Goal: Task Accomplishment & Management: Use online tool/utility

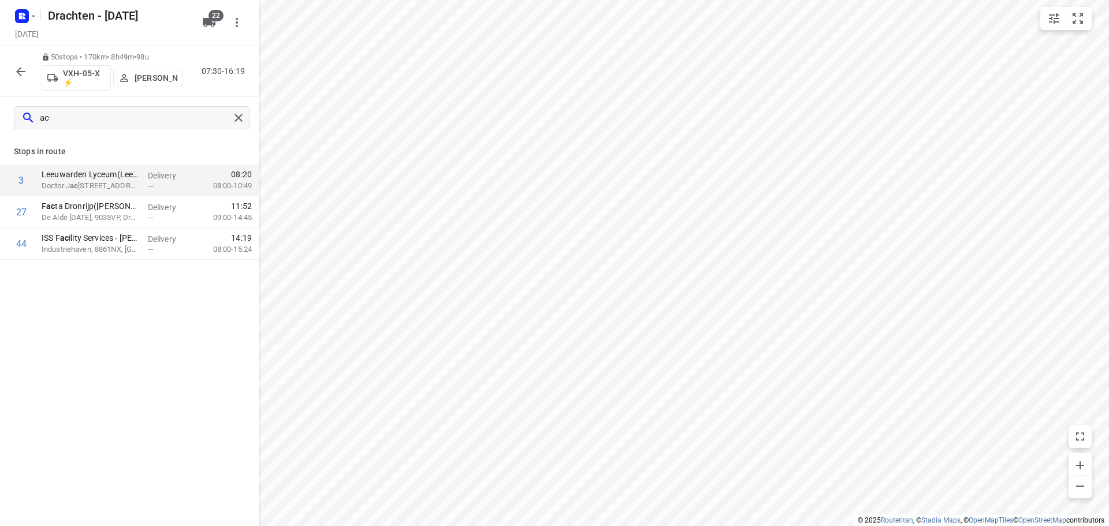
click at [23, 71] on icon "button" at bounding box center [20, 71] width 9 height 9
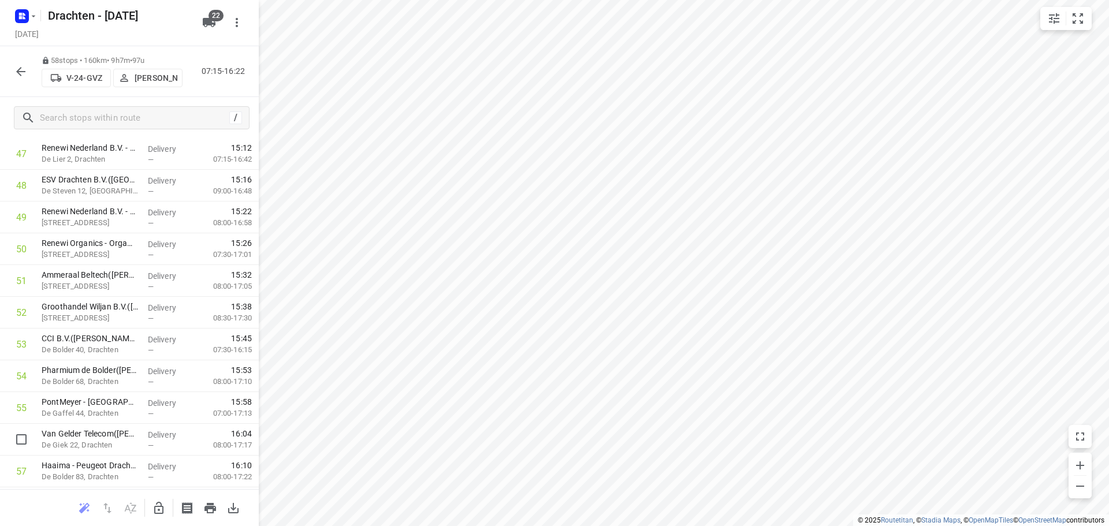
scroll to position [1615, 0]
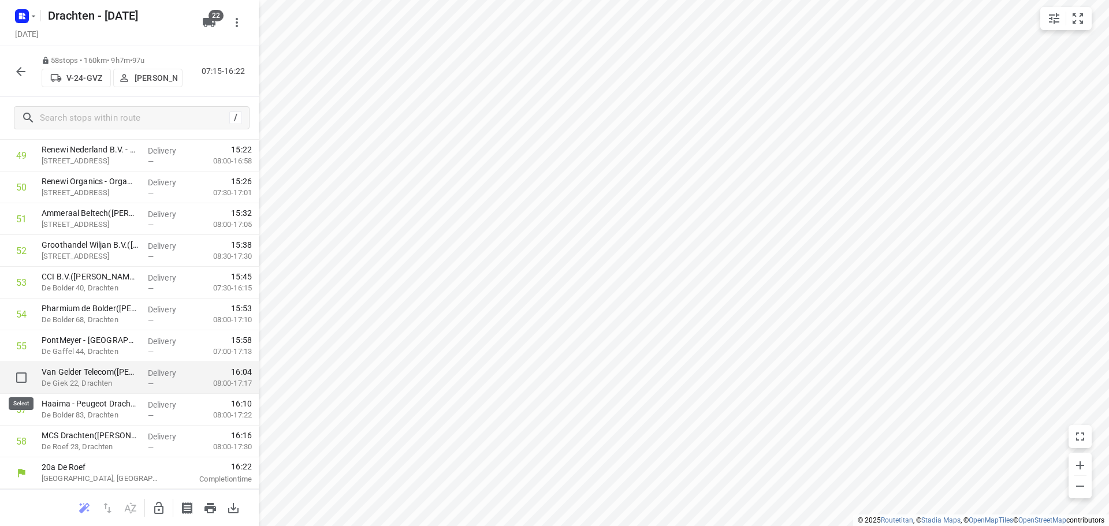
click at [22, 376] on input "checkbox" at bounding box center [21, 377] width 23 height 23
checkbox input "true"
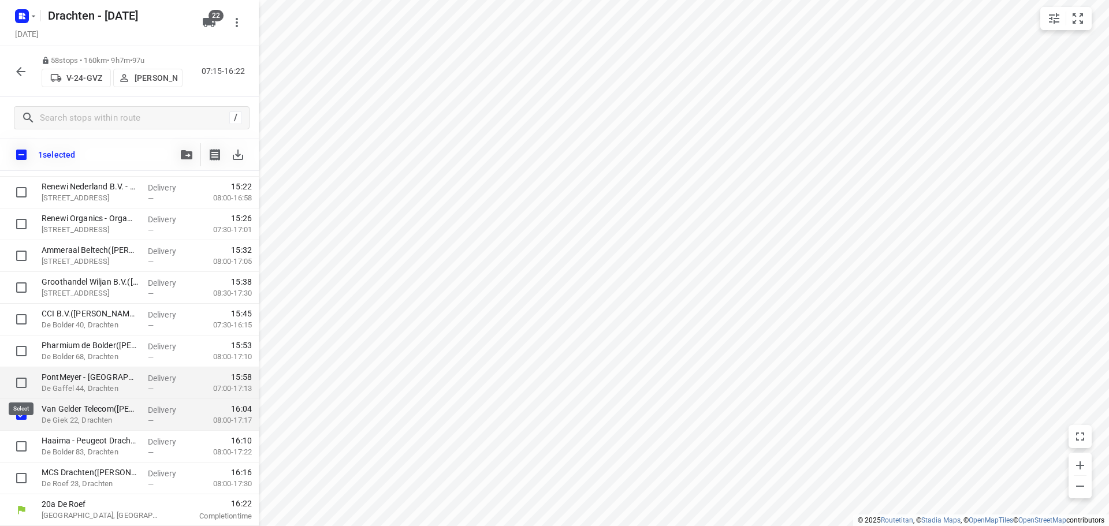
scroll to position [1610, 0]
click at [184, 154] on icon "button" at bounding box center [187, 154] width 12 height 9
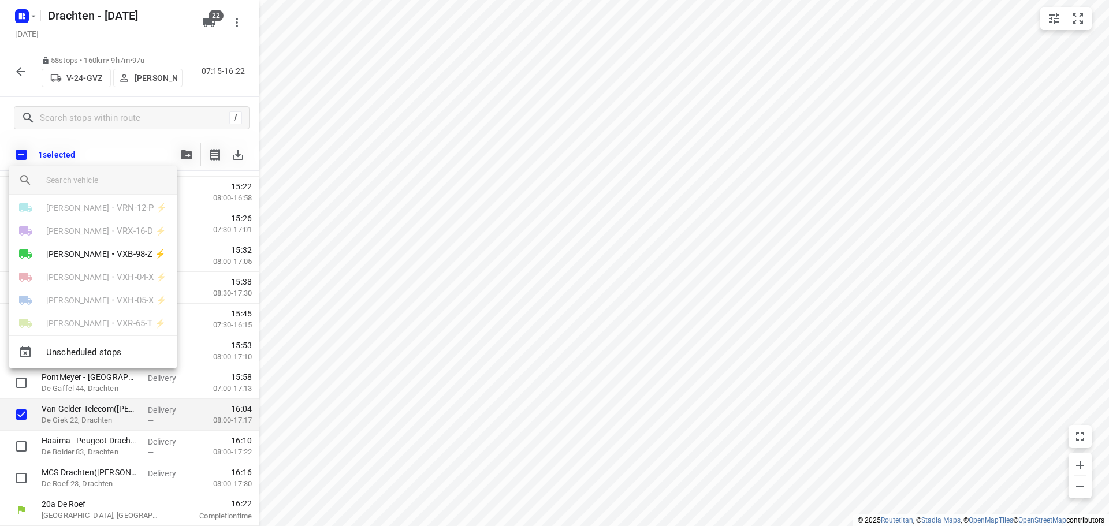
scroll to position [391, 0]
click at [545, 400] on div at bounding box center [554, 263] width 1109 height 526
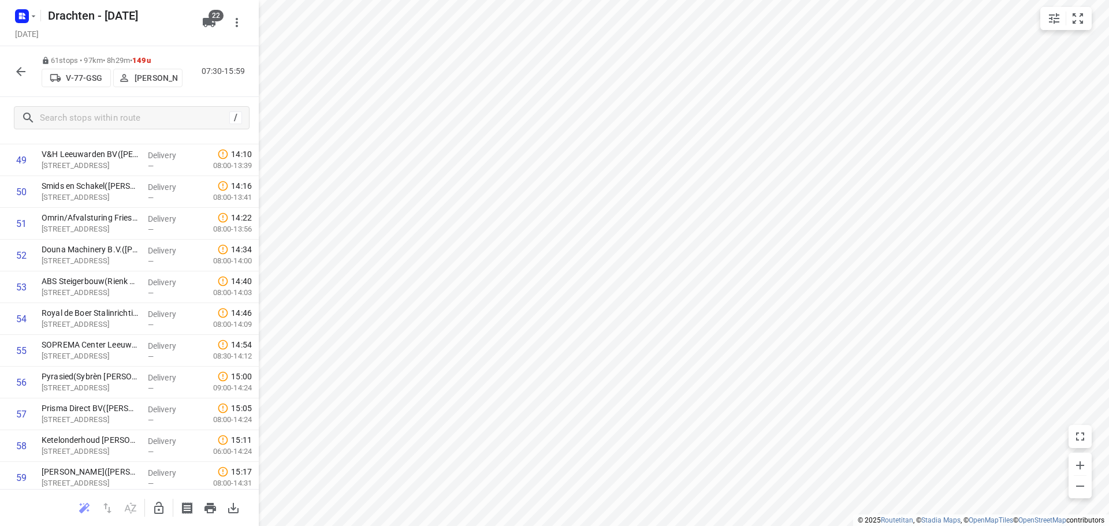
click at [163, 507] on icon "button" at bounding box center [158, 508] width 9 height 12
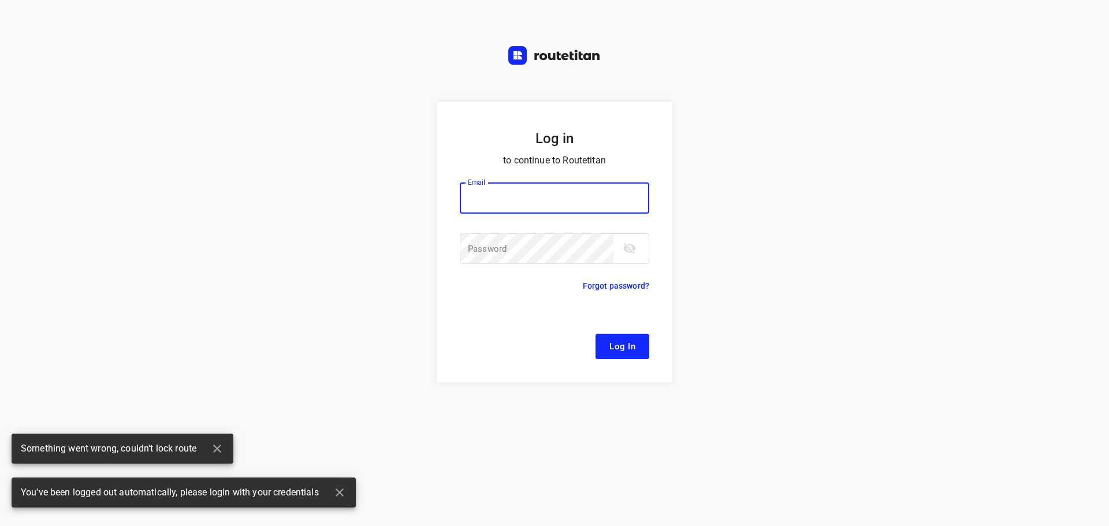
type input "remco@fruitopjewerk.nl"
click at [615, 343] on span "Log In" at bounding box center [623, 346] width 26 height 15
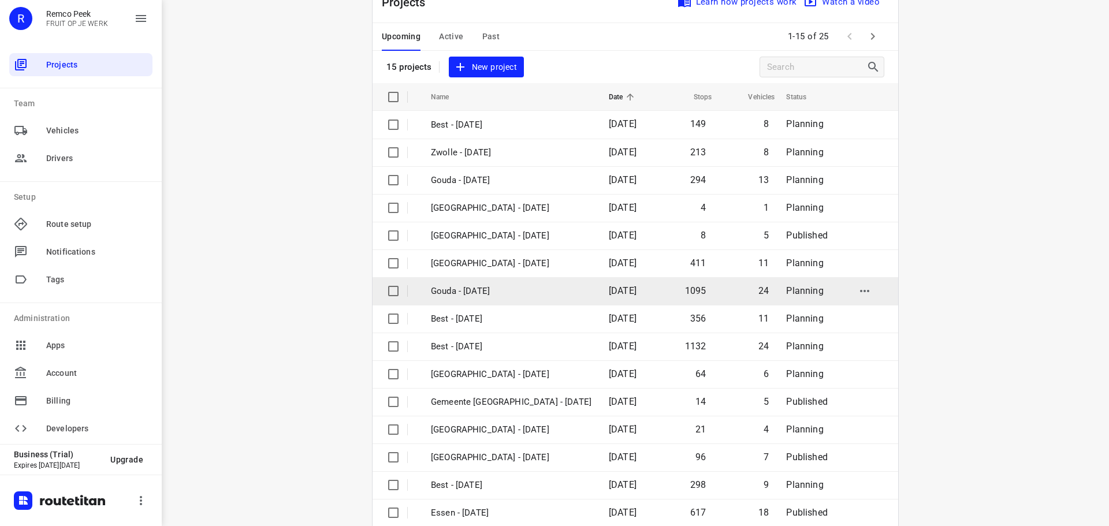
scroll to position [58, 0]
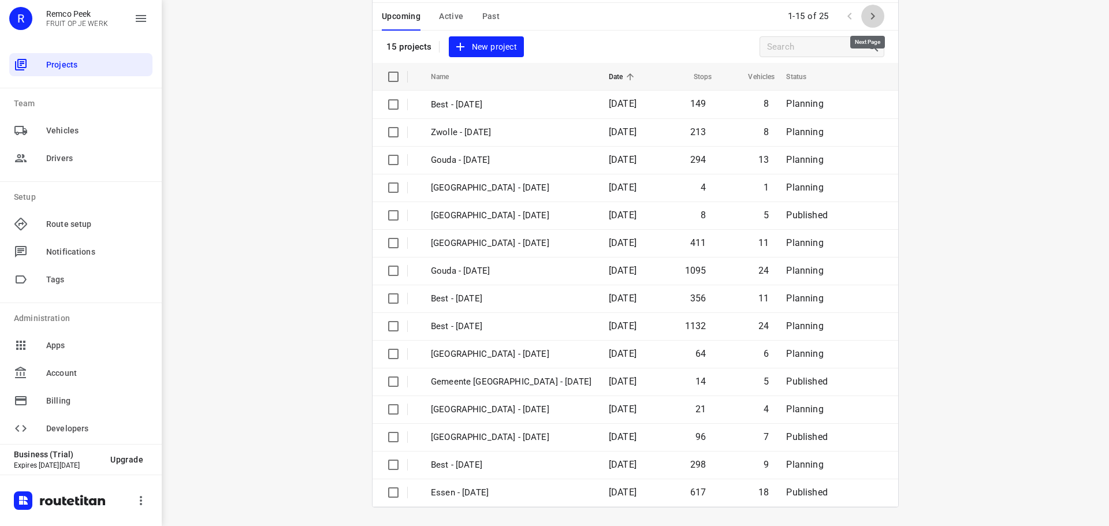
click at [874, 20] on icon "button" at bounding box center [873, 16] width 14 height 14
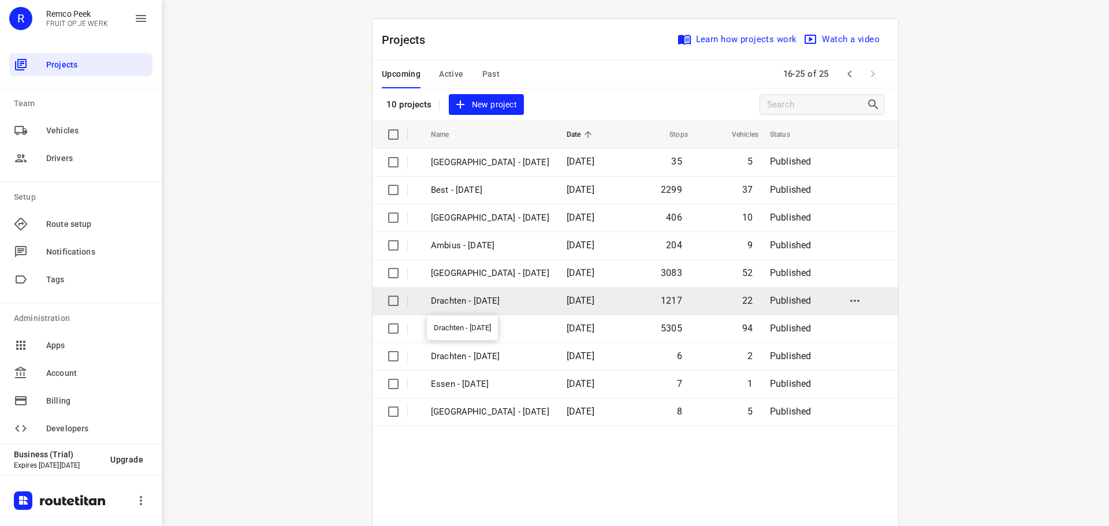
click at [492, 300] on p "Drachten - [DATE]" at bounding box center [490, 301] width 118 height 13
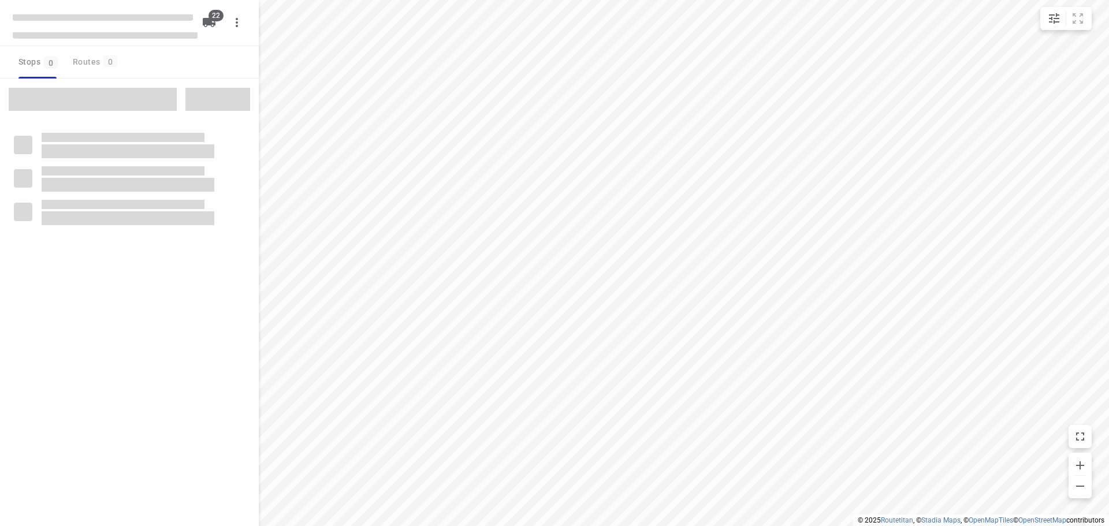
checkbox input "true"
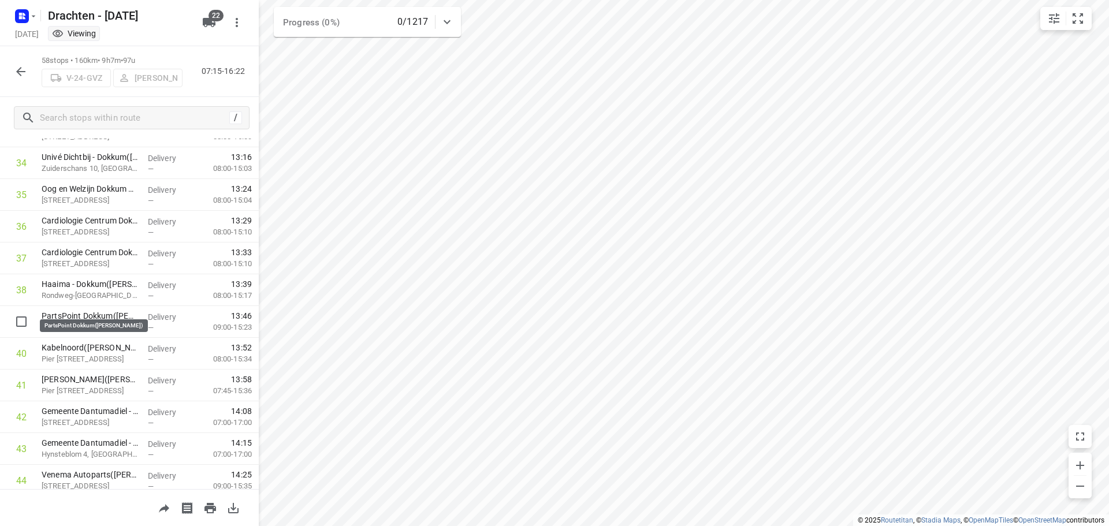
scroll to position [1582, 0]
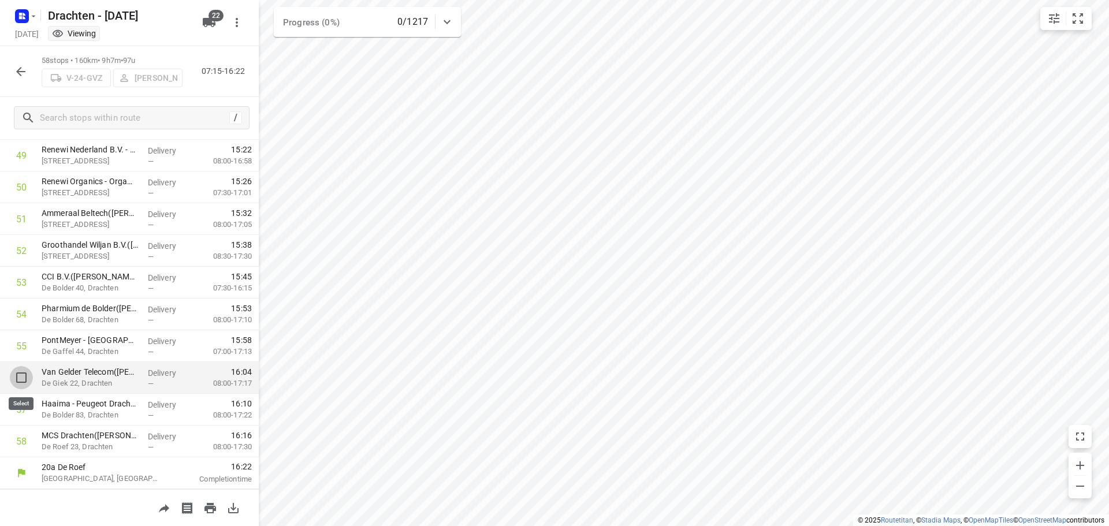
drag, startPoint x: 19, startPoint y: 389, endPoint x: 18, endPoint y: 376, distance: 13.9
click at [18, 376] on input "checkbox" at bounding box center [21, 377] width 23 height 23
checkbox input "true"
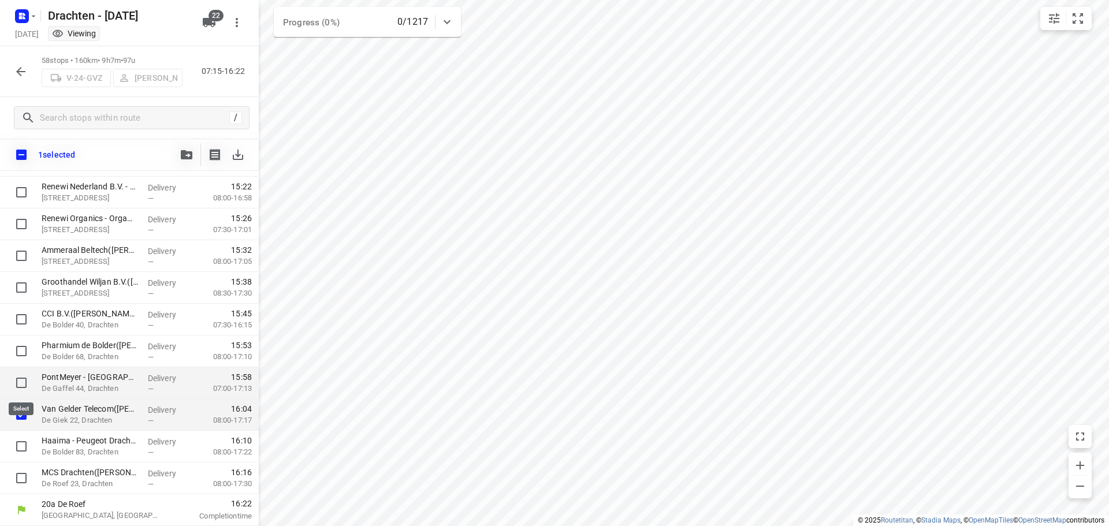
scroll to position [1577, 0]
click at [185, 151] on icon "button" at bounding box center [187, 154] width 12 height 9
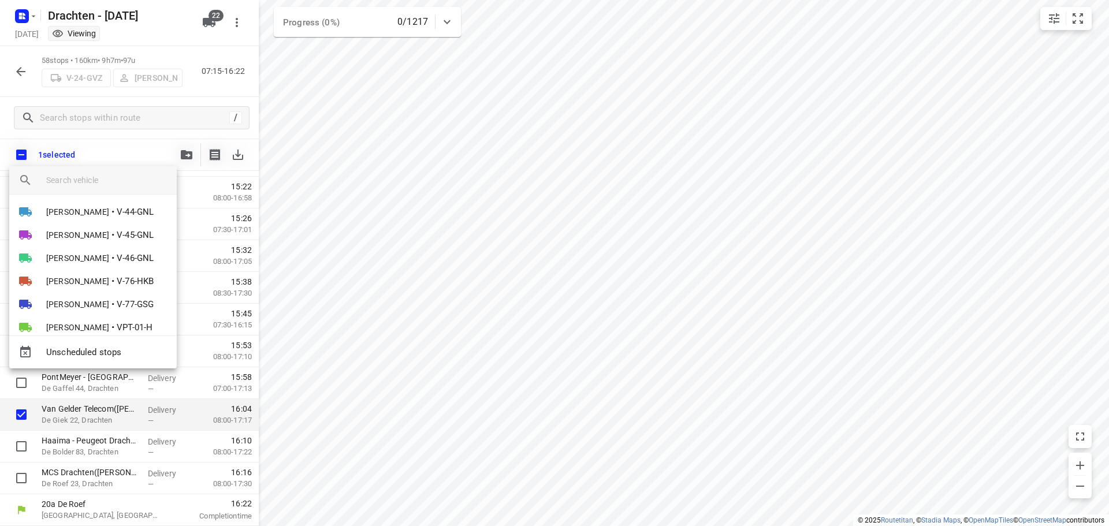
scroll to position [231, 0]
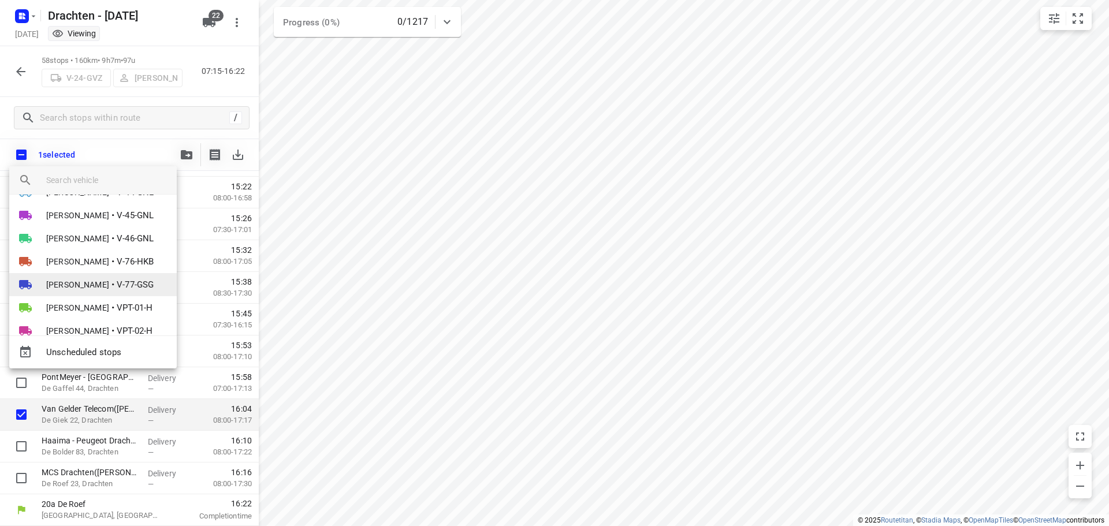
click at [102, 284] on span "[PERSON_NAME]" at bounding box center [77, 285] width 63 height 12
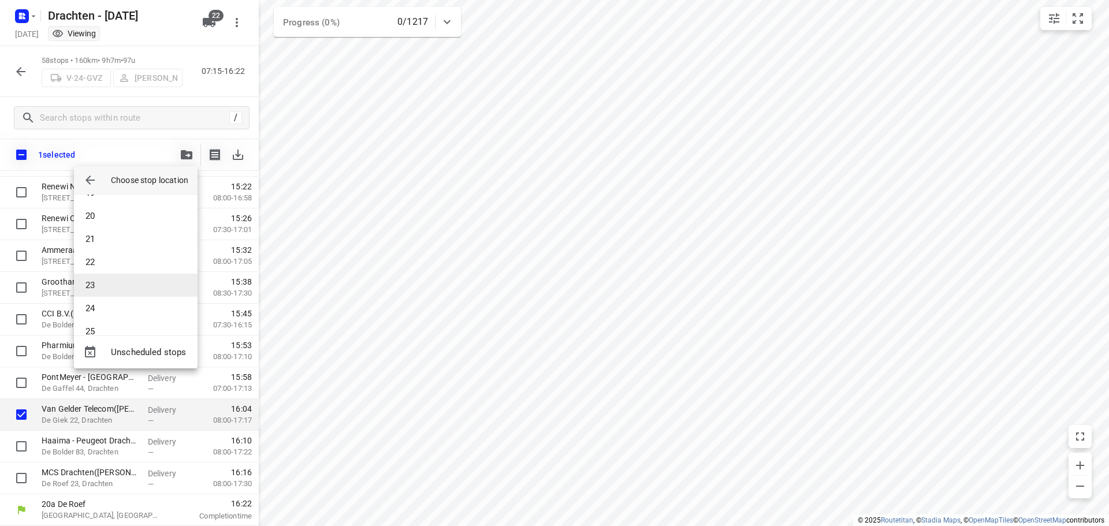
scroll to position [416, 0]
click at [117, 253] on li "21" at bounding box center [136, 257] width 124 height 23
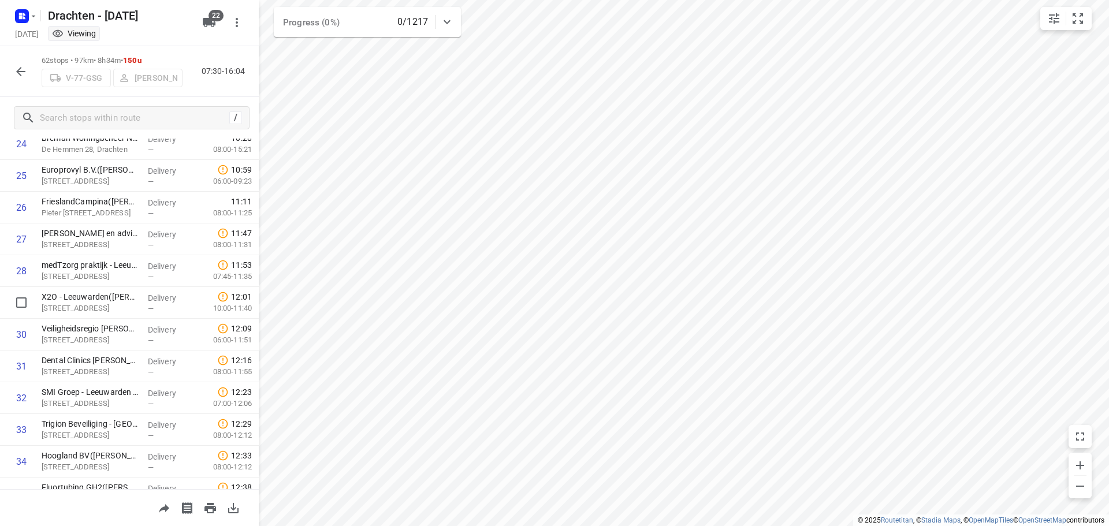
scroll to position [626, 0]
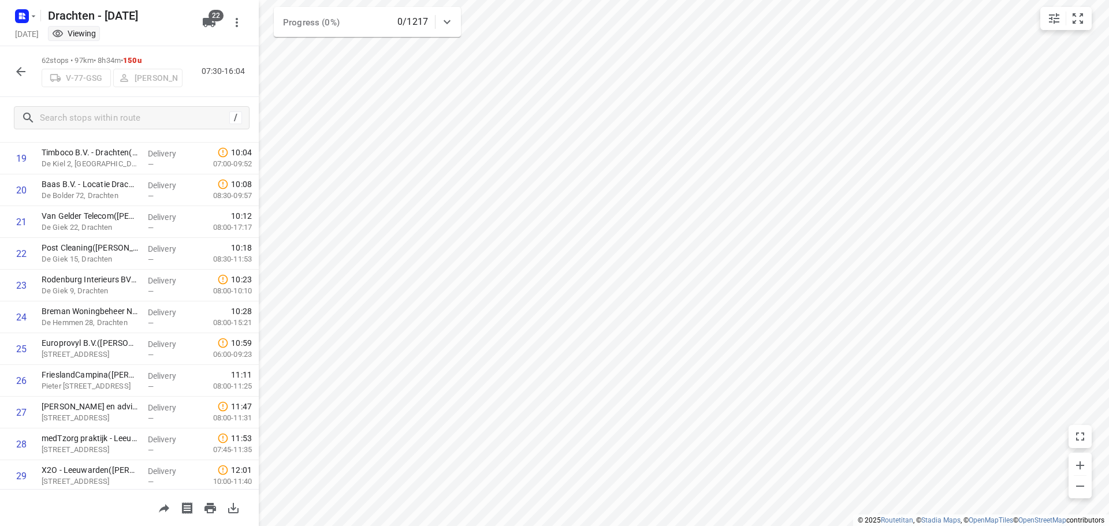
click at [17, 75] on icon "button" at bounding box center [21, 72] width 14 height 14
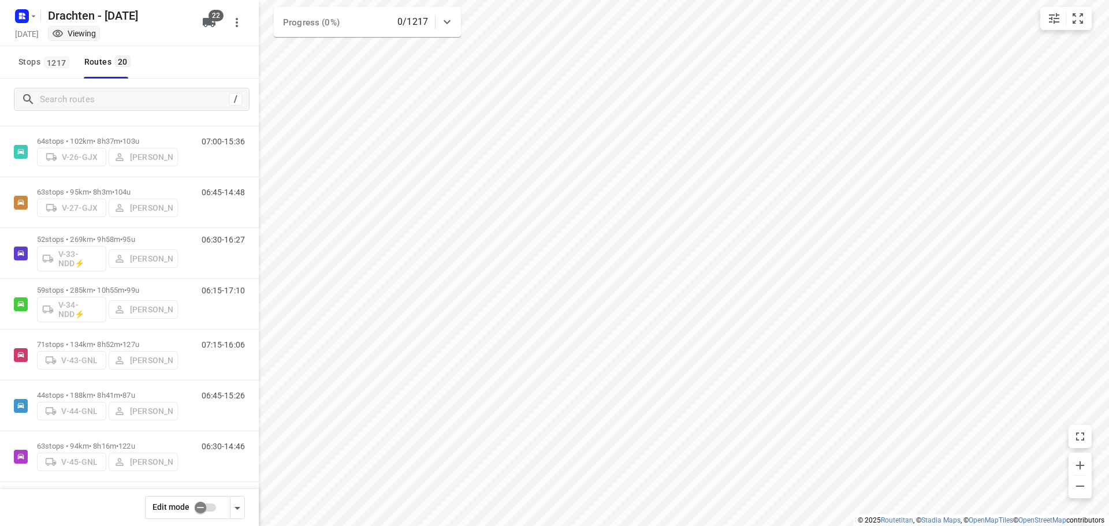
scroll to position [0, 0]
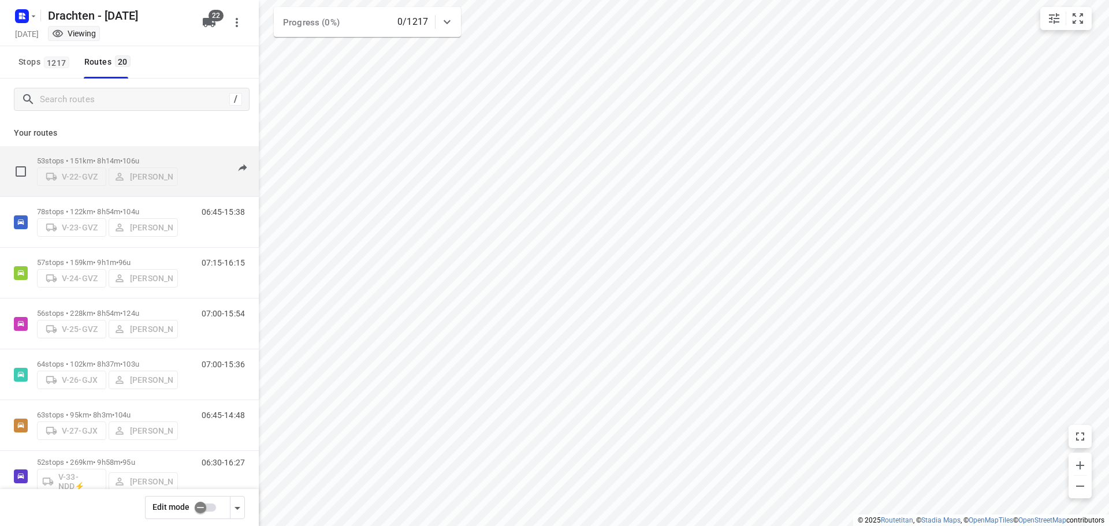
click at [103, 157] on p "53 stops • 151km • 8h14m • 106u" at bounding box center [107, 161] width 141 height 9
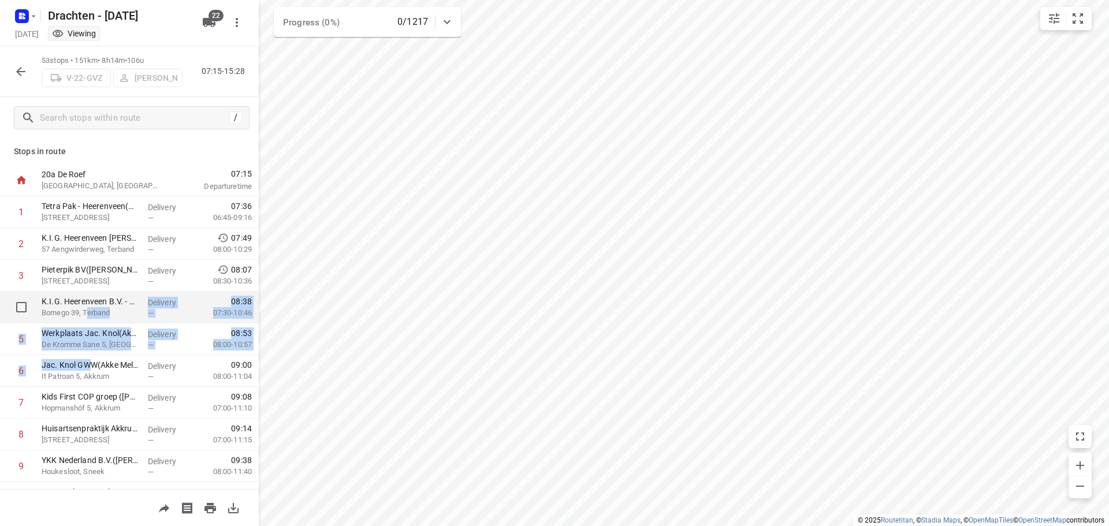
drag, startPoint x: 88, startPoint y: 370, endPoint x: 88, endPoint y: 312, distance: 57.8
click at [18, 68] on icon "button" at bounding box center [21, 72] width 14 height 14
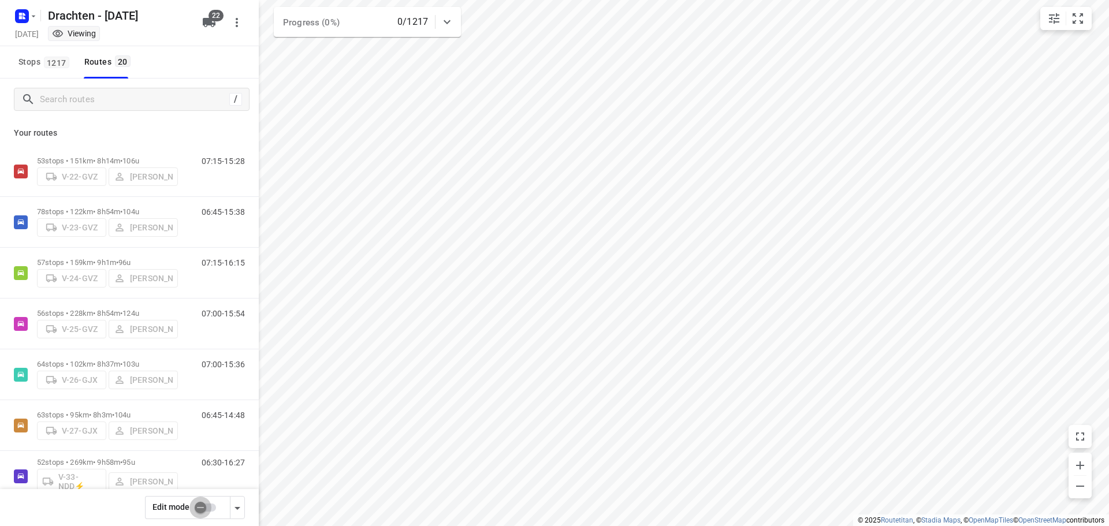
click at [201, 506] on input "checkbox" at bounding box center [201, 508] width 66 height 22
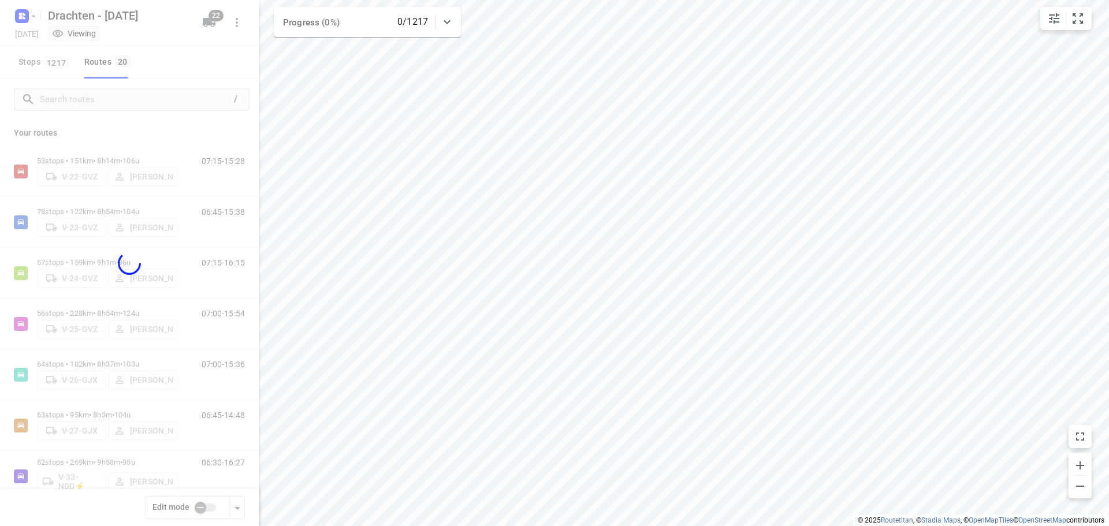
checkbox input "true"
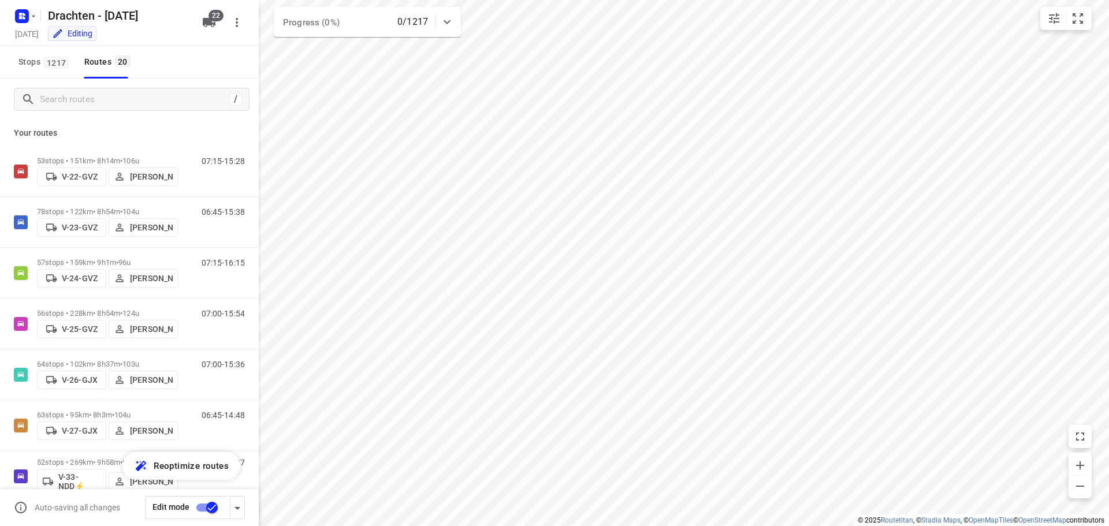
click at [112, 157] on p "53 stops • 151km • 8h14m • 106u" at bounding box center [107, 161] width 141 height 9
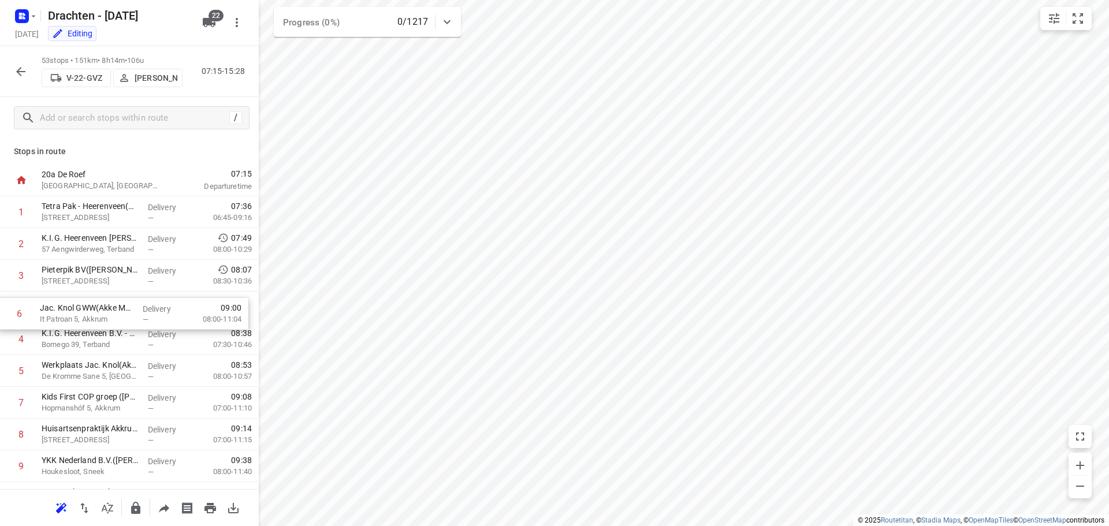
drag, startPoint x: 104, startPoint y: 380, endPoint x: 102, endPoint y: 318, distance: 61.9
drag, startPoint x: 92, startPoint y: 347, endPoint x: 95, endPoint y: 309, distance: 37.7
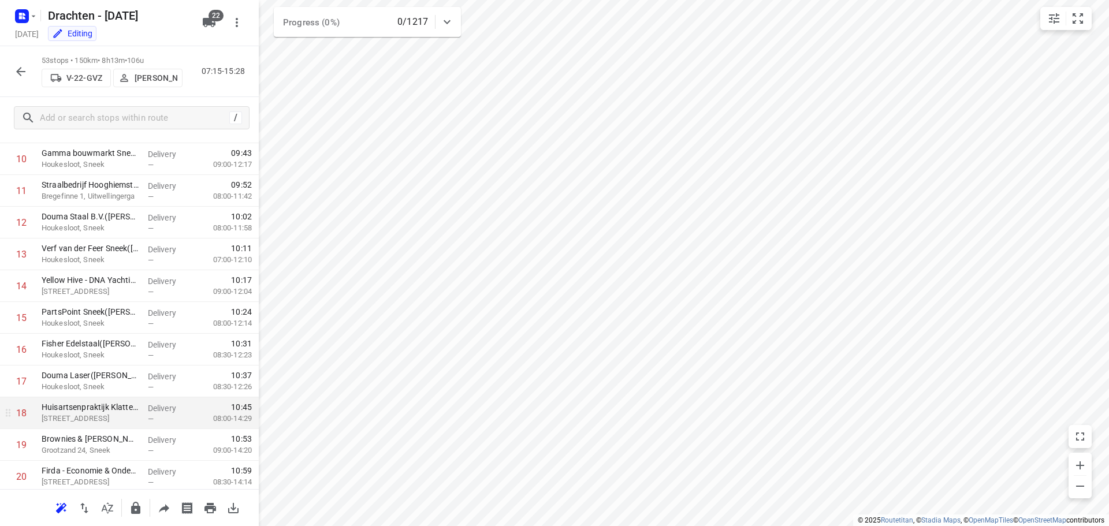
scroll to position [404, 0]
click at [23, 72] on icon "button" at bounding box center [21, 72] width 14 height 14
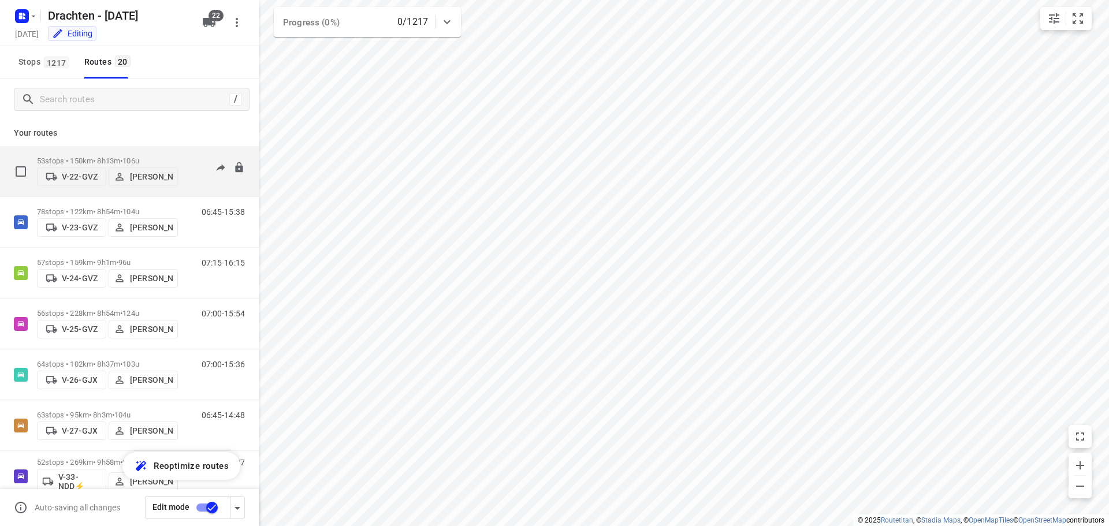
click at [82, 172] on span "V-22-GVZ" at bounding box center [71, 177] width 59 height 12
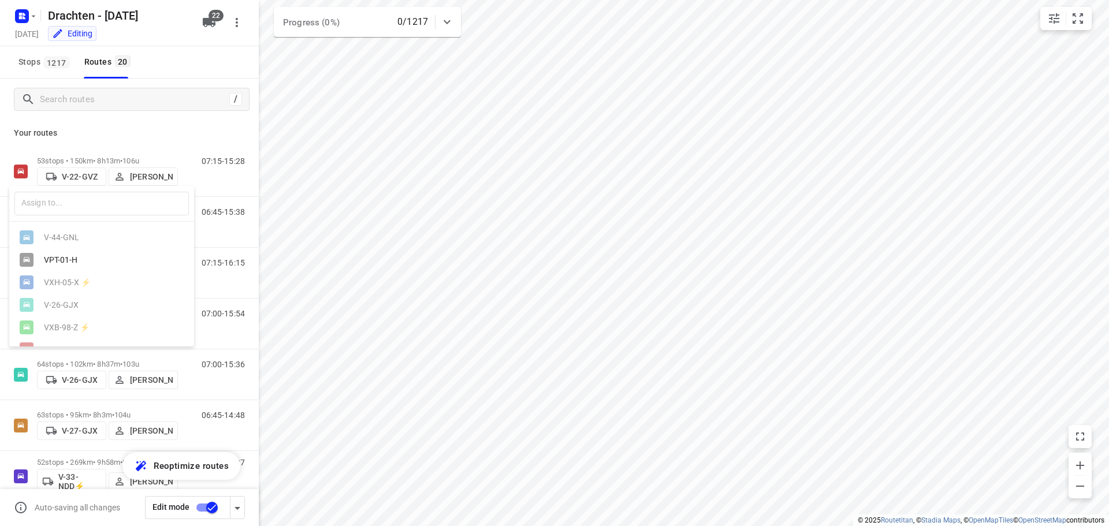
click at [217, 185] on div at bounding box center [554, 263] width 1109 height 526
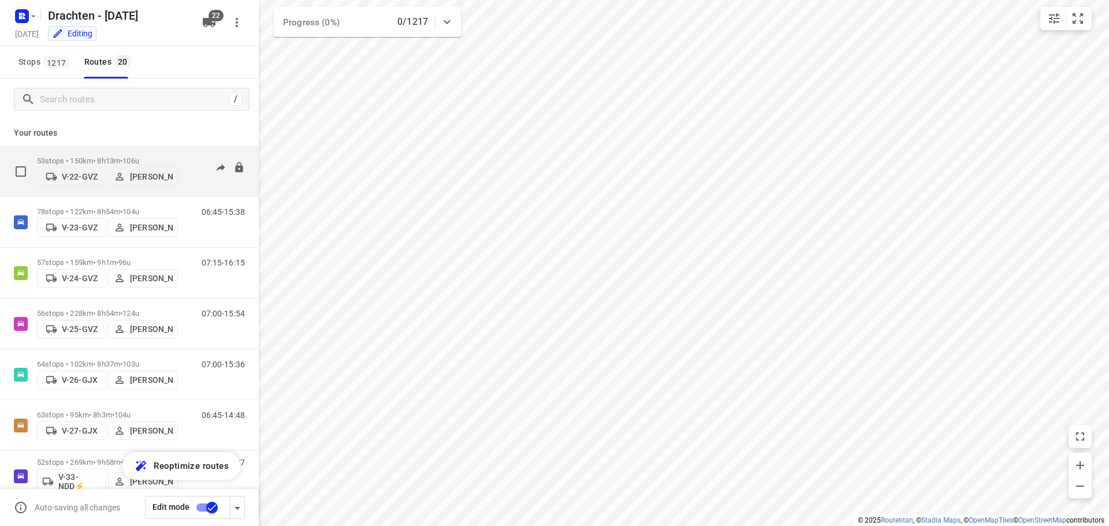
click at [206, 179] on div "07:15-15:28" at bounding box center [216, 174] width 58 height 35
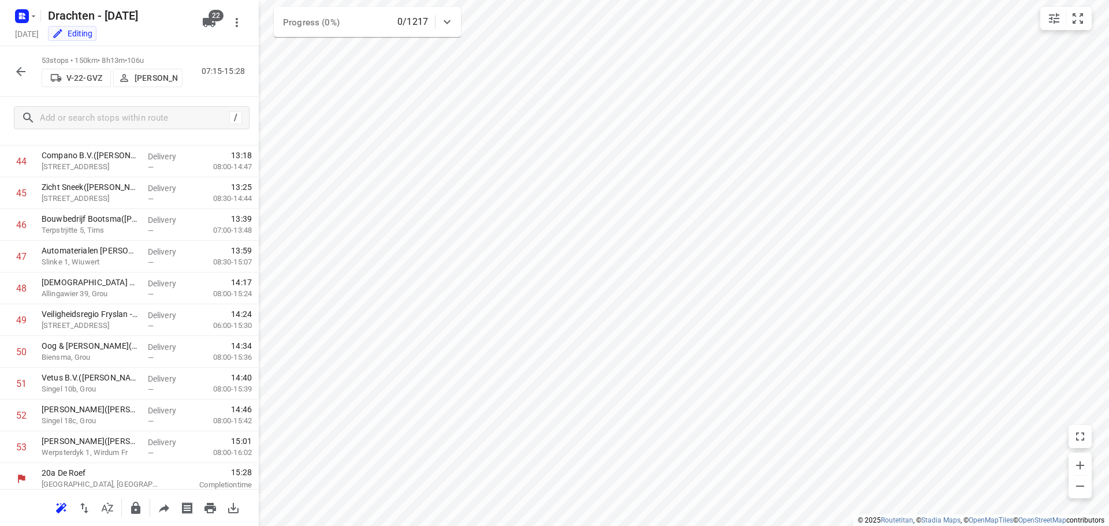
scroll to position [1423, 0]
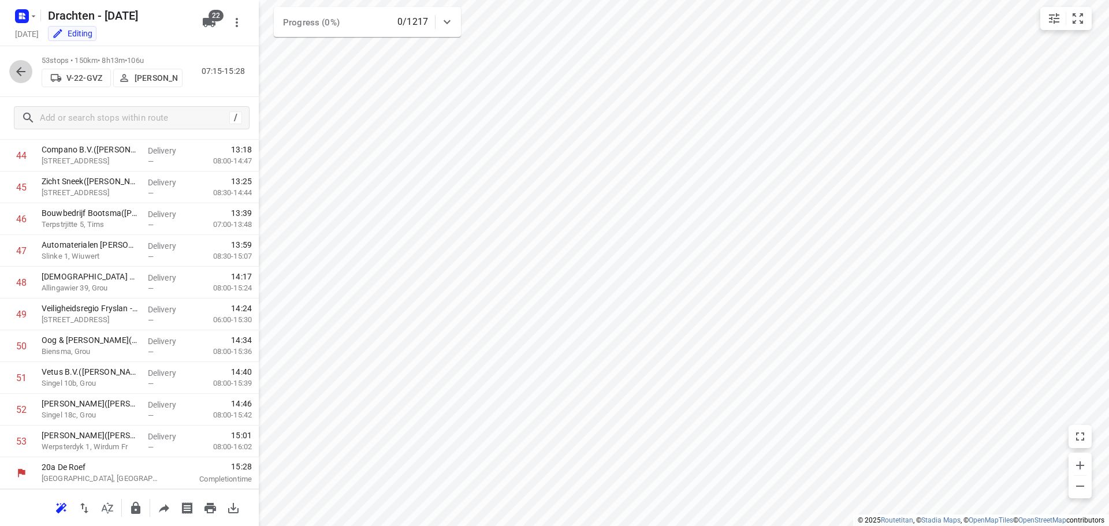
click at [27, 72] on icon "button" at bounding box center [21, 72] width 14 height 14
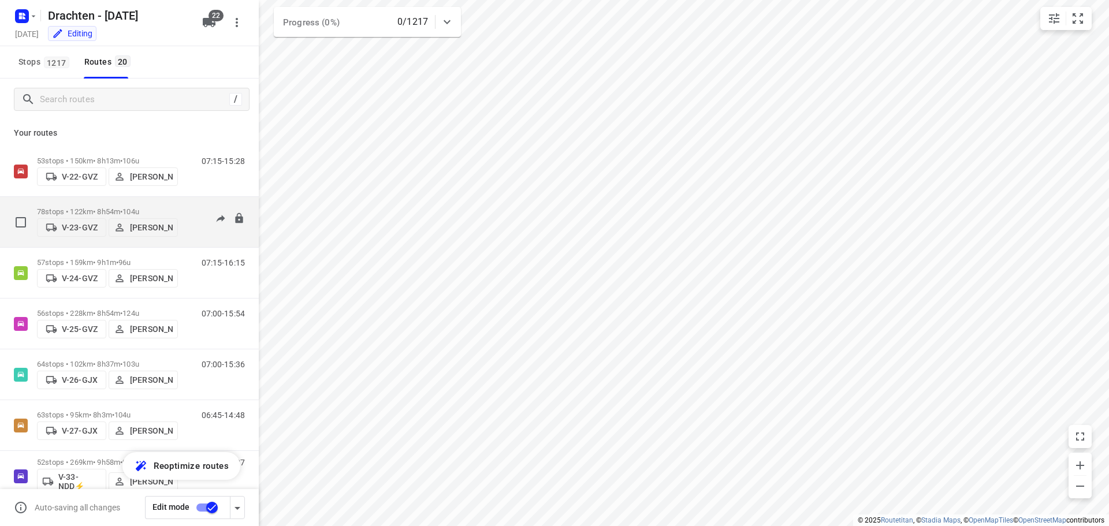
click at [187, 216] on div "06:45-15:38" at bounding box center [216, 224] width 58 height 35
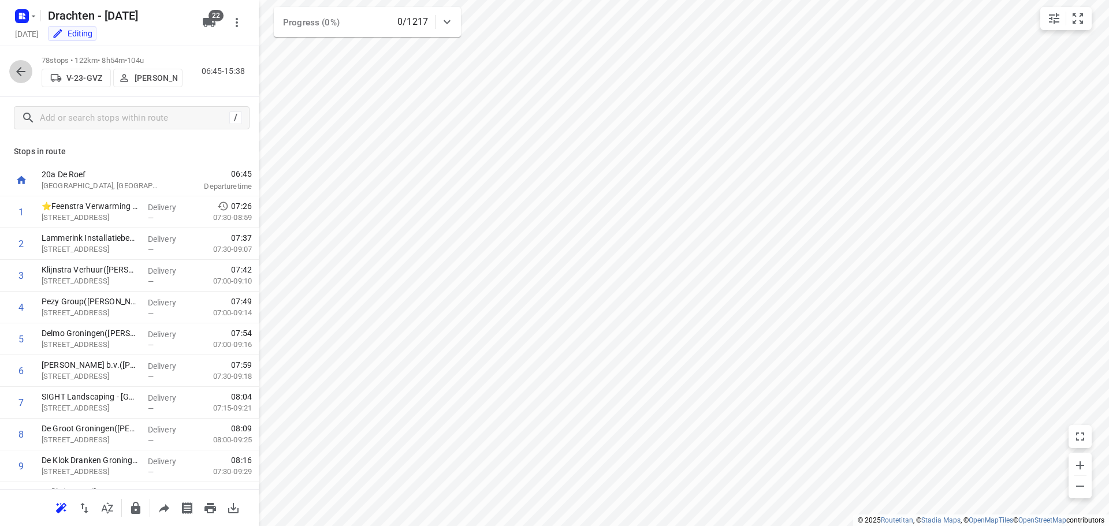
click at [16, 68] on icon "button" at bounding box center [21, 72] width 14 height 14
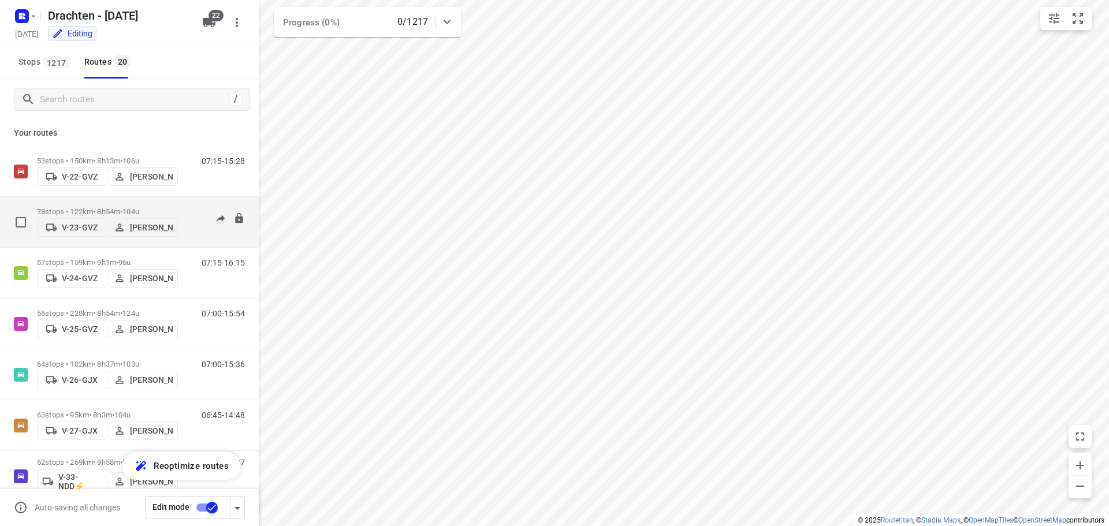
click at [196, 238] on div "06:45-15:38" at bounding box center [216, 224] width 58 height 35
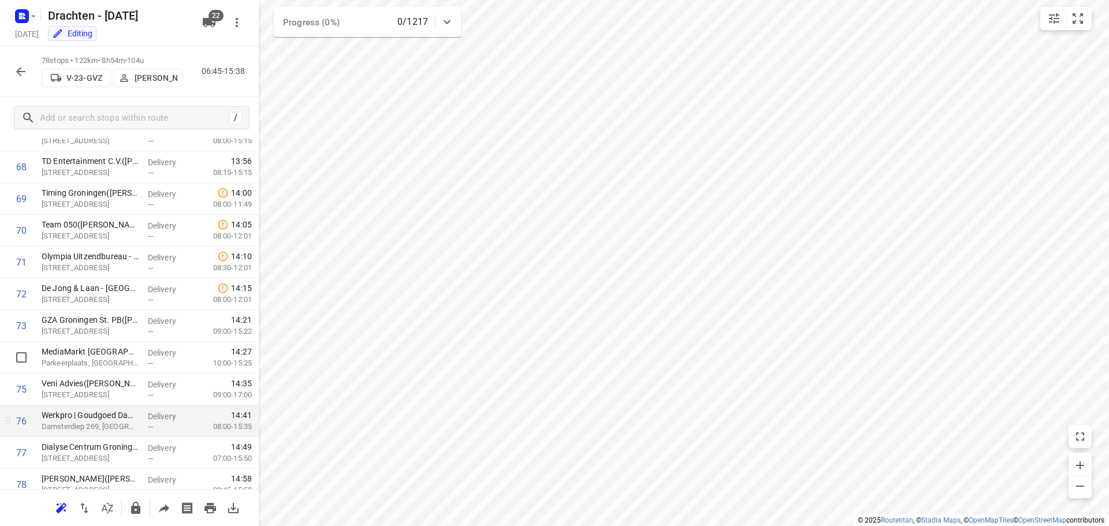
scroll to position [2218, 0]
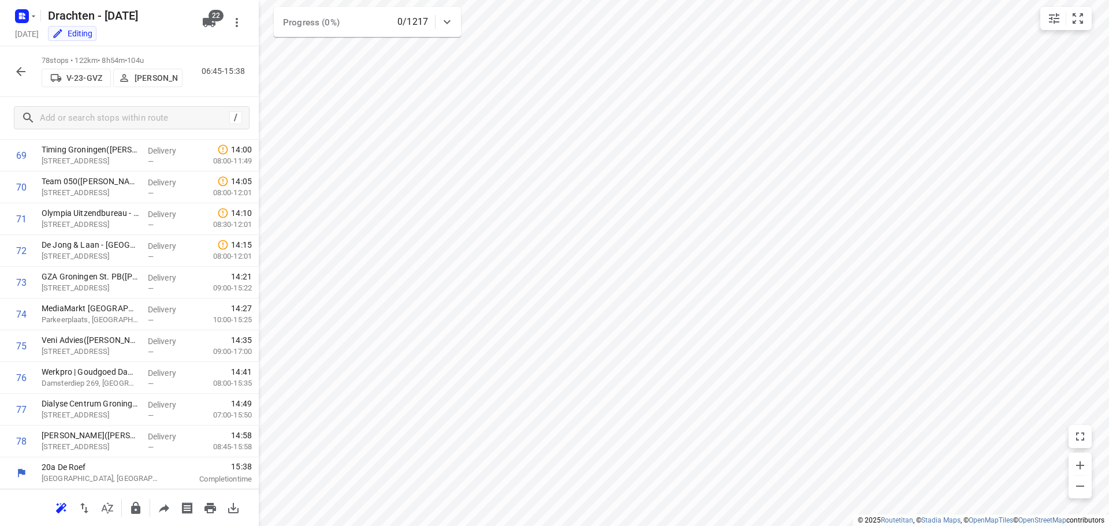
click at [14, 72] on icon "button" at bounding box center [21, 72] width 14 height 14
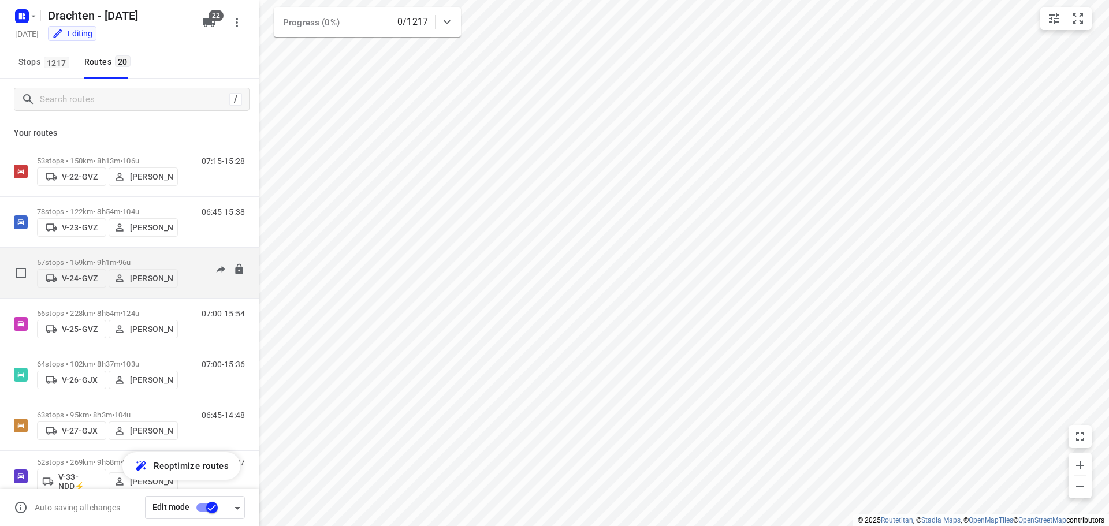
click at [187, 285] on div "07:15-16:15" at bounding box center [216, 275] width 58 height 35
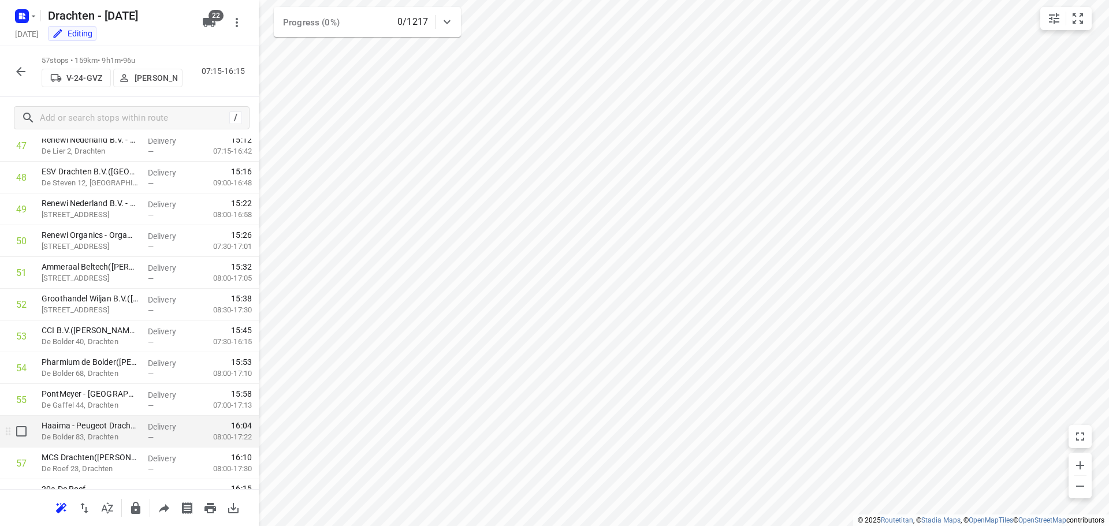
scroll to position [1550, 0]
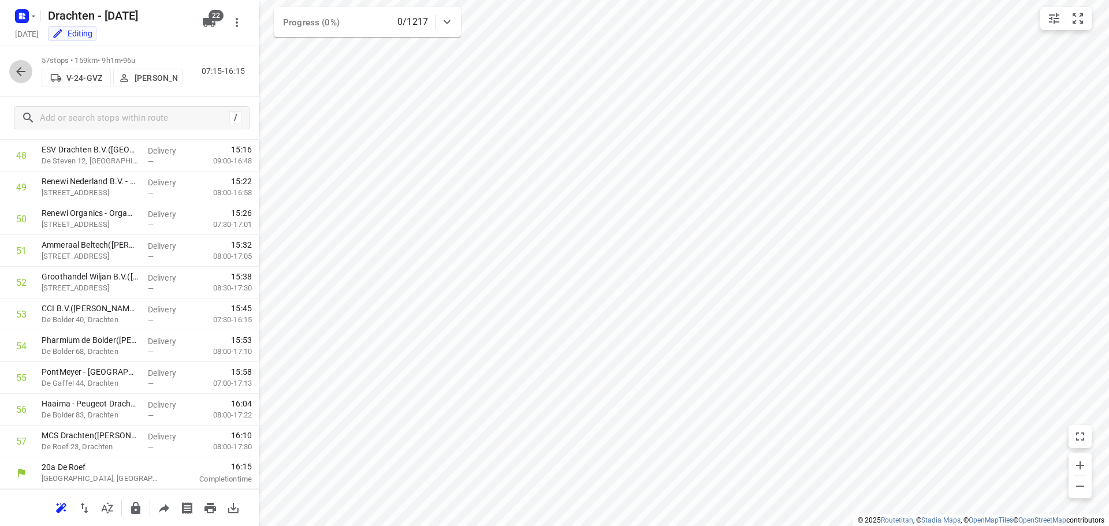
click at [22, 70] on icon "button" at bounding box center [21, 72] width 14 height 14
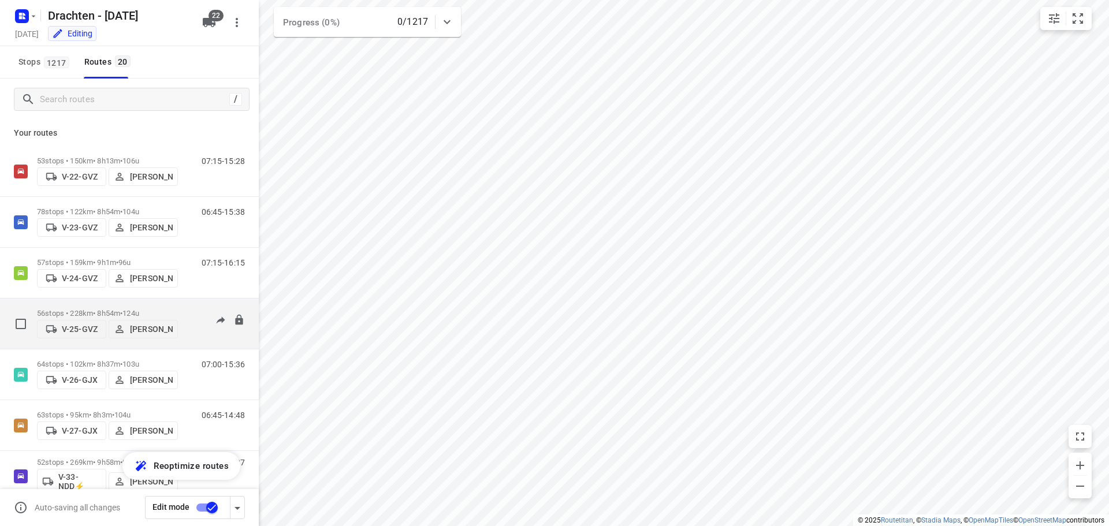
click at [194, 325] on div "07:00-15:54" at bounding box center [216, 326] width 58 height 35
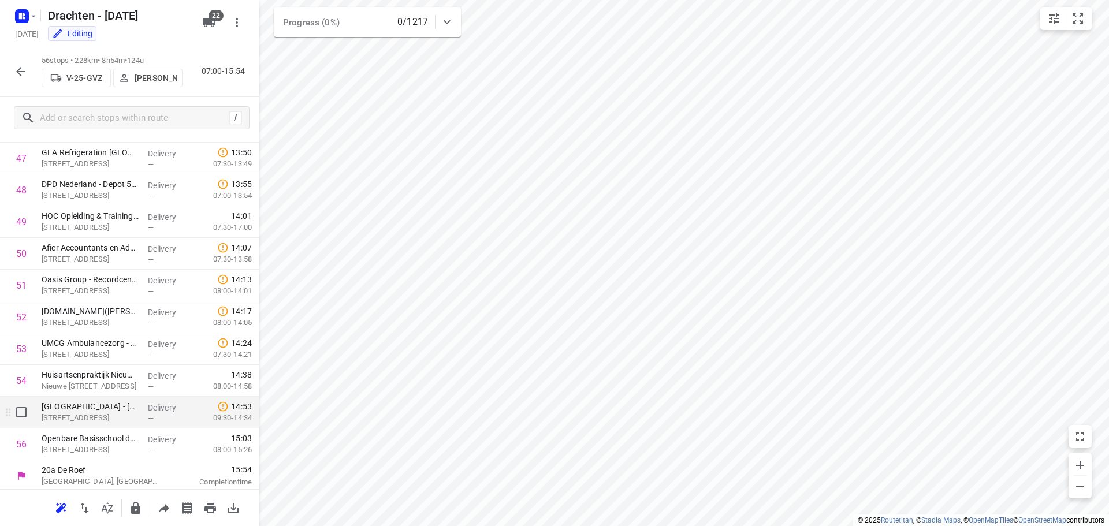
scroll to position [1519, 0]
click at [24, 73] on icon "button" at bounding box center [21, 72] width 14 height 14
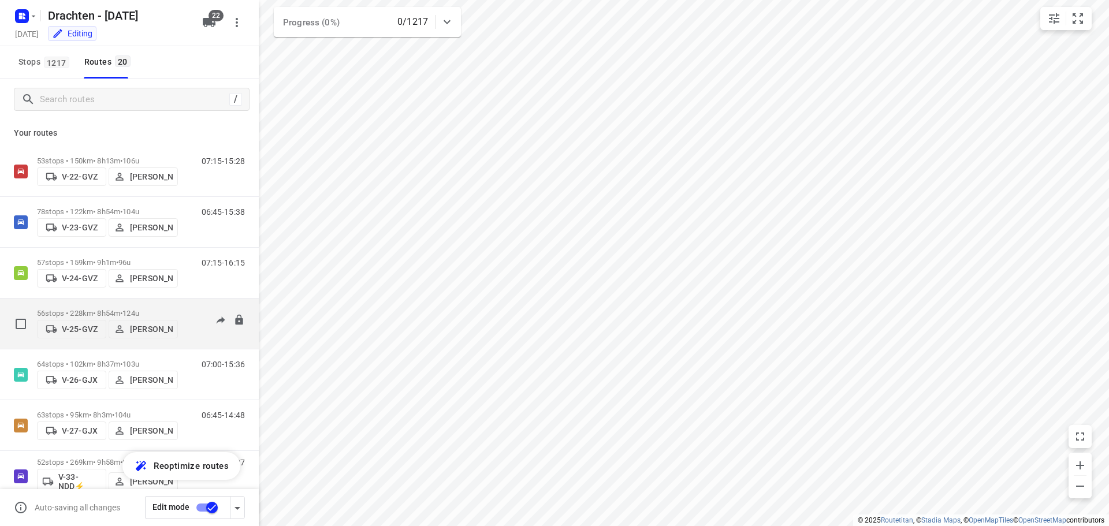
click at [190, 338] on div "07:00-15:54" at bounding box center [216, 326] width 58 height 35
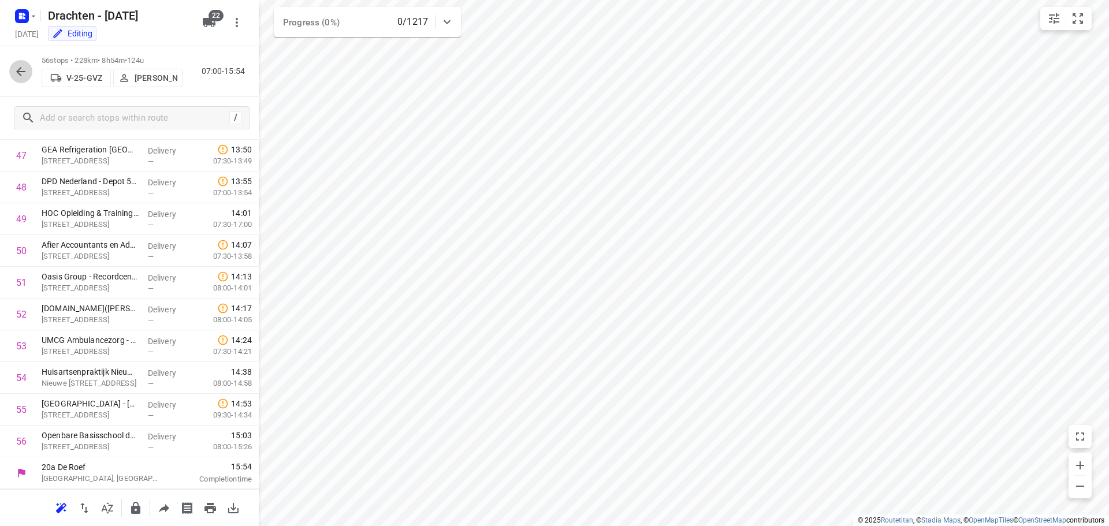
click at [14, 75] on icon "button" at bounding box center [21, 72] width 14 height 14
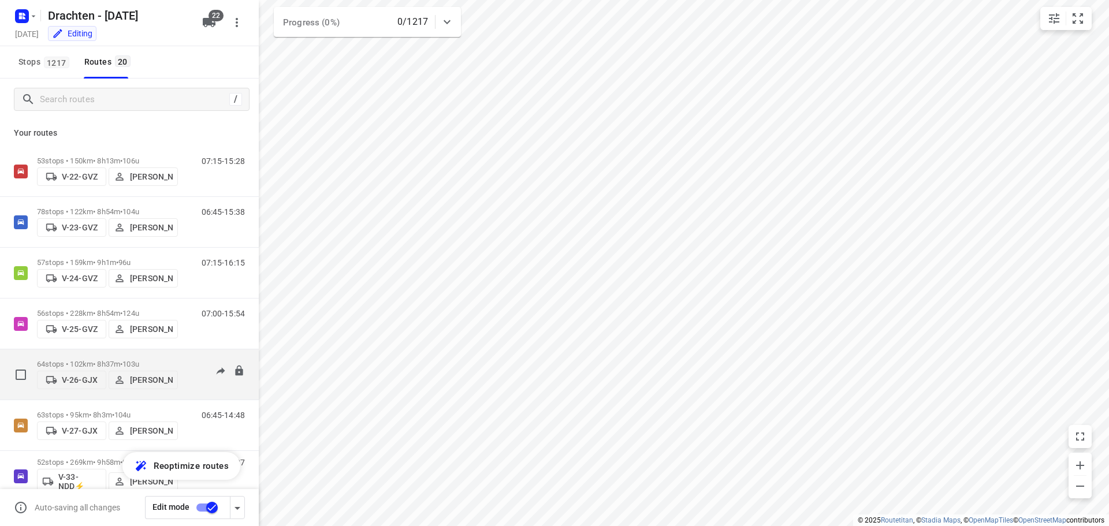
click at [189, 385] on div "07:00-15:36" at bounding box center [216, 377] width 58 height 35
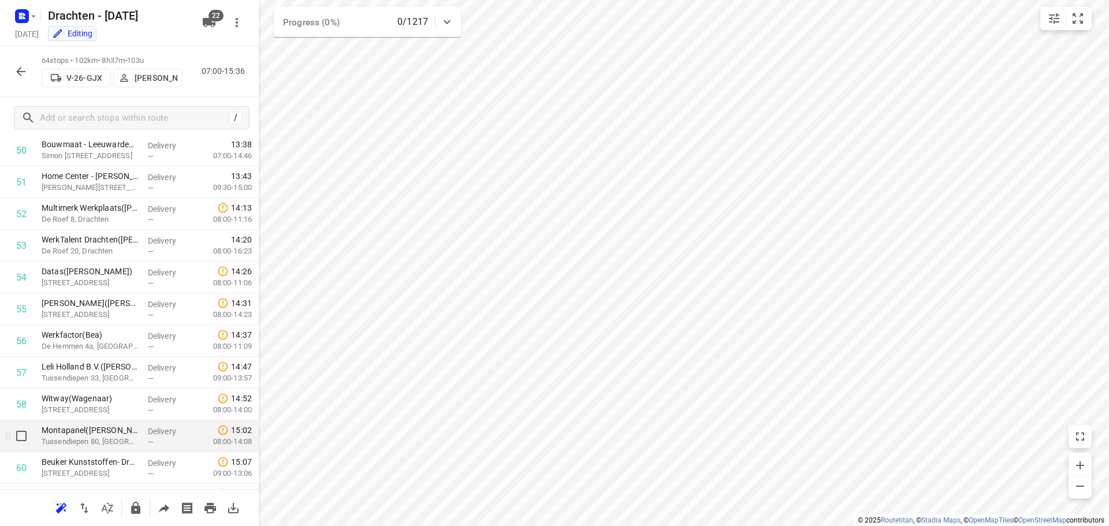
scroll to position [1623, 0]
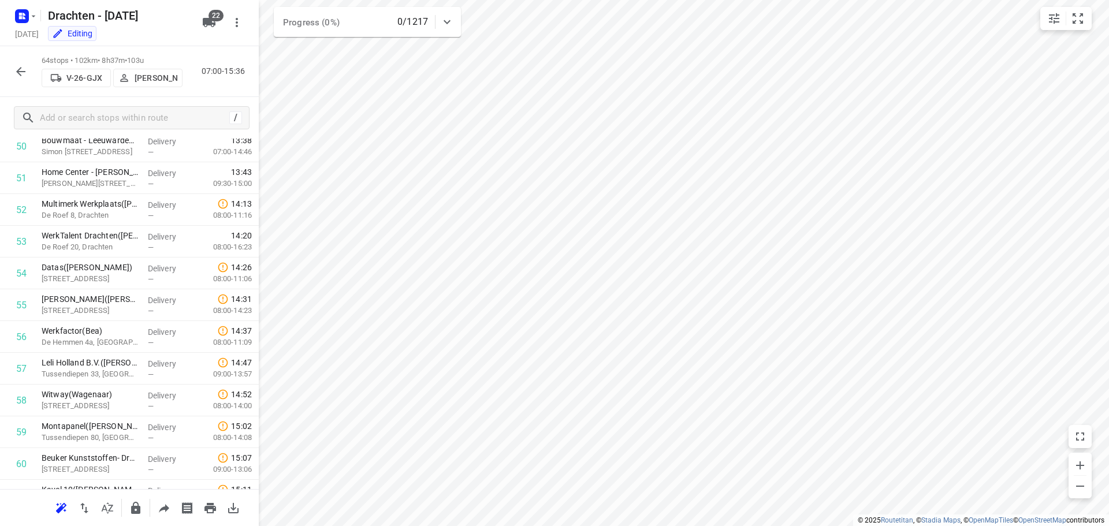
click at [315, 0] on html "i © 2025 Routetitan , © Stadia Maps , © OpenMapTiles © OpenStreetMap contributo…" at bounding box center [554, 263] width 1109 height 526
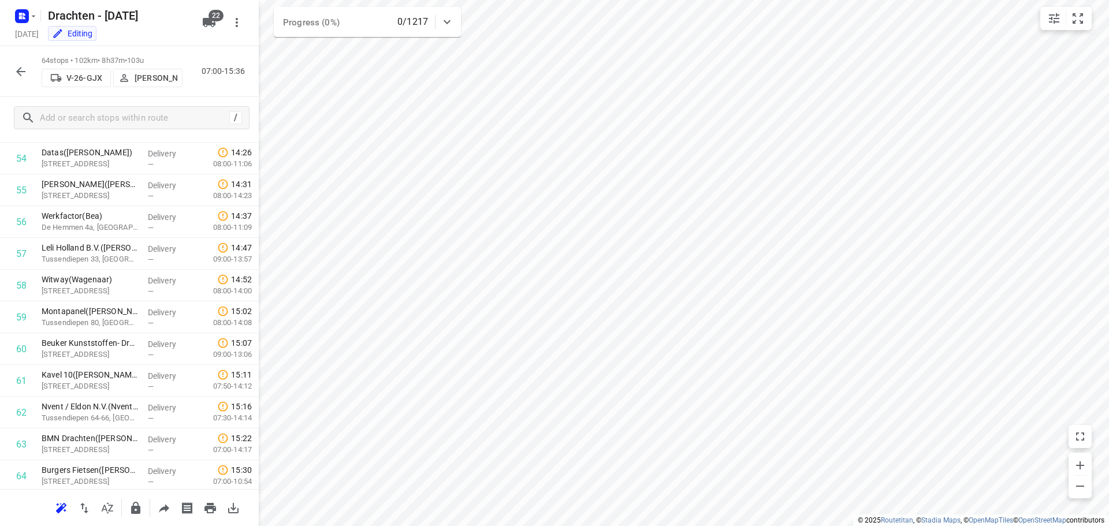
scroll to position [1773, 0]
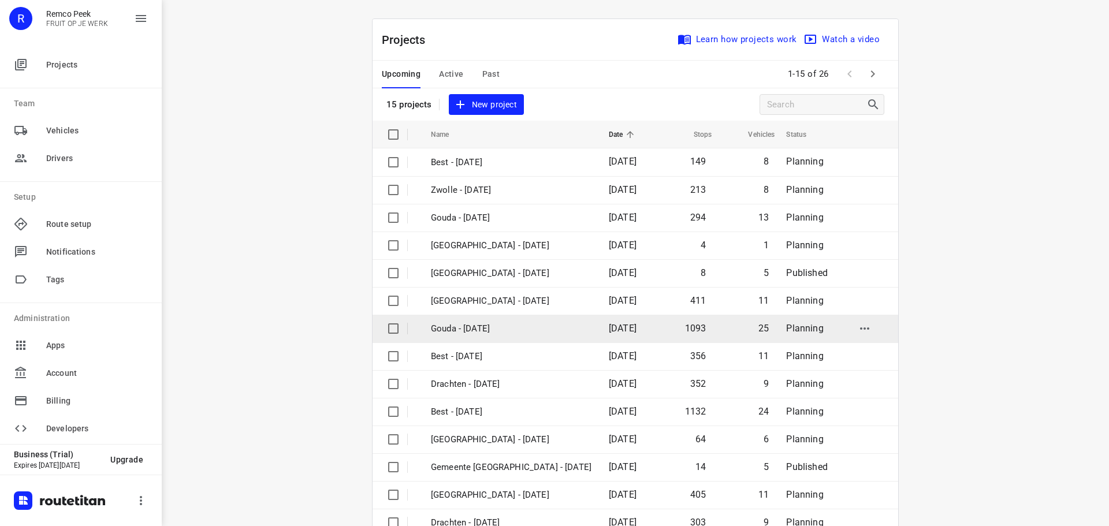
scroll to position [58, 0]
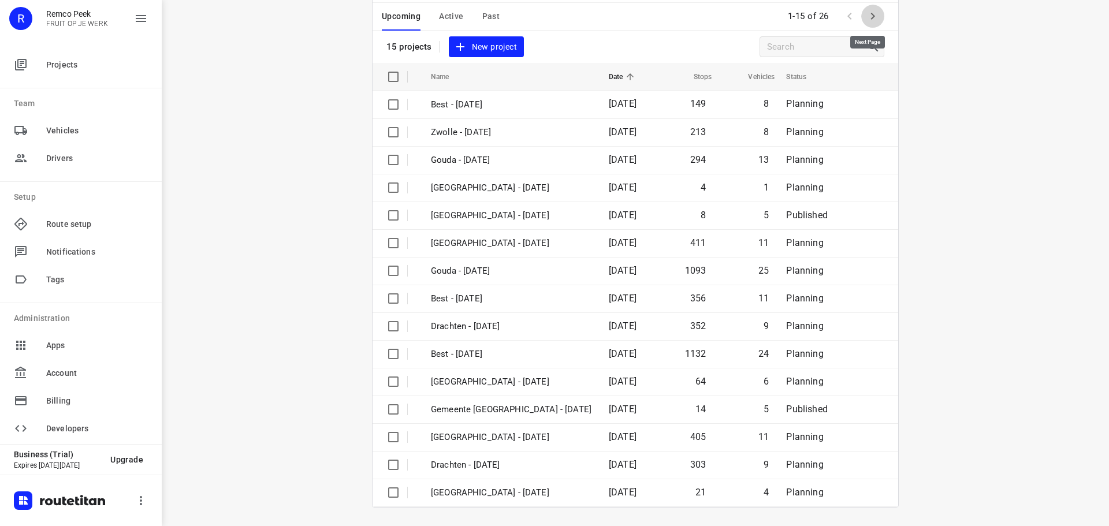
click at [871, 17] on icon "button" at bounding box center [873, 16] width 14 height 14
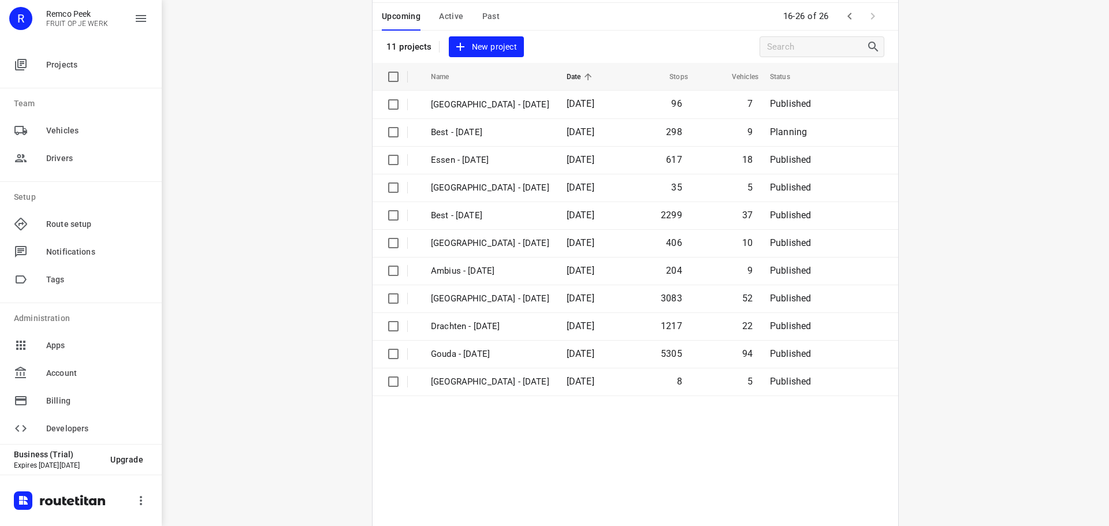
scroll to position [0, 0]
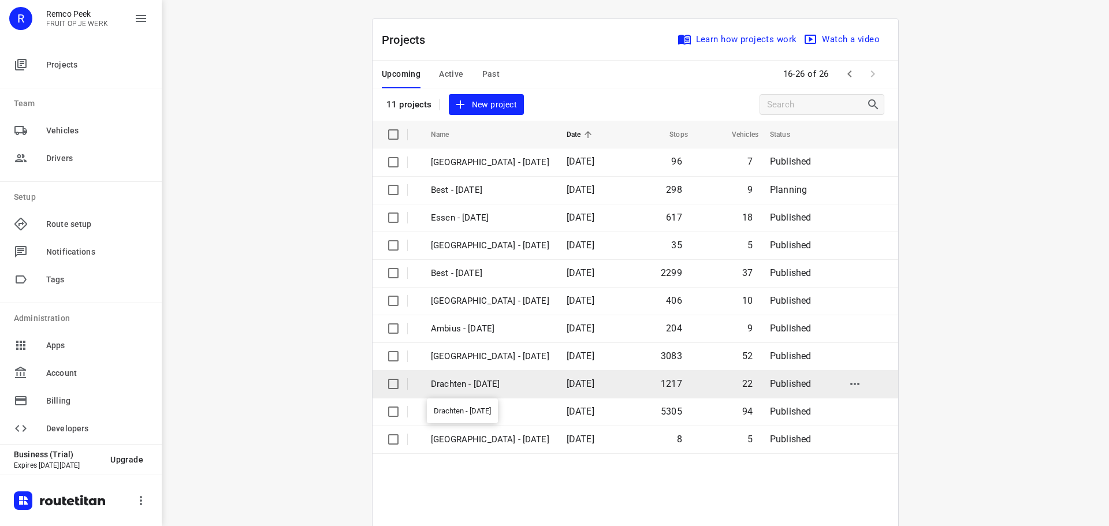
click at [444, 387] on p "Drachten - [DATE]" at bounding box center [490, 384] width 118 height 13
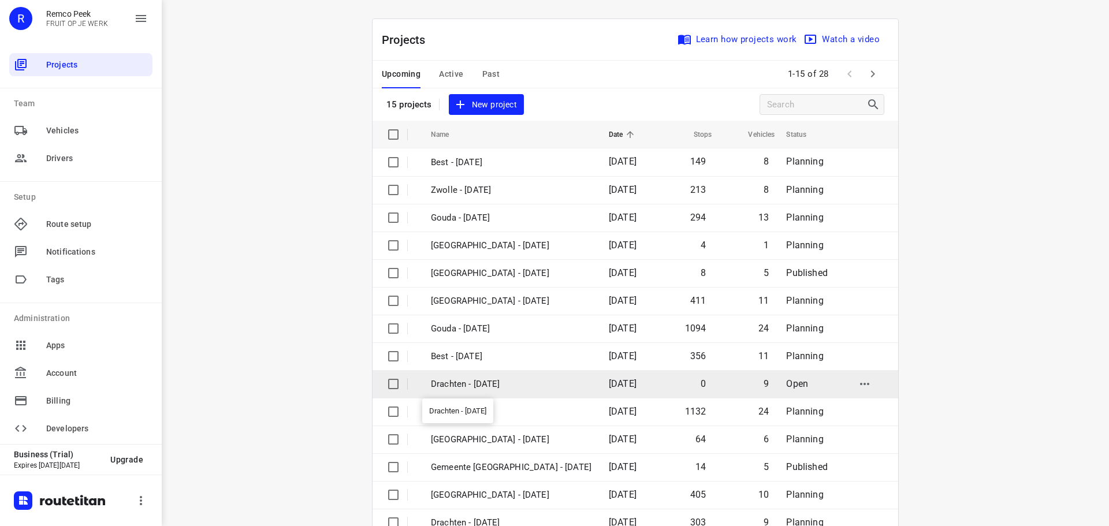
click at [497, 385] on p "Drachten - [DATE]" at bounding box center [511, 384] width 161 height 13
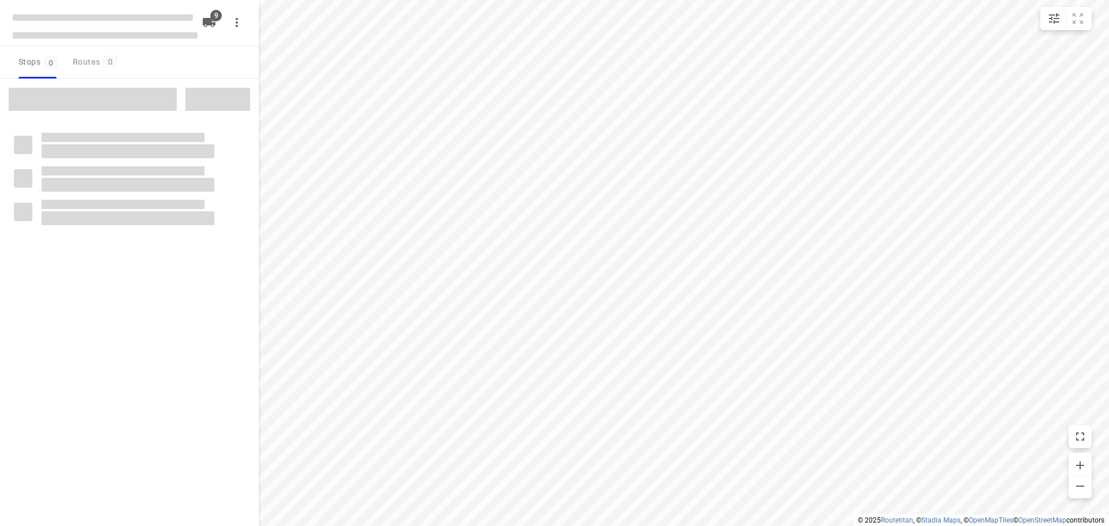
checkbox input "true"
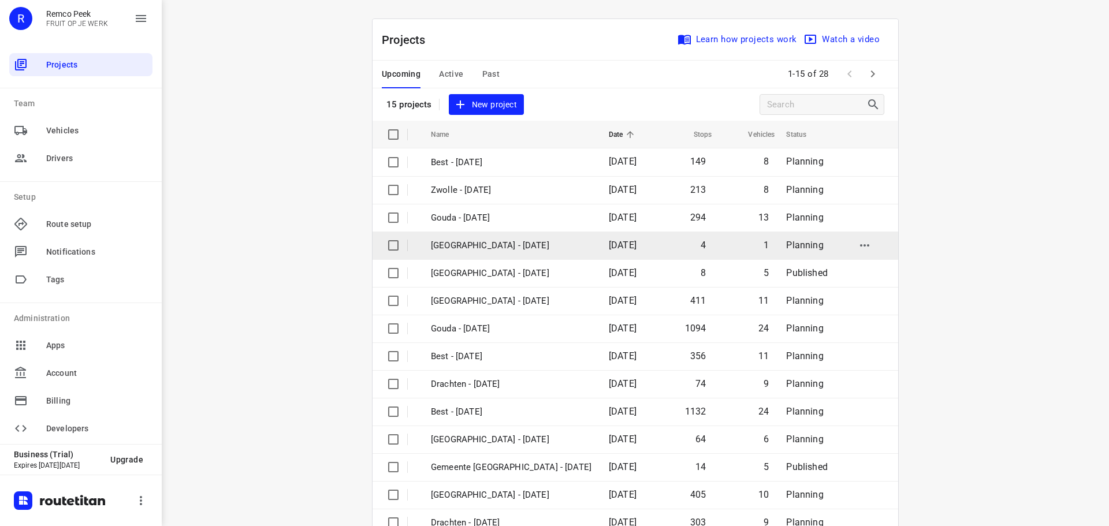
scroll to position [58, 0]
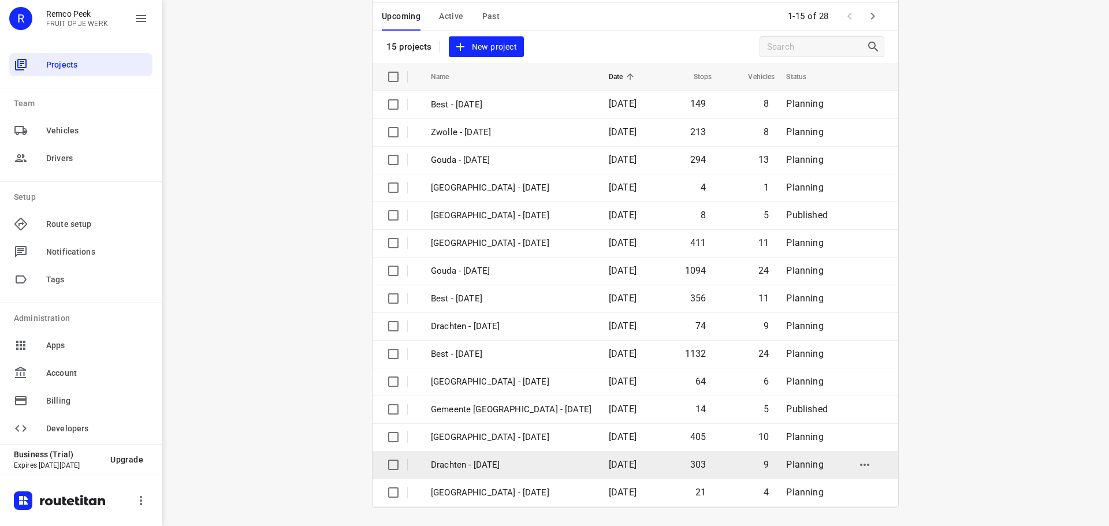
click at [475, 463] on p "Drachten - [DATE]" at bounding box center [511, 465] width 161 height 13
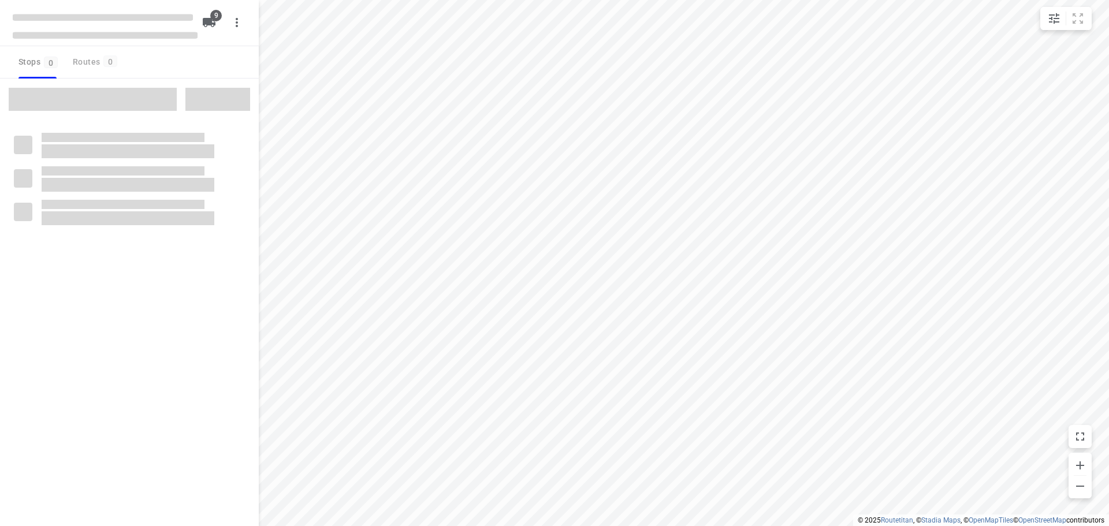
checkbox input "true"
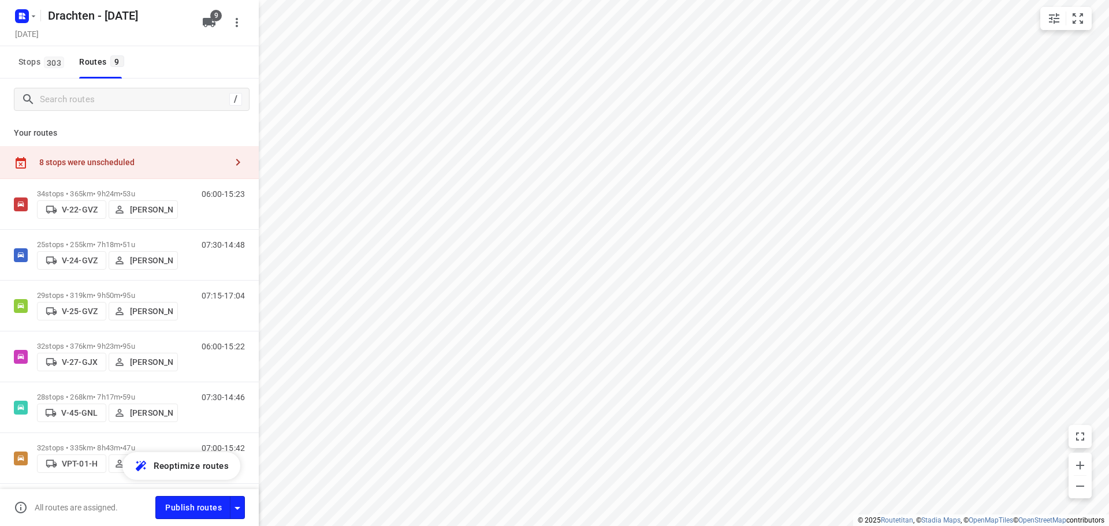
click at [187, 161] on div "8 stops were unscheduled" at bounding box center [132, 162] width 187 height 9
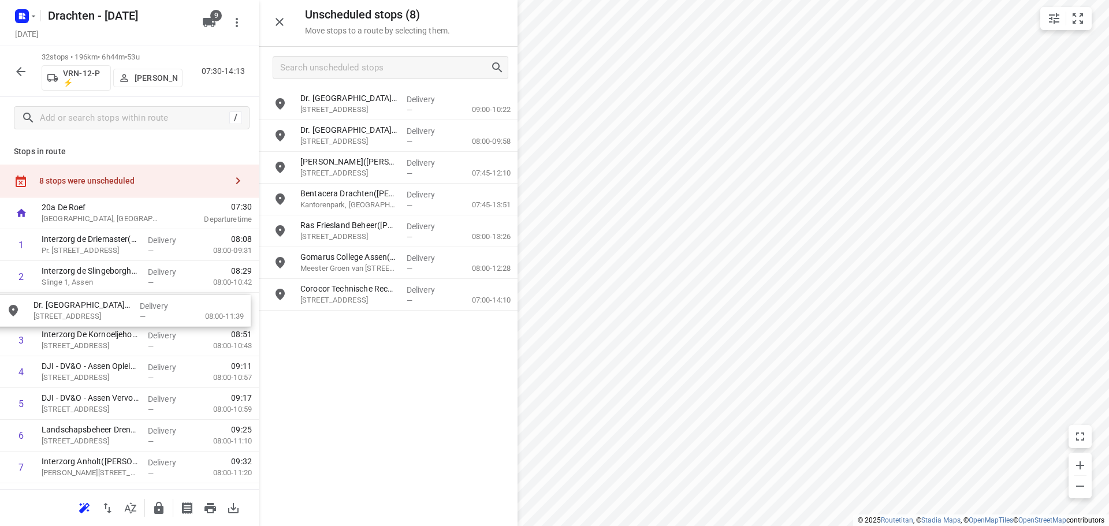
drag, startPoint x: 332, startPoint y: 169, endPoint x: 60, endPoint y: 312, distance: 307.6
drag, startPoint x: 348, startPoint y: 133, endPoint x: 87, endPoint y: 313, distance: 317.5
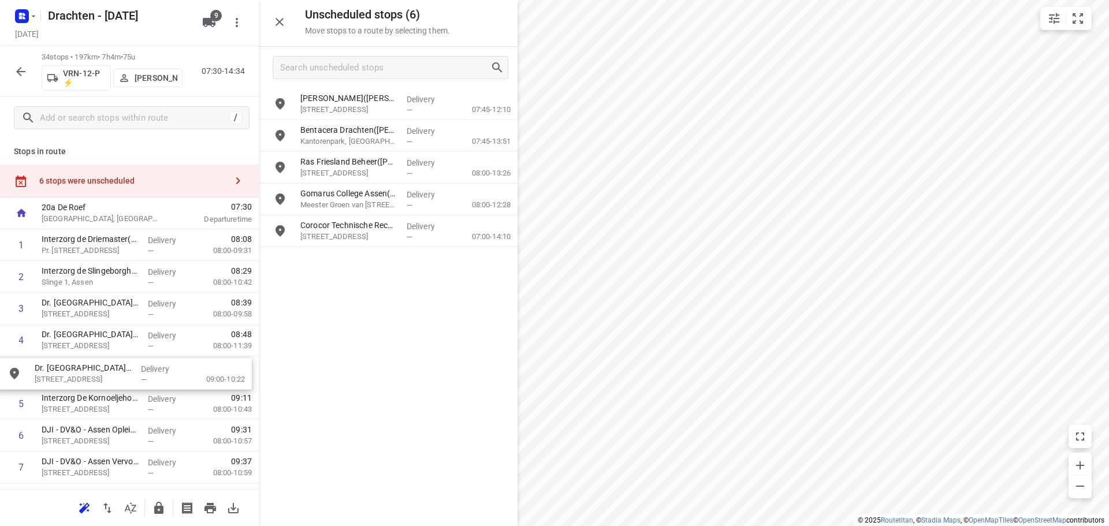
drag, startPoint x: 360, startPoint y: 117, endPoint x: 90, endPoint y: 387, distance: 382.0
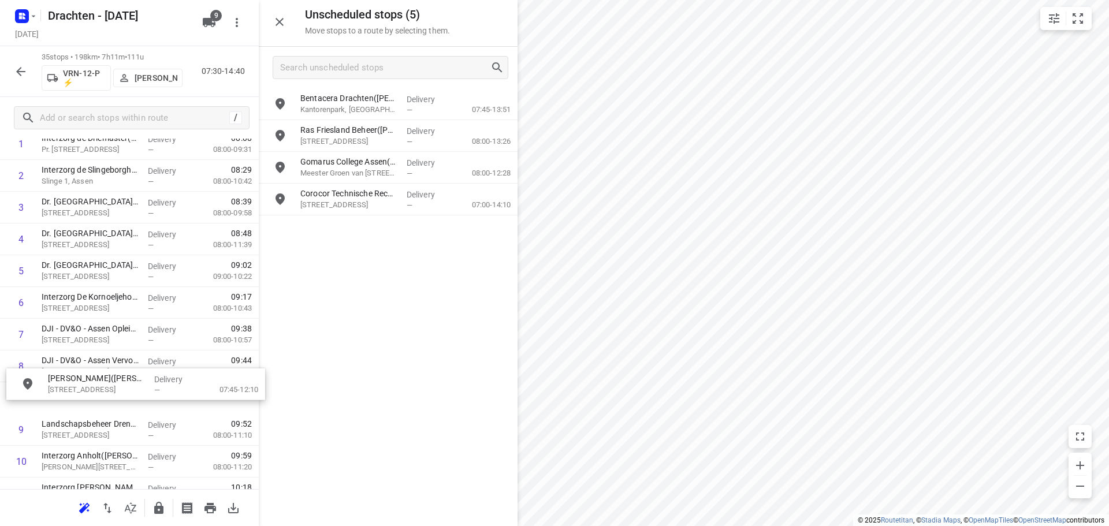
scroll to position [102, 0]
drag, startPoint x: 389, startPoint y: 110, endPoint x: 123, endPoint y: 405, distance: 397.7
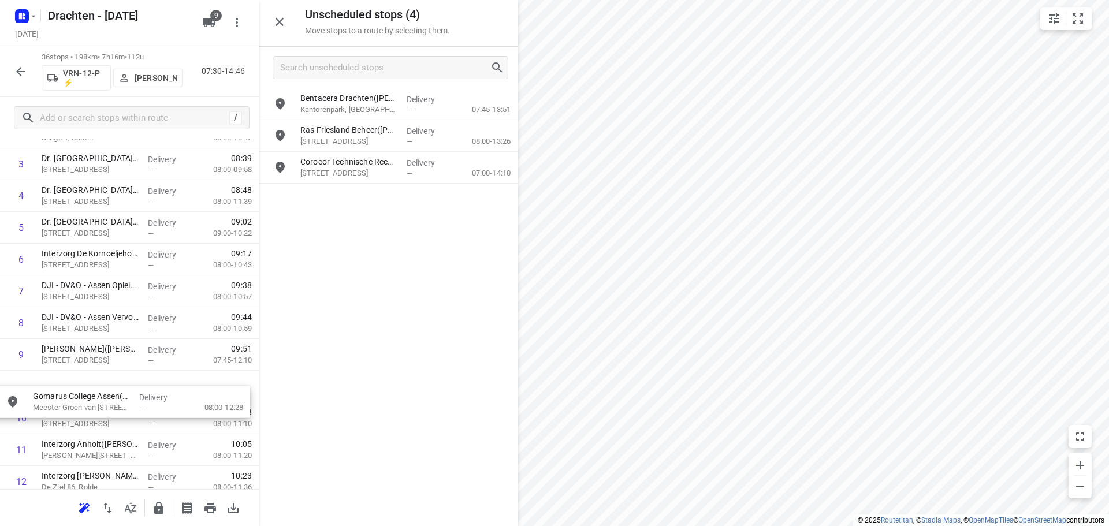
scroll to position [145, 0]
drag, startPoint x: 387, startPoint y: 175, endPoint x: 114, endPoint y: 392, distance: 349.1
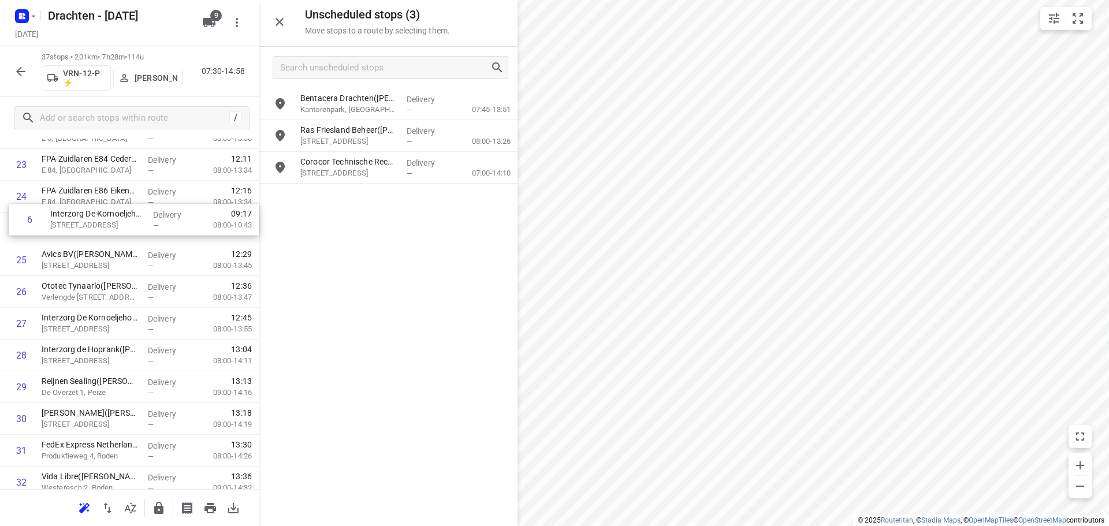
scroll to position [745, 0]
drag, startPoint x: 103, startPoint y: 258, endPoint x: 103, endPoint y: 235, distance: 23.1
click at [103, 235] on div "1 Interzorg de Driemaster(Roelof Bos) Pr. Beatrixstraat 9, Smilde Delivery — 08…" at bounding box center [129, 72] width 259 height 1176
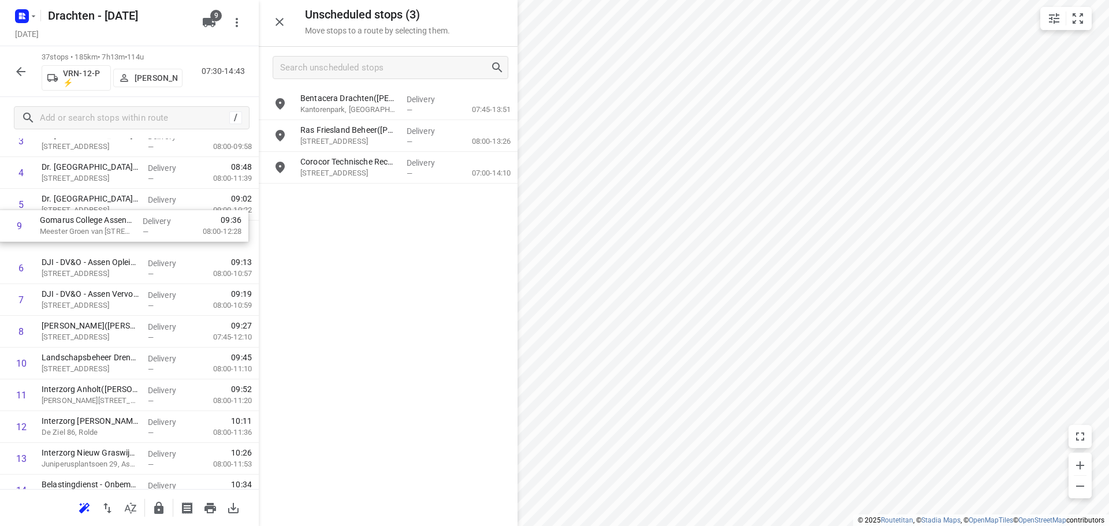
scroll to position [167, 0]
drag, startPoint x: 124, startPoint y: 277, endPoint x: 127, endPoint y: 236, distance: 41.1
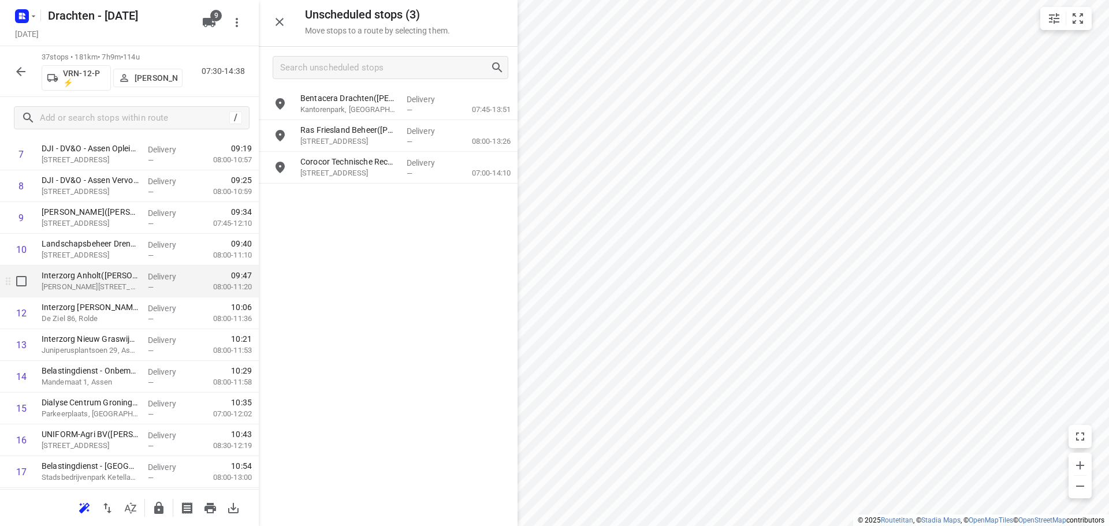
scroll to position [283, 0]
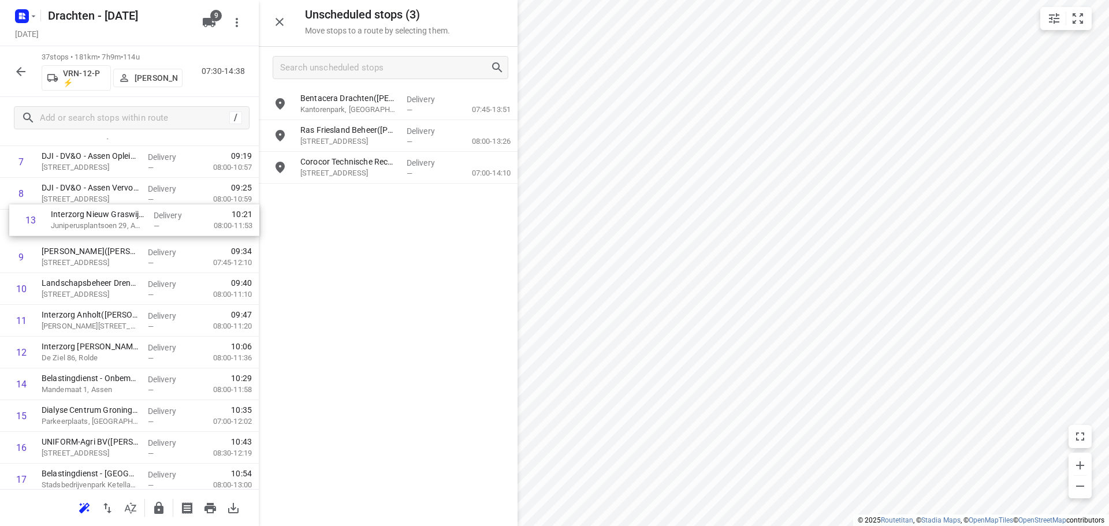
drag, startPoint x: 86, startPoint y: 348, endPoint x: 95, endPoint y: 219, distance: 129.2
drag, startPoint x: 124, startPoint y: 396, endPoint x: 113, endPoint y: 262, distance: 133.9
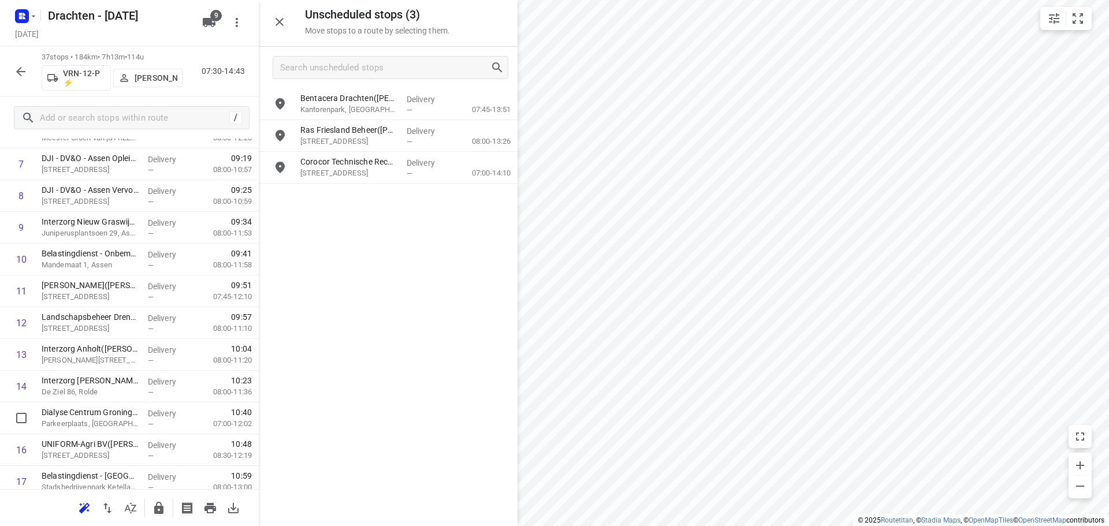
scroll to position [273, 0]
drag, startPoint x: 107, startPoint y: 424, endPoint x: 112, endPoint y: 302, distance: 122.0
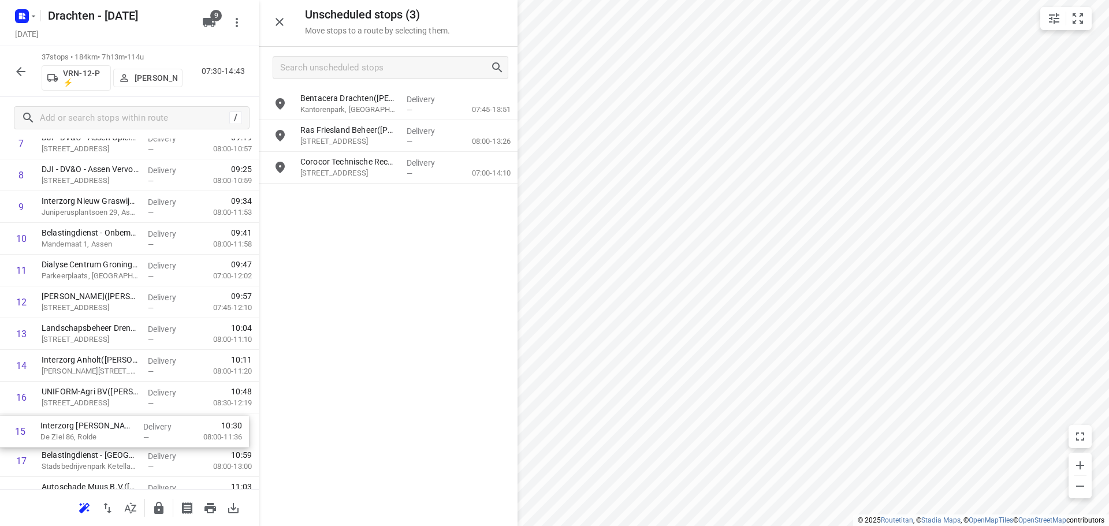
drag, startPoint x: 92, startPoint y: 421, endPoint x: 91, endPoint y: 439, distance: 17.9
click at [91, 439] on div "1 Interzorg de Driemaster(Roelof Bos) Pr. Beatrixstraat 9, Smilde Delivery — 08…" at bounding box center [129, 525] width 259 height 1176
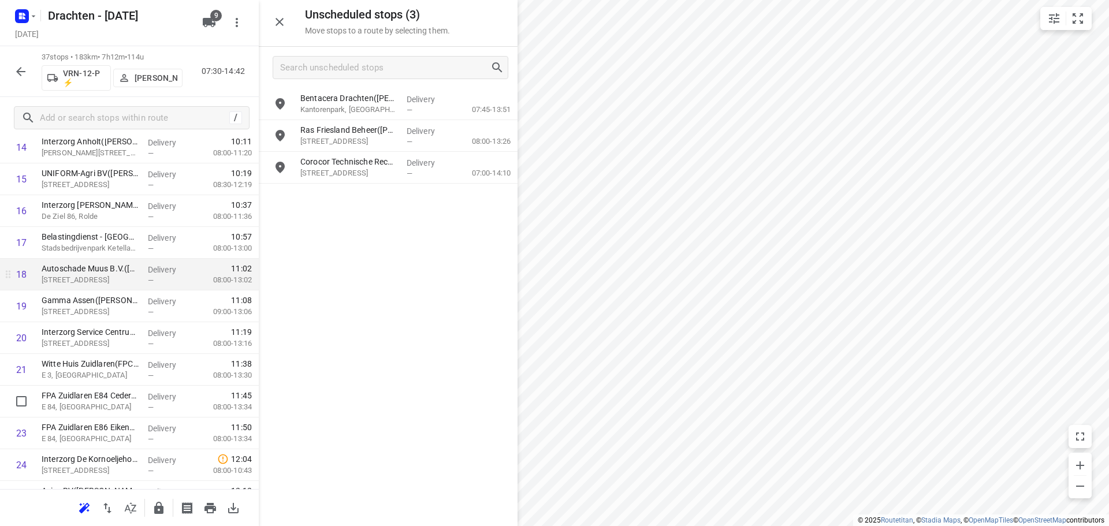
scroll to position [700, 0]
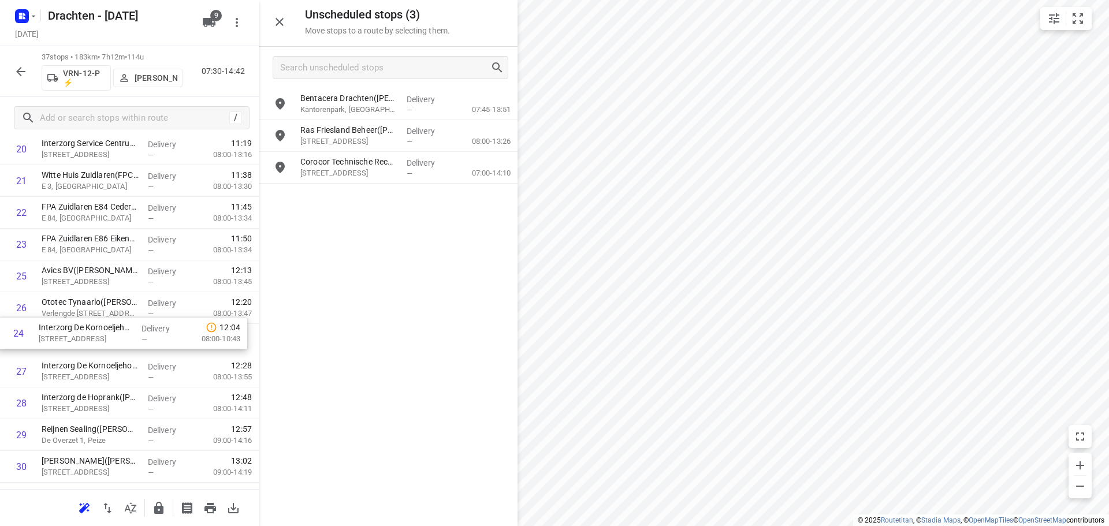
drag, startPoint x: 100, startPoint y: 279, endPoint x: 97, endPoint y: 340, distance: 61.3
click at [97, 340] on div "1 Interzorg de Driemaster(Roelof Bos) Pr. Beatrixstraat 9, Smilde Delivery — 08…" at bounding box center [129, 118] width 259 height 1176
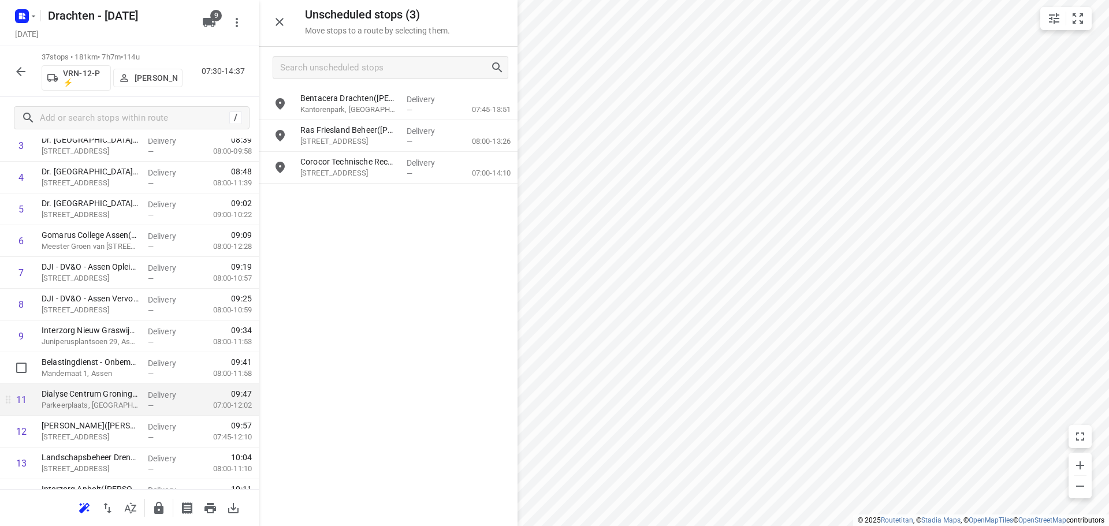
scroll to position [237, 0]
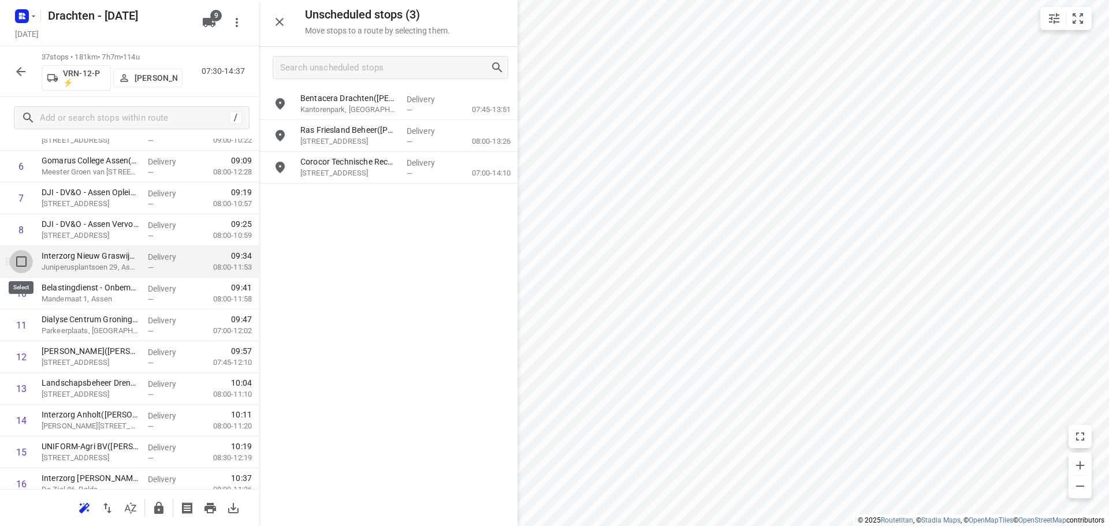
click at [21, 263] on input "checkbox" at bounding box center [21, 261] width 23 height 23
checkbox input "true"
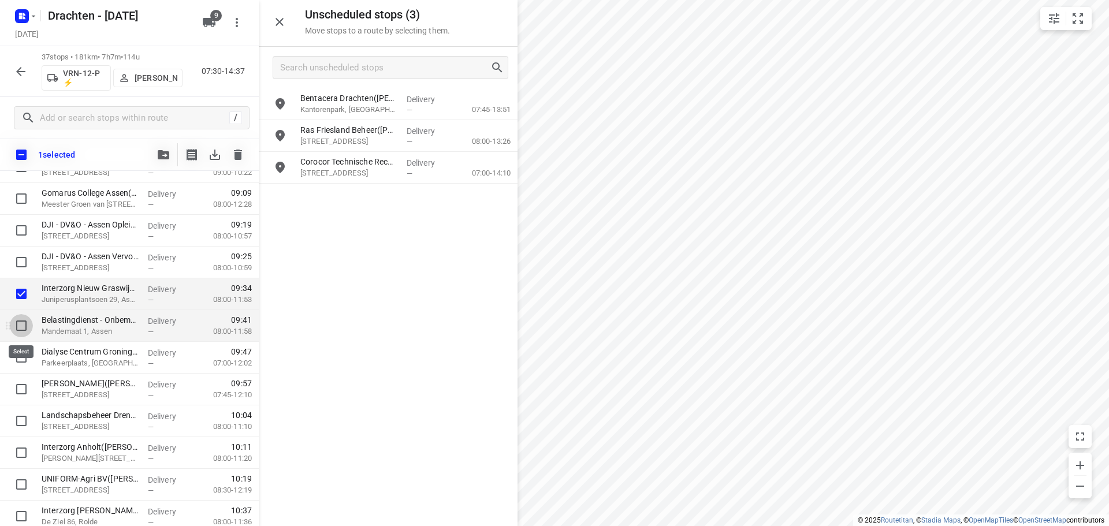
click at [21, 324] on input "checkbox" at bounding box center [21, 325] width 23 height 23
checkbox input "true"
click at [20, 361] on input "checkbox" at bounding box center [21, 357] width 23 height 23
checkbox input "true"
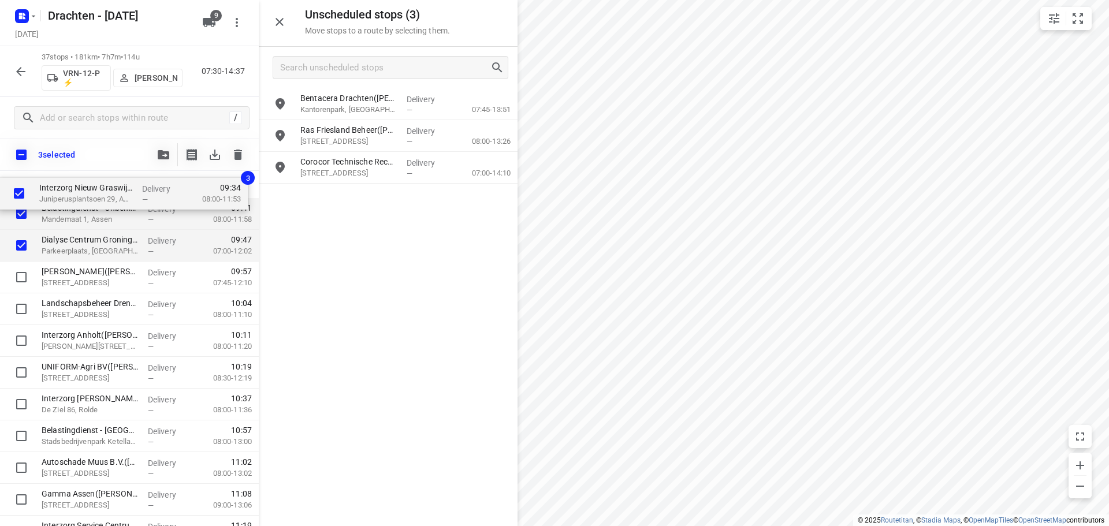
scroll to position [347, 0]
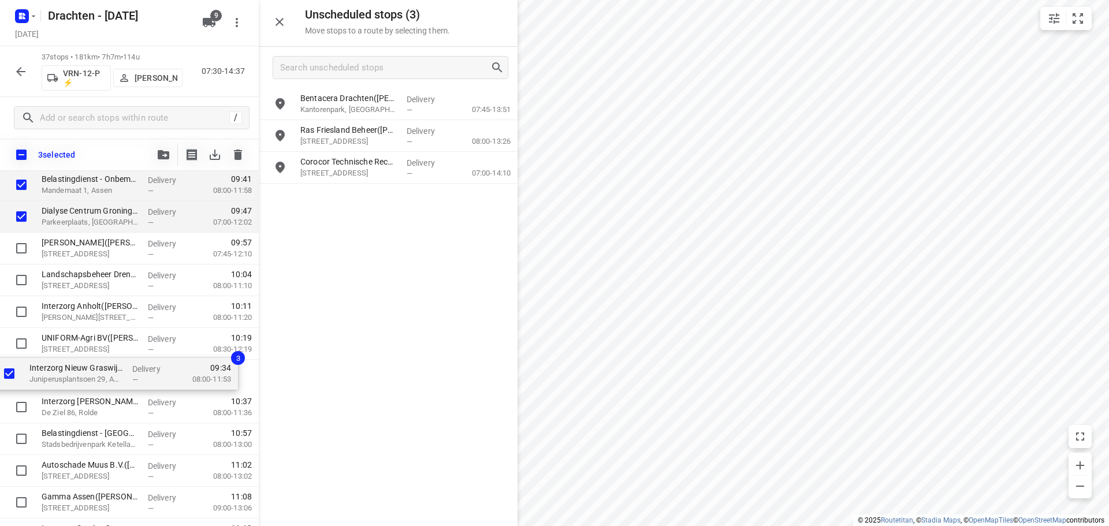
drag, startPoint x: 108, startPoint y: 183, endPoint x: 95, endPoint y: 384, distance: 201.5
click at [95, 384] on div "Interzorg de Driemaster(Roelof Bos) Pr. Beatrixstraat 9, Smilde Delivery — 08:0…" at bounding box center [129, 503] width 259 height 1176
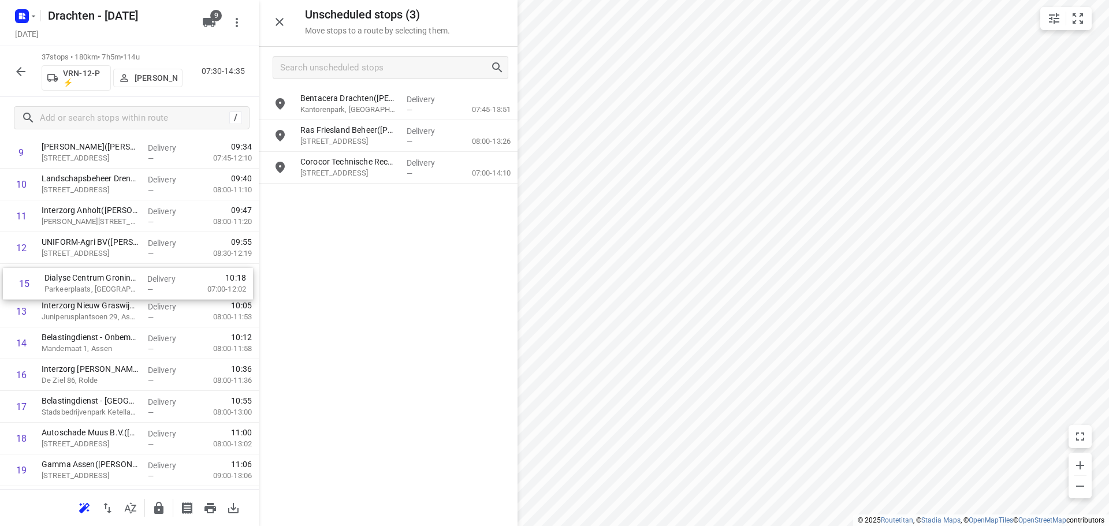
drag, startPoint x: 80, startPoint y: 347, endPoint x: 83, endPoint y: 284, distance: 63.0
click at [83, 284] on div "1 Interzorg de Driemaster(Roelof Bos) Pr. Beatrixstraat 9, Smilde Delivery — 08…" at bounding box center [129, 471] width 259 height 1176
drag, startPoint x: 90, startPoint y: 350, endPoint x: 92, endPoint y: 321, distance: 28.5
click at [92, 321] on div "1 Interzorg de Driemaster(Roelof Bos) Pr. Beatrixstraat 9, Smilde Delivery — 08…" at bounding box center [129, 471] width 259 height 1176
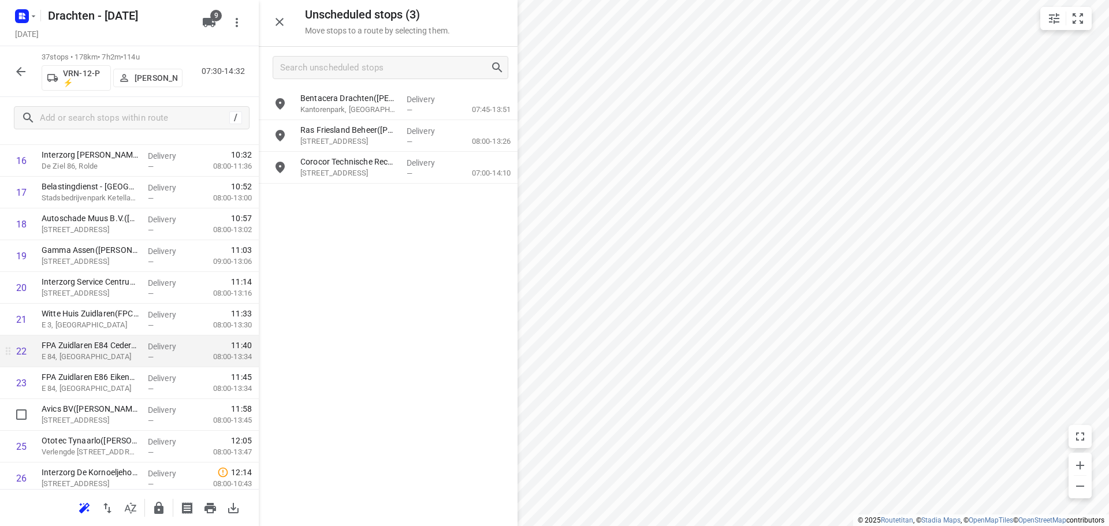
scroll to position [751, 0]
click at [154, 510] on icon "button" at bounding box center [158, 508] width 9 height 12
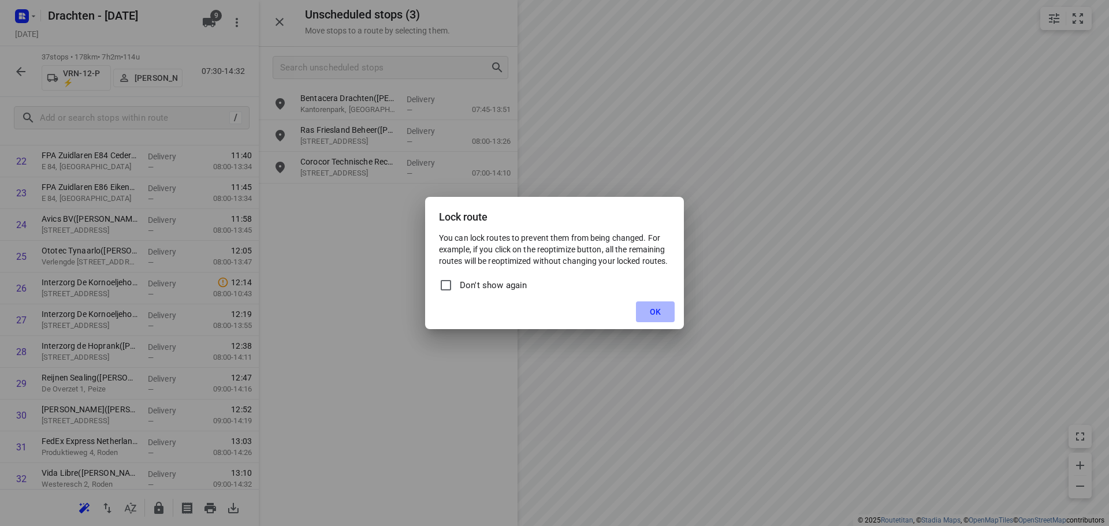
click at [666, 313] on button "OK" at bounding box center [655, 312] width 39 height 21
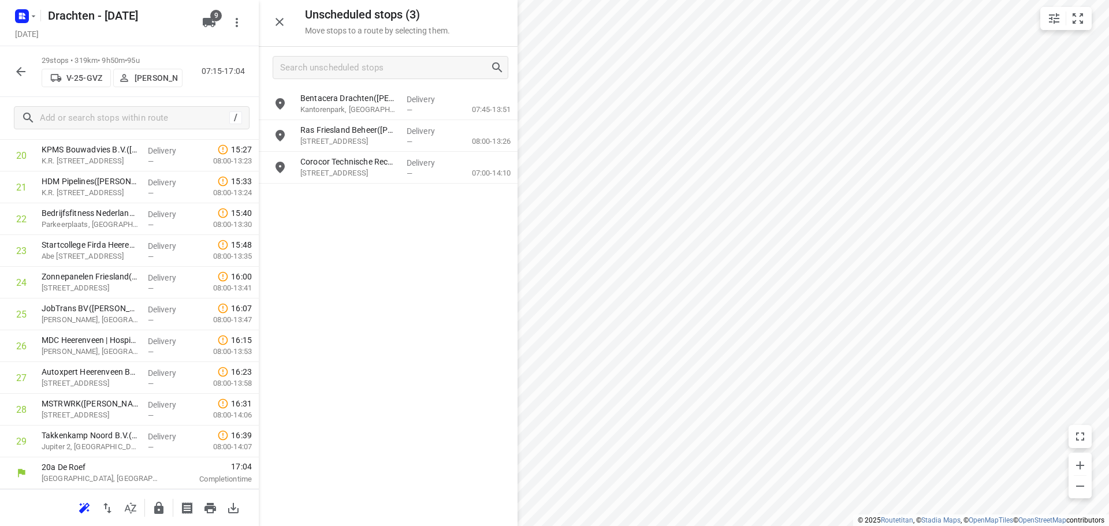
scroll to position [693, 0]
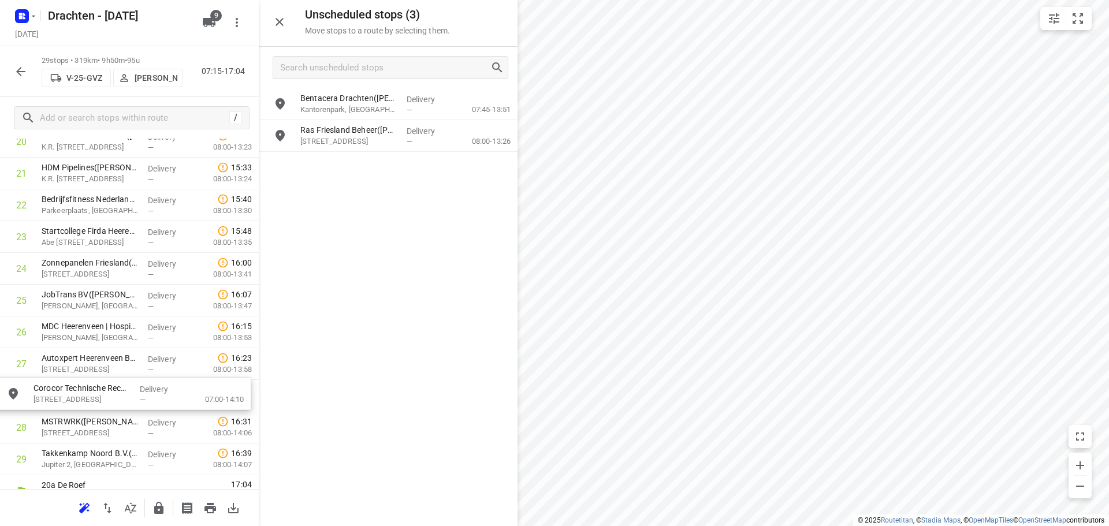
drag, startPoint x: 367, startPoint y: 175, endPoint x: 95, endPoint y: 404, distance: 355.6
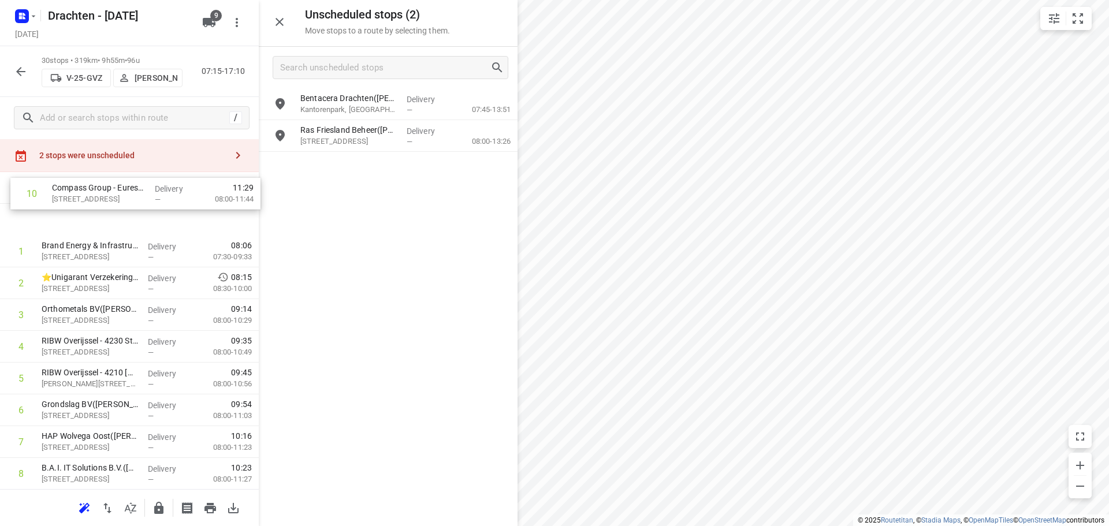
scroll to position [0, 0]
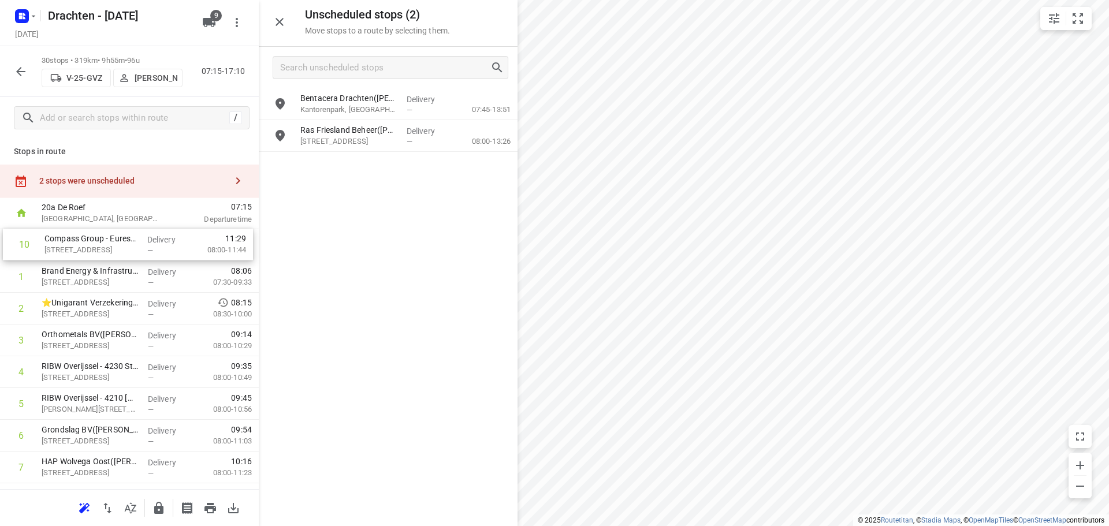
drag, startPoint x: 131, startPoint y: 422, endPoint x: 134, endPoint y: 248, distance: 173.9
click at [154, 251] on div "—" at bounding box center [169, 251] width 43 height 9
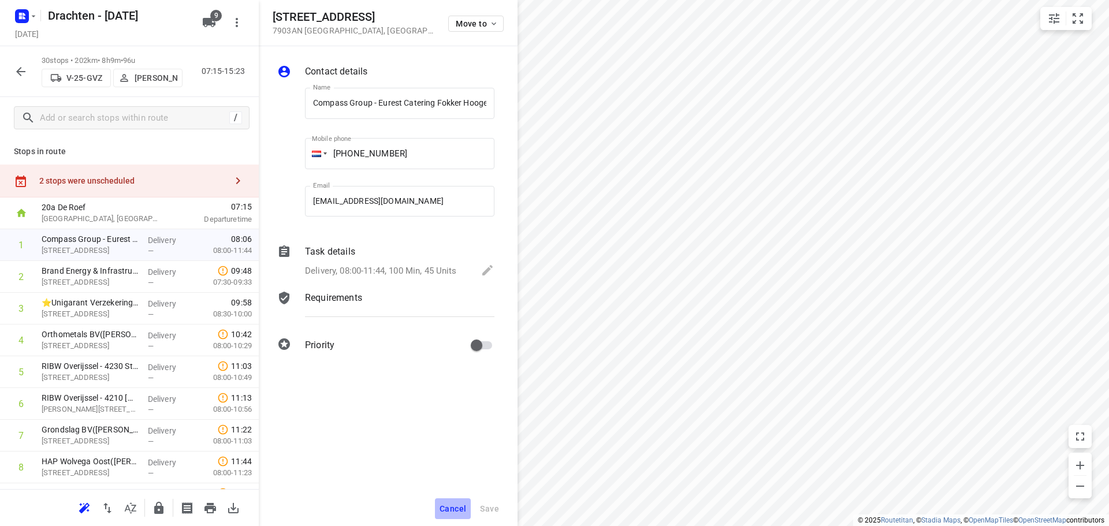
click at [458, 512] on span "Cancel" at bounding box center [453, 508] width 27 height 9
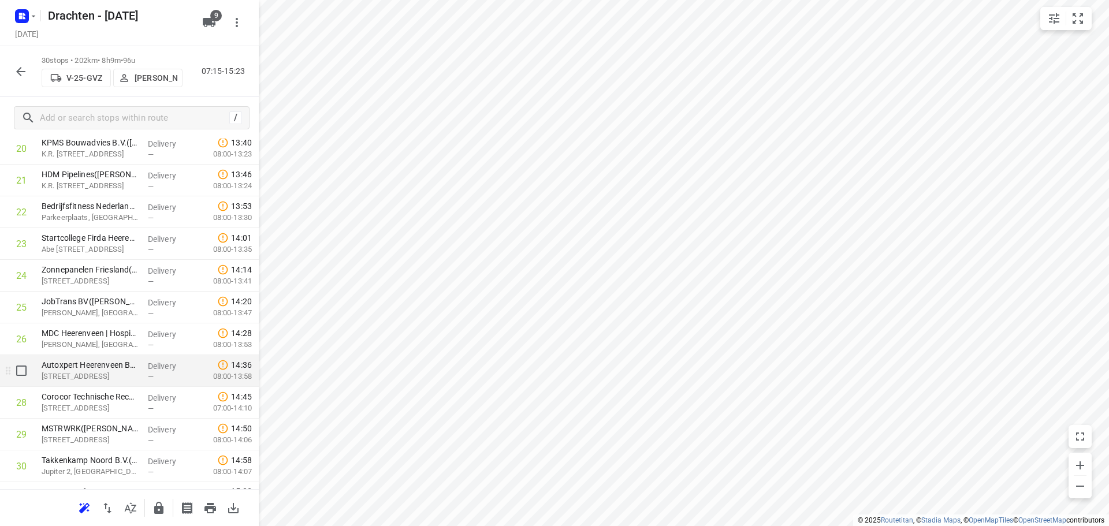
scroll to position [725, 0]
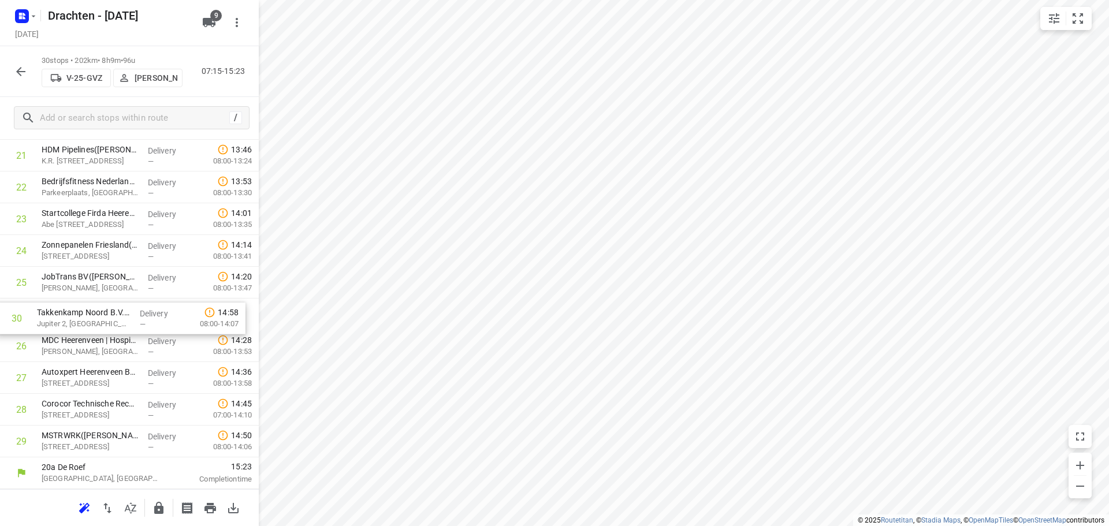
drag, startPoint x: 121, startPoint y: 447, endPoint x: 116, endPoint y: 321, distance: 126.6
click at [155, 508] on icon "button" at bounding box center [158, 508] width 9 height 12
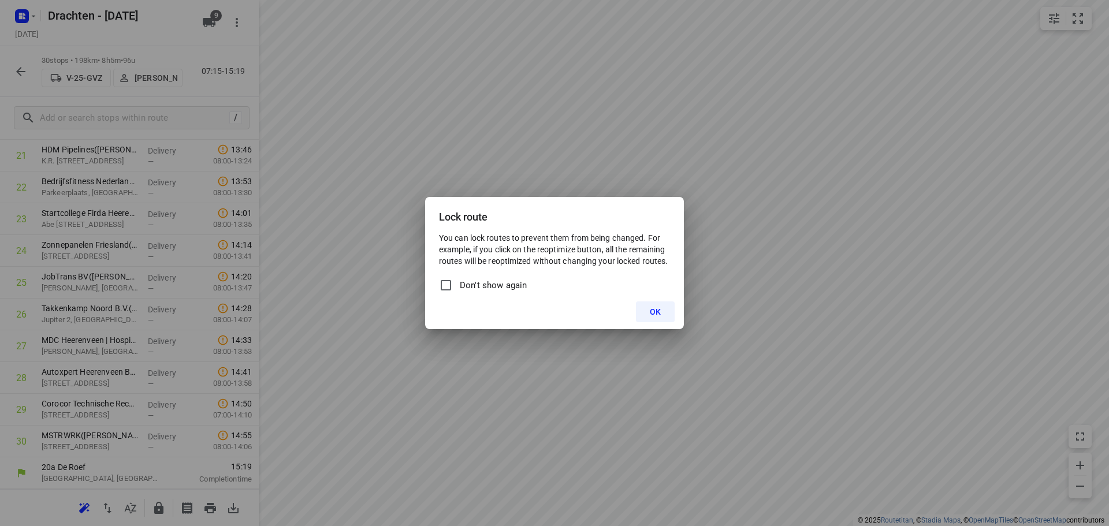
click at [662, 306] on button "OK" at bounding box center [655, 312] width 39 height 21
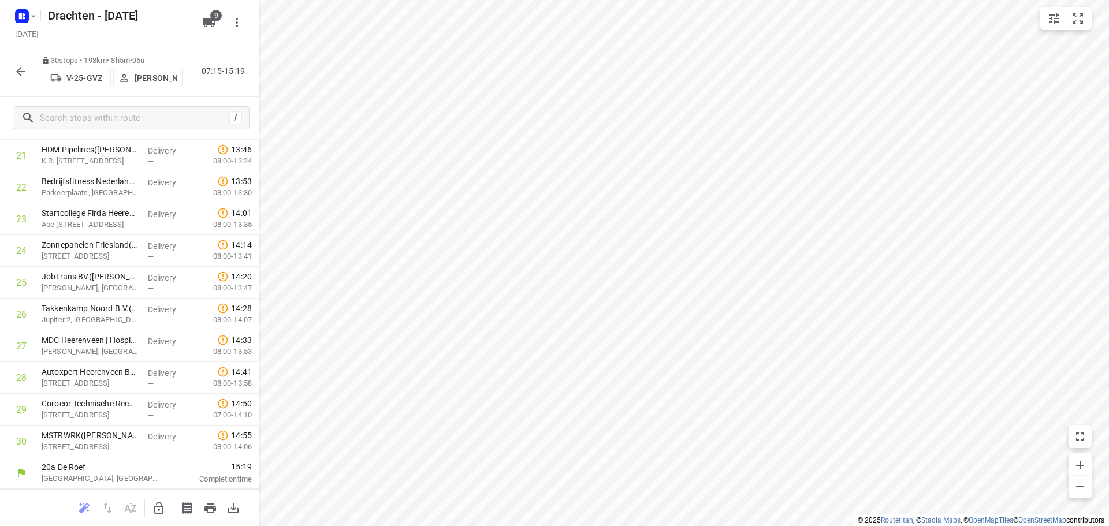
click at [21, 74] on icon "button" at bounding box center [21, 72] width 14 height 14
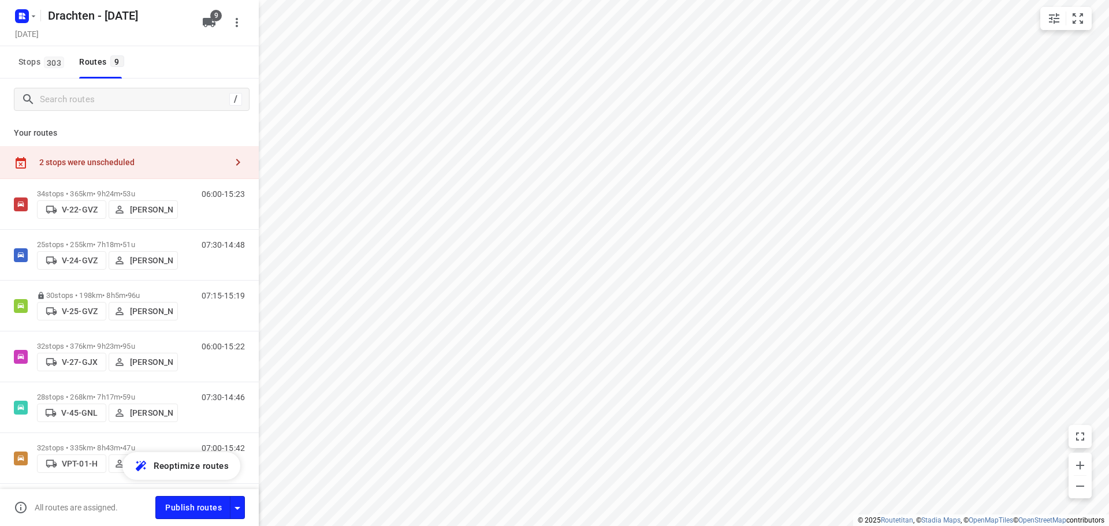
click at [101, 158] on div "2 stops were unscheduled" at bounding box center [132, 162] width 187 height 9
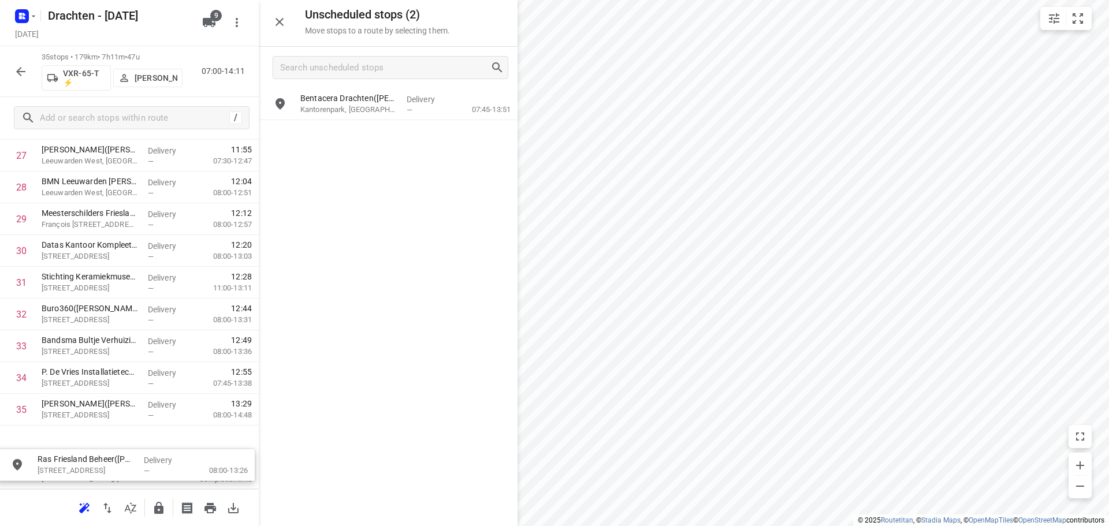
scroll to position [924, 0]
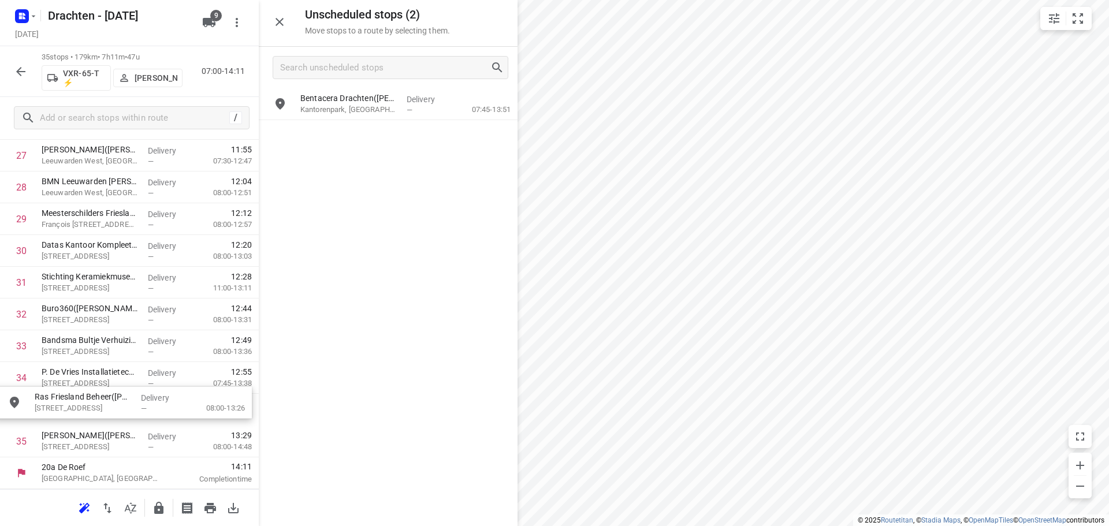
drag, startPoint x: 387, startPoint y: 144, endPoint x: 119, endPoint y: 414, distance: 380.4
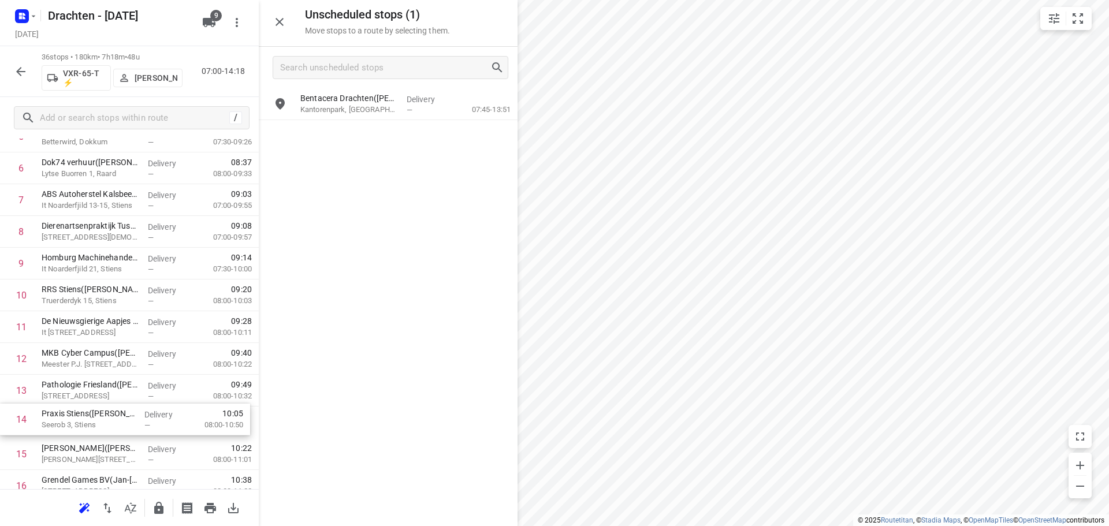
scroll to position [240, 0]
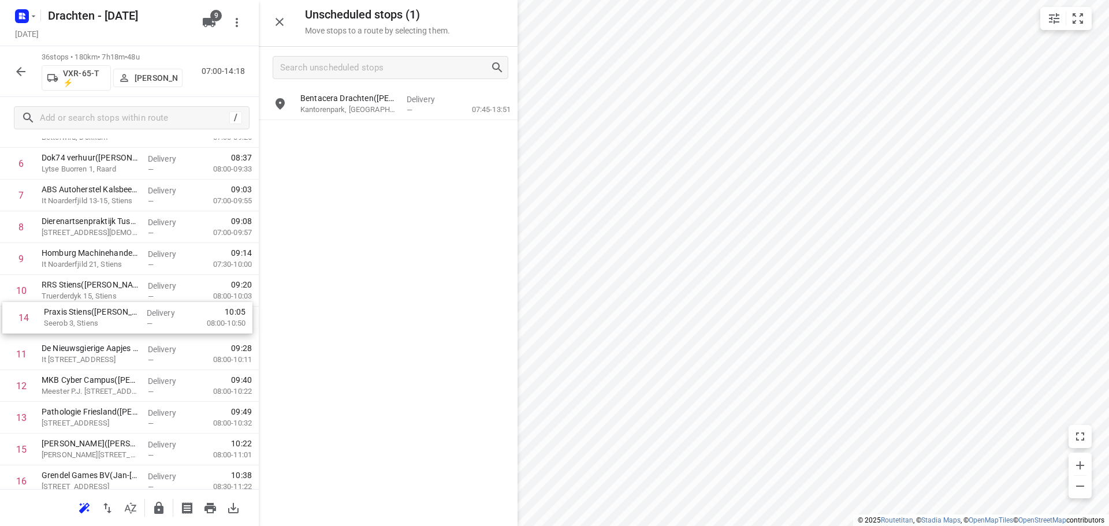
drag, startPoint x: 101, startPoint y: 432, endPoint x: 103, endPoint y: 320, distance: 112.1
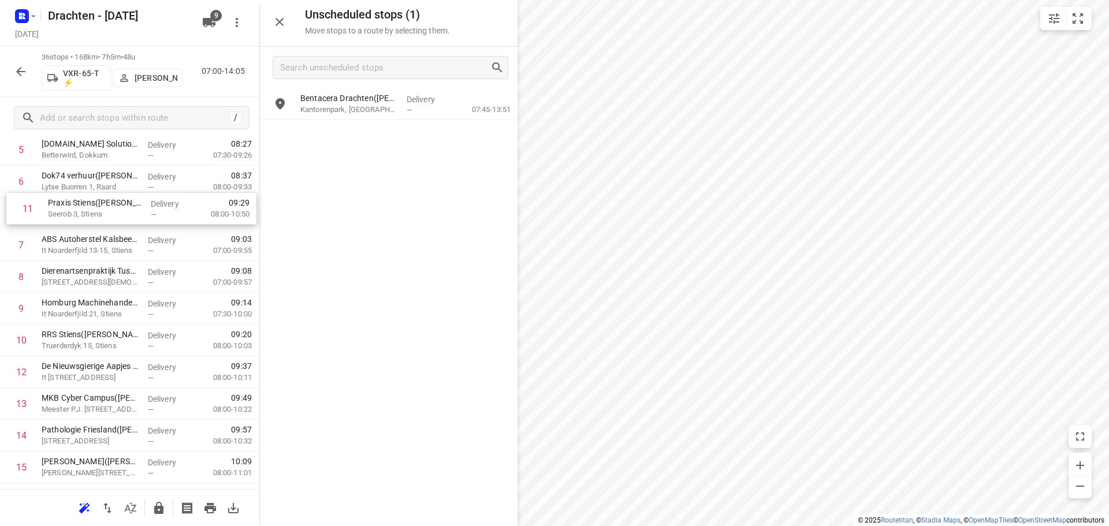
drag, startPoint x: 133, startPoint y: 334, endPoint x: 139, endPoint y: 216, distance: 118.0
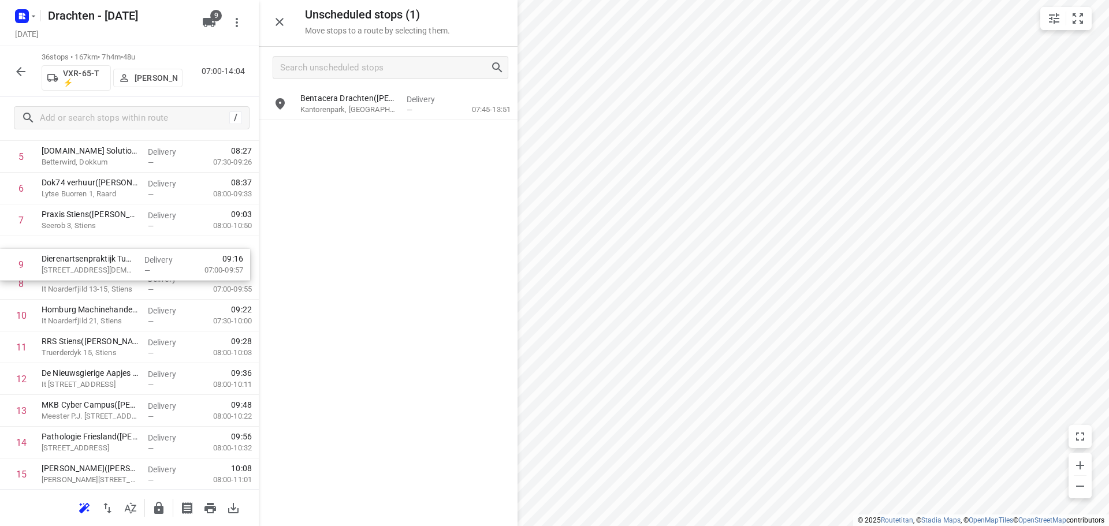
drag, startPoint x: 98, startPoint y: 281, endPoint x: 99, endPoint y: 255, distance: 26.6
drag, startPoint x: 96, startPoint y: 291, endPoint x: 96, endPoint y: 262, distance: 28.3
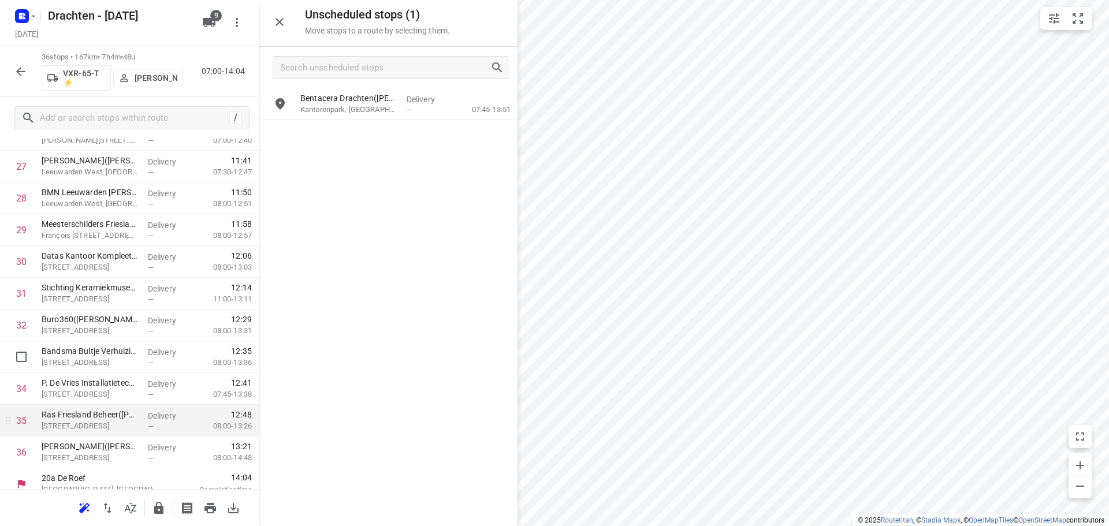
scroll to position [916, 0]
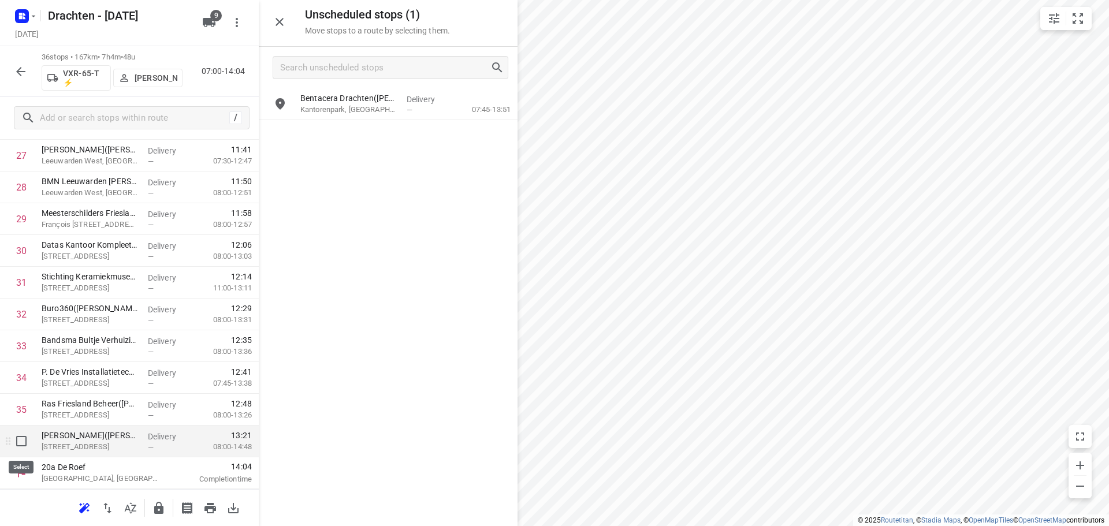
click at [25, 447] on input "checkbox" at bounding box center [21, 441] width 23 height 23
checkbox input "true"
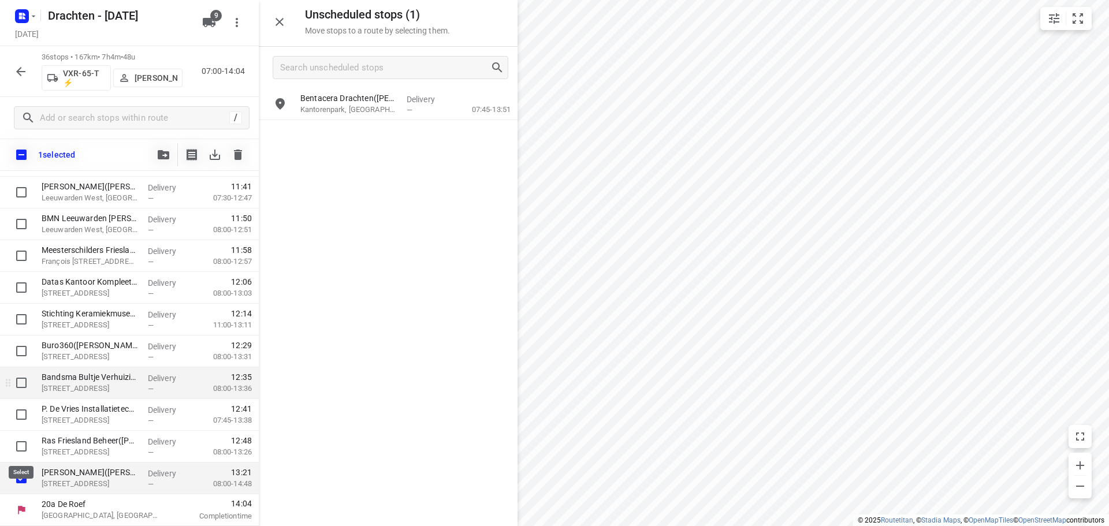
scroll to position [911, 0]
click at [170, 164] on div at bounding box center [163, 154] width 23 height 23
click at [167, 158] on icon "button" at bounding box center [164, 154] width 12 height 9
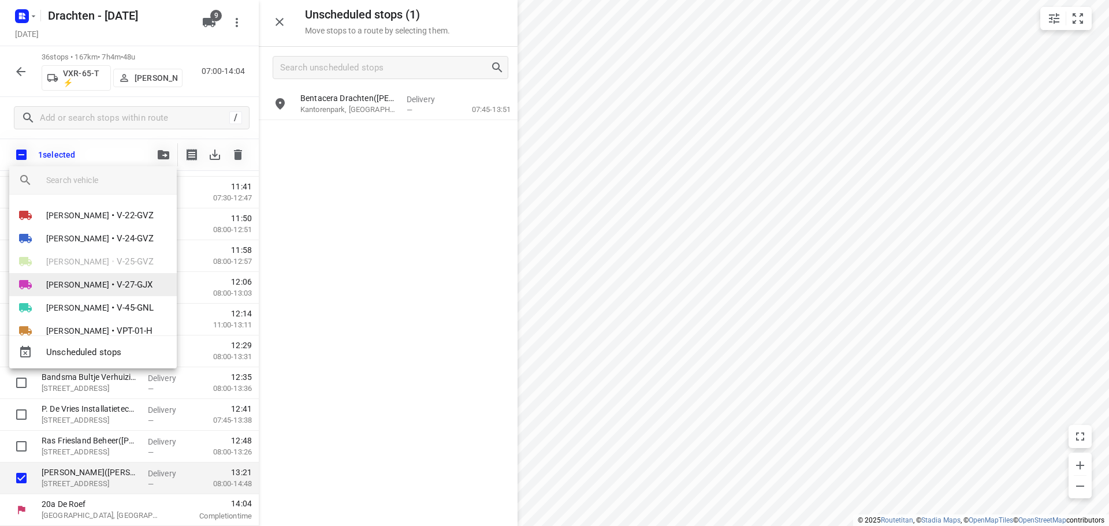
scroll to position [58, 0]
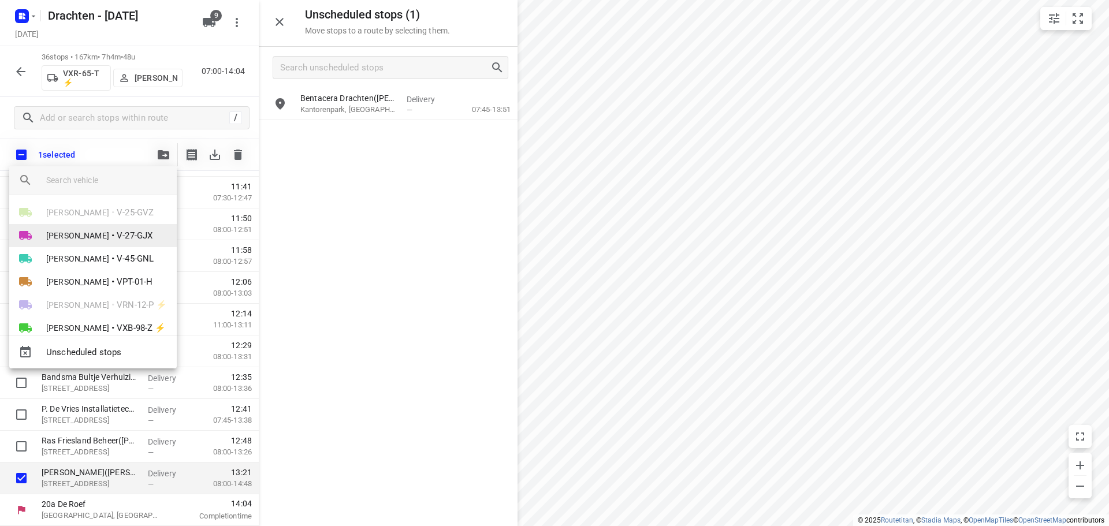
click at [66, 283] on div "Benny van der Woude • V-22-GVZ Steijn Groothof • V-24-GVZ Jelle Veenstra • V-25…" at bounding box center [93, 266] width 168 height 222
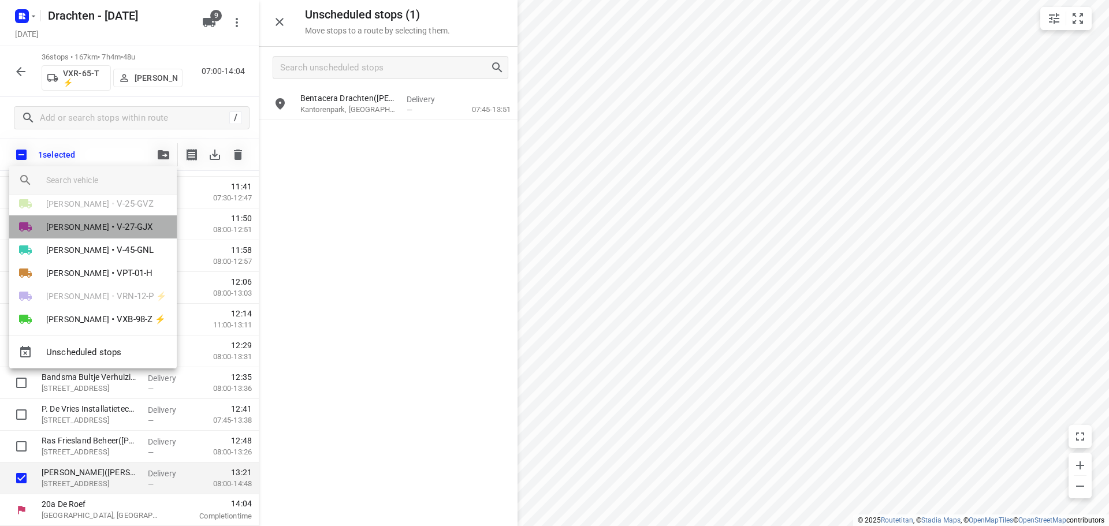
click at [87, 226] on span "[PERSON_NAME]" at bounding box center [77, 227] width 63 height 12
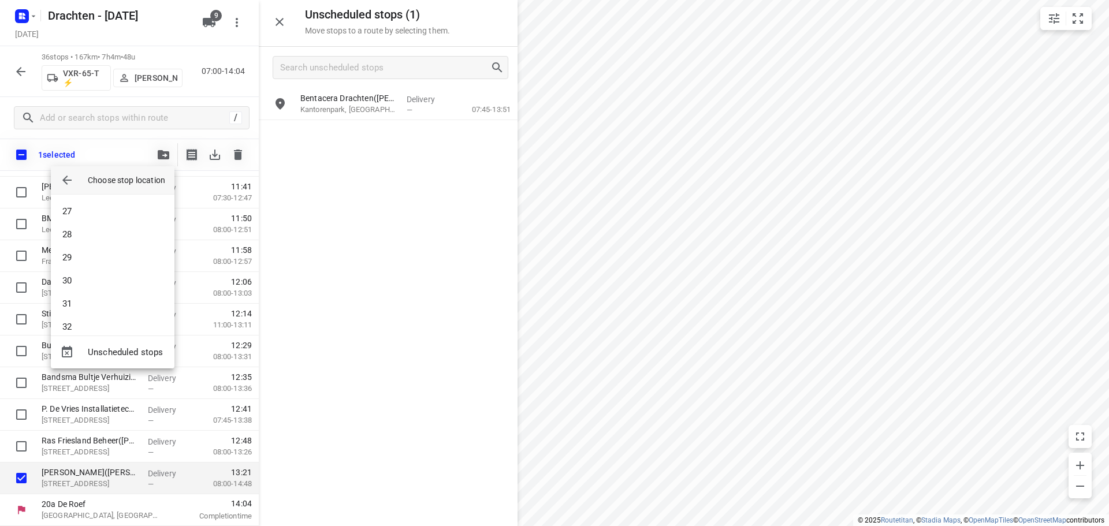
scroll to position [612, 0]
click at [86, 305] on li "32" at bounding box center [113, 314] width 124 height 23
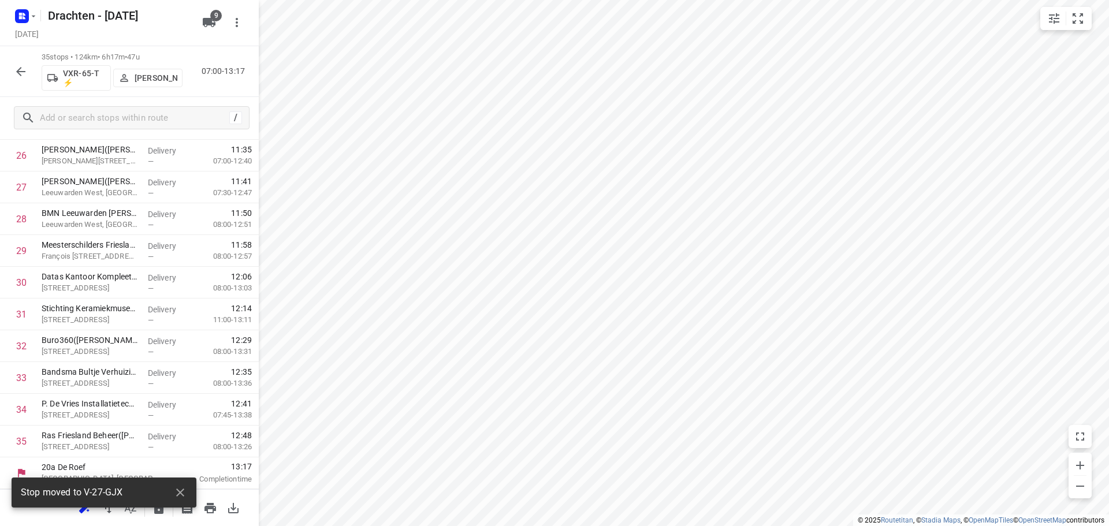
scroll to position [884, 0]
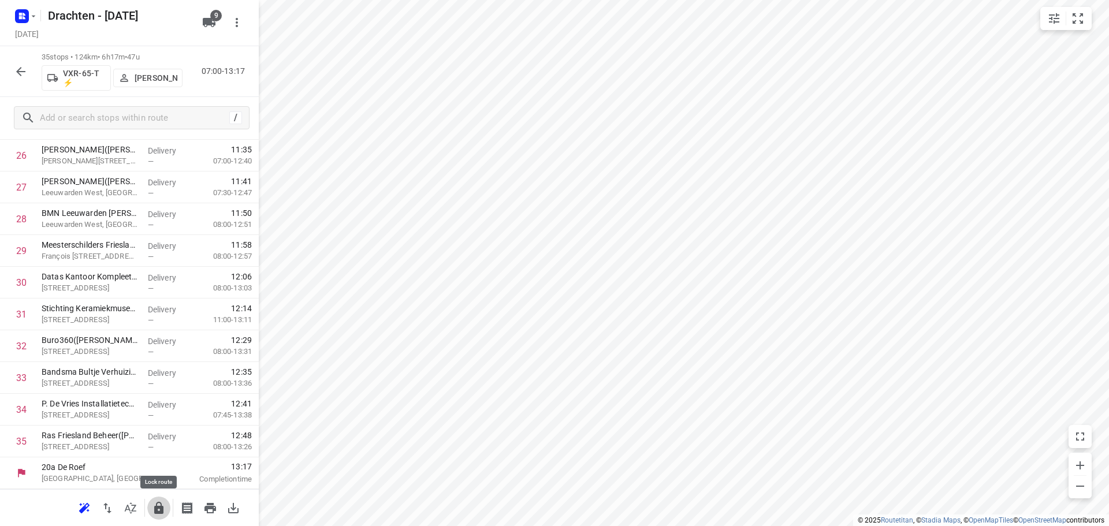
click at [160, 510] on icon "button" at bounding box center [158, 508] width 9 height 12
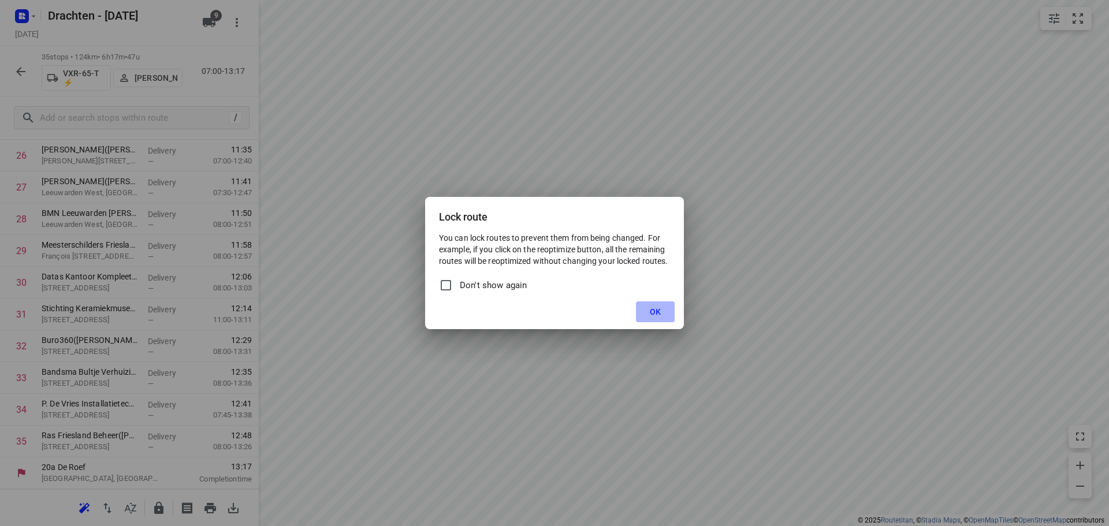
click at [651, 311] on span "OK" at bounding box center [655, 311] width 11 height 9
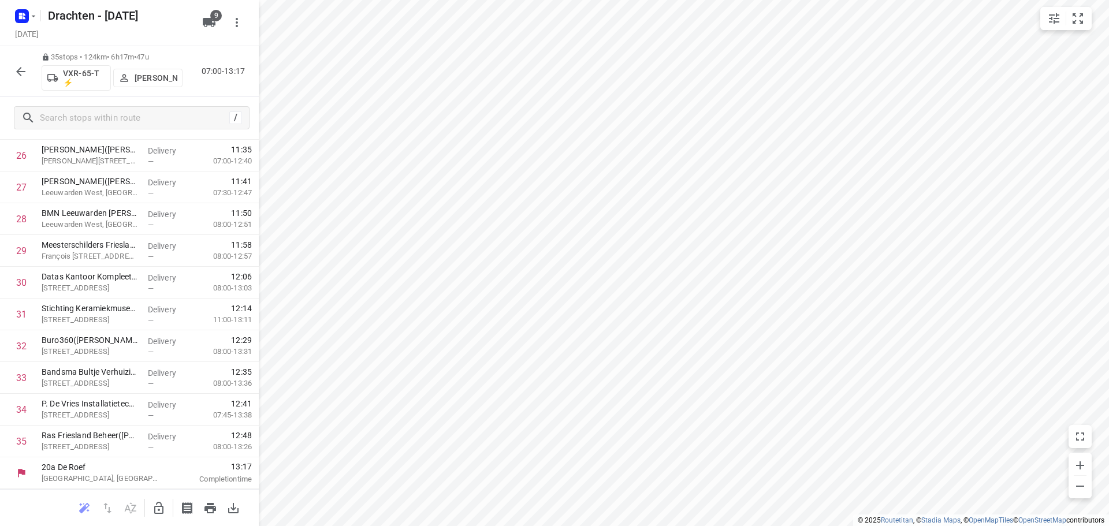
click at [25, 72] on icon "button" at bounding box center [21, 72] width 14 height 14
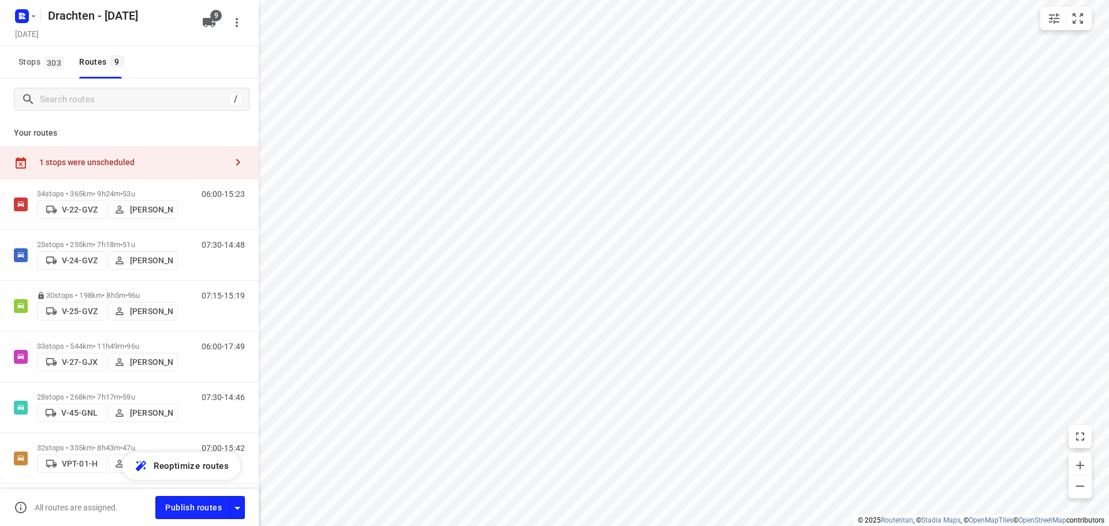
click at [147, 167] on div "1 stops were unscheduled" at bounding box center [132, 162] width 187 height 9
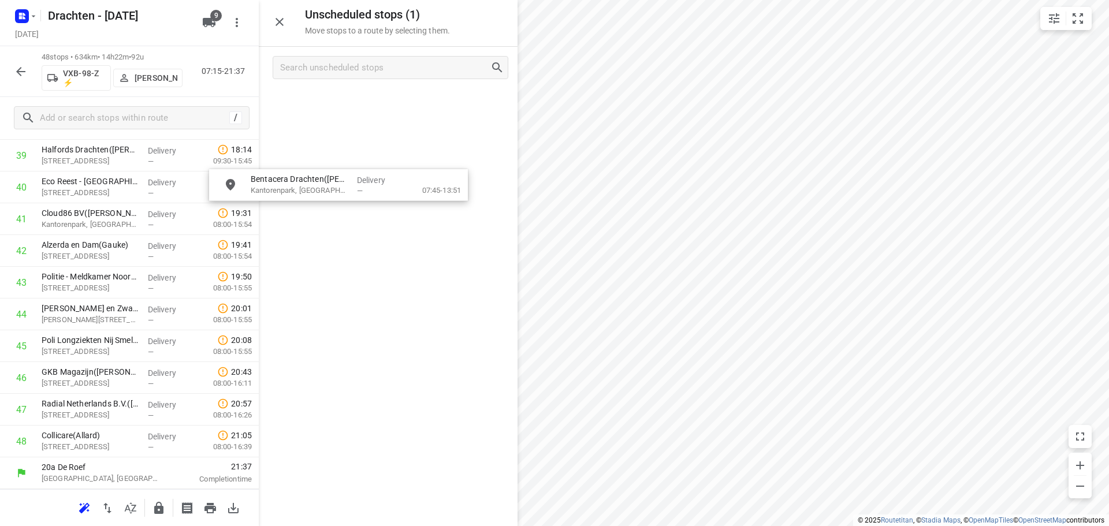
scroll to position [1293, 0]
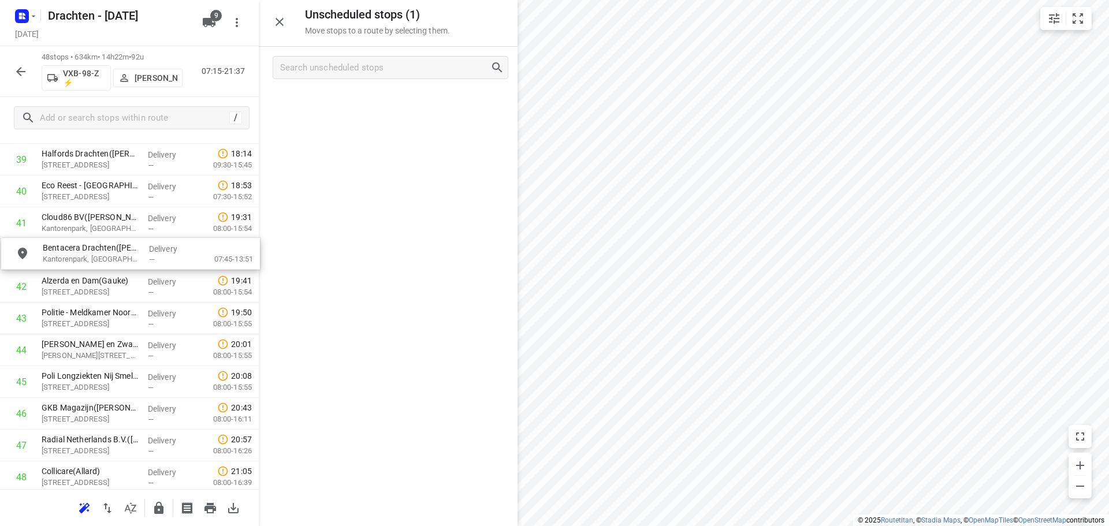
drag, startPoint x: 353, startPoint y: 109, endPoint x: 92, endPoint y: 259, distance: 301.6
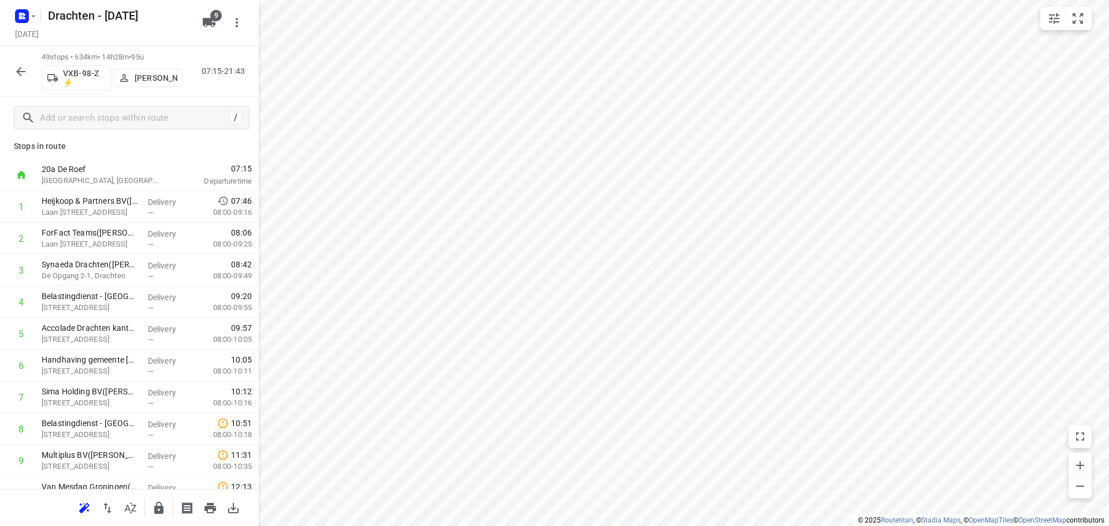
scroll to position [0, 0]
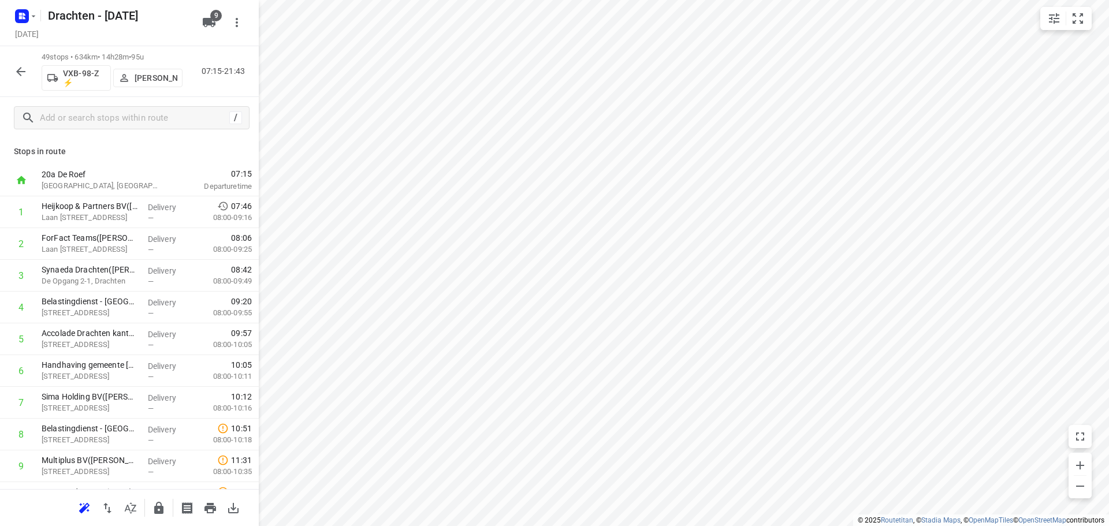
click at [26, 77] on icon "button" at bounding box center [21, 72] width 14 height 14
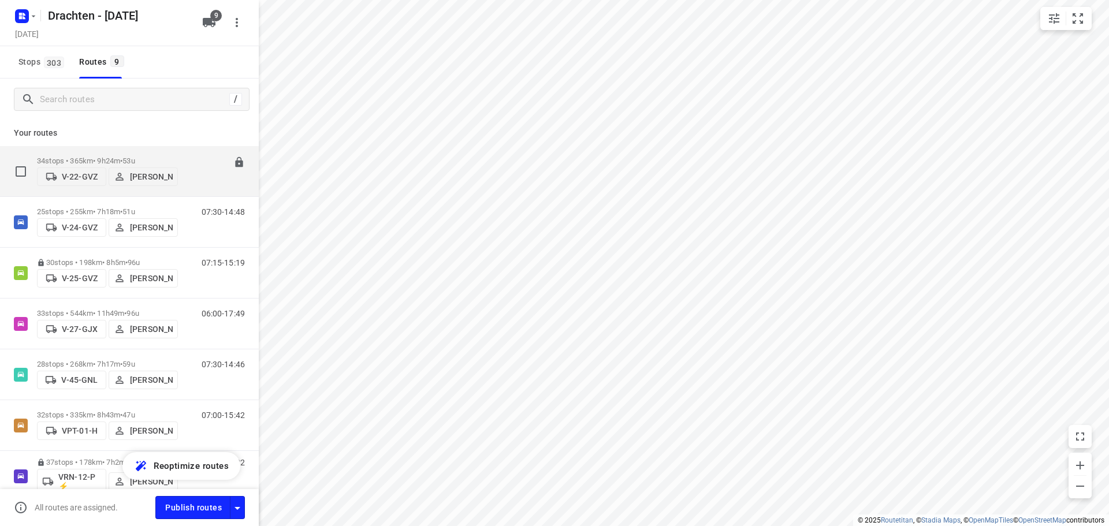
click at [114, 158] on p "34 stops • 365km • 9h24m • 53u" at bounding box center [107, 161] width 141 height 9
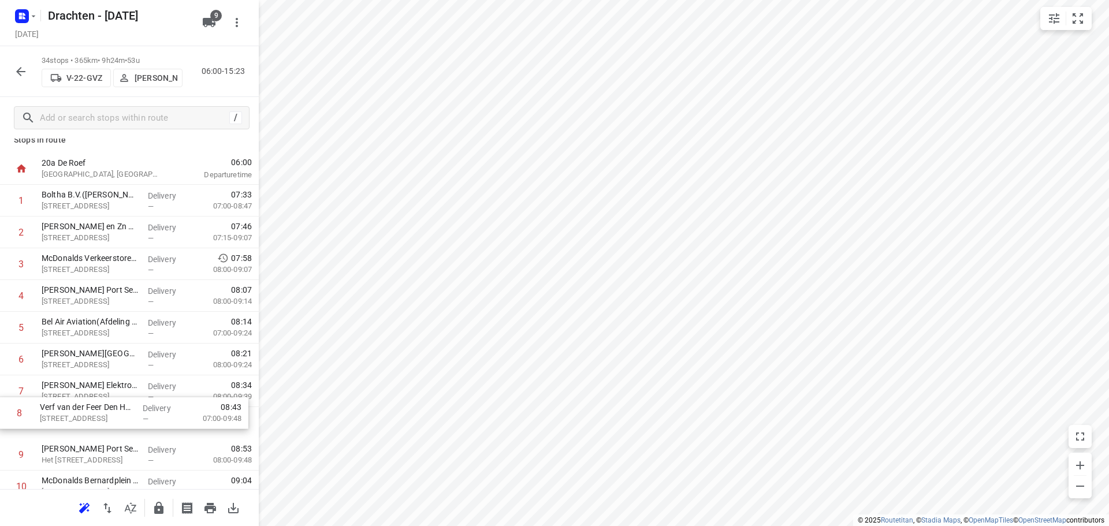
scroll to position [15, 0]
drag, startPoint x: 83, startPoint y: 439, endPoint x: 80, endPoint y: 389, distance: 49.2
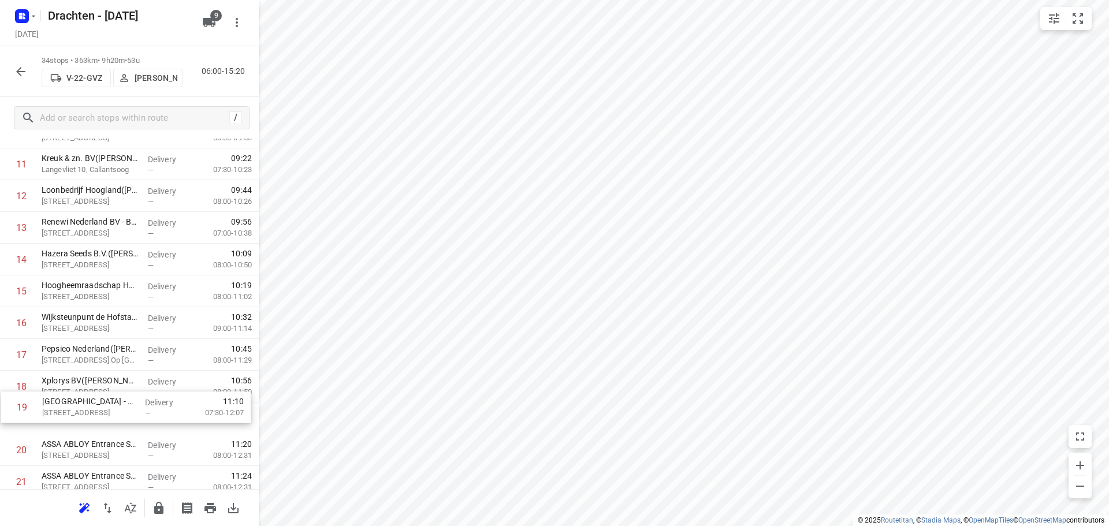
scroll to position [367, 0]
drag, startPoint x: 124, startPoint y: 428, endPoint x: 128, endPoint y: 387, distance: 41.2
click at [128, 387] on div "1 Boltha B.V.(Jan Van den Berg) Molenvaart 527B, Breezand Delivery — 07:33 07:0…" at bounding box center [129, 369] width 259 height 1081
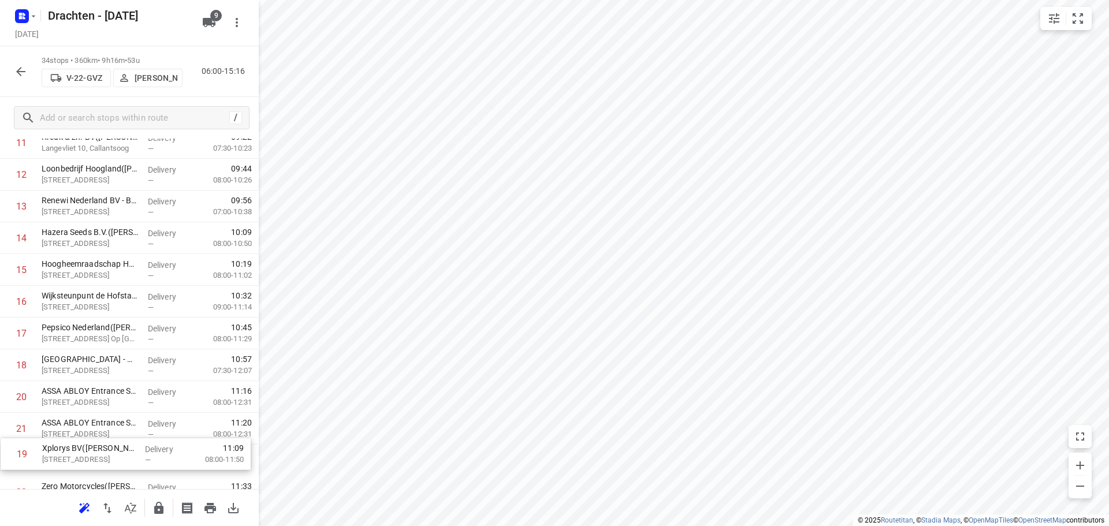
scroll to position [402, 0]
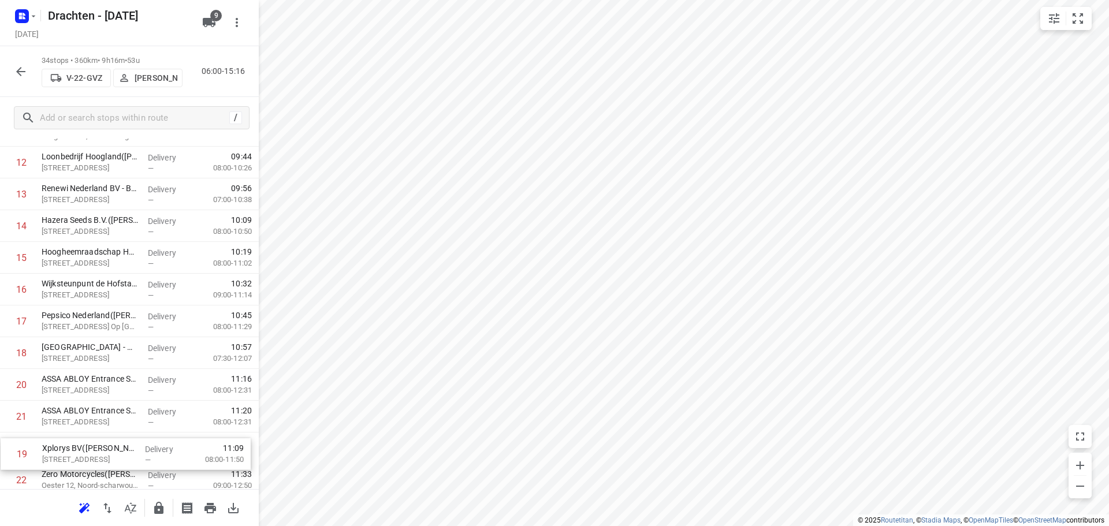
drag, startPoint x: 111, startPoint y: 419, endPoint x: 112, endPoint y: 459, distance: 40.5
click at [112, 459] on div "1 Boltha B.V.(Jan Van den Berg) Molenvaart 527B, Breezand Delivery — 07:33 07:0…" at bounding box center [129, 337] width 259 height 1081
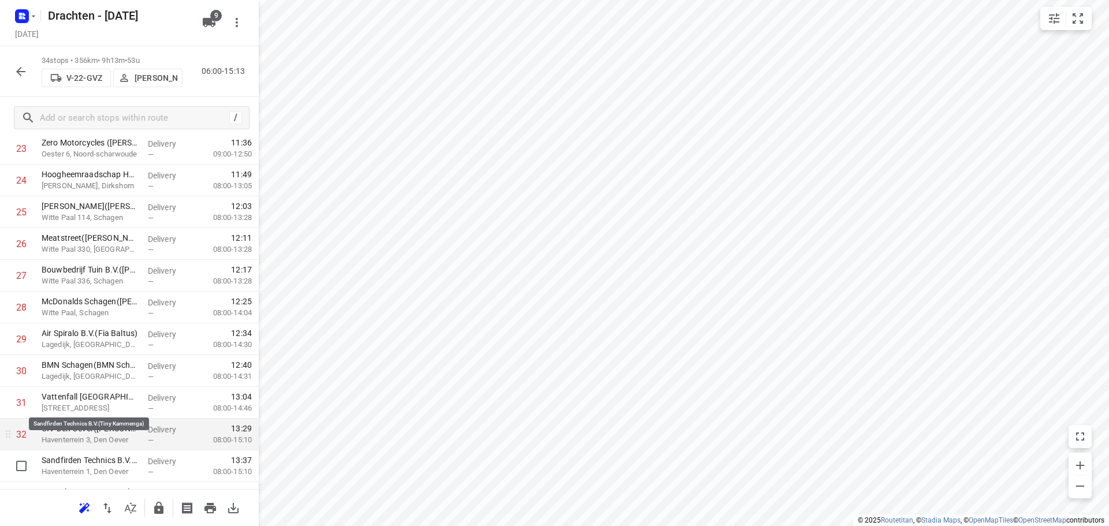
scroll to position [819, 0]
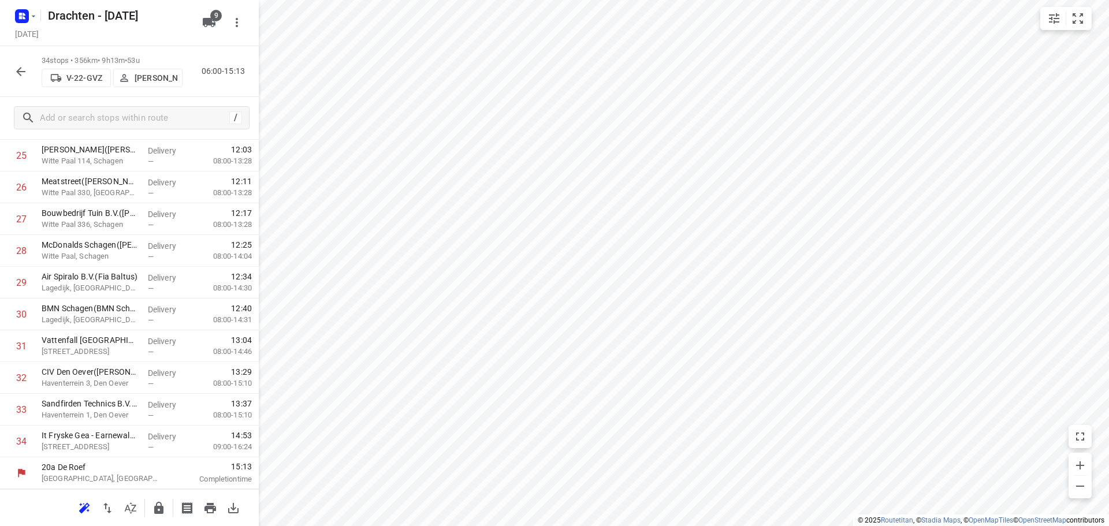
click at [164, 508] on icon "button" at bounding box center [158, 508] width 9 height 12
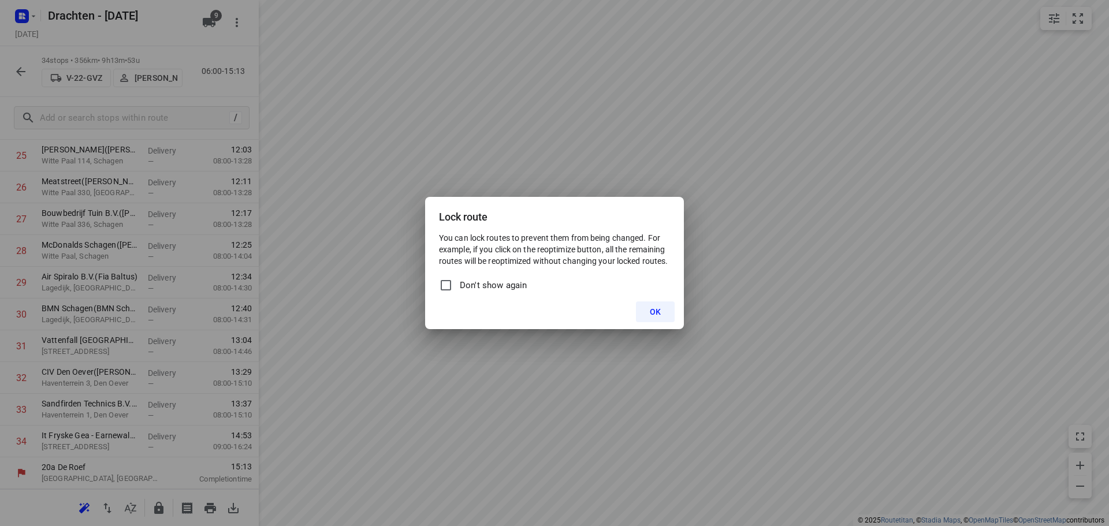
click at [640, 300] on div "OK" at bounding box center [554, 312] width 259 height 35
click at [649, 307] on button "OK" at bounding box center [655, 312] width 39 height 21
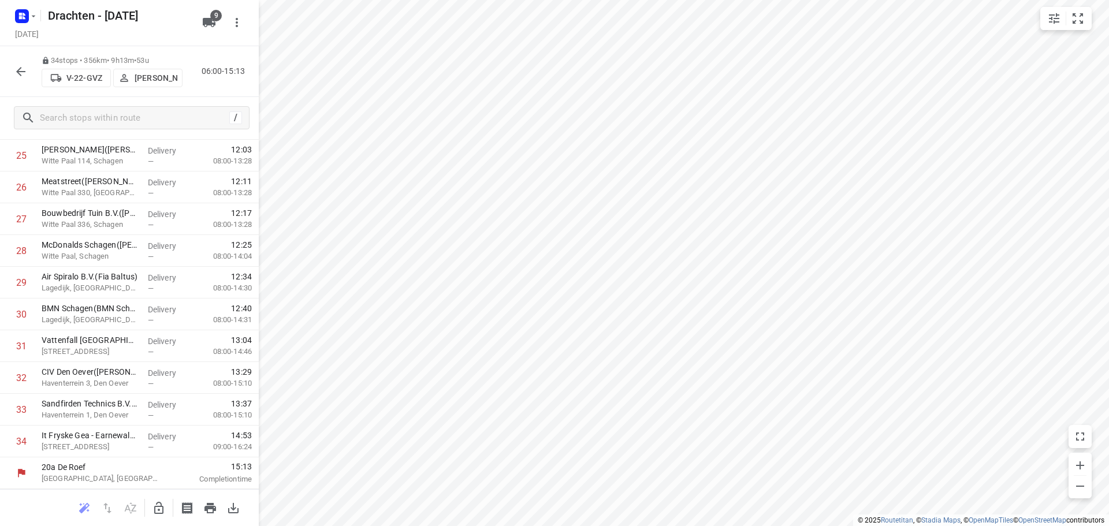
click at [20, 73] on icon "button" at bounding box center [21, 72] width 14 height 14
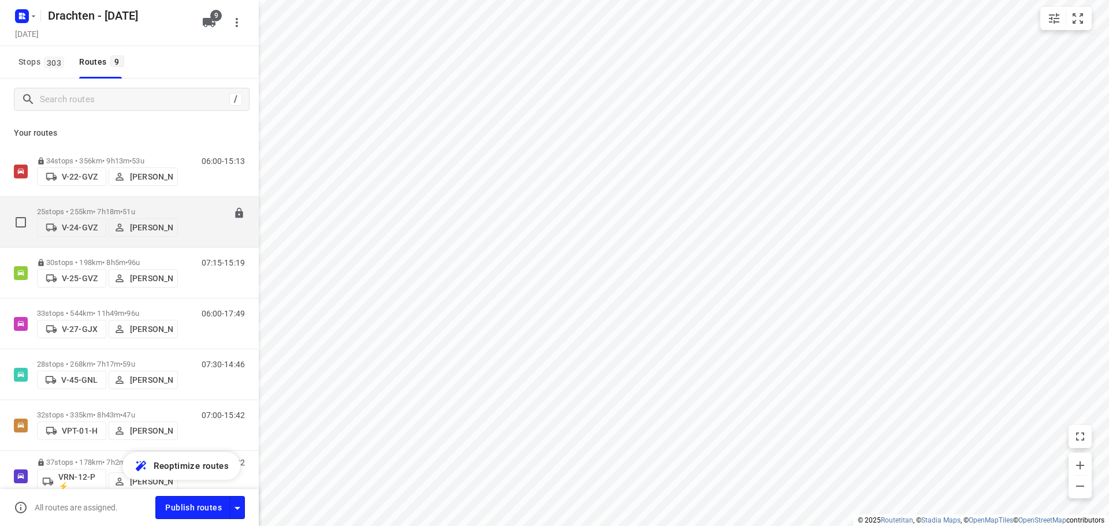
click at [168, 207] on p "25 stops • 255km • 7h18m • 51u" at bounding box center [107, 211] width 141 height 9
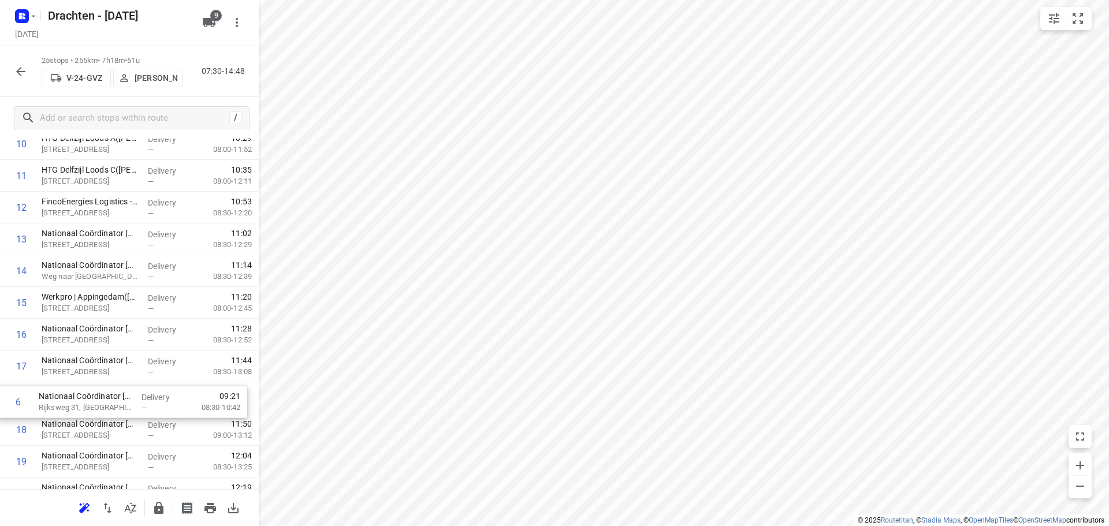
scroll to position [324, 0]
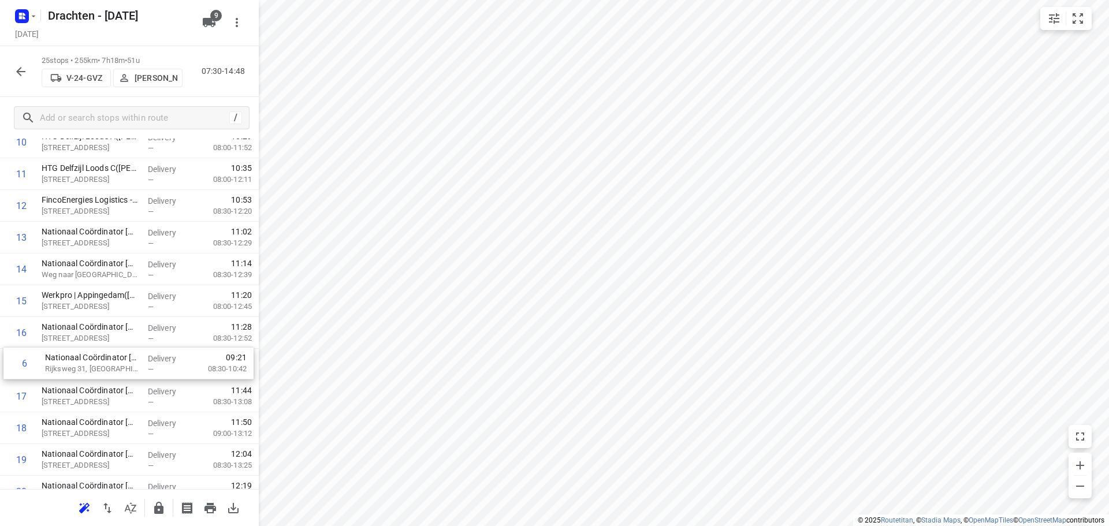
click at [138, 369] on div "1 FinCo Terminal - Groningen(Tomasz Nowak) De Hoogte, Groningen Delivery — 08:0…" at bounding box center [129, 269] width 259 height 795
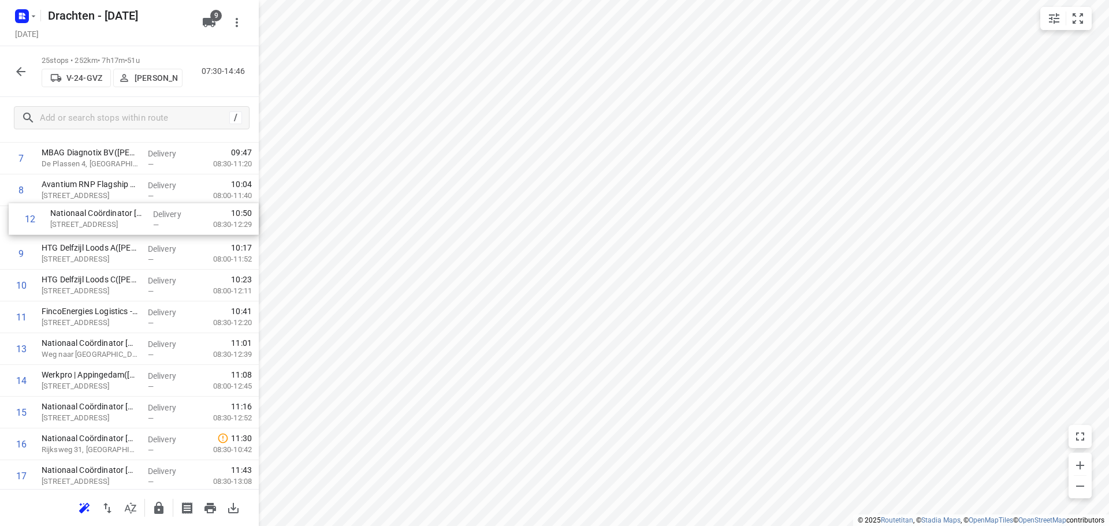
scroll to position [241, 0]
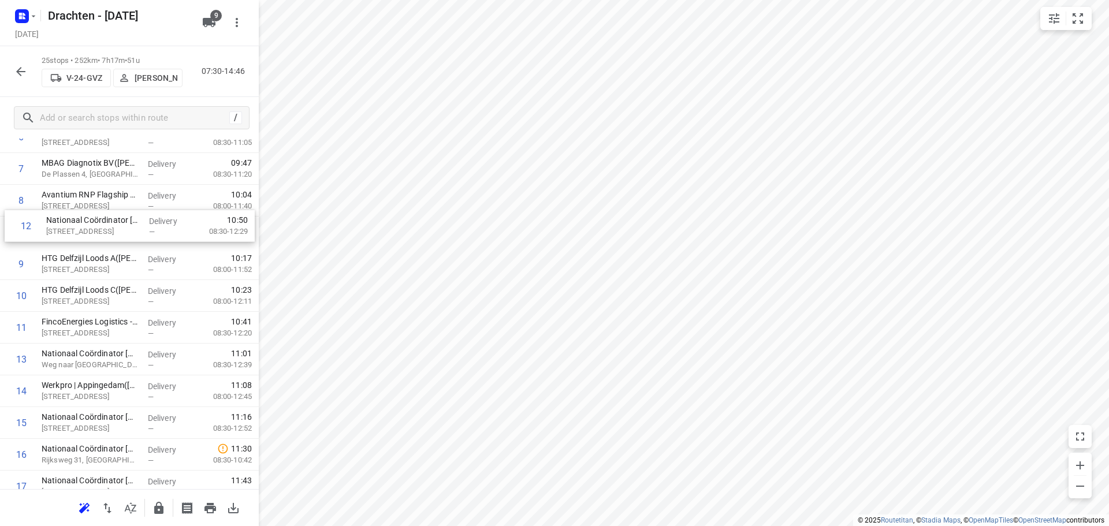
drag, startPoint x: 133, startPoint y: 295, endPoint x: 139, endPoint y: 221, distance: 73.6
click at [139, 221] on div "1 FinCo Terminal - Groningen(Tomasz Nowak) De Hoogte, Groningen Delivery — 08:0…" at bounding box center [129, 359] width 259 height 795
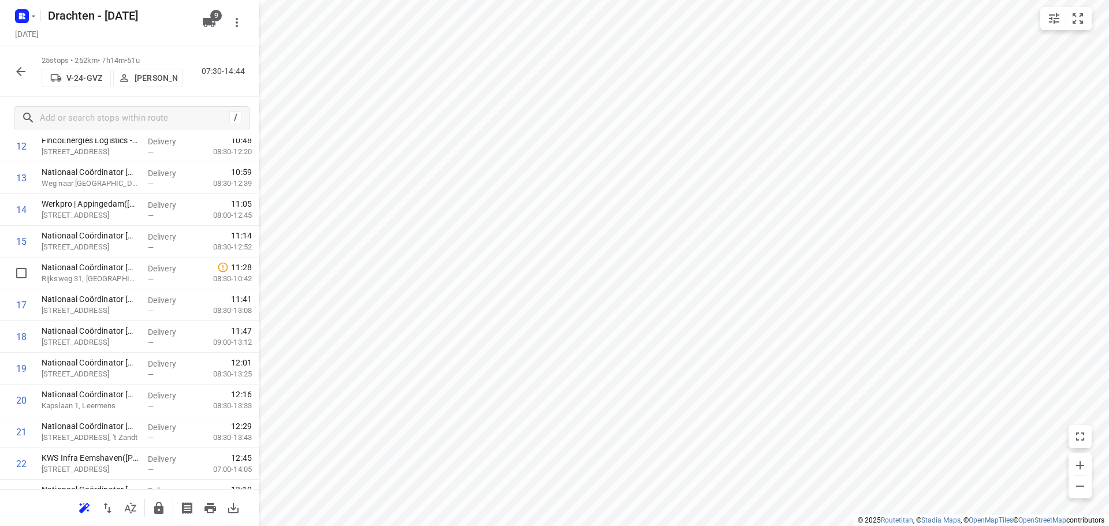
scroll to position [533, 0]
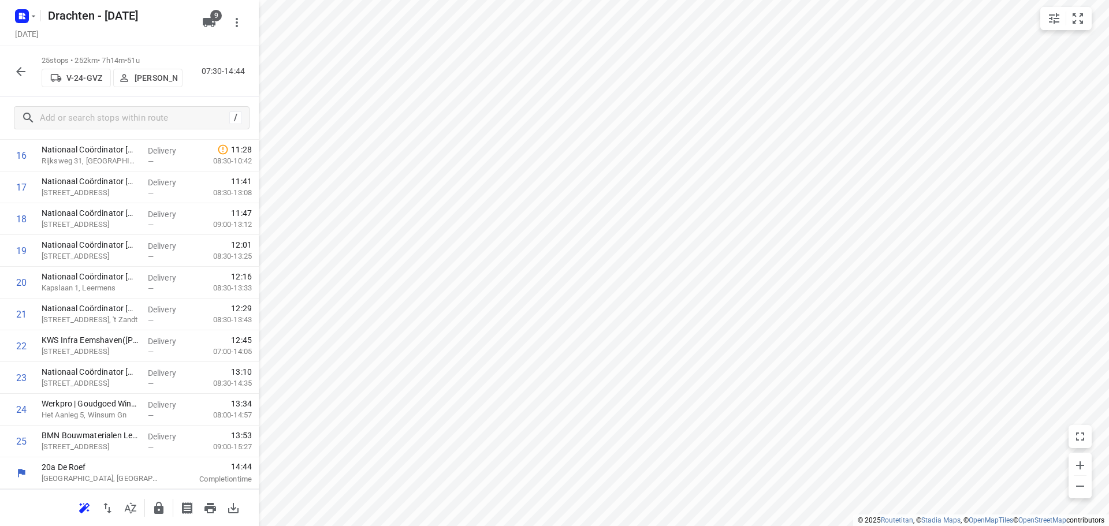
click at [159, 514] on icon "button" at bounding box center [159, 509] width 14 height 14
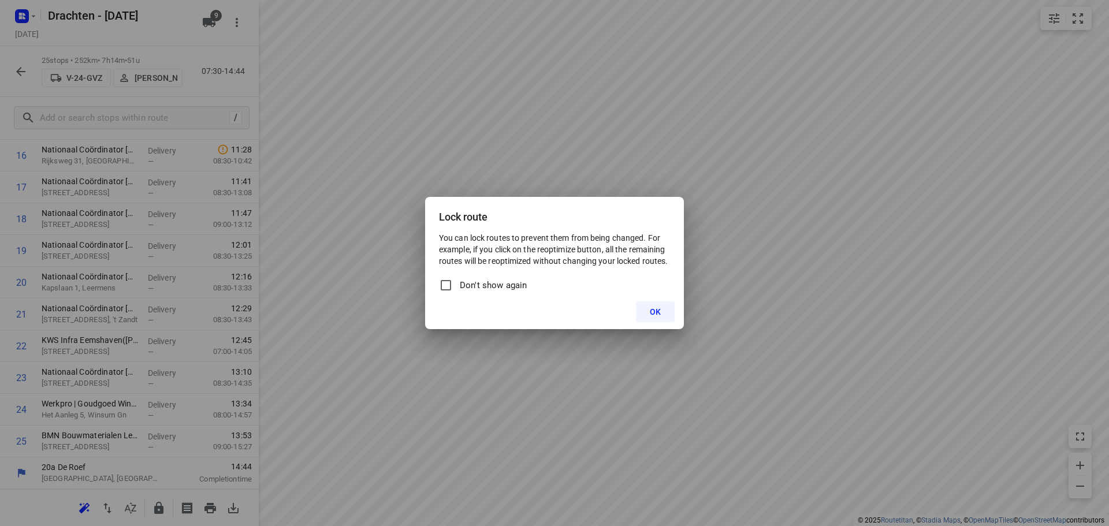
drag, startPoint x: 641, startPoint y: 308, endPoint x: 465, endPoint y: 247, distance: 186.6
click at [641, 307] on button "OK" at bounding box center [655, 312] width 39 height 21
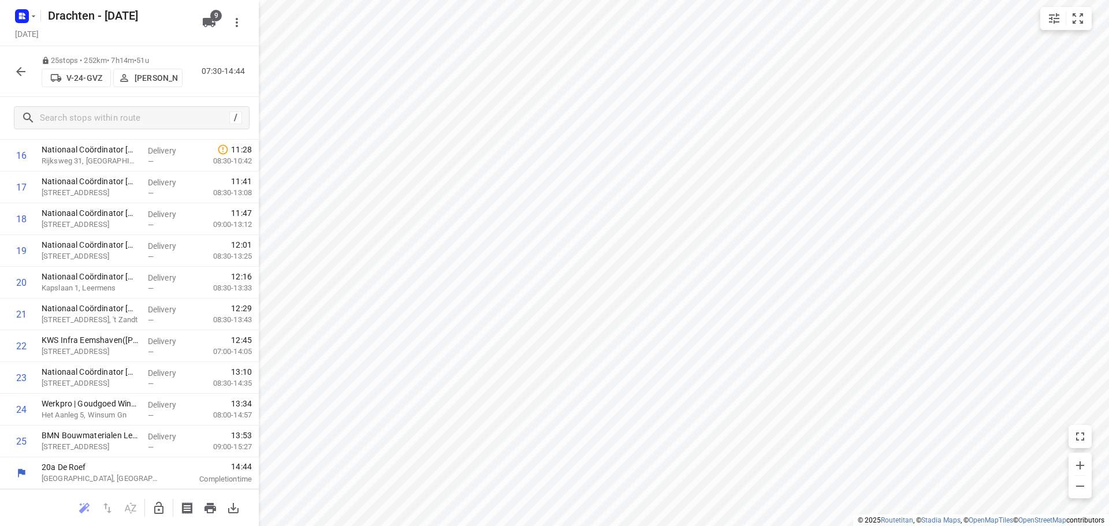
click at [21, 75] on icon "button" at bounding box center [20, 71] width 9 height 9
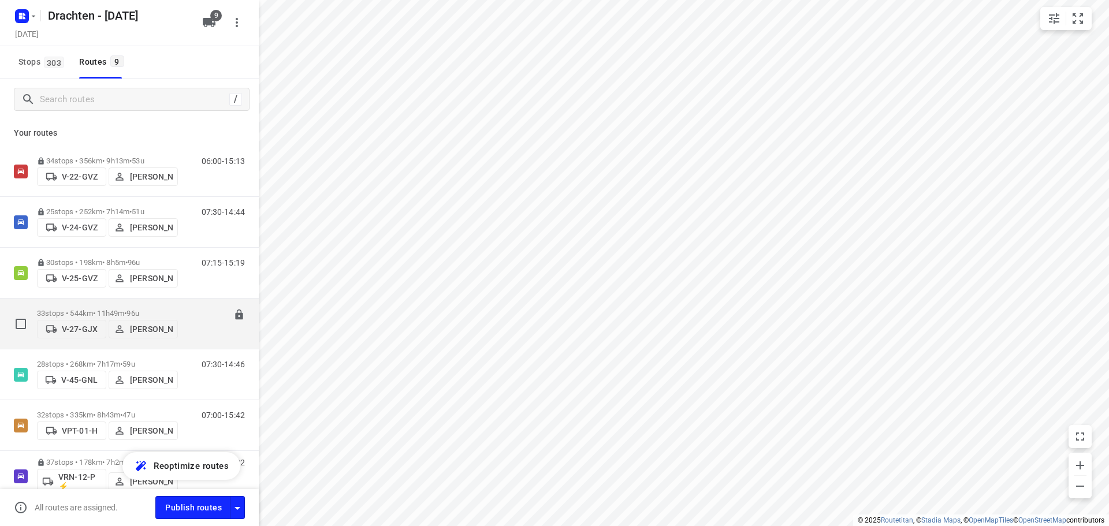
click at [190, 329] on div "06:00-17:49" at bounding box center [216, 326] width 58 height 35
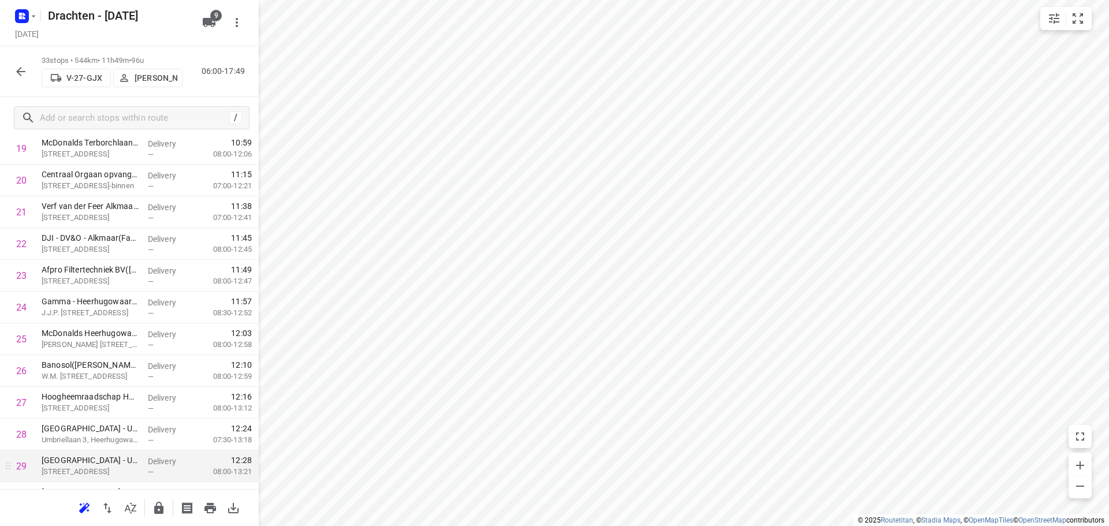
scroll to position [788, 0]
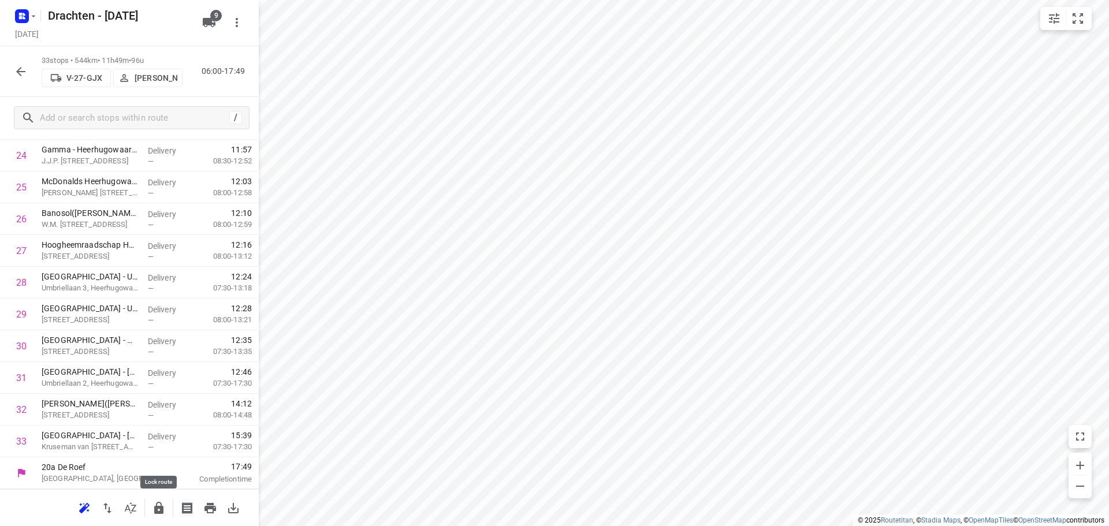
click at [162, 513] on icon "button" at bounding box center [158, 508] width 9 height 12
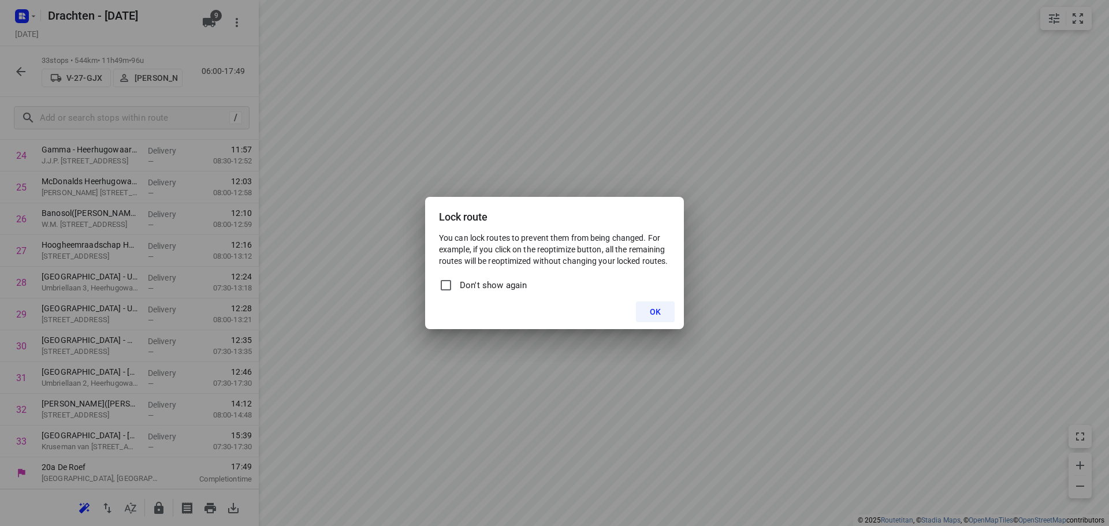
click at [480, 390] on div "Lock route You can lock routes to prevent them from being changed. For example,…" at bounding box center [554, 263] width 1109 height 526
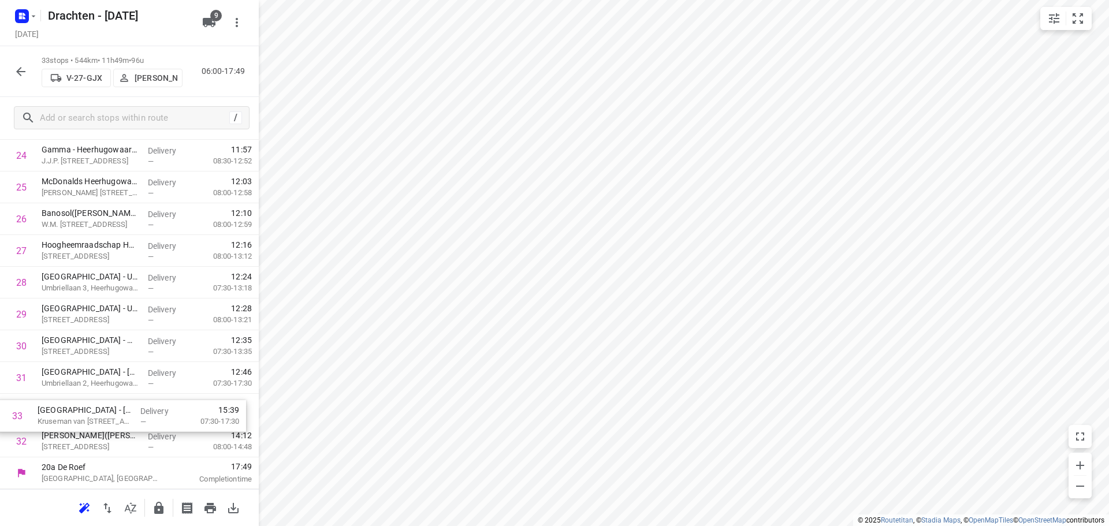
drag, startPoint x: 138, startPoint y: 446, endPoint x: 134, endPoint y: 414, distance: 32.0
click at [157, 508] on icon "button" at bounding box center [158, 508] width 9 height 12
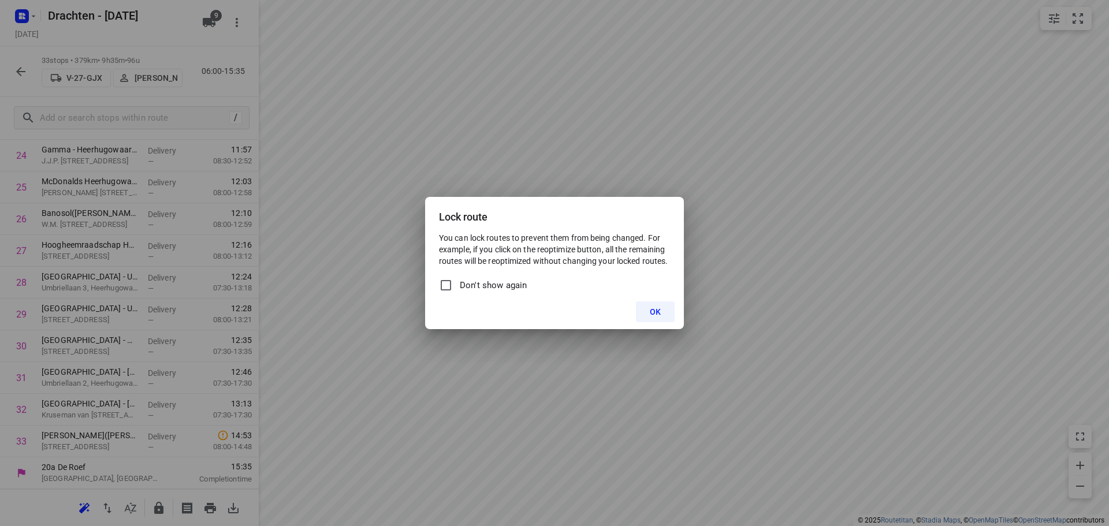
click at [643, 310] on button "OK" at bounding box center [655, 312] width 39 height 21
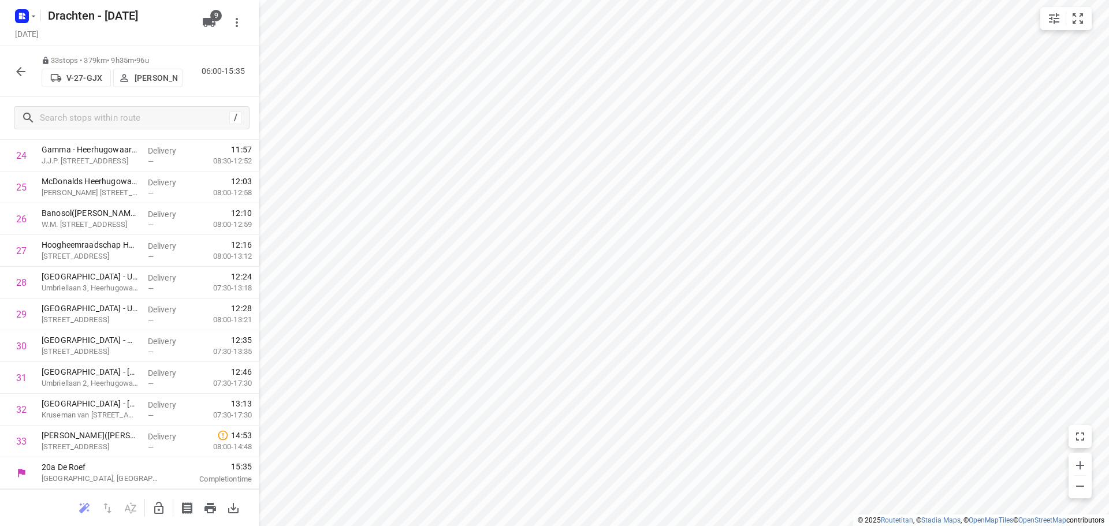
click at [24, 68] on icon "button" at bounding box center [21, 72] width 14 height 14
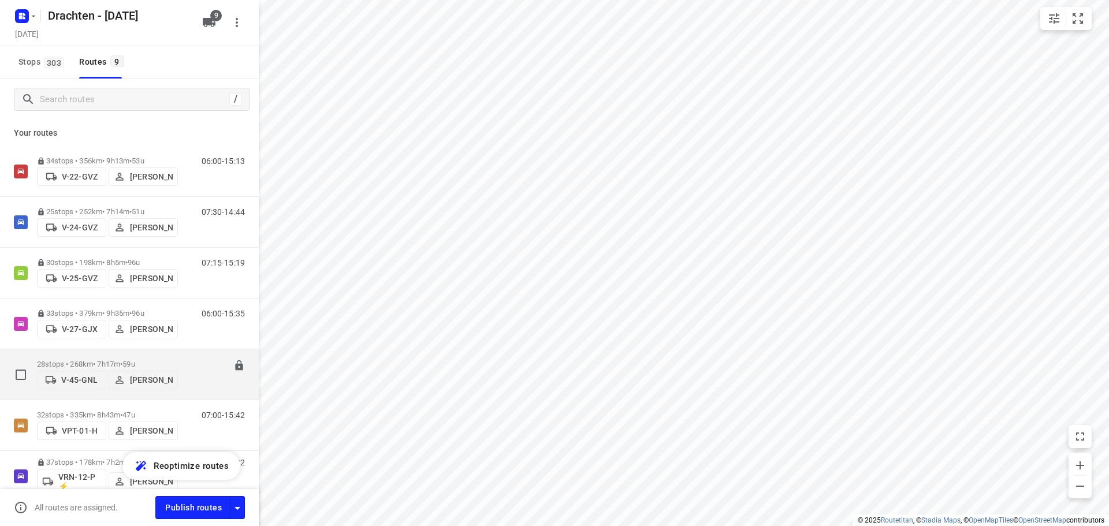
click at [187, 361] on div "07:30-14:46" at bounding box center [216, 377] width 58 height 35
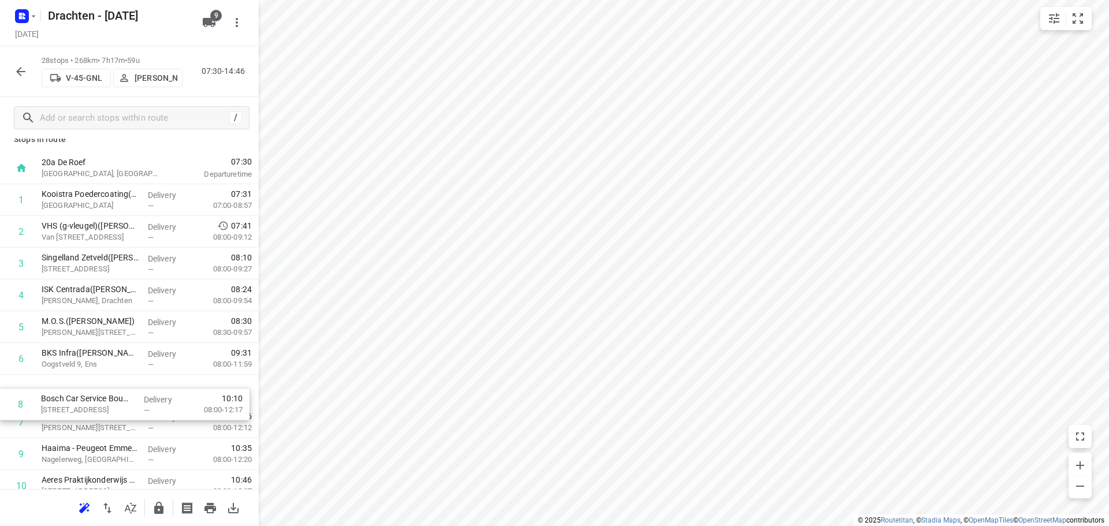
scroll to position [14, 0]
drag, startPoint x: 101, startPoint y: 434, endPoint x: 101, endPoint y: 389, distance: 45.1
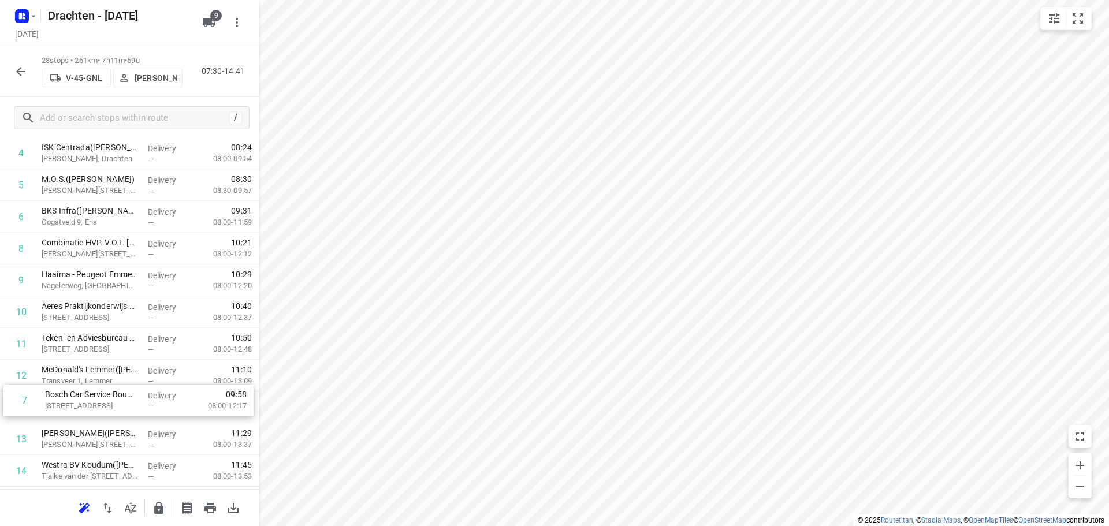
scroll to position [155, 0]
drag, startPoint x: 94, startPoint y: 396, endPoint x: 98, endPoint y: 411, distance: 15.0
click at [98, 411] on div "1 Kooistra Poedercoating(Mark Kooistra) Loswal 4A, Drachten Delivery — 07:31 07…" at bounding box center [129, 486] width 259 height 890
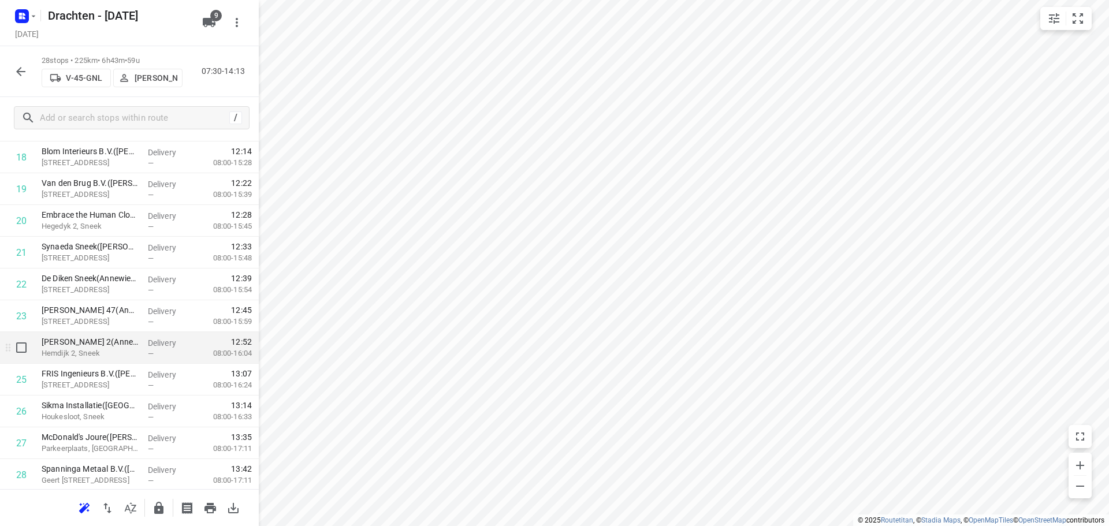
scroll to position [629, 0]
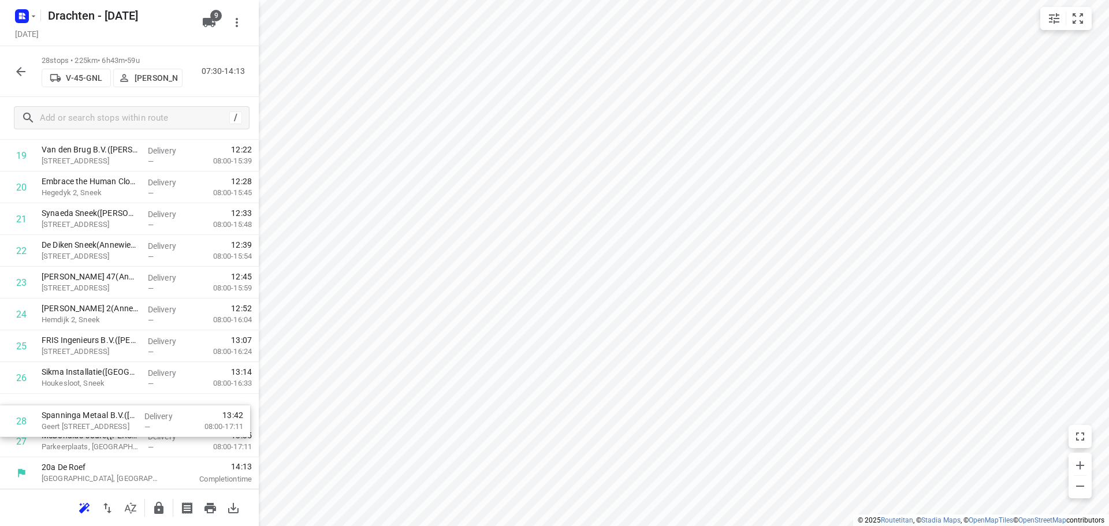
drag, startPoint x: 96, startPoint y: 442, endPoint x: 98, endPoint y: 411, distance: 31.2
click at [98, 411] on div "1 Kooistra Poedercoating(Mark Kooistra) Loswal 4A, Drachten Delivery — 07:31 07…" at bounding box center [129, 13] width 259 height 890
click at [161, 506] on icon "button" at bounding box center [158, 508] width 9 height 12
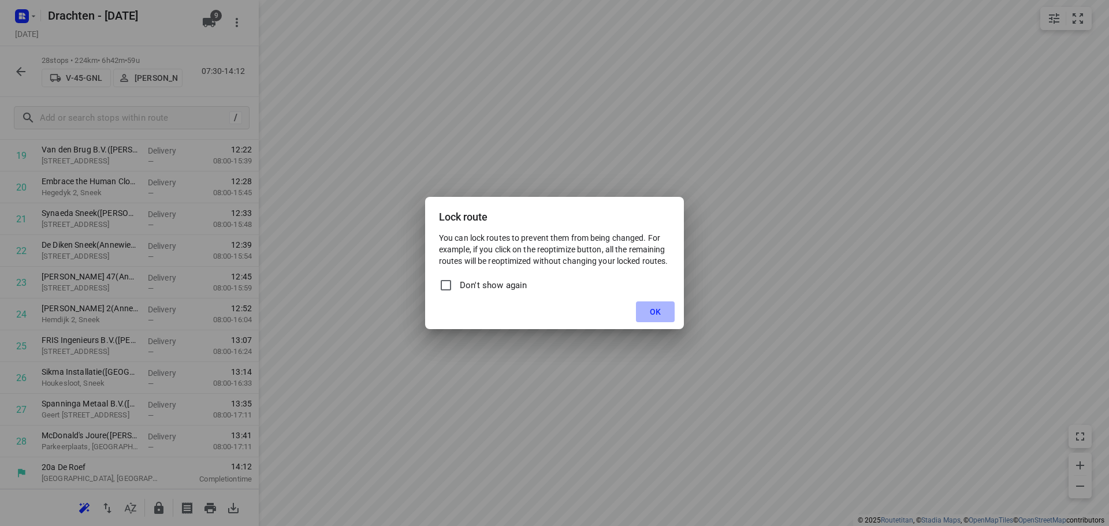
click at [663, 314] on button "OK" at bounding box center [655, 312] width 39 height 21
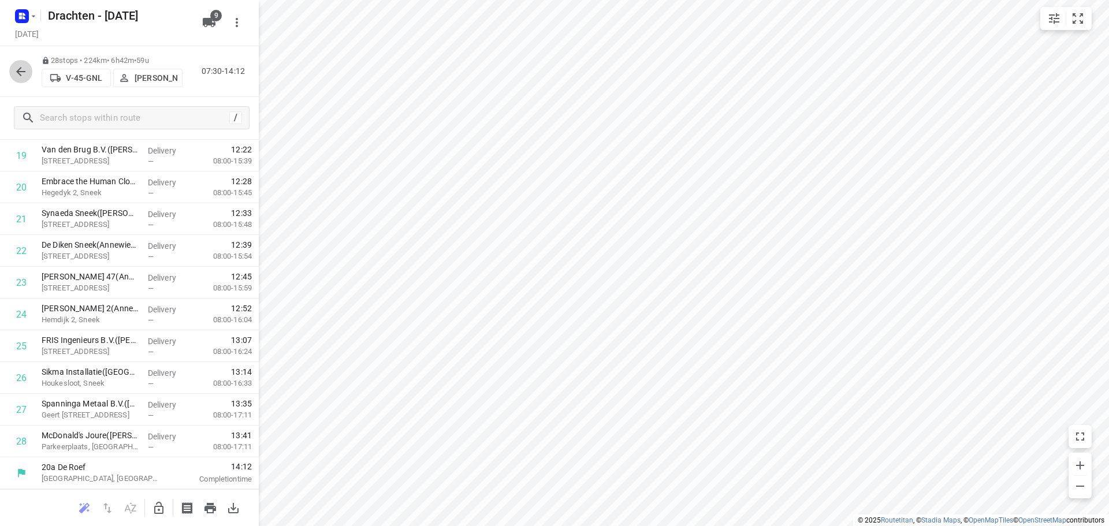
click at [26, 75] on icon "button" at bounding box center [21, 72] width 14 height 14
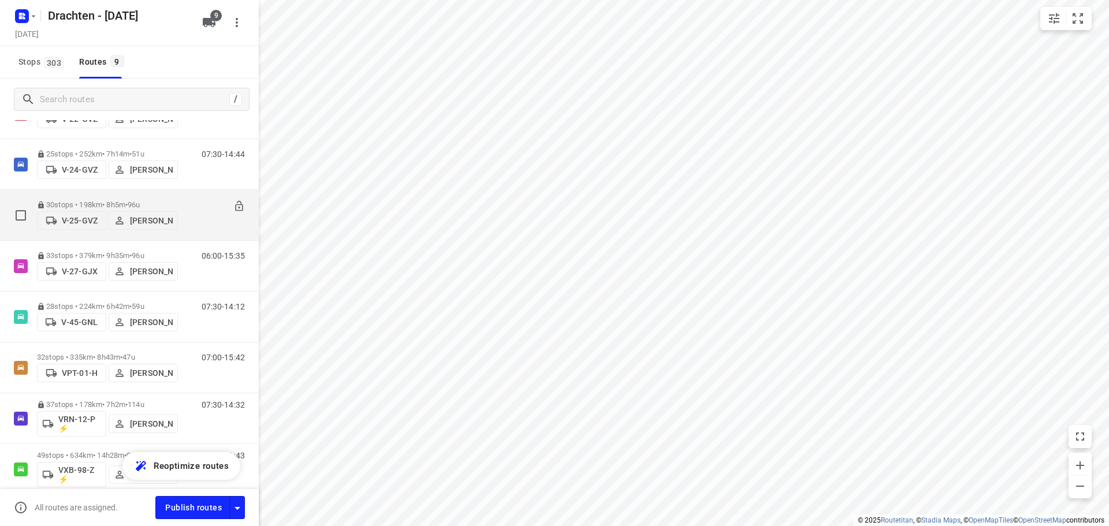
scroll to position [161, 0]
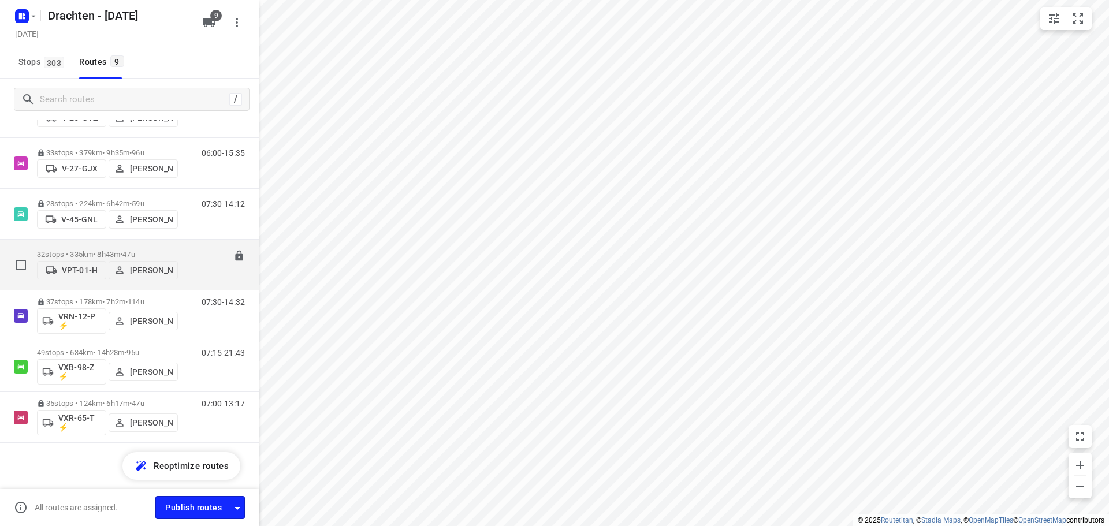
click at [200, 266] on div "07:00-15:42" at bounding box center [216, 267] width 58 height 35
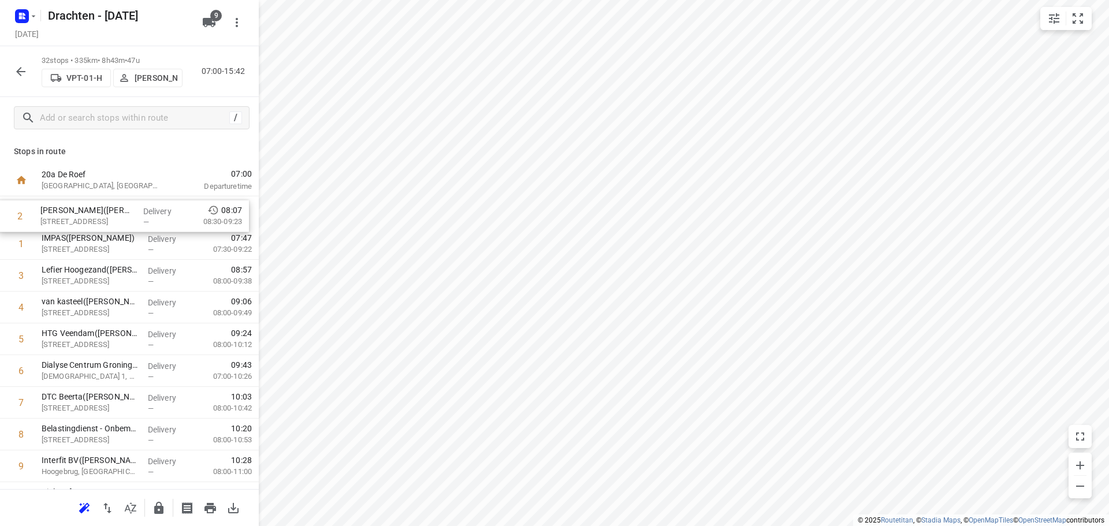
drag, startPoint x: 105, startPoint y: 253, endPoint x: 104, endPoint y: 222, distance: 30.6
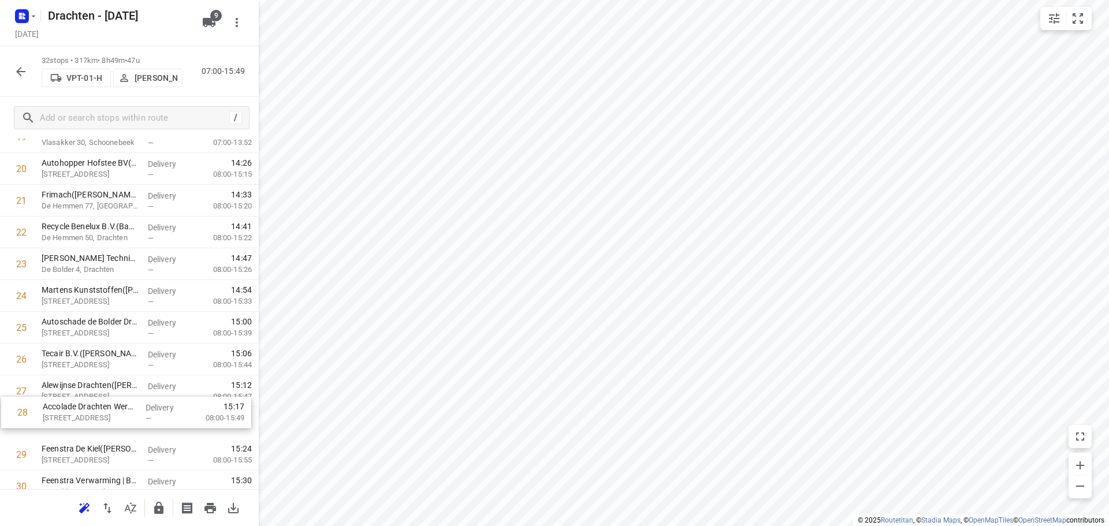
scroll to position [648, 0]
drag, startPoint x: 78, startPoint y: 433, endPoint x: 81, endPoint y: 294, distance: 139.3
click at [81, 294] on div "1 Saul Haren(Saul Limonard) Meerweg 143C, Haren Gn Delivery — 07:36 08:30-09:23…" at bounding box center [129, 56] width 259 height 1017
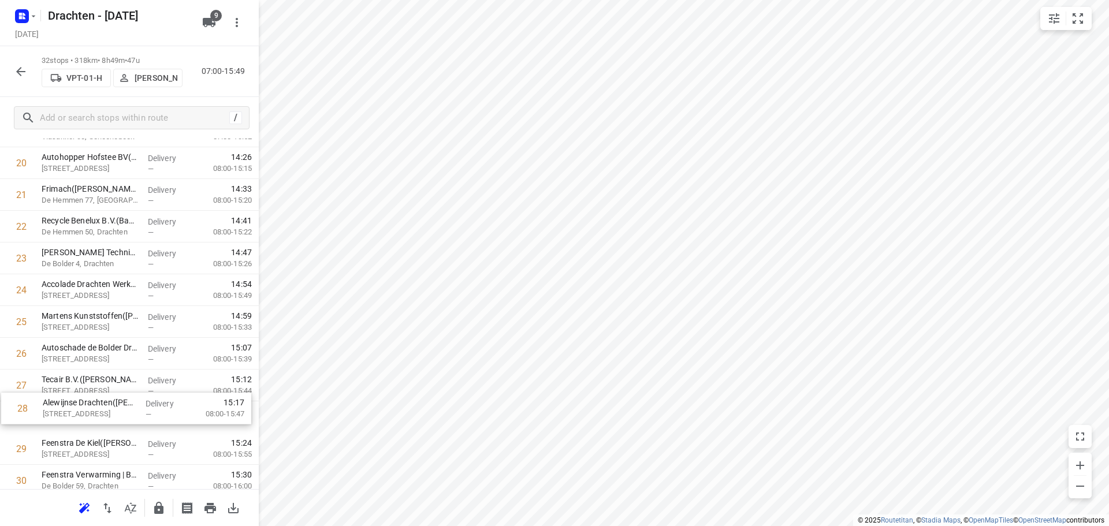
scroll to position [656, 0]
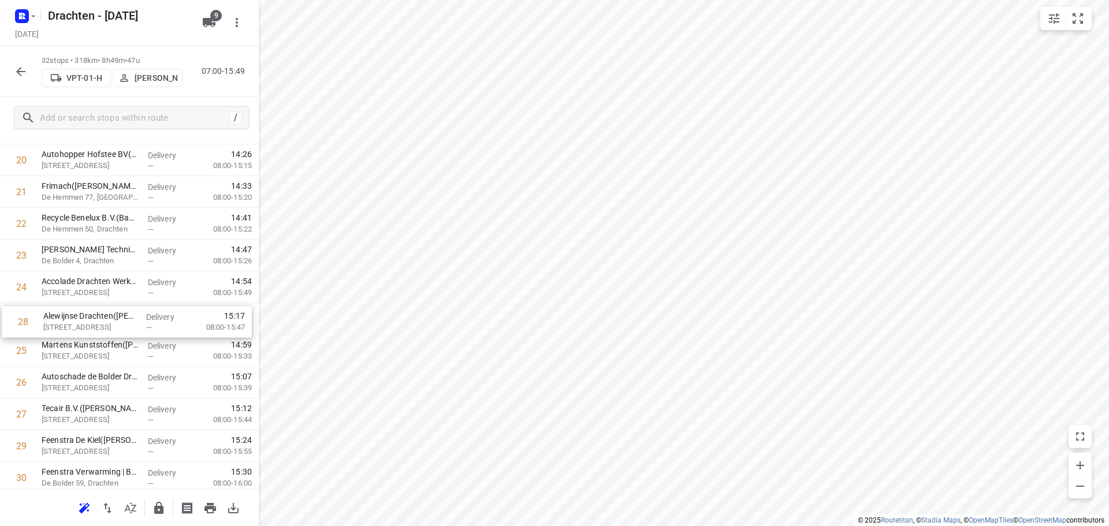
drag, startPoint x: 101, startPoint y: 429, endPoint x: 102, endPoint y: 325, distance: 104.6
click at [102, 325] on div "1 Saul Haren(Saul Limonard) Meerweg 143C, Haren Gn Delivery — 07:36 08:30-09:23…" at bounding box center [129, 49] width 259 height 1017
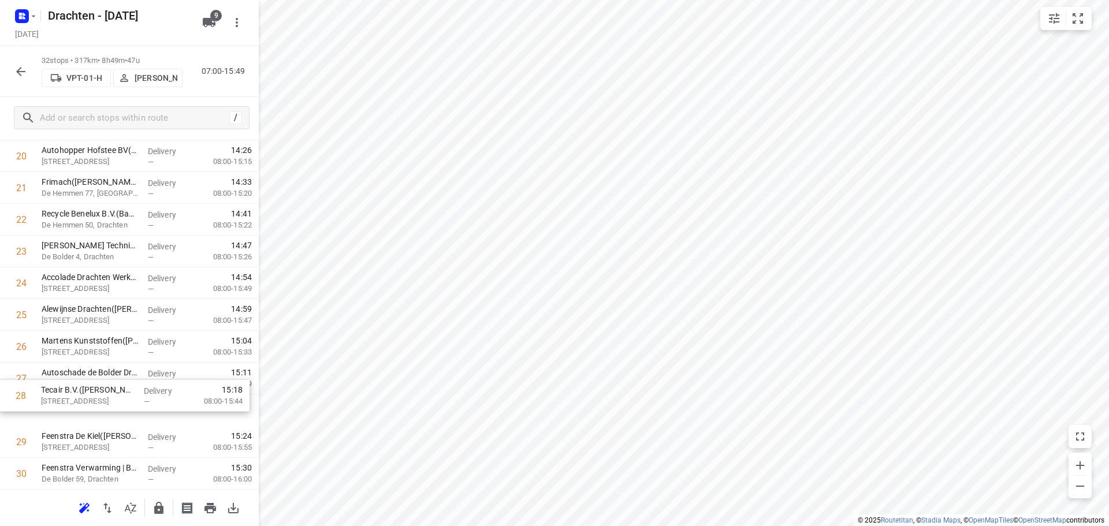
scroll to position [661, 0]
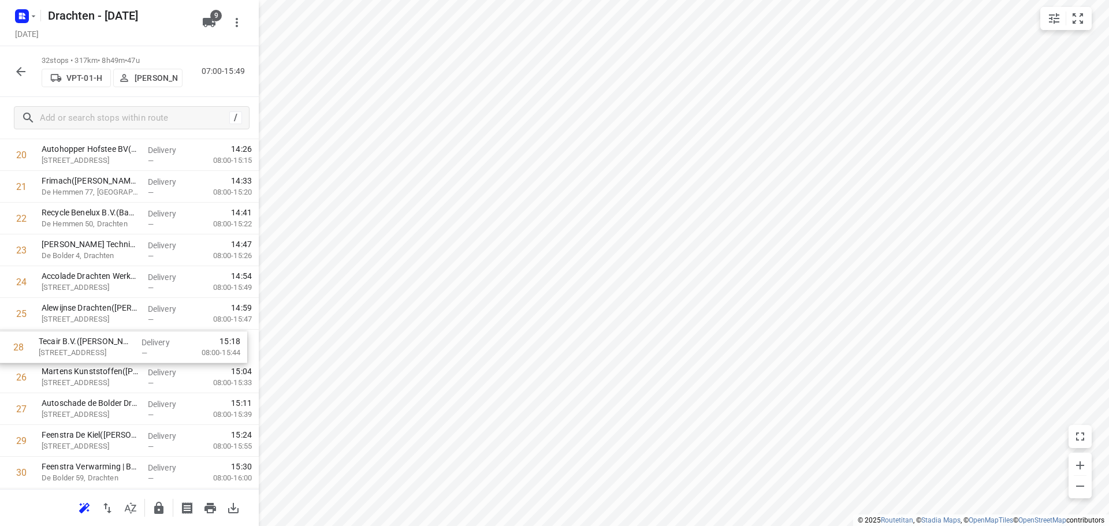
drag, startPoint x: 91, startPoint y: 420, endPoint x: 89, endPoint y: 348, distance: 71.7
click at [89, 348] on div "1 Saul Haren(Saul Limonard) Meerweg 143C, Haren Gn Delivery — 07:36 08:30-09:23…" at bounding box center [129, 43] width 259 height 1017
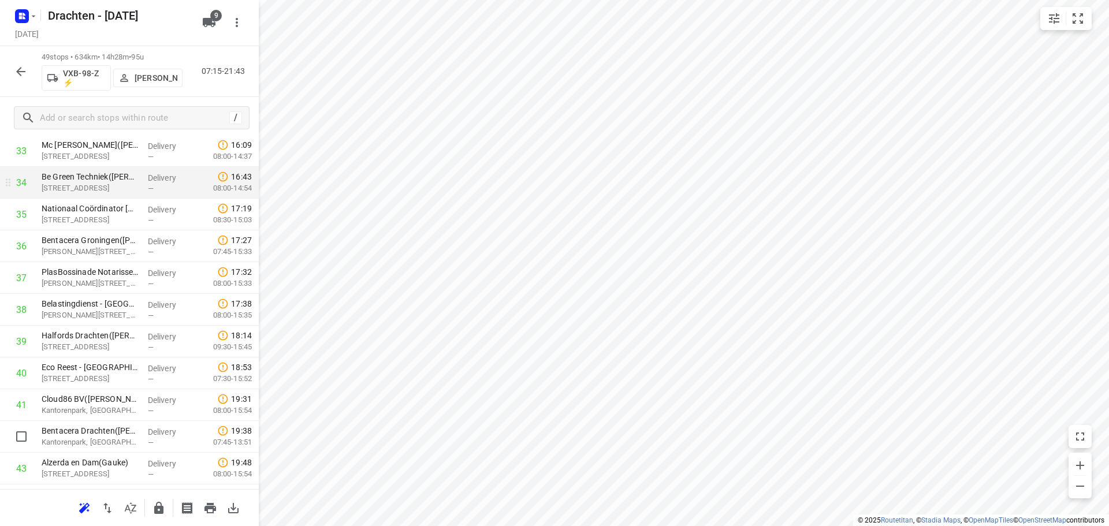
scroll to position [1065, 0]
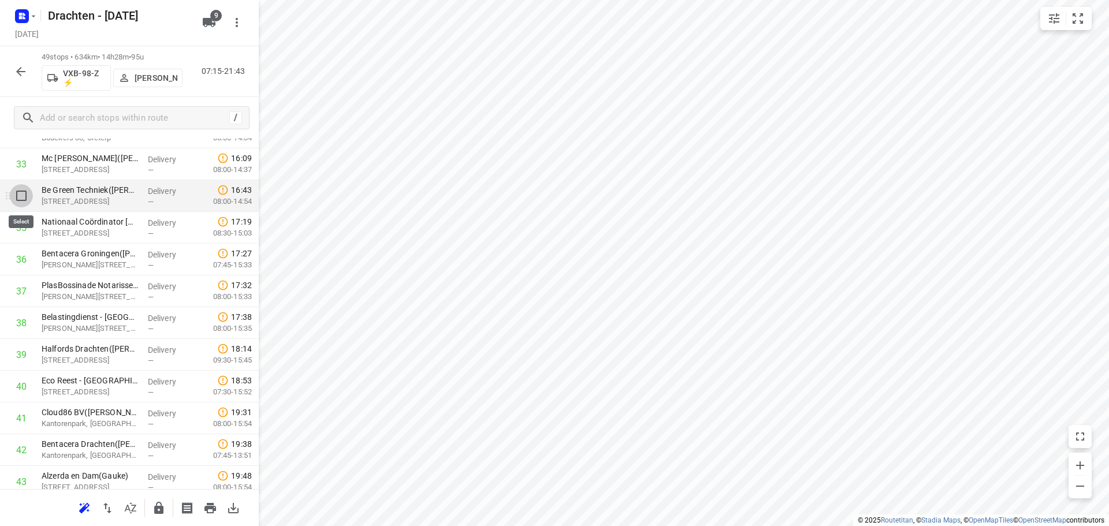
click at [24, 202] on input "checkbox" at bounding box center [21, 195] width 23 height 23
checkbox input "true"
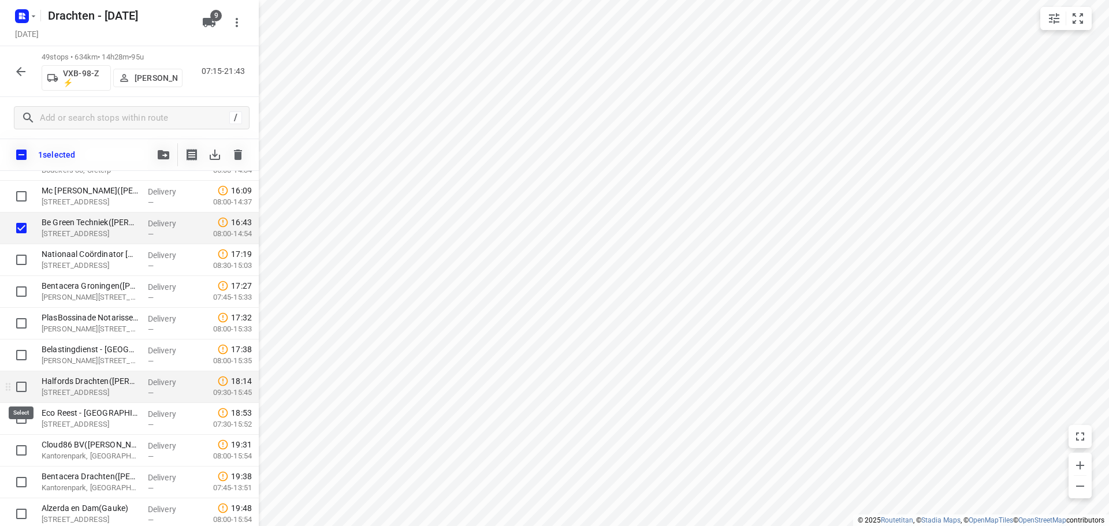
click at [21, 392] on input "checkbox" at bounding box center [21, 387] width 23 height 23
checkbox input "true"
click at [21, 449] on input "checkbox" at bounding box center [21, 450] width 23 height 23
checkbox input "true"
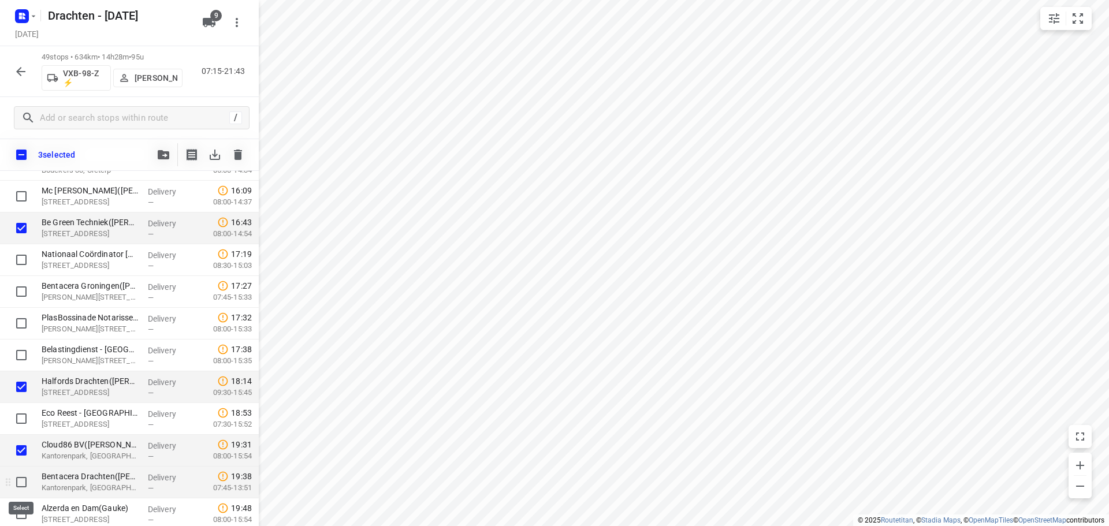
click at [20, 482] on input "checkbox" at bounding box center [21, 482] width 23 height 23
checkbox input "true"
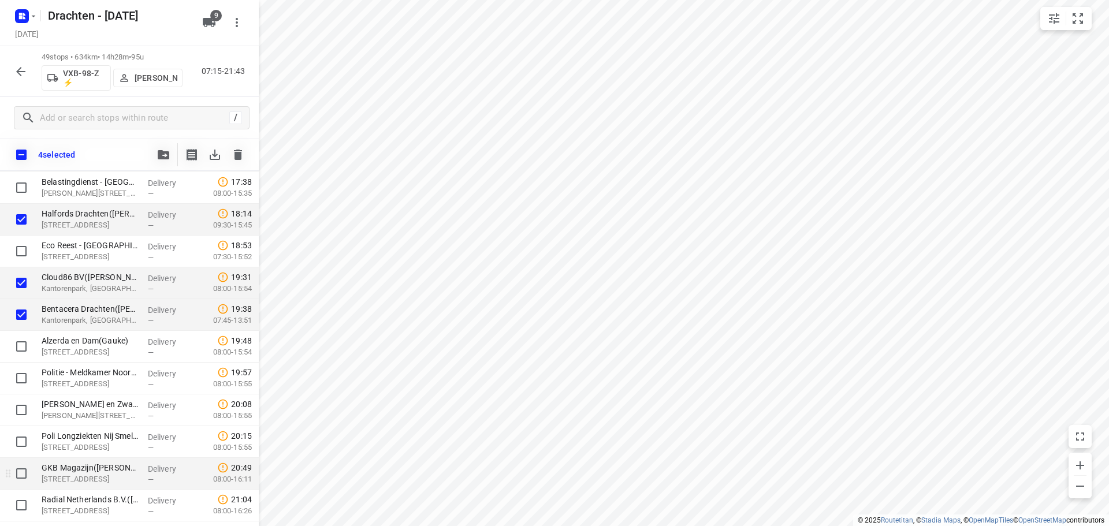
scroll to position [1238, 0]
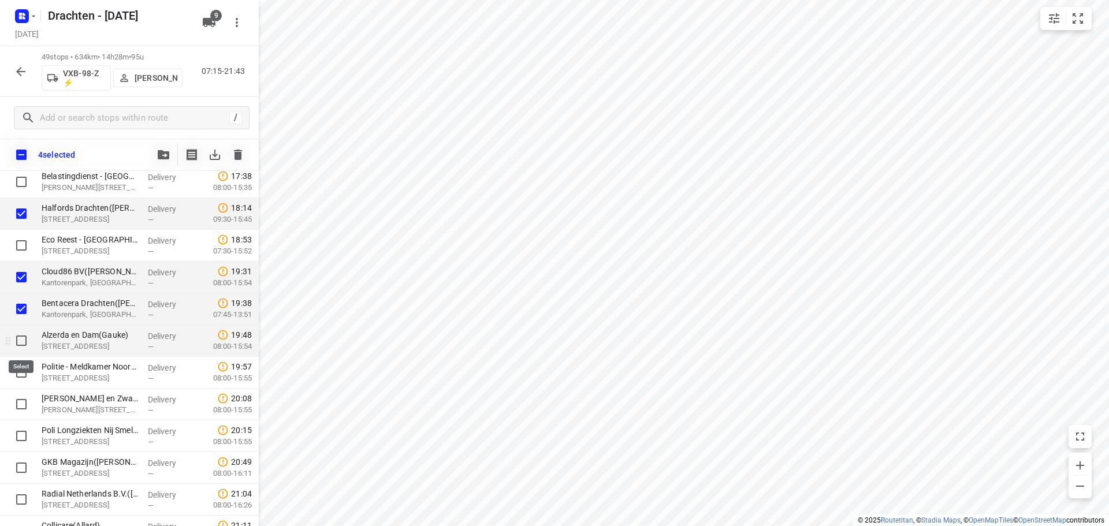
click at [21, 343] on input "checkbox" at bounding box center [21, 340] width 23 height 23
checkbox input "true"
click at [20, 376] on input "checkbox" at bounding box center [21, 372] width 23 height 23
checkbox input "true"
click at [159, 151] on icon "button" at bounding box center [164, 154] width 12 height 9
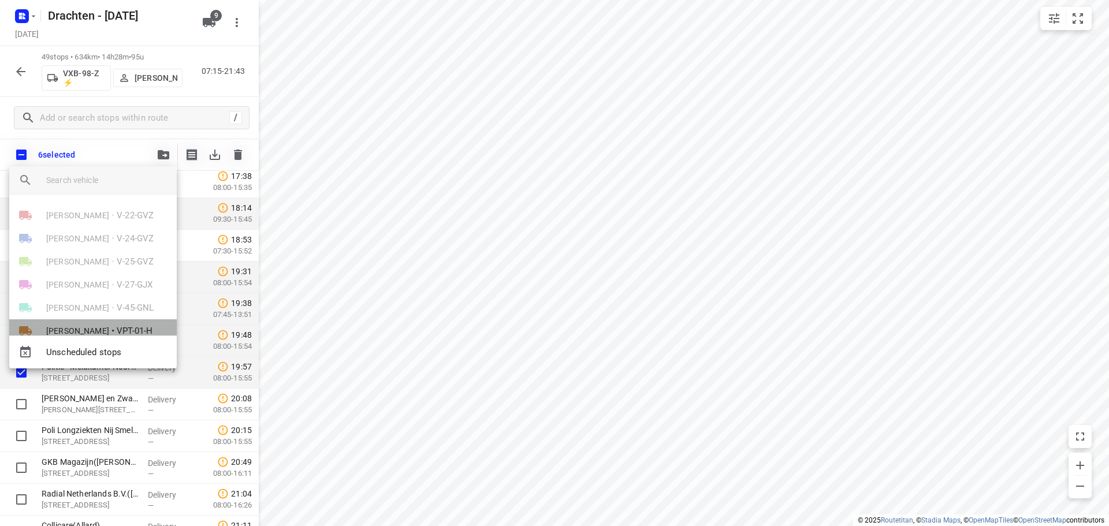
click at [106, 327] on span "Wilma Wijma-Boonstra" at bounding box center [77, 331] width 63 height 12
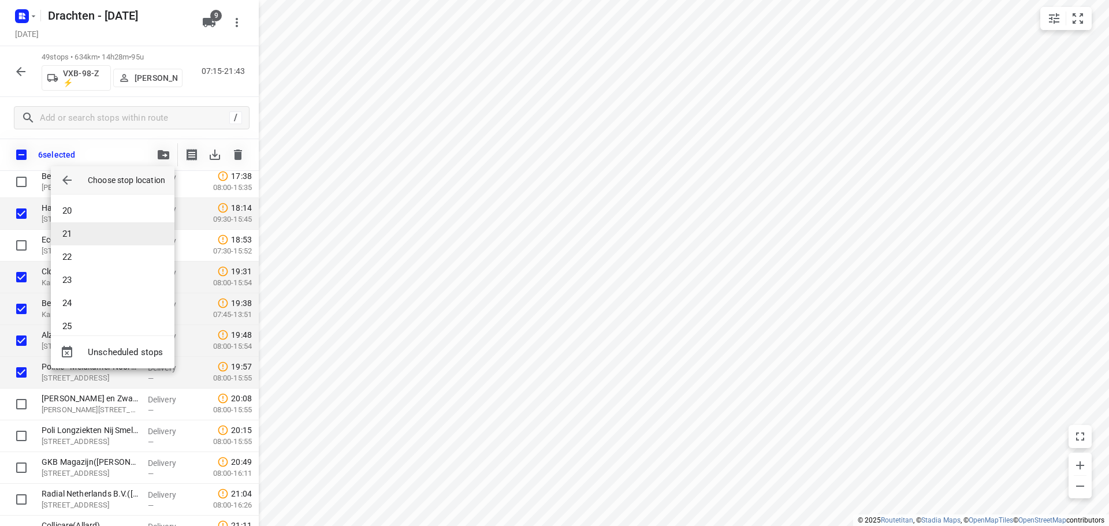
scroll to position [324, 0]
click at [90, 320] on li "20" at bounding box center [113, 326] width 124 height 23
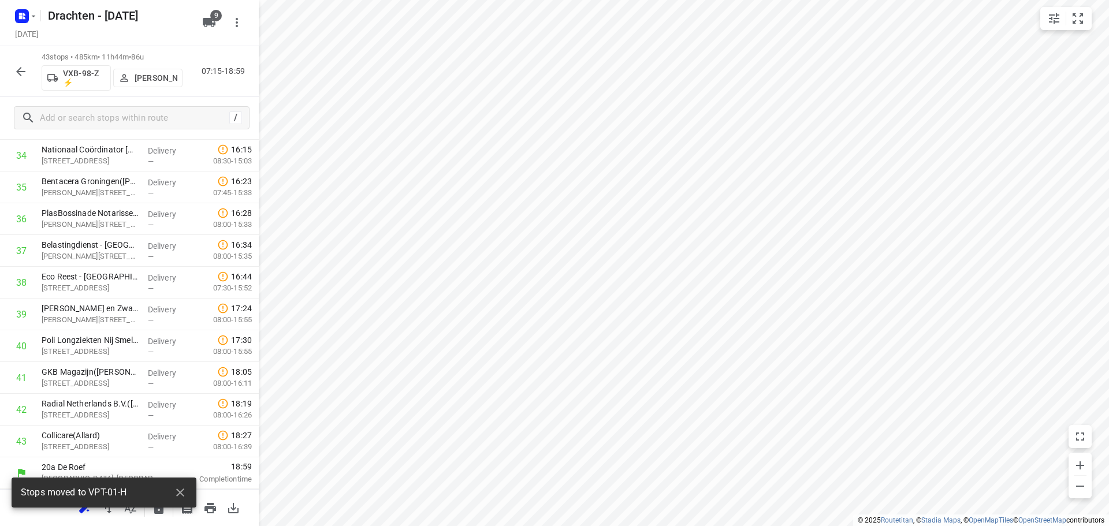
scroll to position [1105, 0]
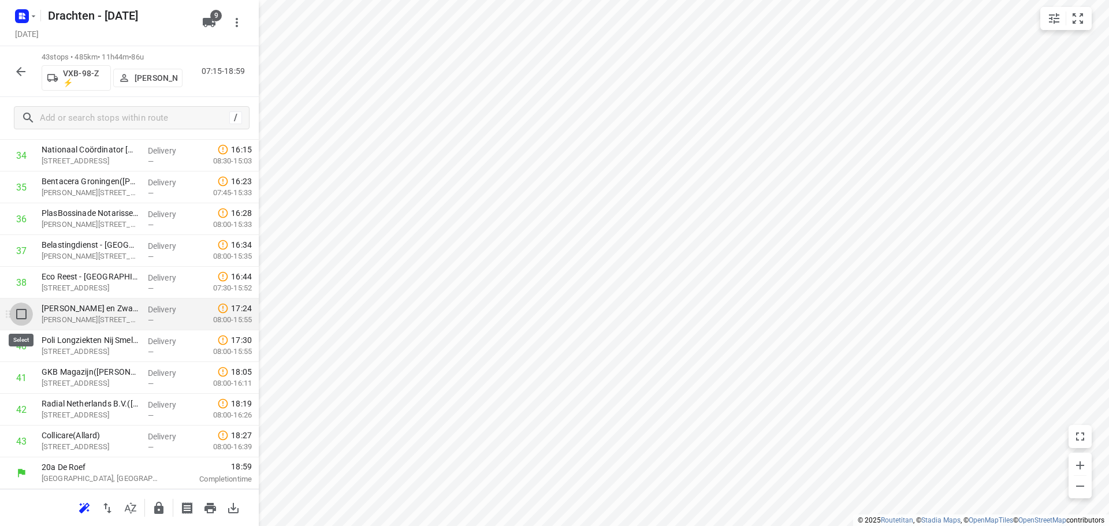
click at [23, 320] on input "checkbox" at bounding box center [21, 314] width 23 height 23
checkbox input "true"
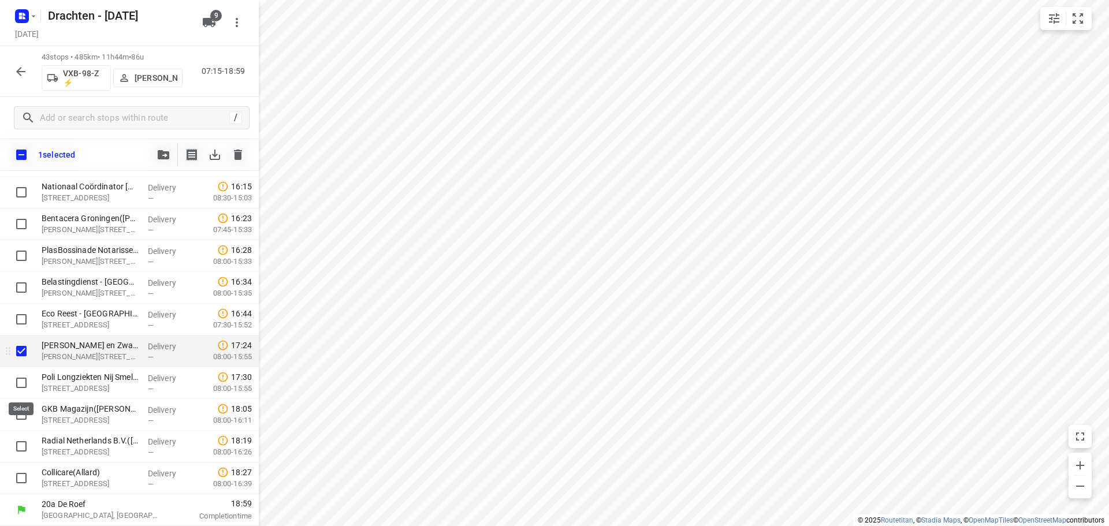
drag, startPoint x: 22, startPoint y: 385, endPoint x: 89, endPoint y: 348, distance: 76.8
click at [22, 386] on input "checkbox" at bounding box center [21, 383] width 23 height 23
checkbox input "true"
click at [168, 157] on icon "button" at bounding box center [164, 154] width 12 height 9
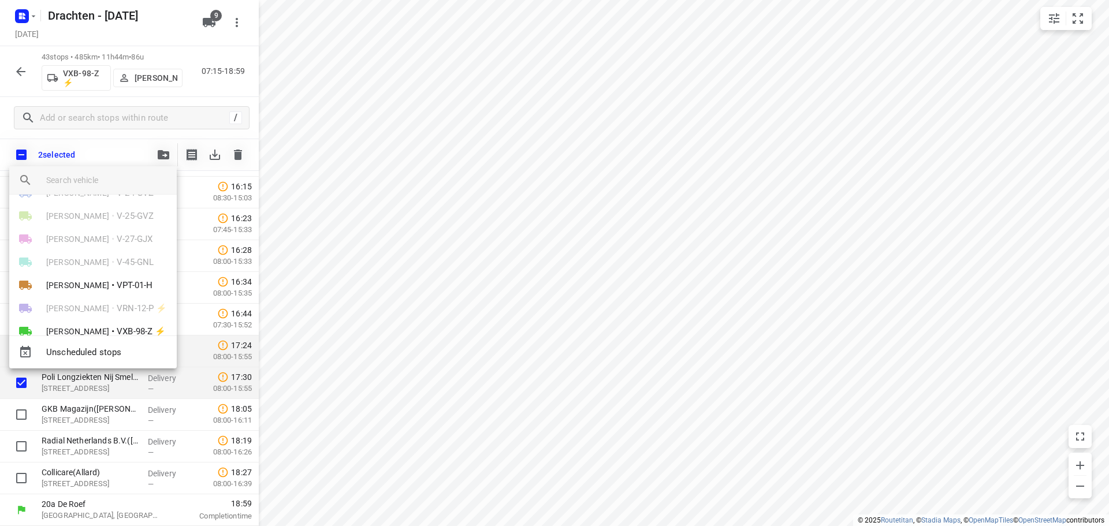
scroll to position [90, 0]
click at [130, 237] on li "Wilma Wijma-Boonstra • VPT-01-H" at bounding box center [93, 240] width 168 height 23
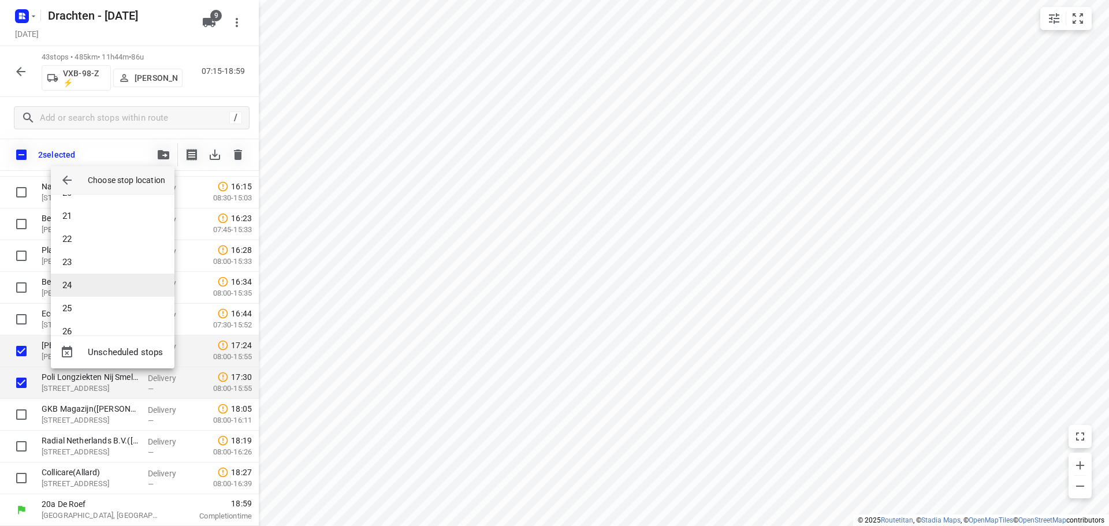
scroll to position [437, 0]
click at [98, 330] on li "25" at bounding box center [113, 328] width 124 height 23
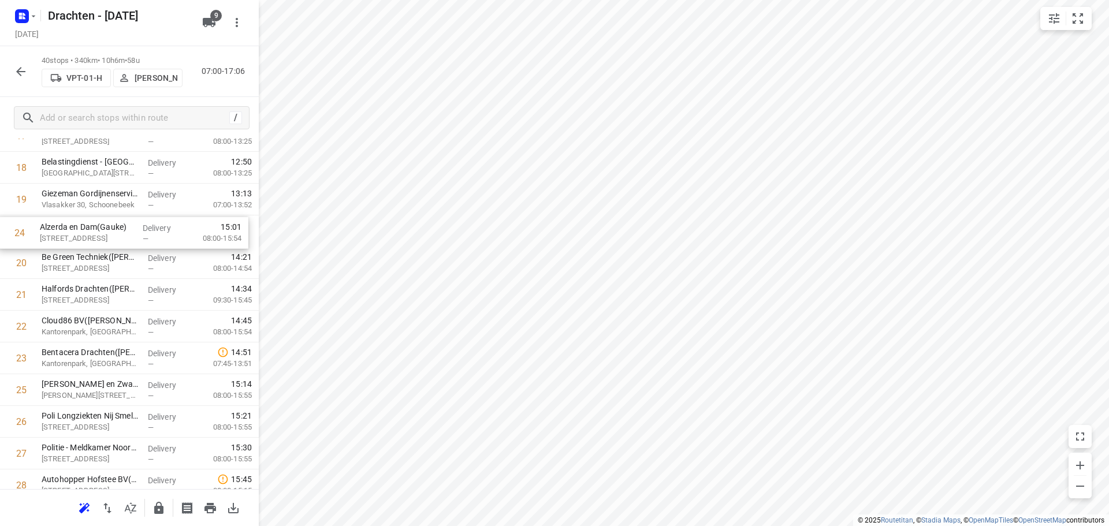
scroll to position [583, 0]
drag, startPoint x: 130, startPoint y: 346, endPoint x: 129, endPoint y: 241, distance: 104.6
click at [129, 241] on div "1 Saul Haren(Saul Limonard) Meerweg 143C, Haren Gn Delivery — 07:36 08:30-09:23…" at bounding box center [129, 248] width 259 height 1271
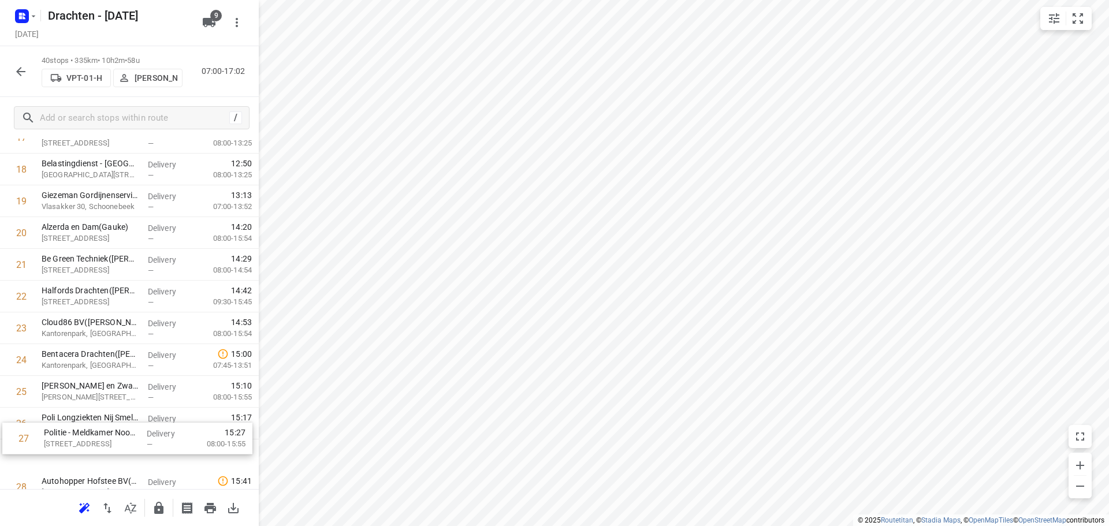
scroll to position [589, 0]
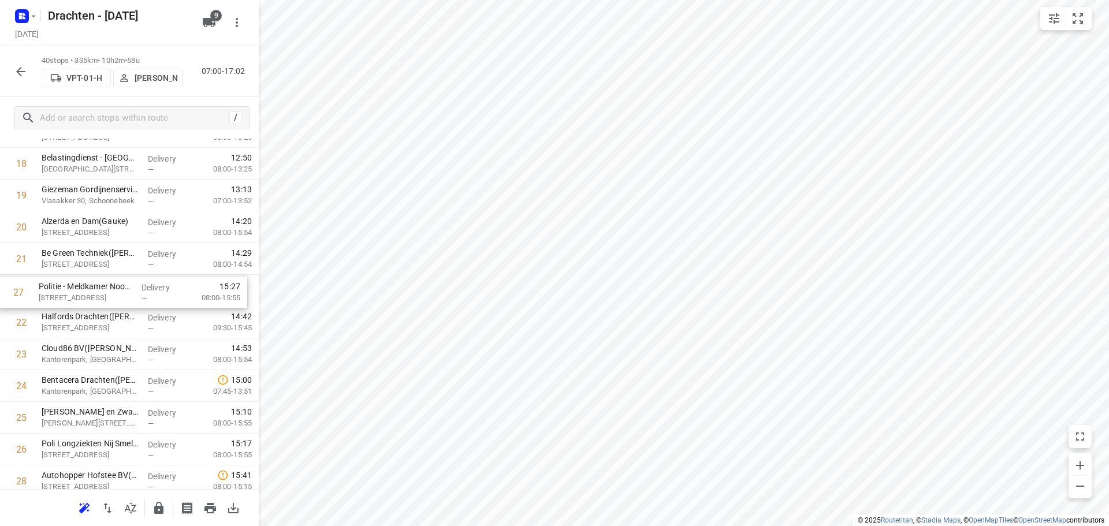
drag, startPoint x: 96, startPoint y: 462, endPoint x: 95, endPoint y: 295, distance: 167.0
click at [95, 295] on div "1 Saul Haren(Saul Limonard) Meerweg 143C, Haren Gn Delivery — 07:36 08:30-09:23…" at bounding box center [129, 243] width 259 height 1271
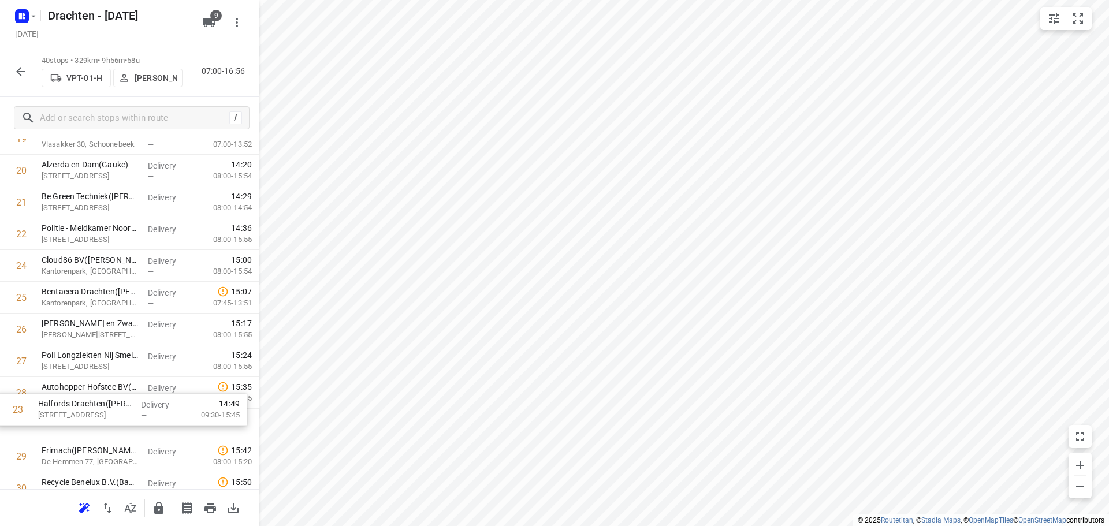
scroll to position [648, 0]
drag, startPoint x: 93, startPoint y: 326, endPoint x: 91, endPoint y: 402, distance: 76.3
click at [91, 402] on div "1 Saul Haren(Saul Limonard) Meerweg 143C, Haren Gn Delivery — 07:36 08:30-09:23…" at bounding box center [129, 184] width 259 height 1271
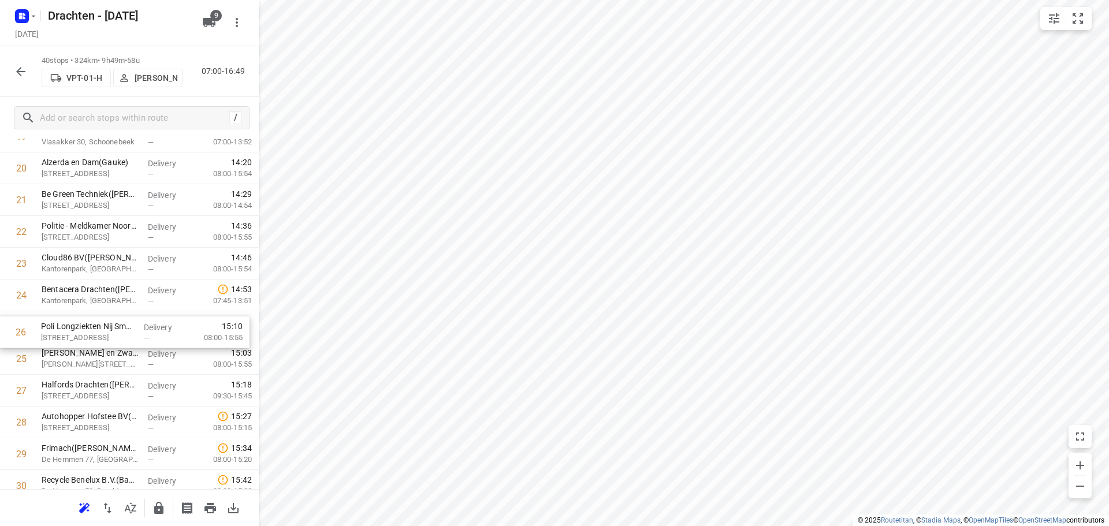
drag, startPoint x: 95, startPoint y: 366, endPoint x: 94, endPoint y: 333, distance: 33.0
click at [94, 333] on div "1 Saul Haren(Saul Limonard) Meerweg 143C, Haren Gn Delivery — 07:36 08:30-09:23…" at bounding box center [129, 184] width 259 height 1271
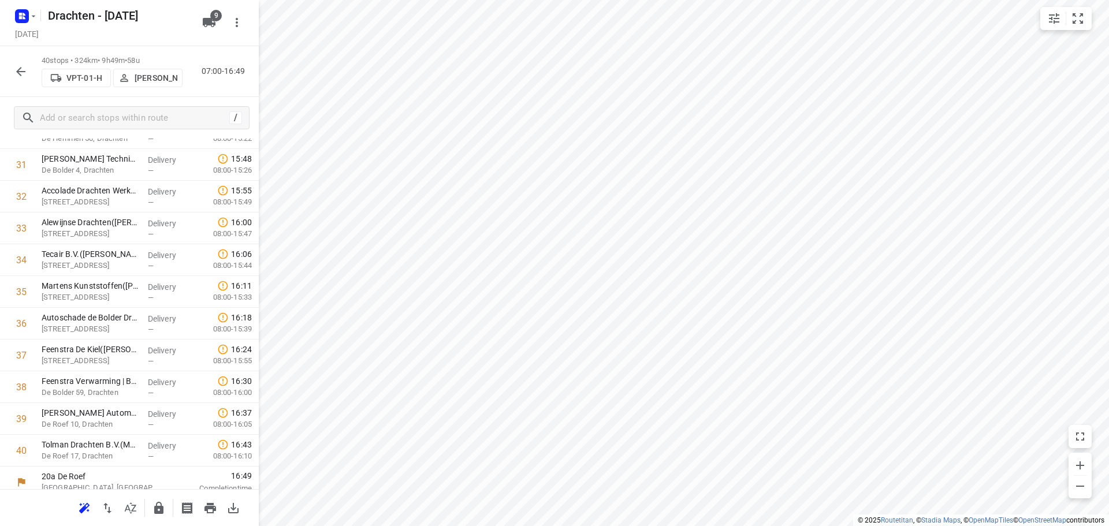
scroll to position [1010, 0]
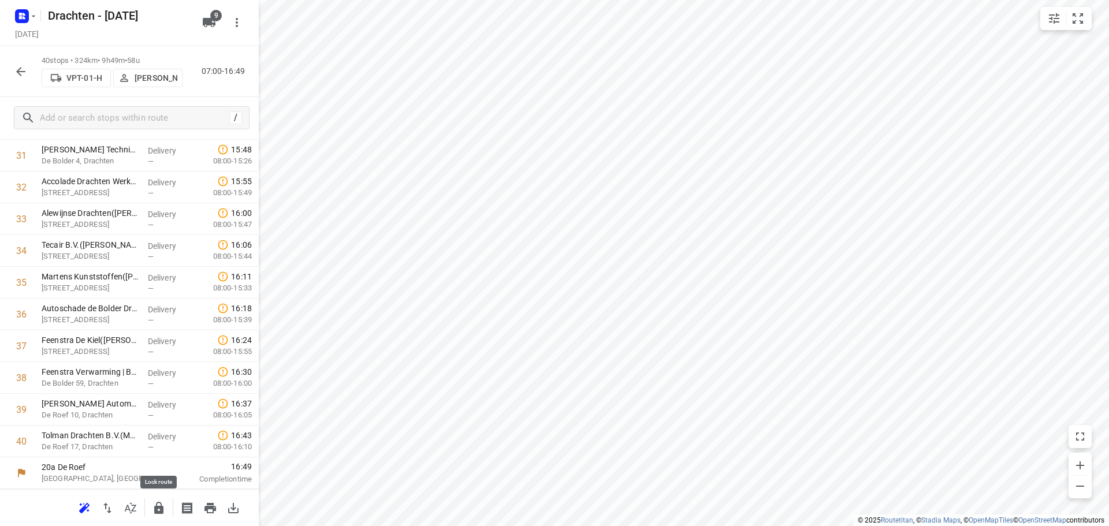
click at [158, 508] on icon "button" at bounding box center [158, 508] width 9 height 12
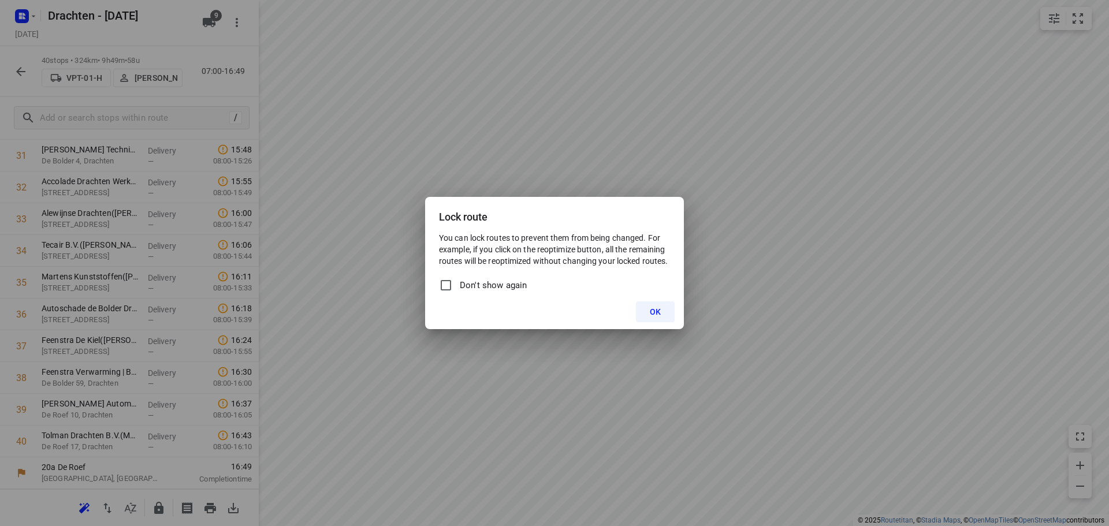
click at [645, 311] on button "OK" at bounding box center [655, 312] width 39 height 21
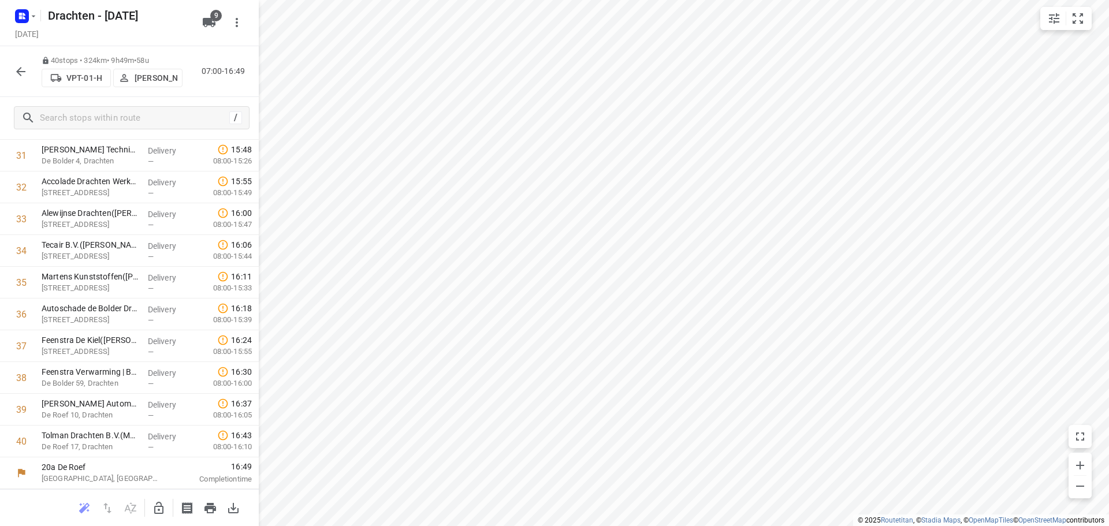
click at [22, 69] on icon "button" at bounding box center [21, 72] width 14 height 14
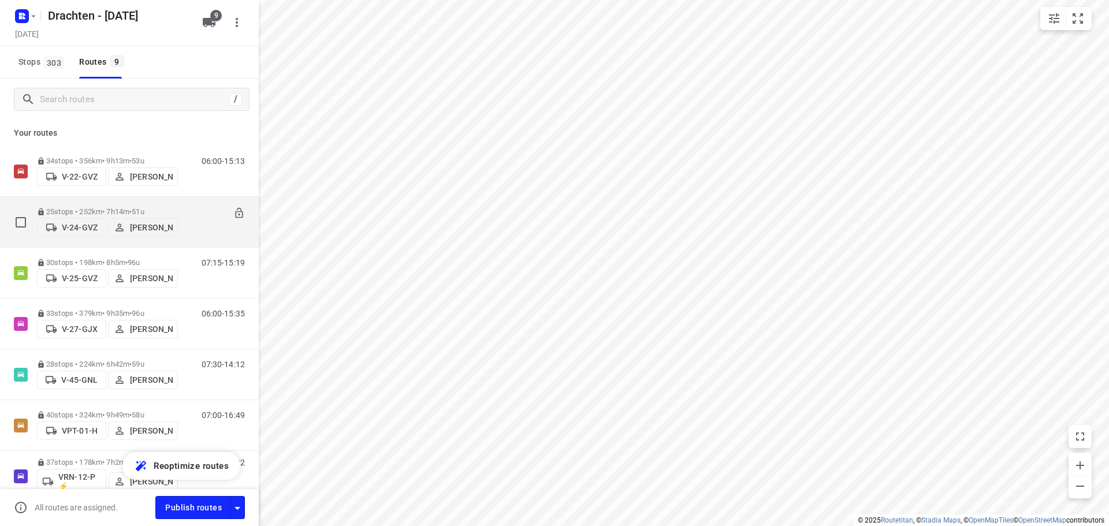
scroll to position [161, 0]
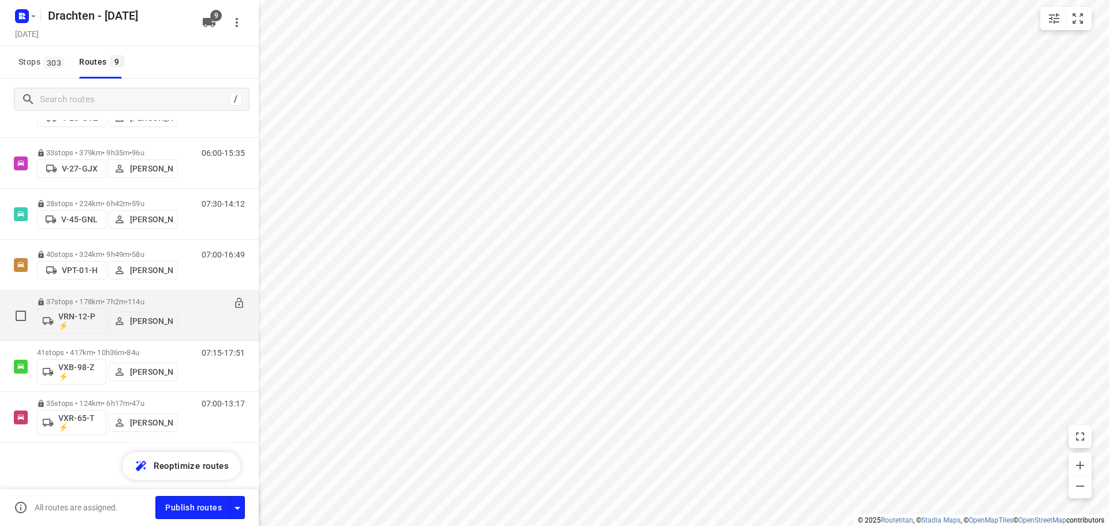
click at [94, 300] on p "37 stops • 178km • 7h2m • 114u" at bounding box center [107, 302] width 141 height 9
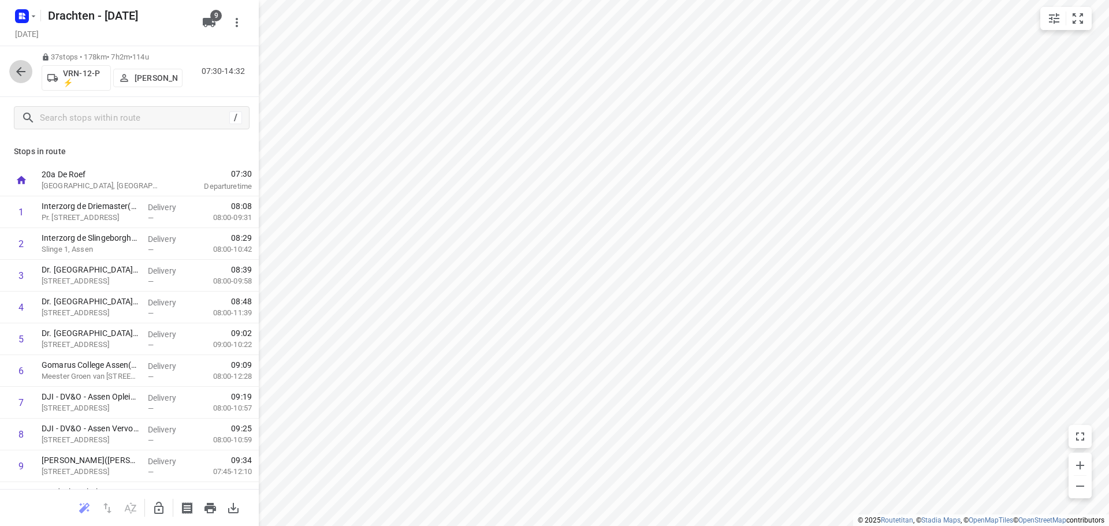
click at [18, 66] on icon "button" at bounding box center [21, 72] width 14 height 14
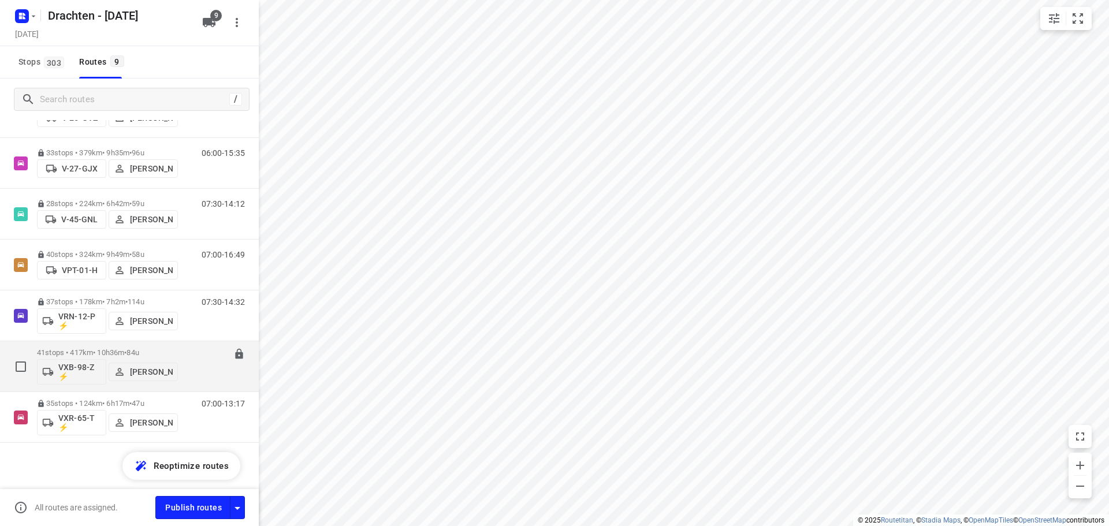
click at [187, 366] on div "07:15-17:51" at bounding box center [216, 369] width 58 height 42
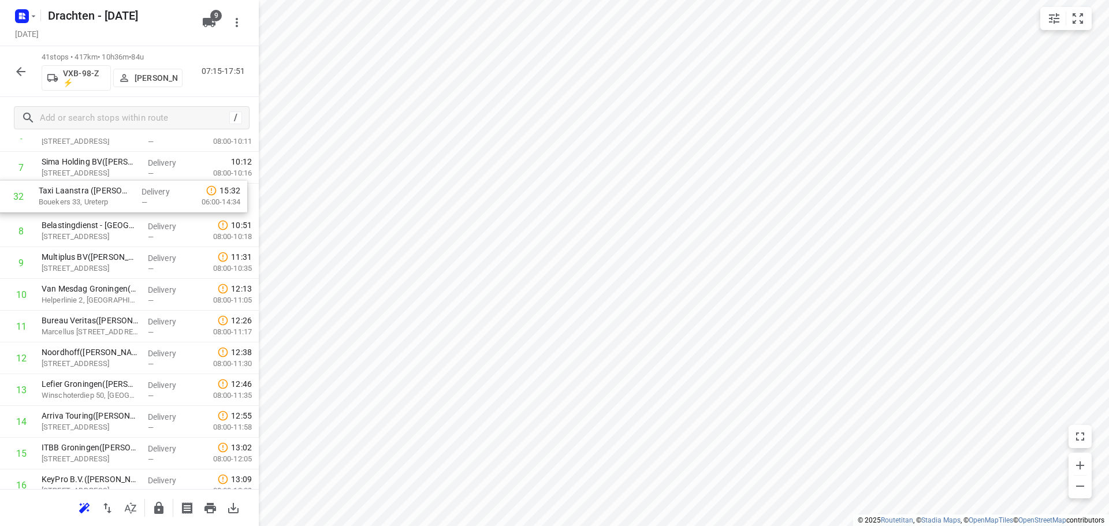
scroll to position [221, 0]
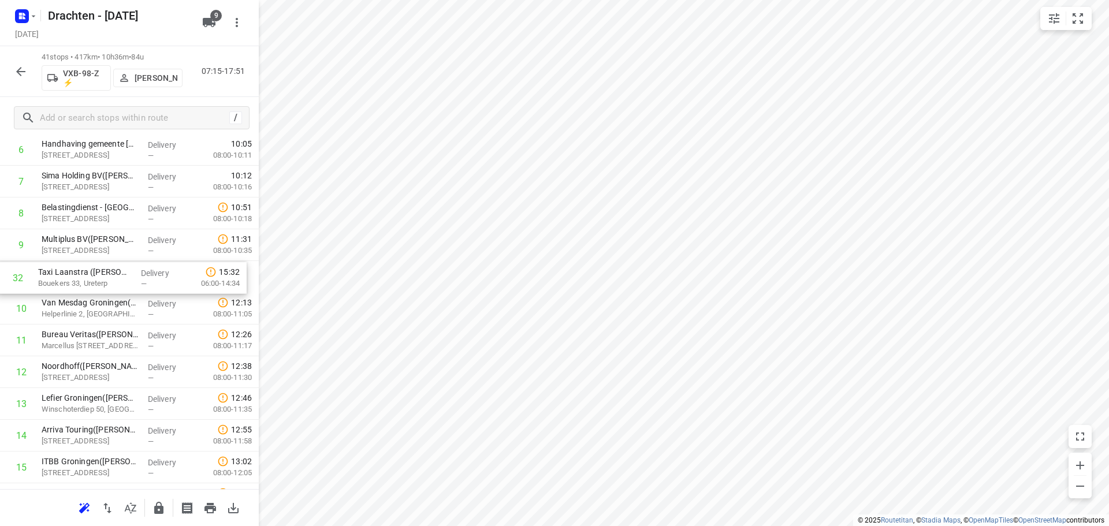
drag, startPoint x: 115, startPoint y: 396, endPoint x: 112, endPoint y: 285, distance: 111.6
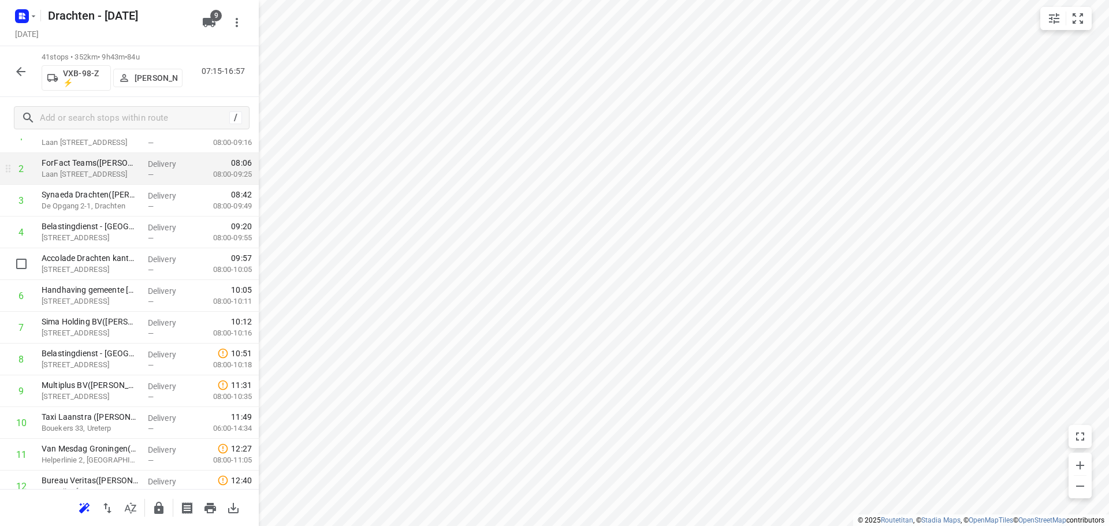
scroll to position [0, 0]
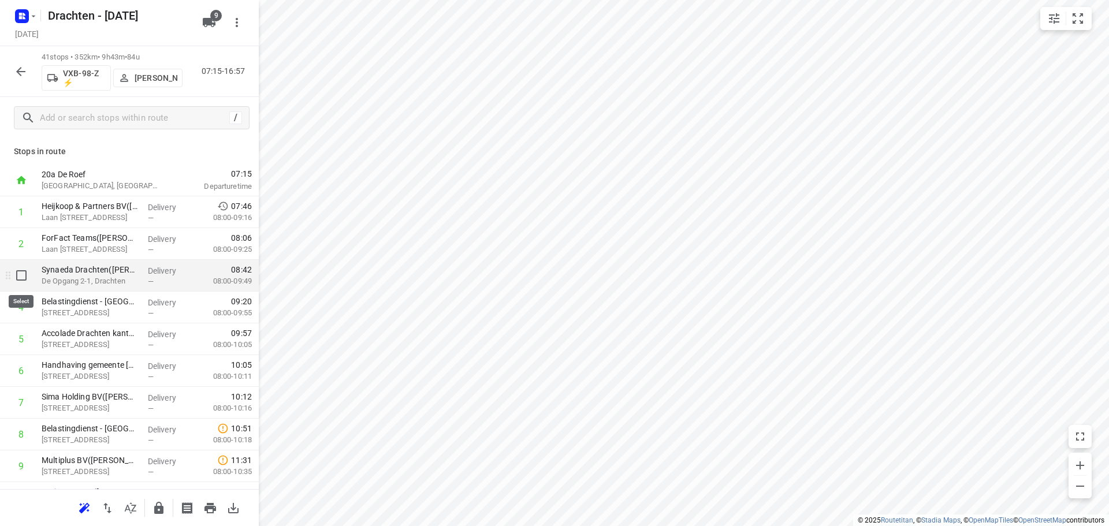
click at [18, 274] on input "checkbox" at bounding box center [21, 275] width 23 height 23
checkbox input "true"
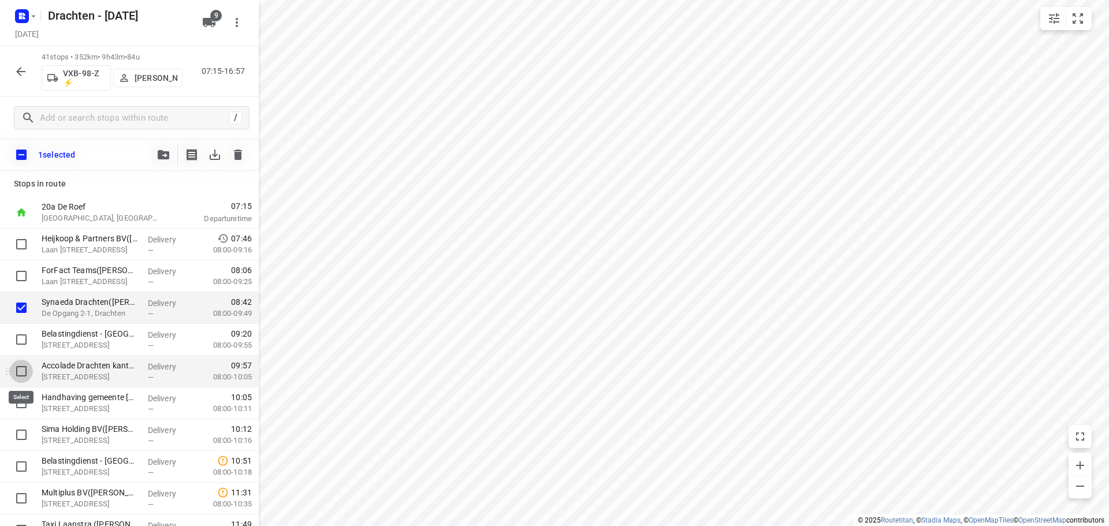
click at [20, 373] on input "checkbox" at bounding box center [21, 371] width 23 height 23
checkbox input "true"
click at [20, 406] on input "checkbox" at bounding box center [21, 403] width 23 height 23
checkbox input "true"
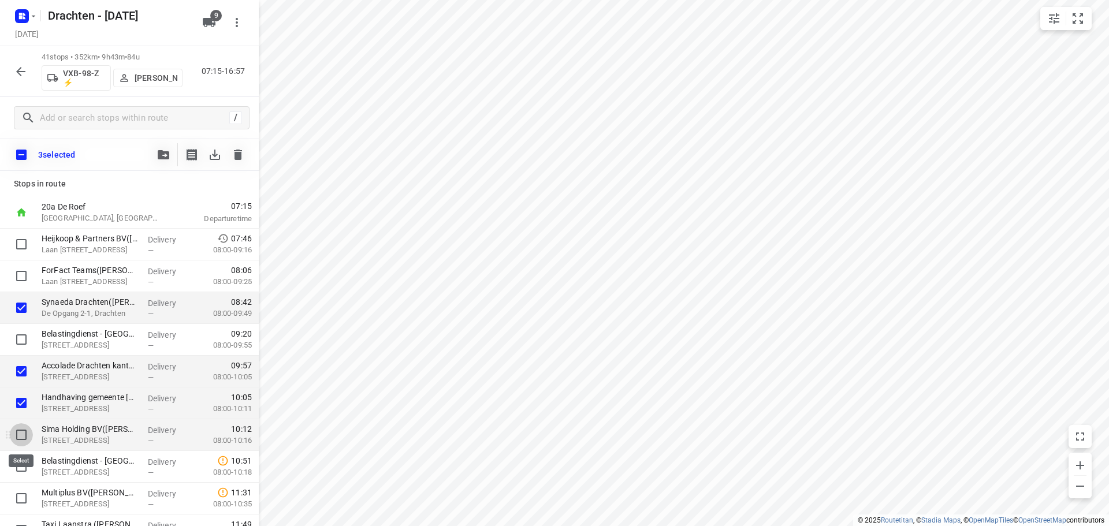
click at [21, 431] on input "checkbox" at bounding box center [21, 435] width 23 height 23
checkbox input "true"
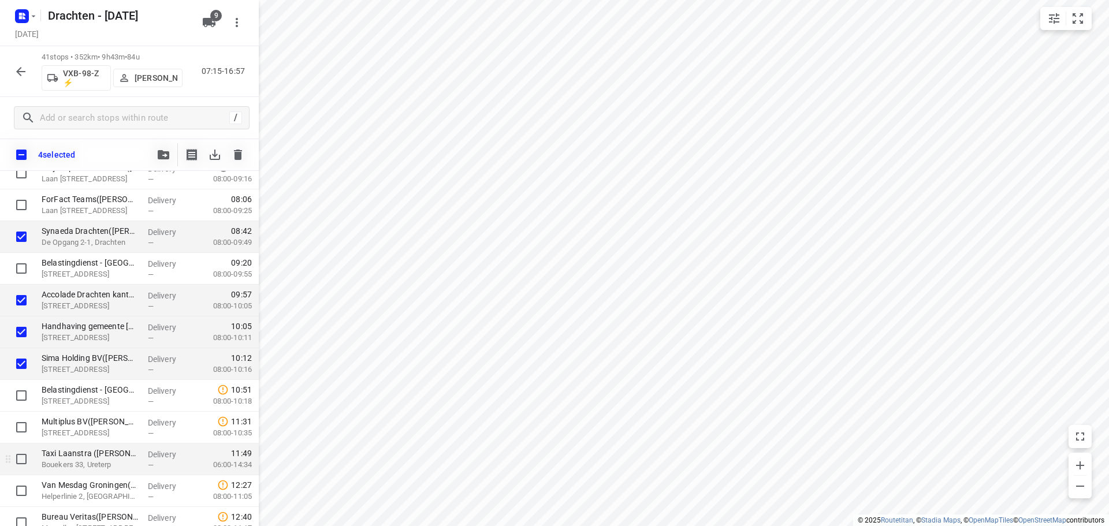
scroll to position [116, 0]
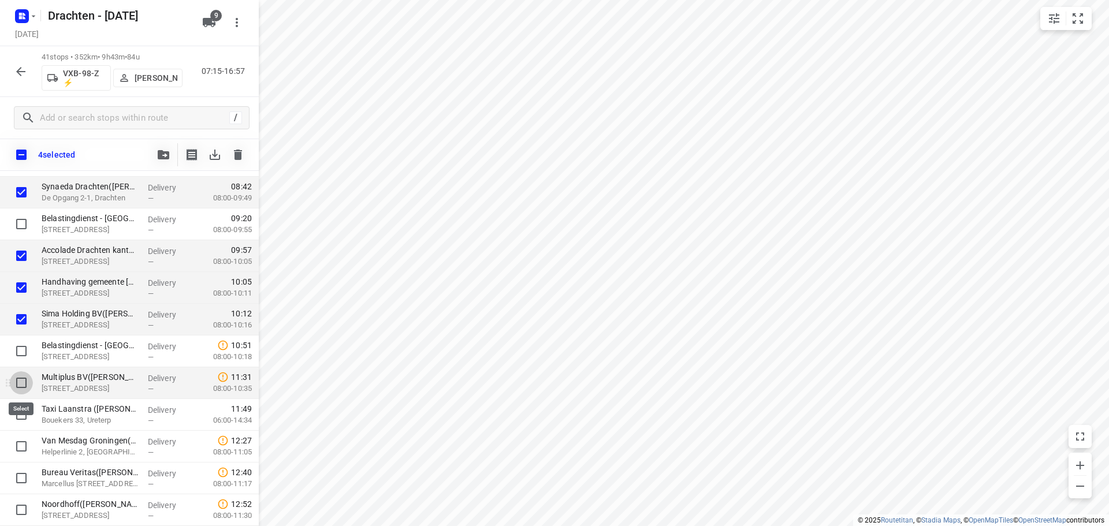
click at [20, 383] on input "checkbox" at bounding box center [21, 383] width 23 height 23
checkbox input "true"
click at [21, 417] on input "checkbox" at bounding box center [21, 414] width 23 height 23
checkbox input "true"
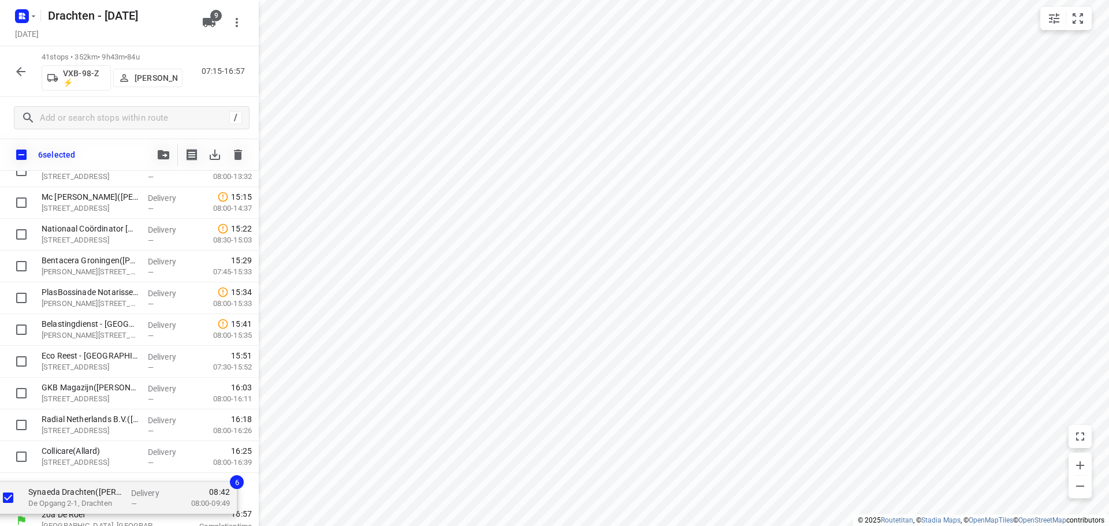
scroll to position [1037, 0]
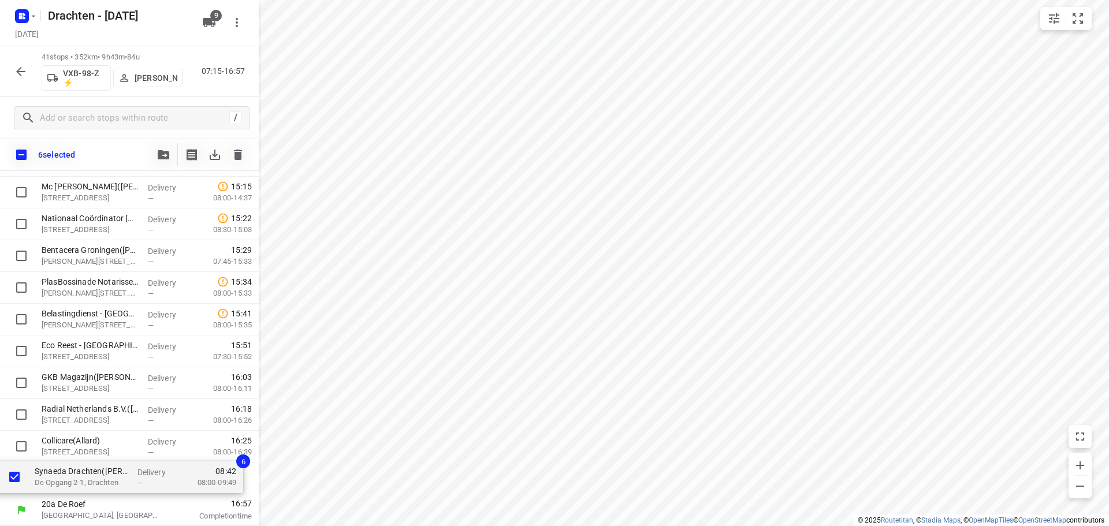
drag, startPoint x: 44, startPoint y: 196, endPoint x: 37, endPoint y: 485, distance: 289.0
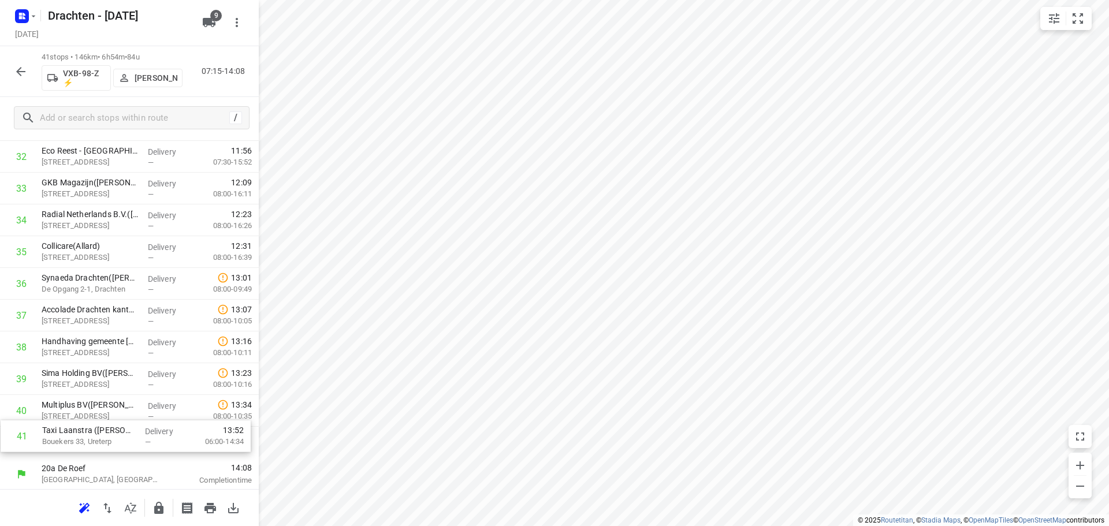
scroll to position [1042, 0]
drag, startPoint x: 110, startPoint y: 452, endPoint x: 115, endPoint y: 288, distance: 164.2
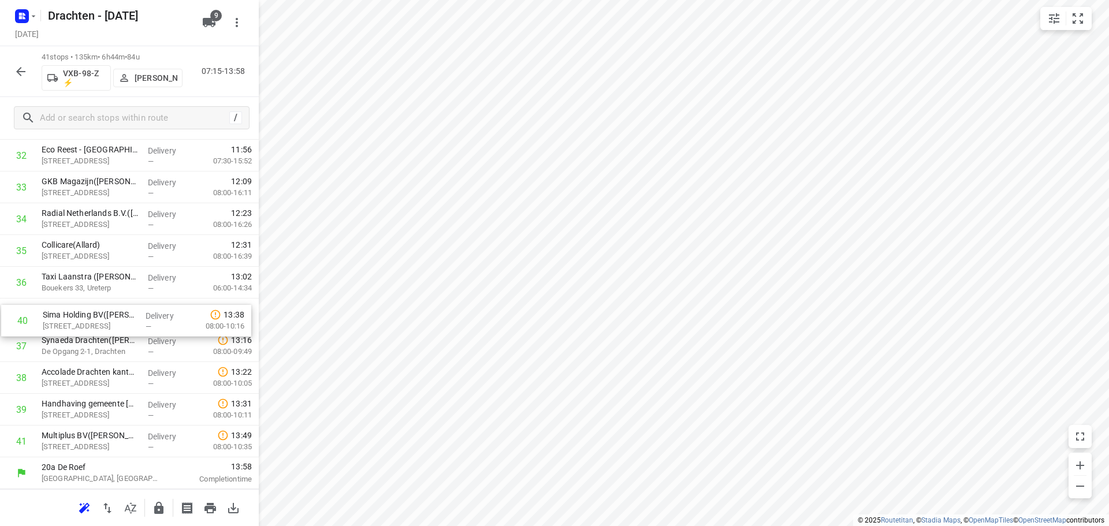
drag, startPoint x: 129, startPoint y: 416, endPoint x: 131, endPoint y: 324, distance: 91.9
drag, startPoint x: 91, startPoint y: 418, endPoint x: 94, endPoint y: 347, distance: 71.7
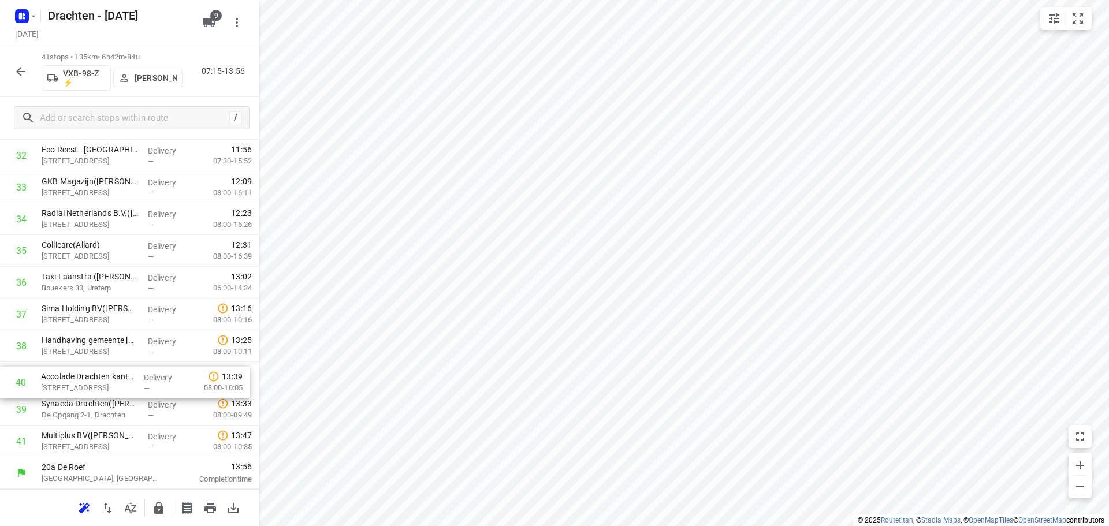
drag, startPoint x: 116, startPoint y: 413, endPoint x: 116, endPoint y: 382, distance: 30.6
drag, startPoint x: 104, startPoint y: 419, endPoint x: 107, endPoint y: 391, distance: 28.5
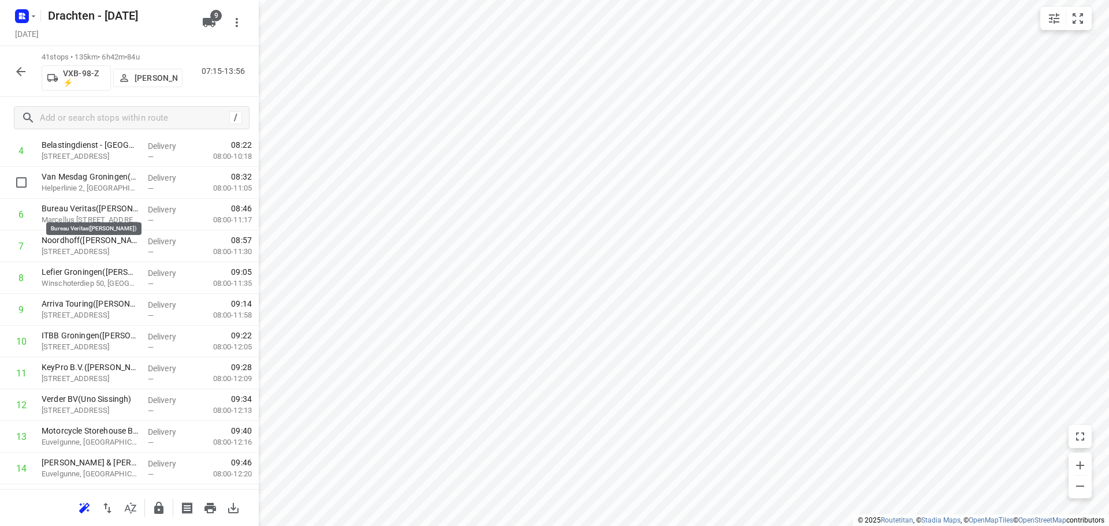
scroll to position [0, 0]
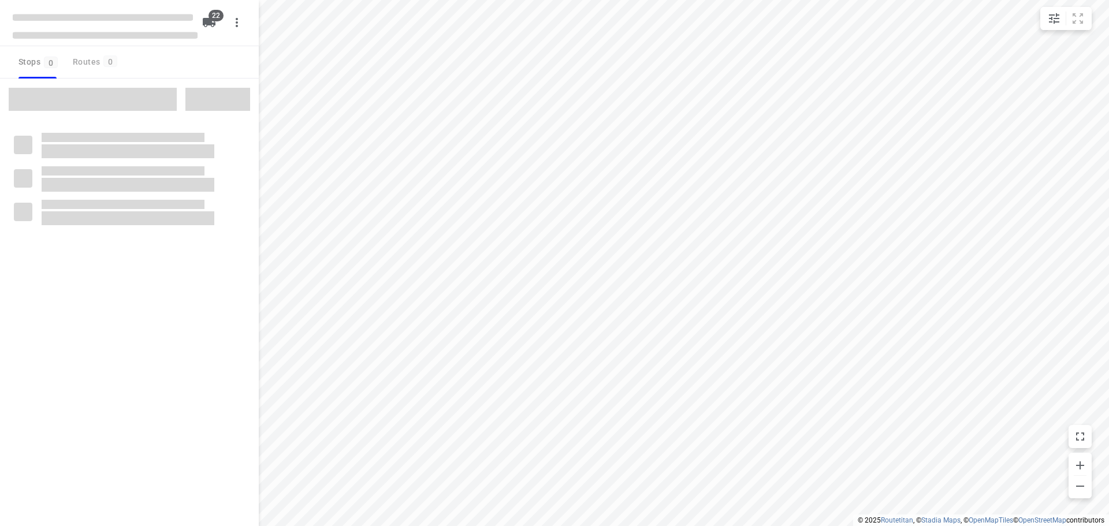
checkbox input "true"
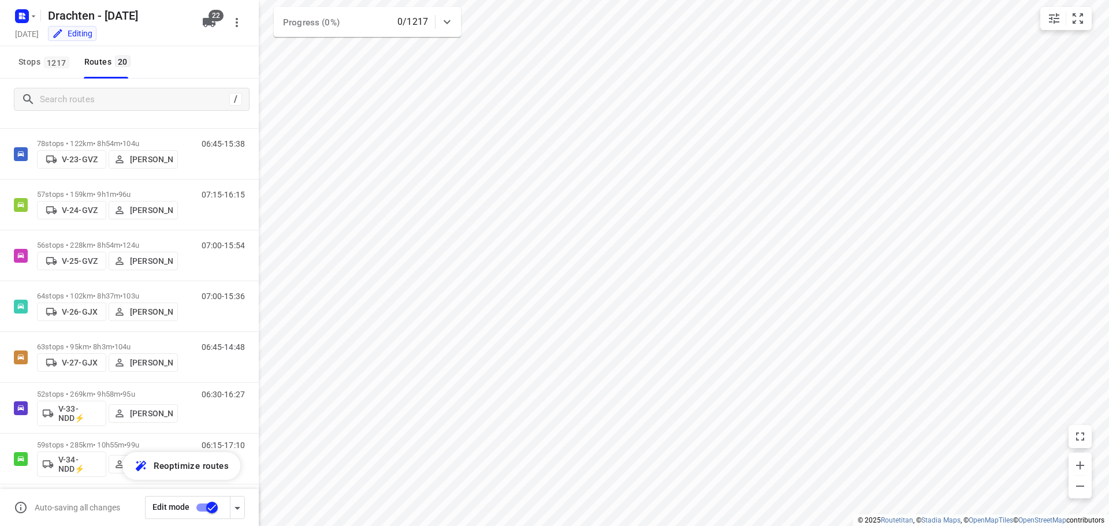
scroll to position [96, 0]
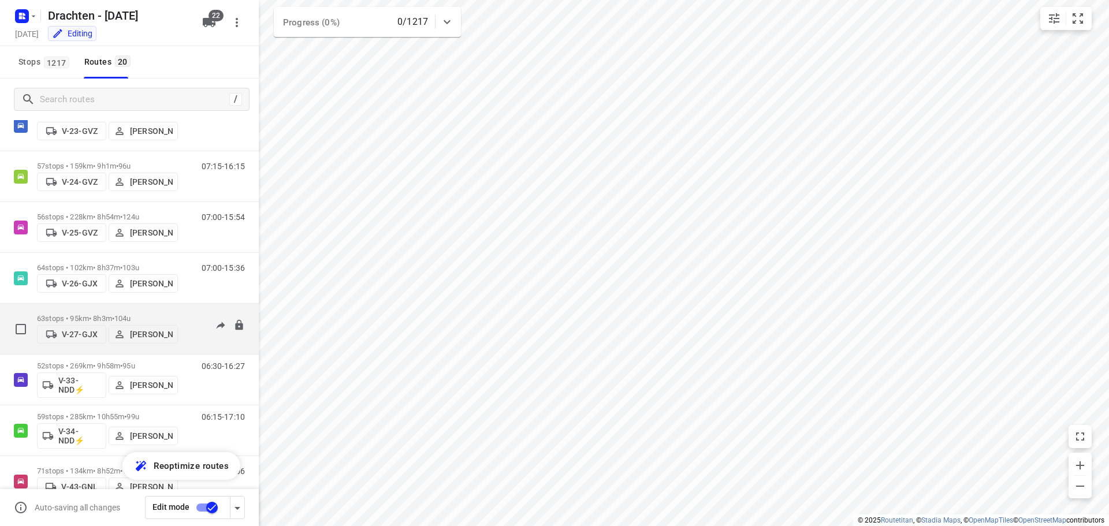
click at [157, 316] on p "63 stops • 95km • 8h3m • 104u" at bounding box center [107, 318] width 141 height 9
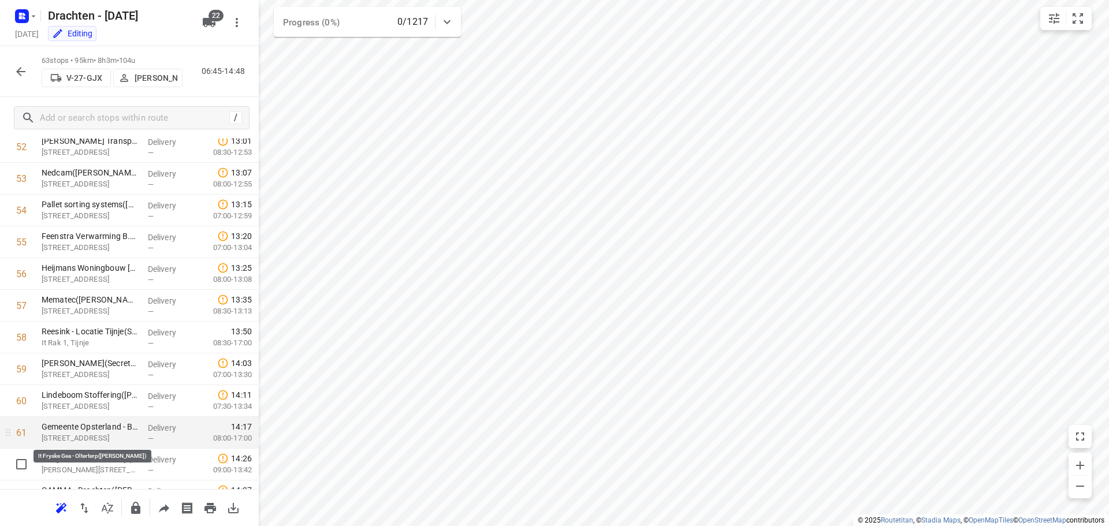
scroll to position [1741, 0]
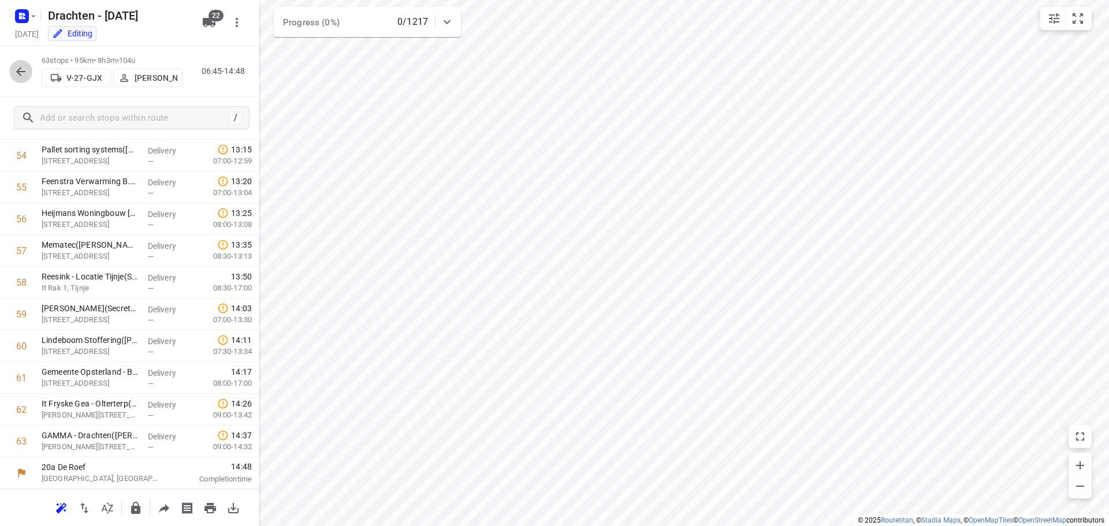
click at [18, 76] on icon "button" at bounding box center [21, 72] width 14 height 14
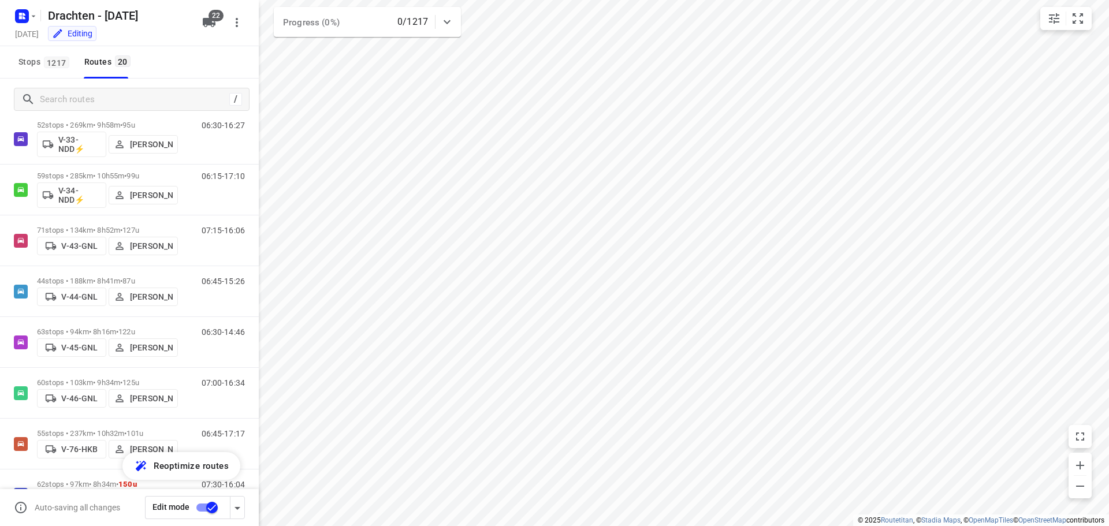
scroll to position [339, 0]
click at [187, 151] on div "06:30-16:27" at bounding box center [216, 141] width 58 height 42
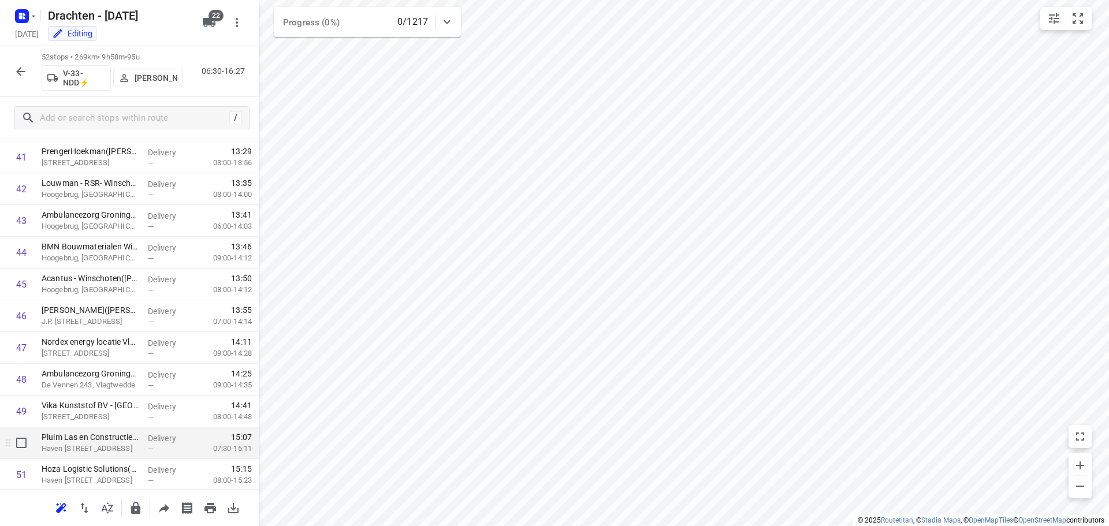
scroll to position [1391, 0]
click at [16, 70] on icon "button" at bounding box center [21, 72] width 14 height 14
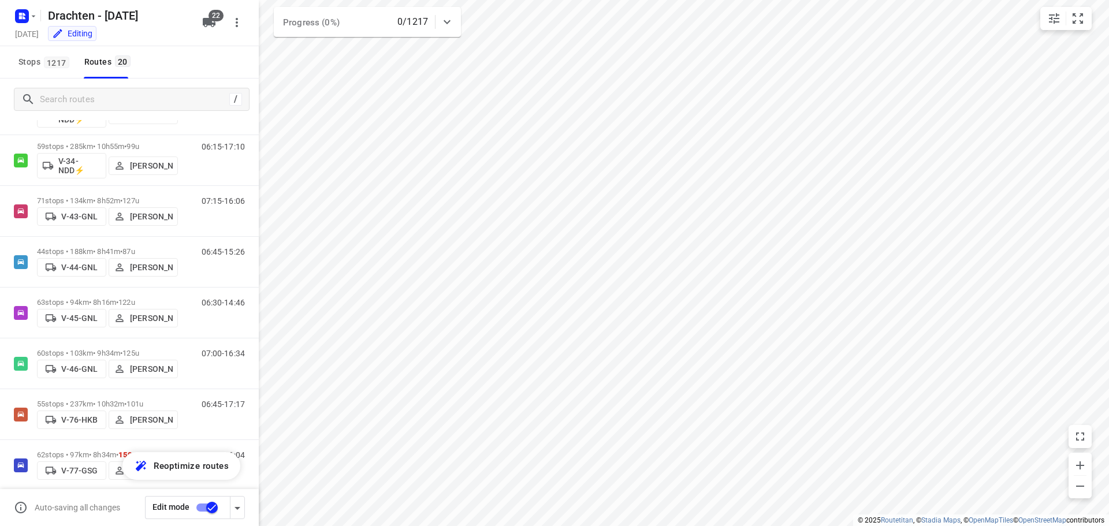
scroll to position [378, 0]
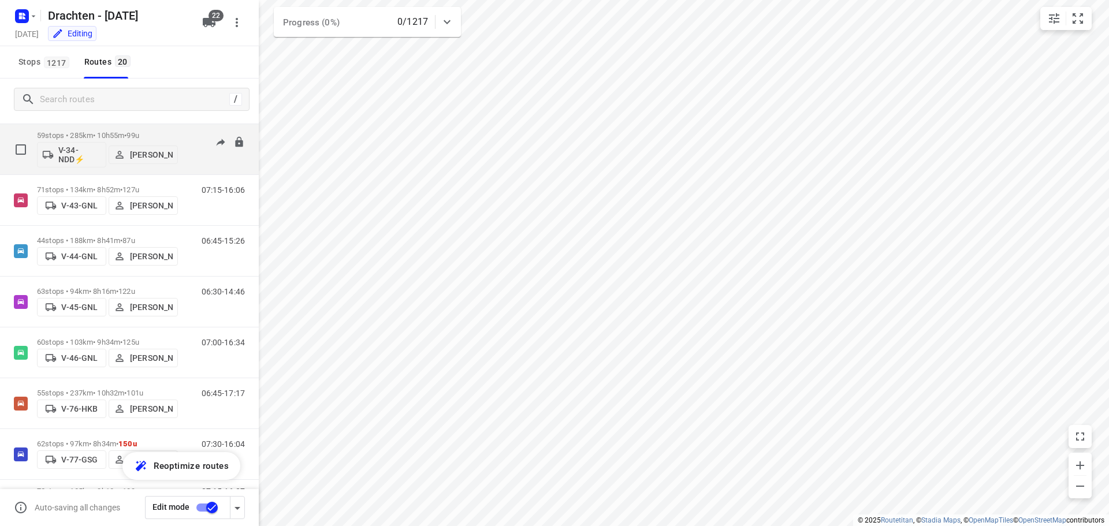
click at [198, 160] on div "06:15-17:10" at bounding box center [216, 152] width 58 height 42
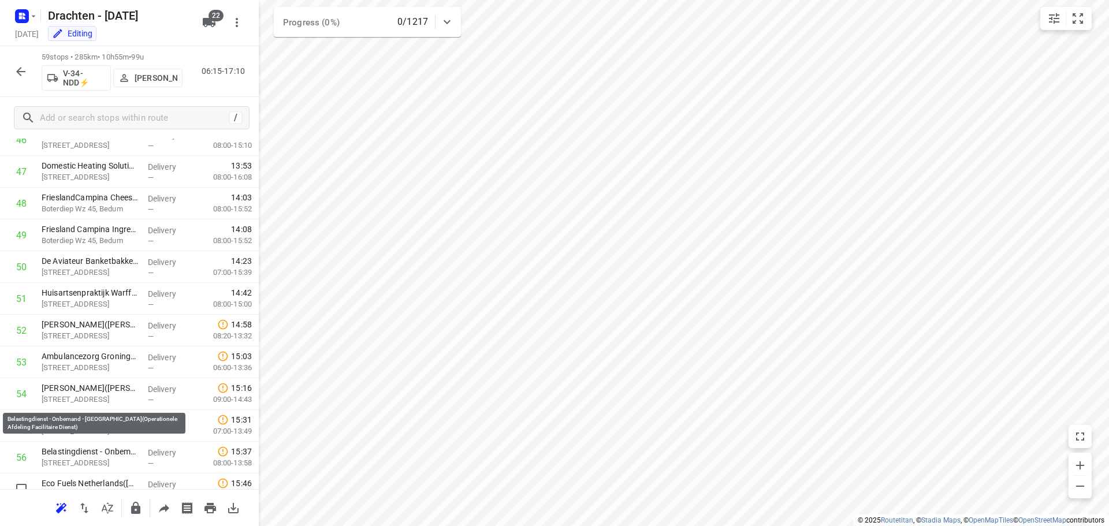
scroll to position [1614, 0]
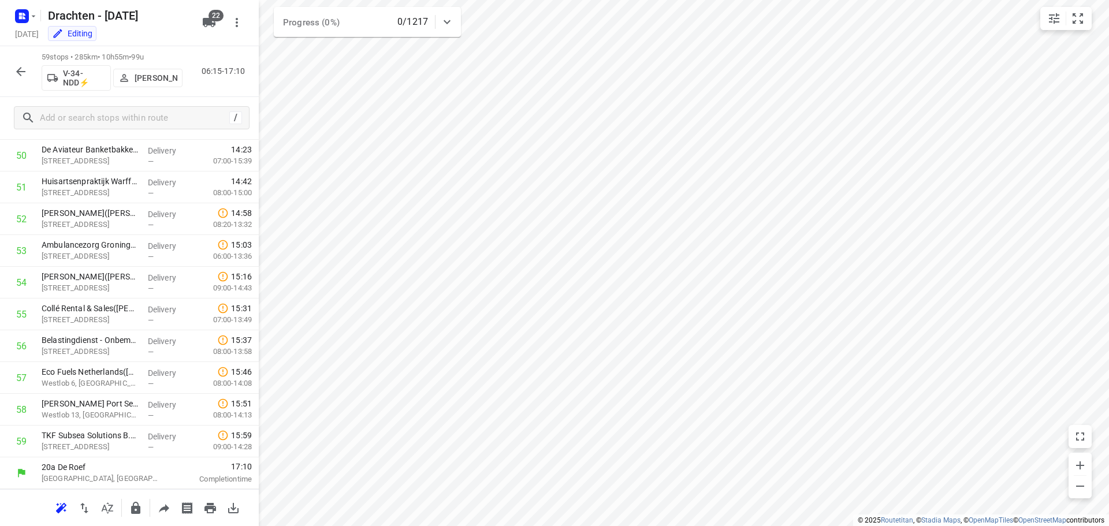
click at [21, 71] on icon "button" at bounding box center [20, 71] width 9 height 9
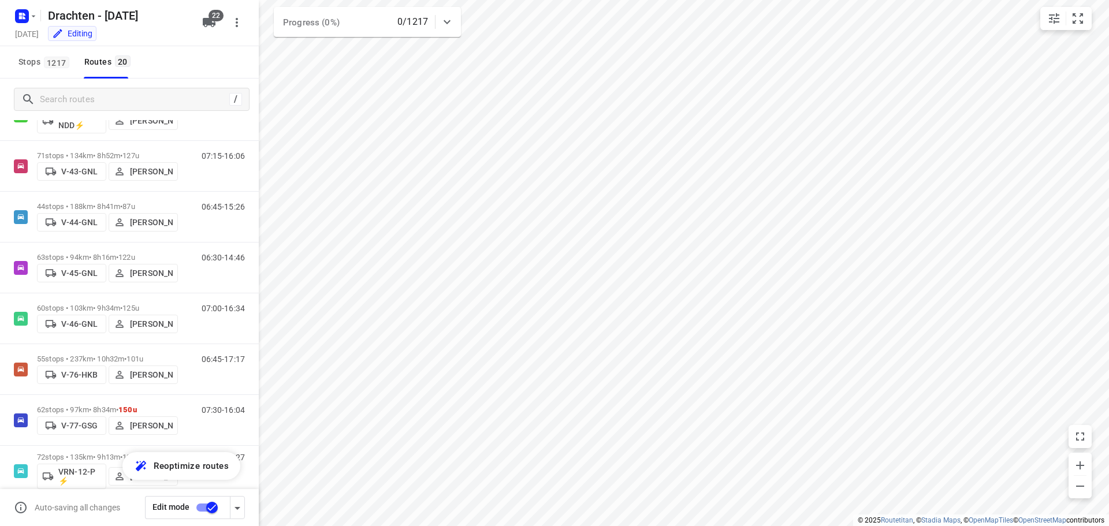
scroll to position [415, 0]
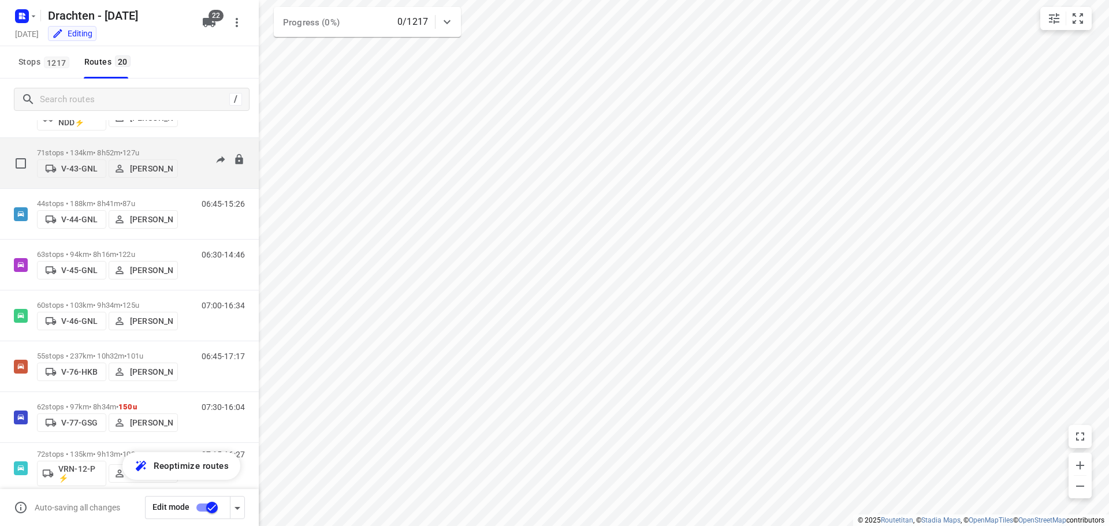
click at [187, 181] on div "07:15-16:06" at bounding box center [216, 166] width 58 height 35
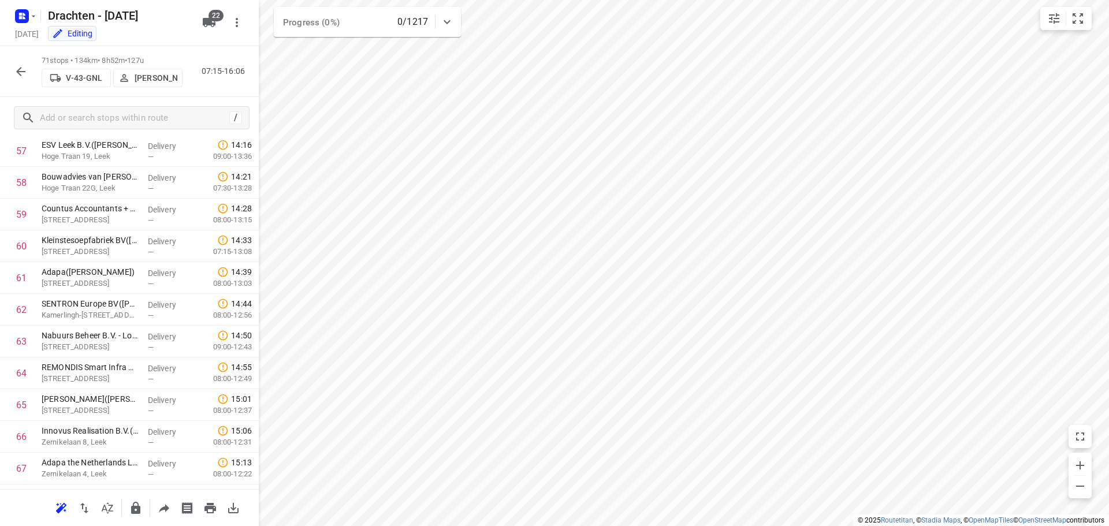
scroll to position [1940, 0]
click at [18, 66] on icon "button" at bounding box center [21, 72] width 14 height 14
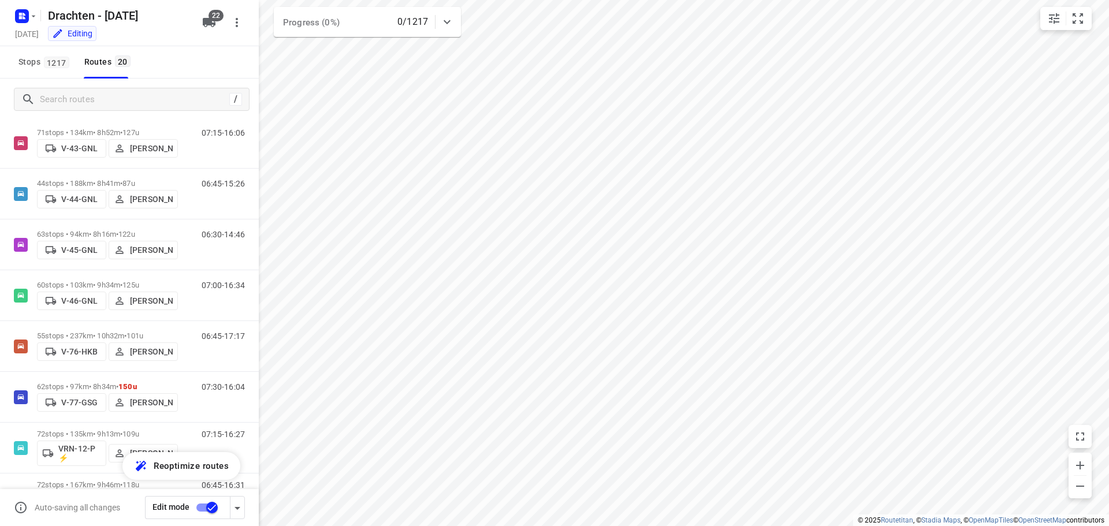
scroll to position [471, 0]
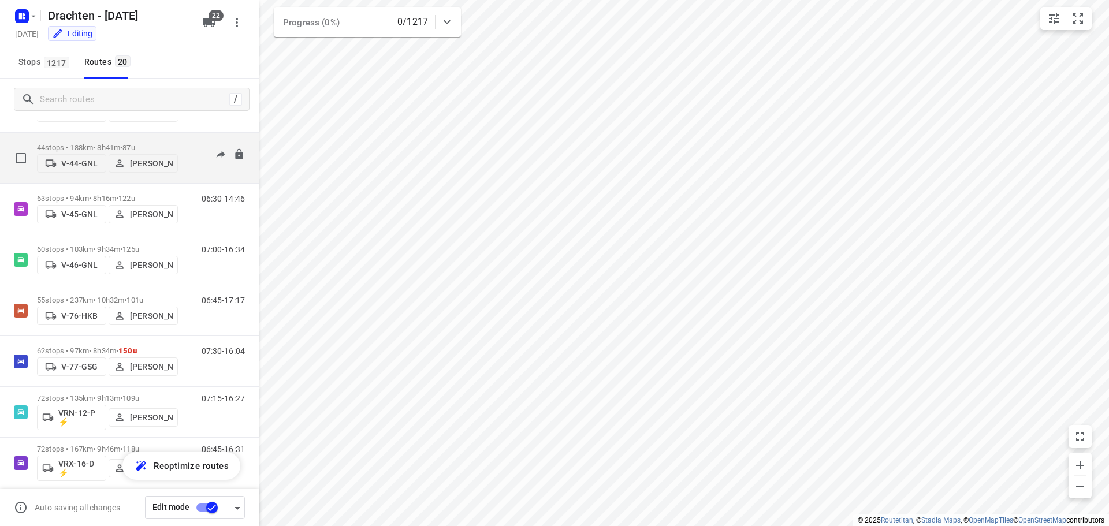
click at [200, 166] on div "06:45-15:26" at bounding box center [216, 160] width 58 height 35
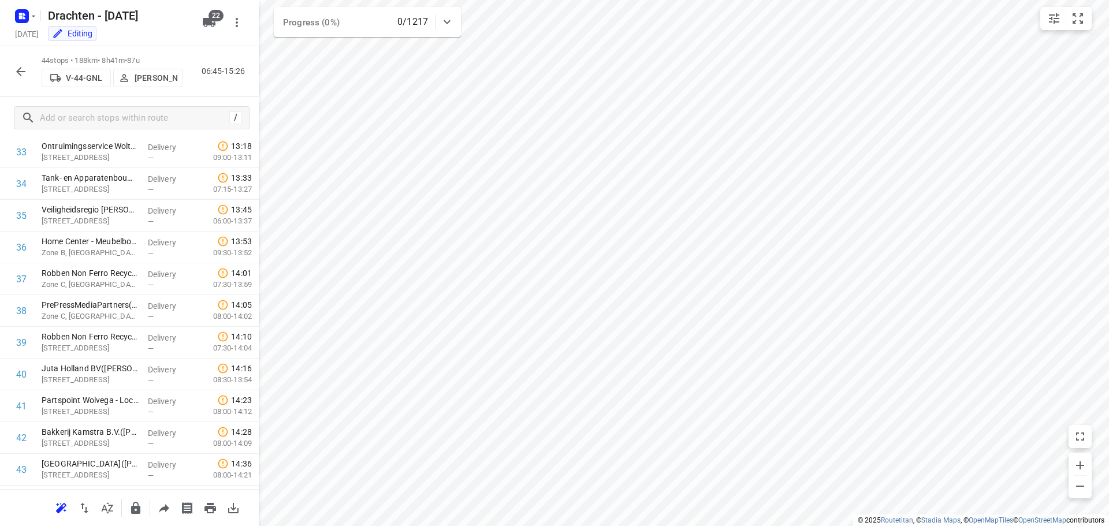
scroll to position [1137, 0]
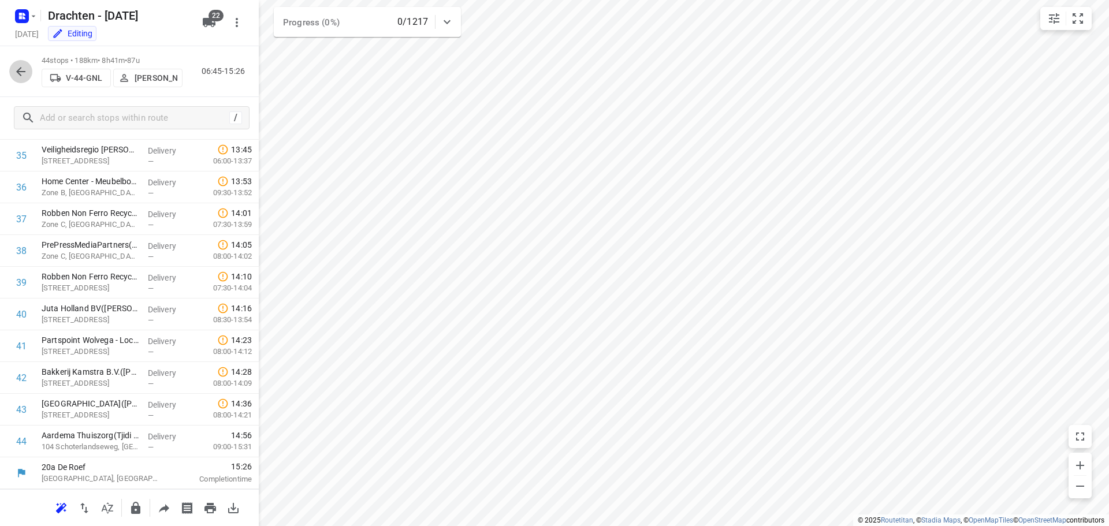
click at [20, 69] on icon "button" at bounding box center [21, 72] width 14 height 14
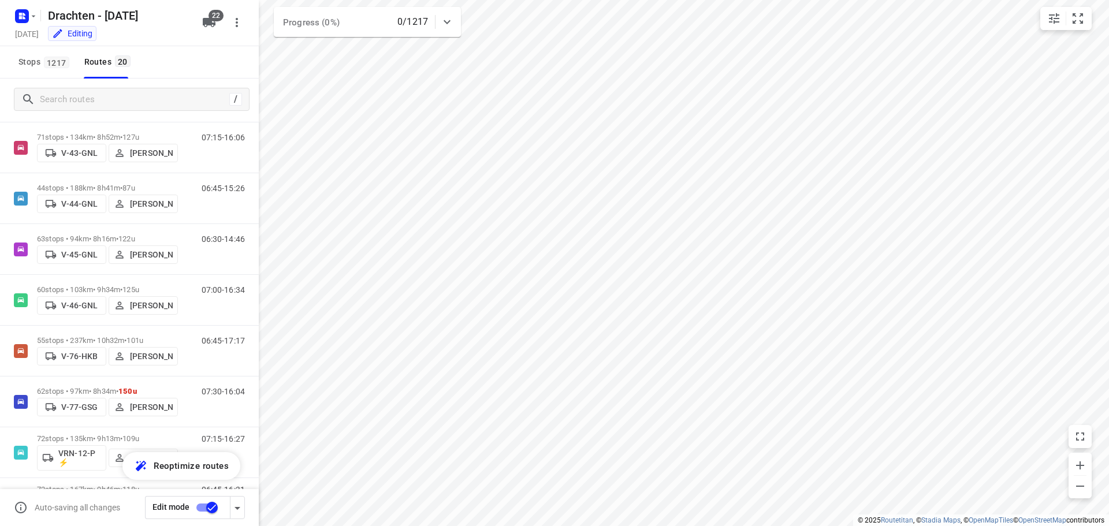
scroll to position [441, 0]
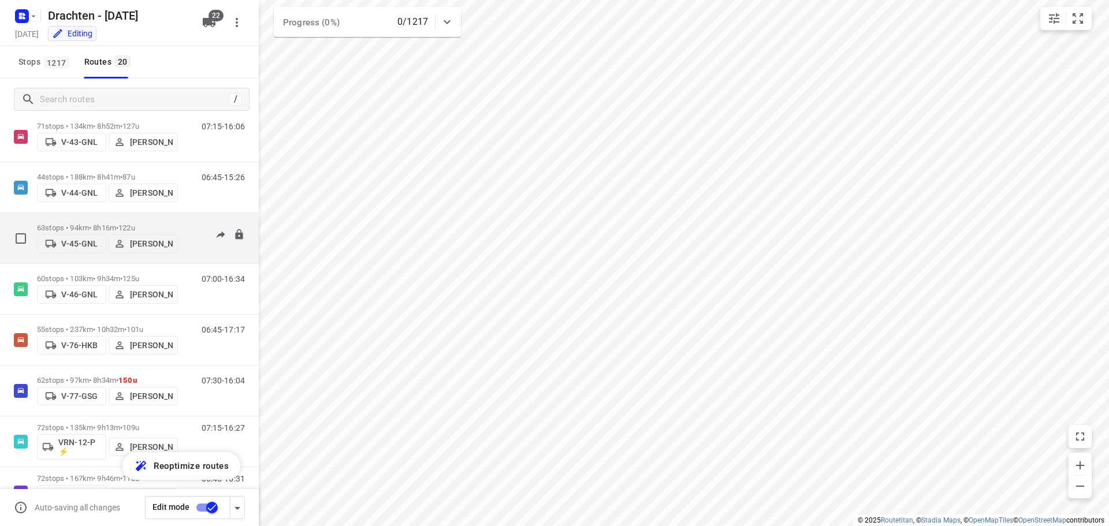
click at [187, 250] on div "06:30-14:46" at bounding box center [216, 241] width 58 height 35
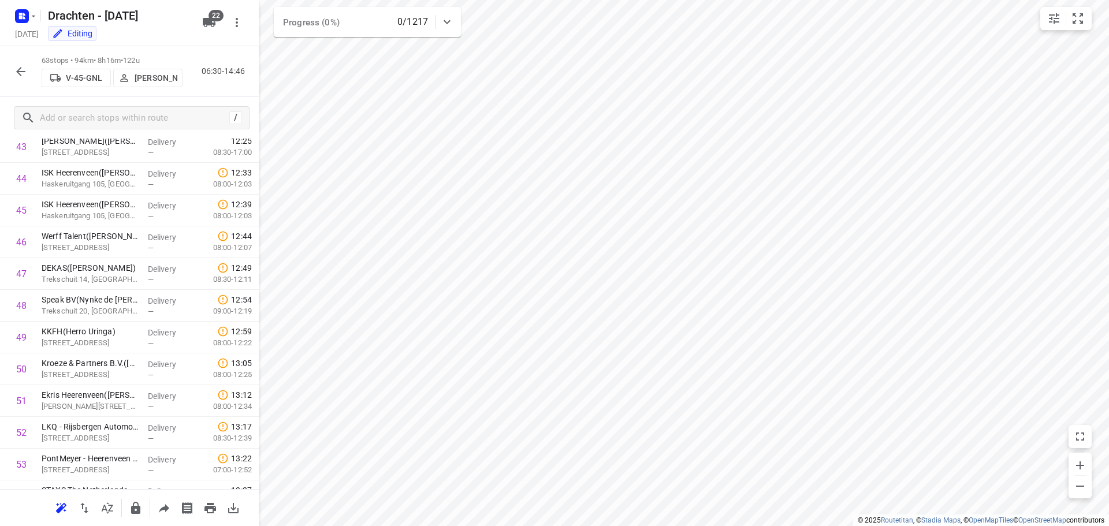
scroll to position [1404, 0]
click at [24, 70] on icon "button" at bounding box center [21, 72] width 14 height 14
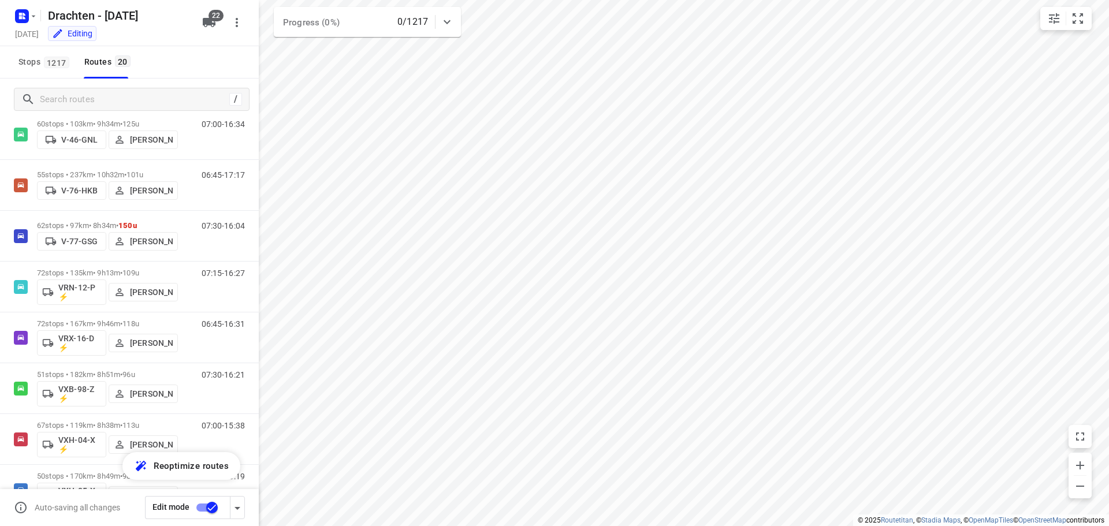
scroll to position [599, 0]
click at [187, 138] on div "07:00-16:34" at bounding box center [216, 134] width 58 height 35
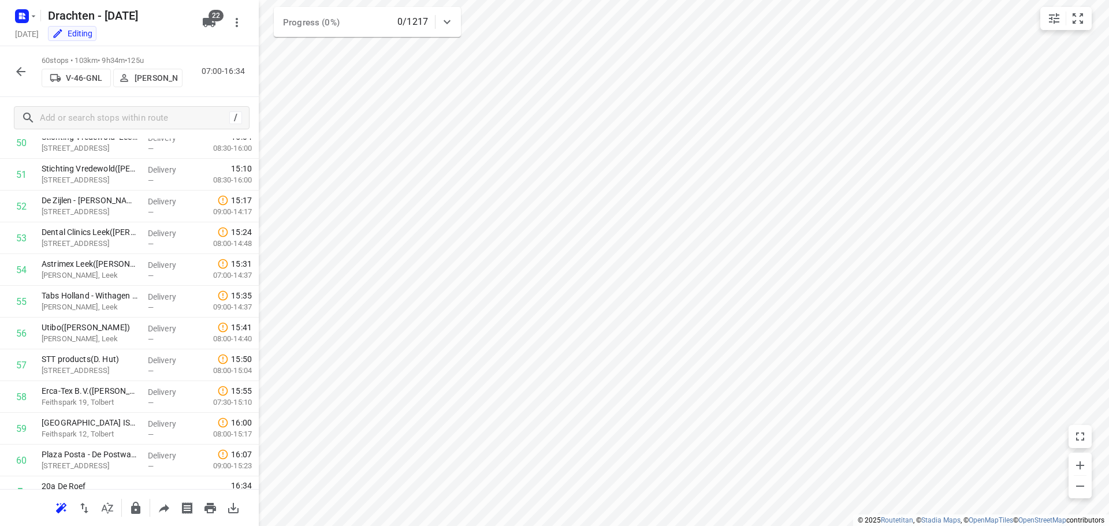
scroll to position [1646, 0]
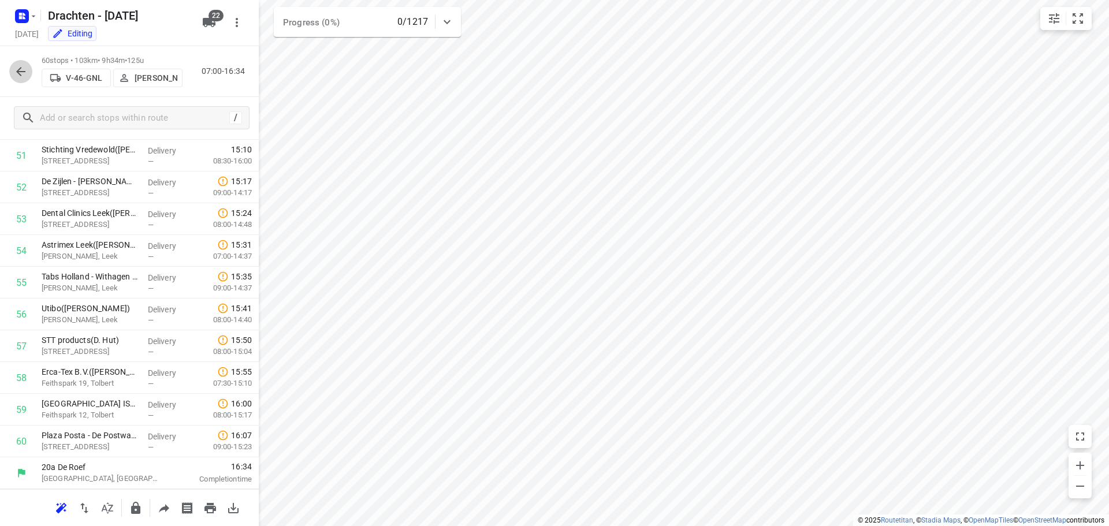
click at [17, 73] on icon "button" at bounding box center [21, 72] width 14 height 14
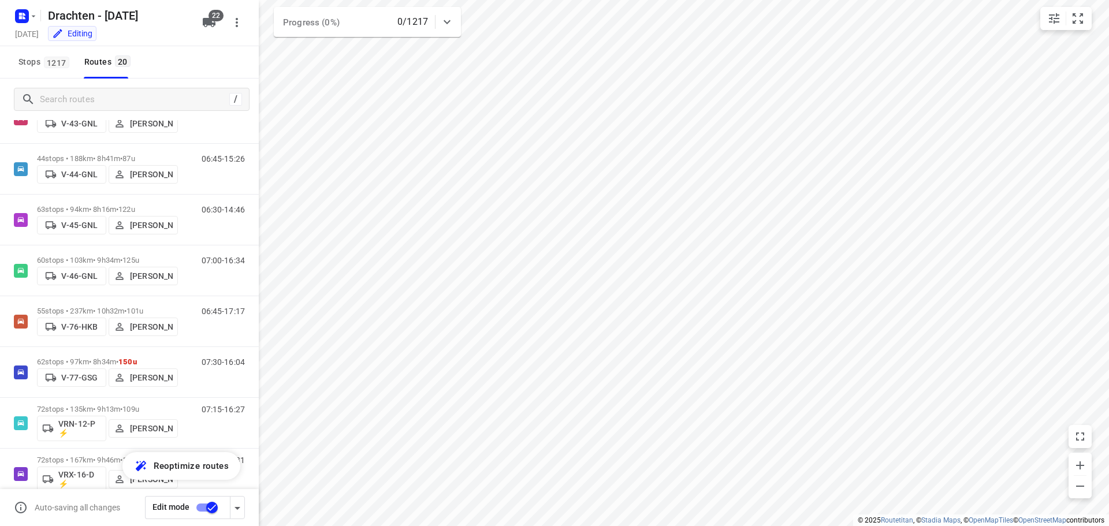
scroll to position [471, 0]
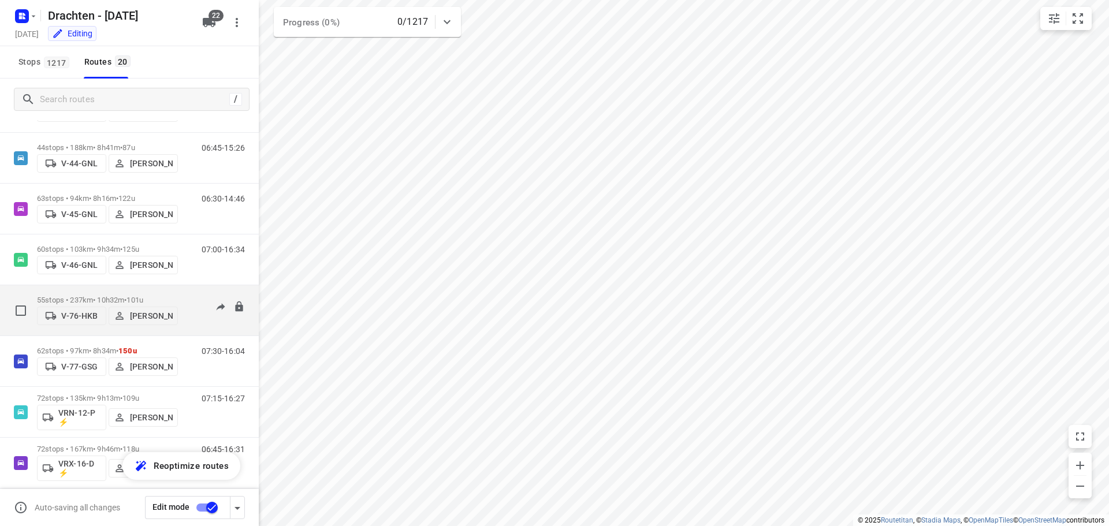
click at [187, 326] on div "06:45-17:17" at bounding box center [216, 313] width 58 height 35
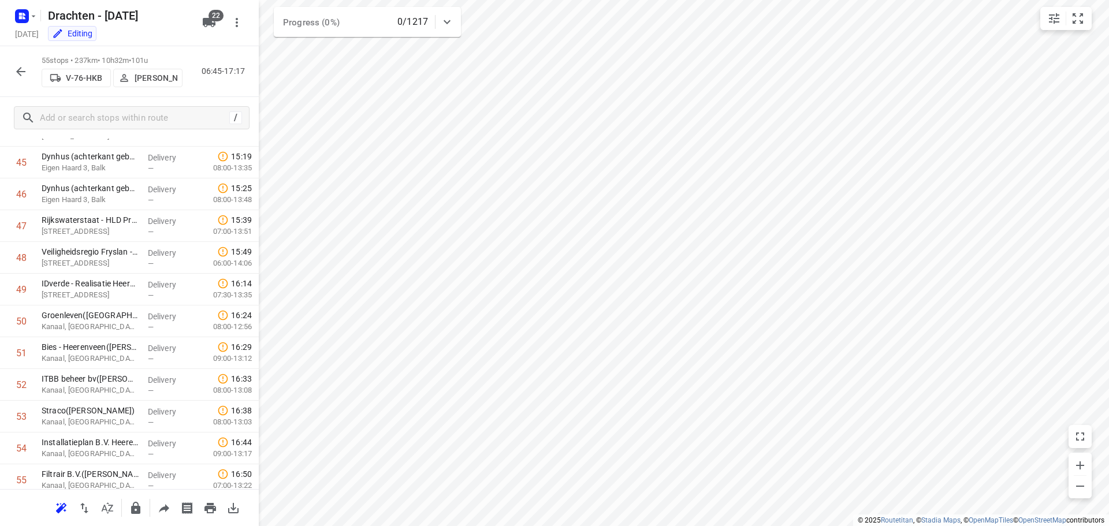
scroll to position [1487, 0]
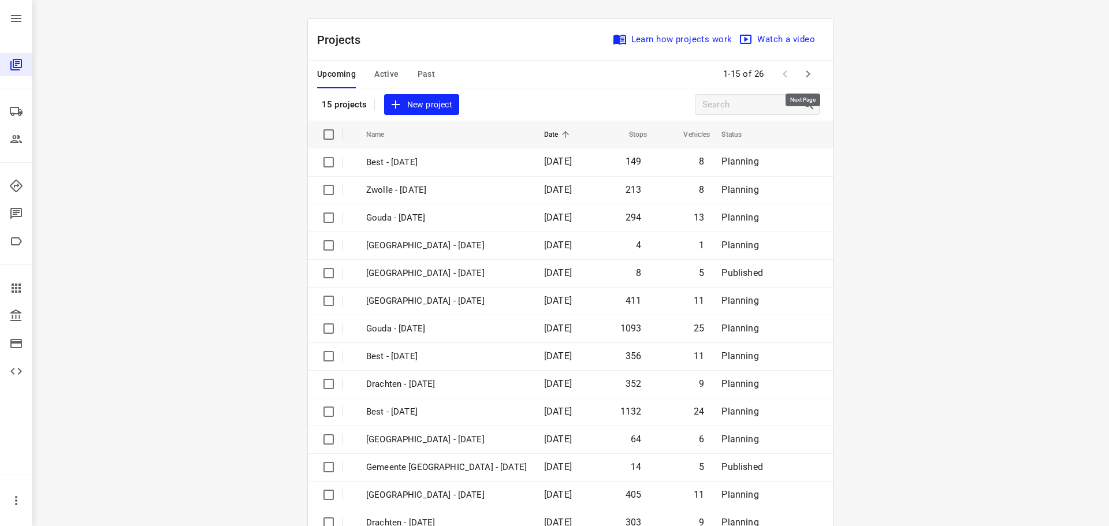
click at [807, 77] on icon "button" at bounding box center [808, 74] width 14 height 14
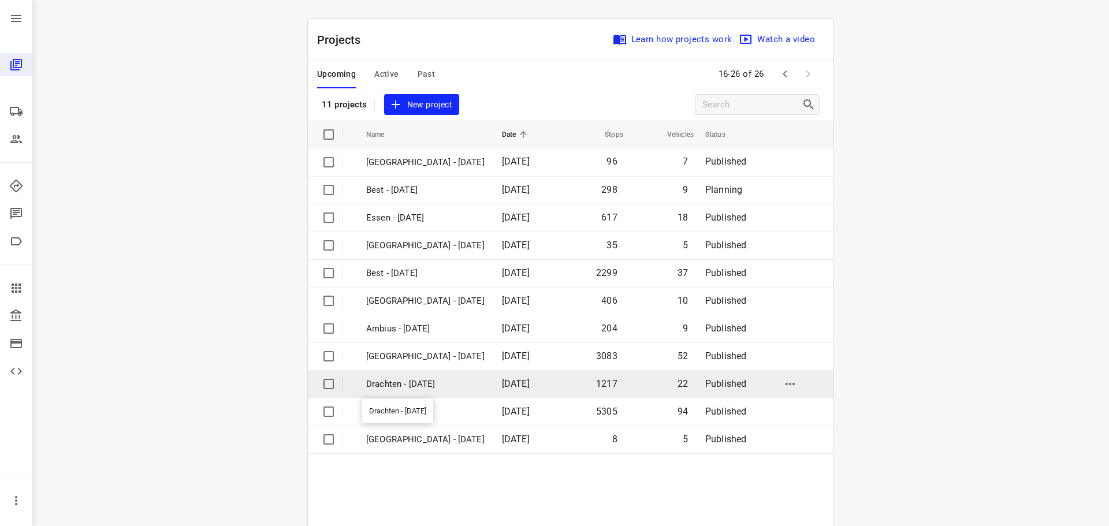
click at [412, 384] on p "Drachten - [DATE]" at bounding box center [425, 384] width 118 height 13
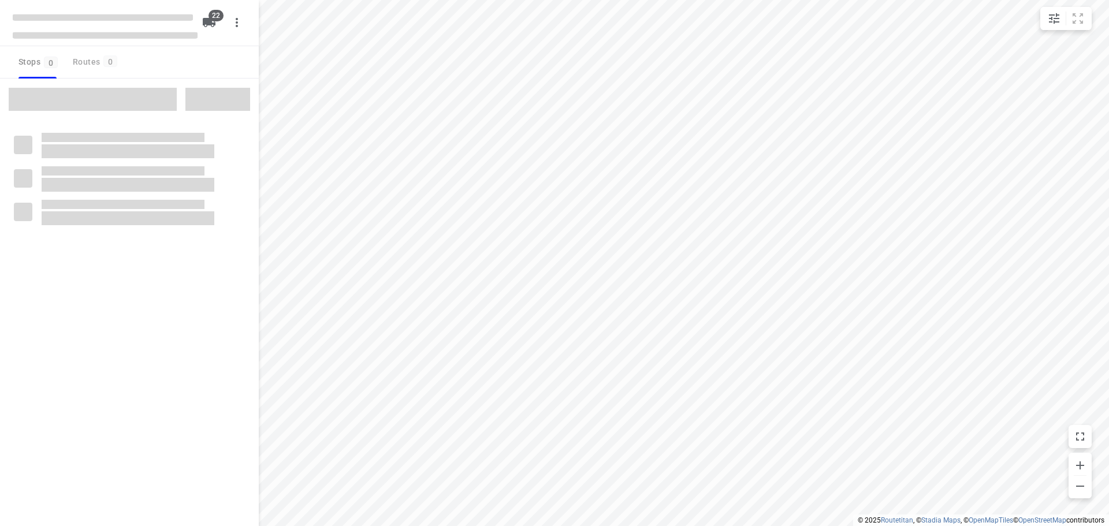
checkbox input "true"
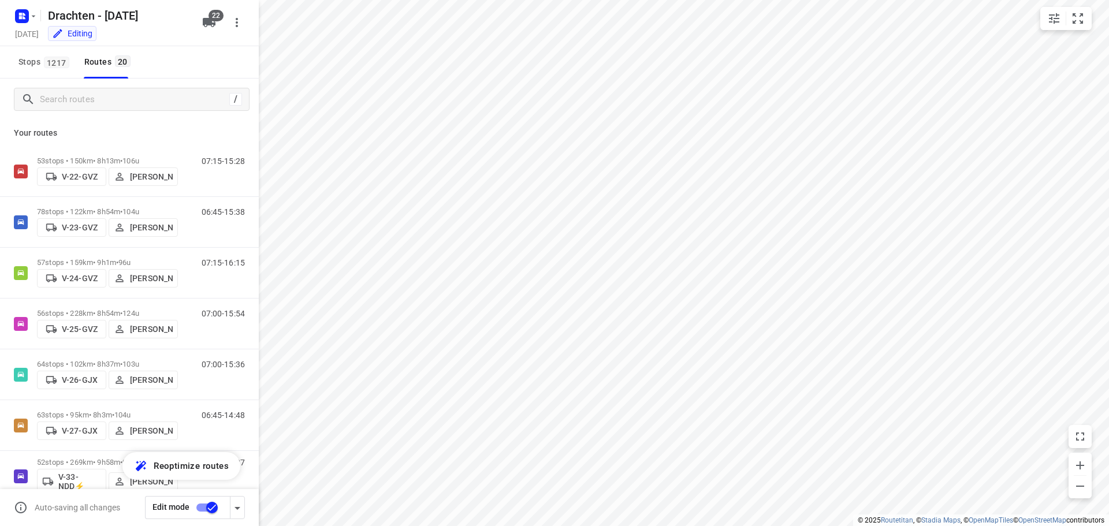
checkbox input "true"
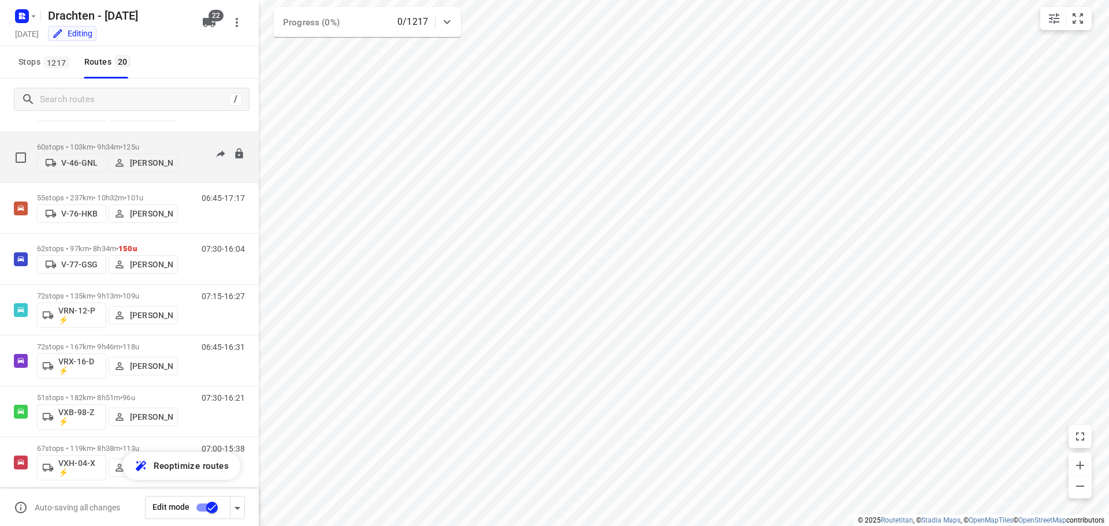
scroll to position [570, 0]
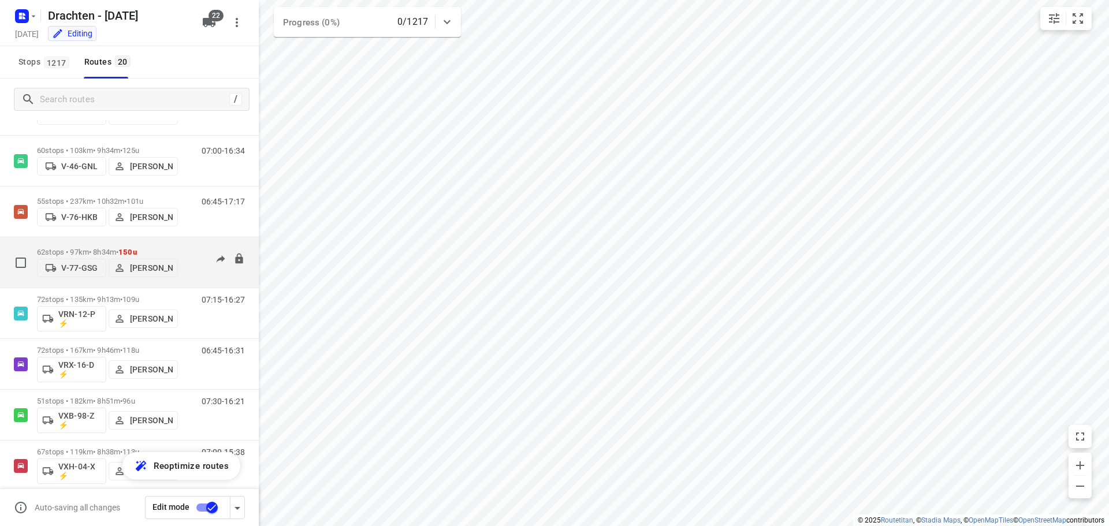
click at [199, 279] on div "07:30-16:04" at bounding box center [216, 265] width 58 height 35
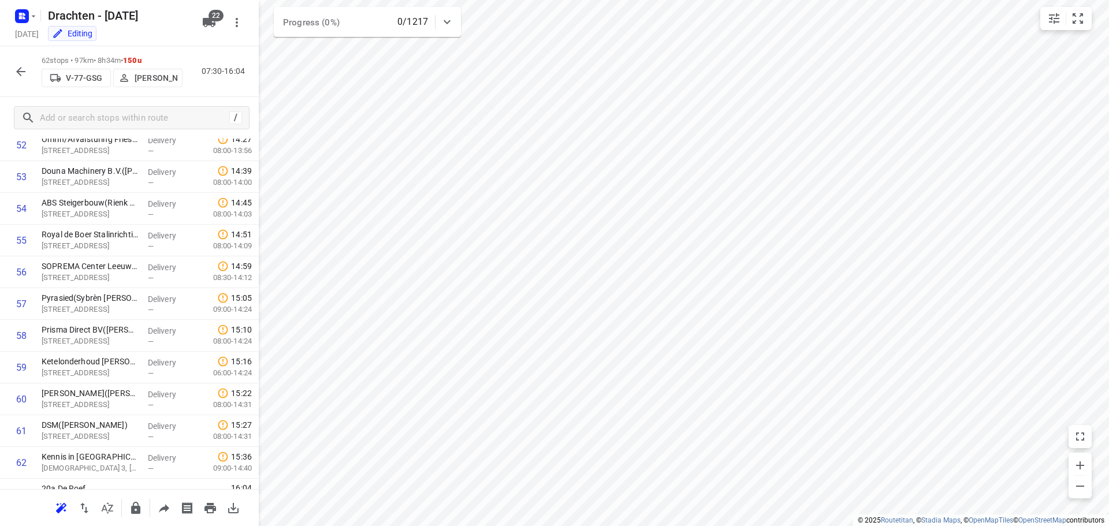
scroll to position [1709, 0]
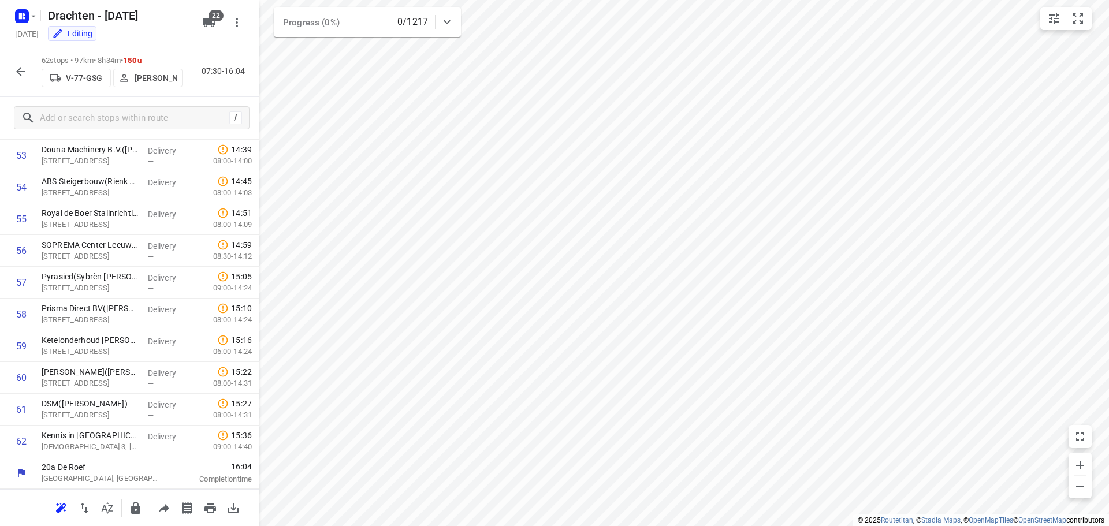
click at [14, 72] on icon "button" at bounding box center [21, 72] width 14 height 14
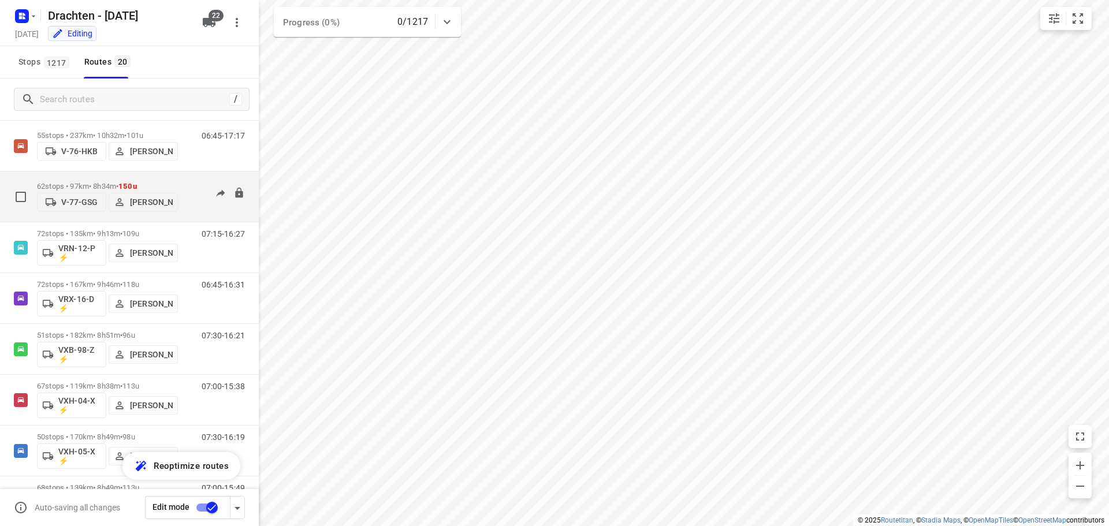
scroll to position [685, 0]
click at [187, 211] on div "07:15-16:27" at bounding box center [216, 201] width 58 height 42
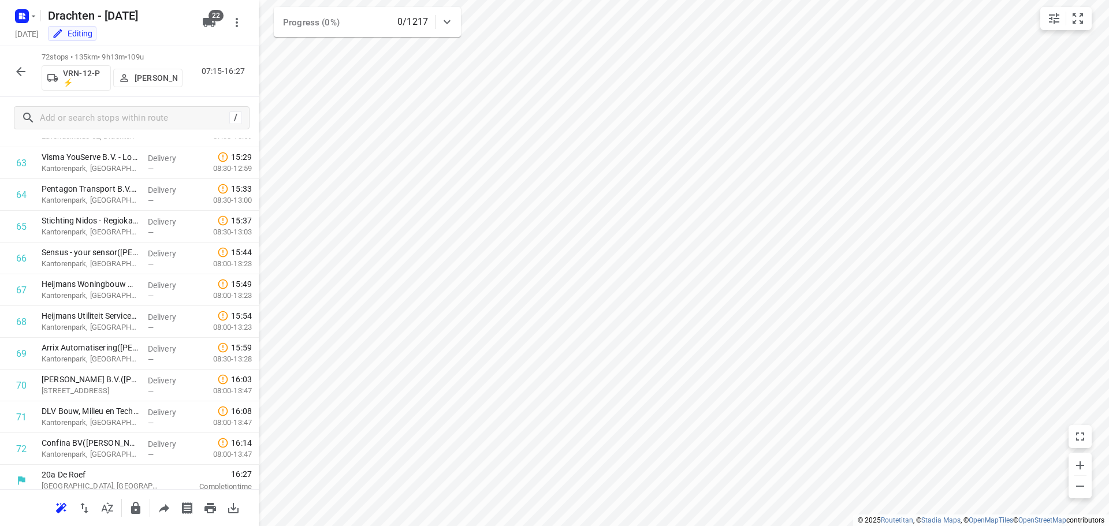
scroll to position [2027, 0]
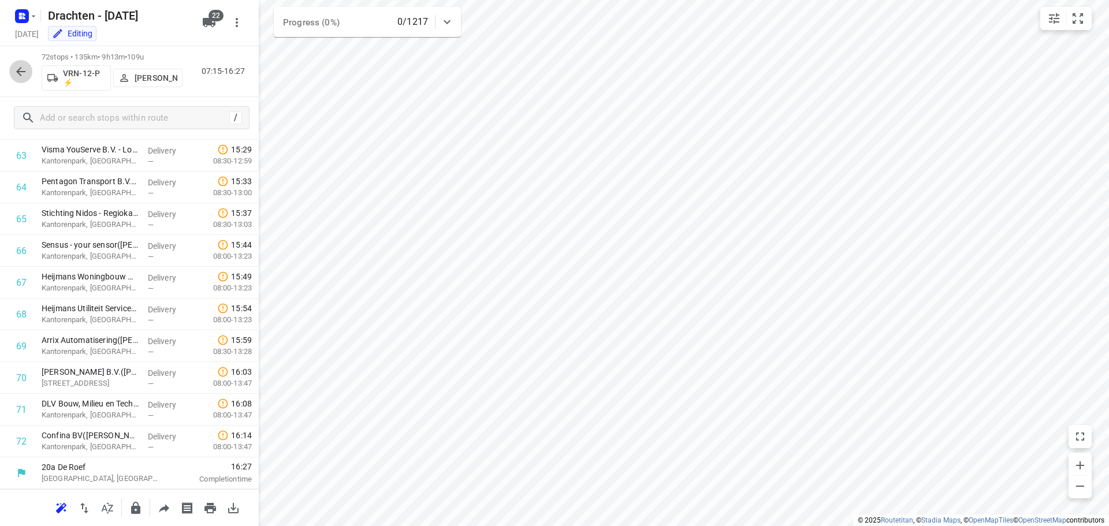
click at [15, 77] on icon "button" at bounding box center [21, 72] width 14 height 14
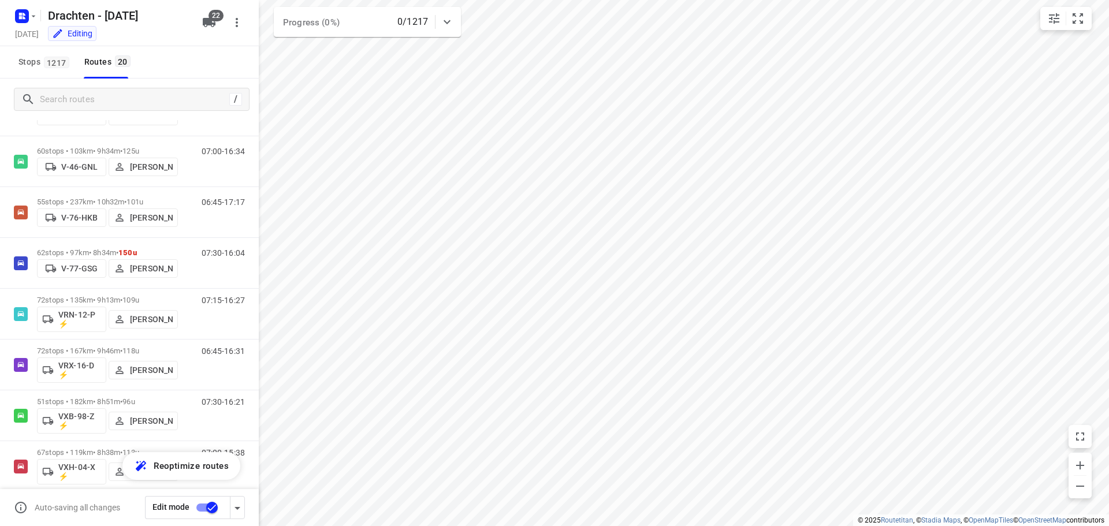
scroll to position [685, 0]
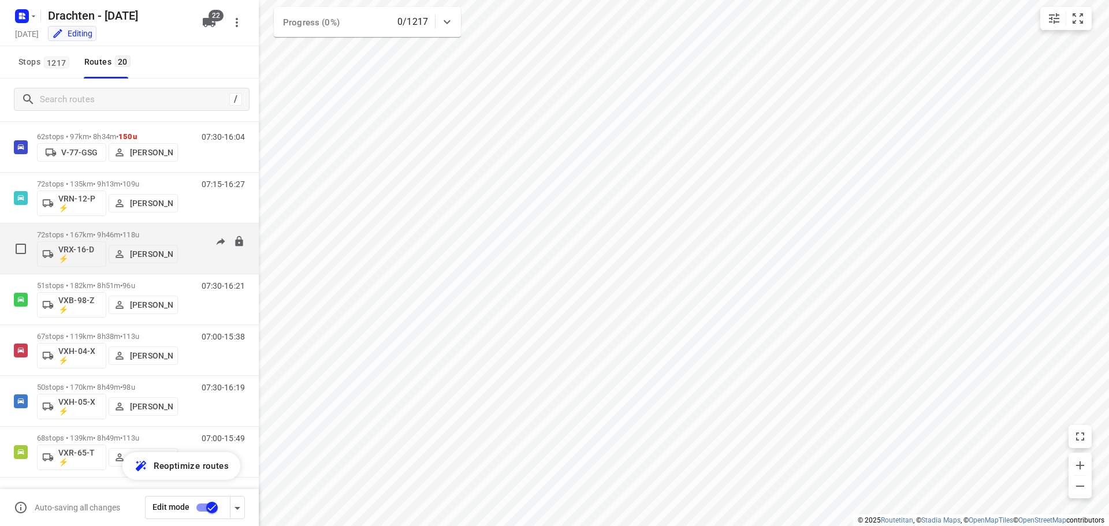
click at [177, 258] on button "[PERSON_NAME]" at bounding box center [143, 254] width 69 height 18
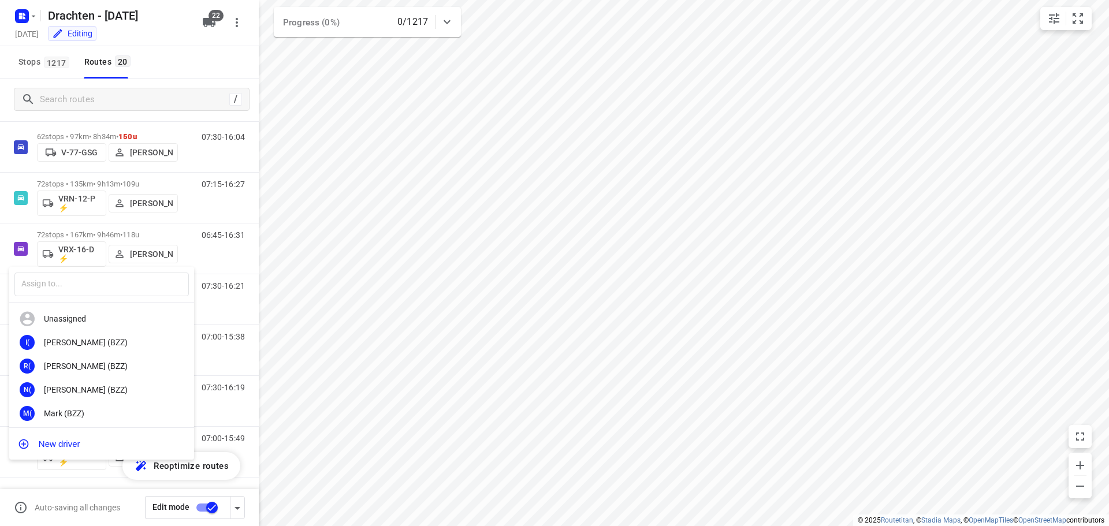
click at [303, 292] on div at bounding box center [554, 263] width 1109 height 526
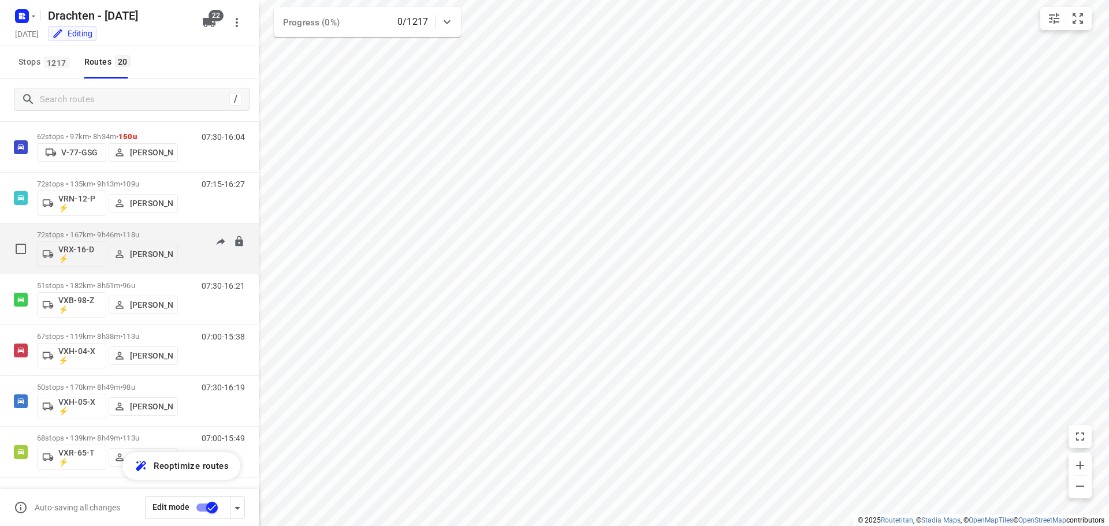
click at [194, 267] on div "06:45-16:31" at bounding box center [216, 252] width 58 height 42
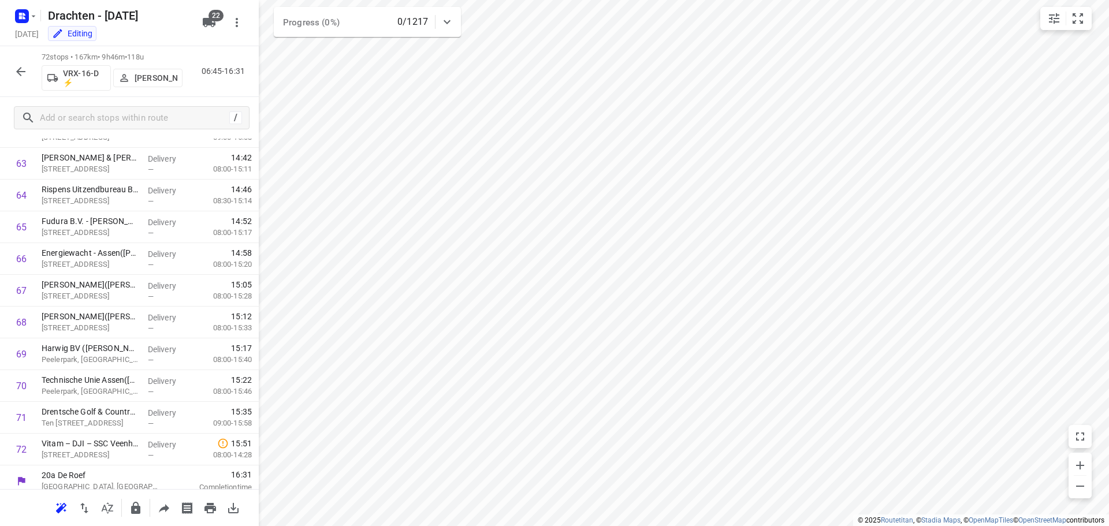
scroll to position [2027, 0]
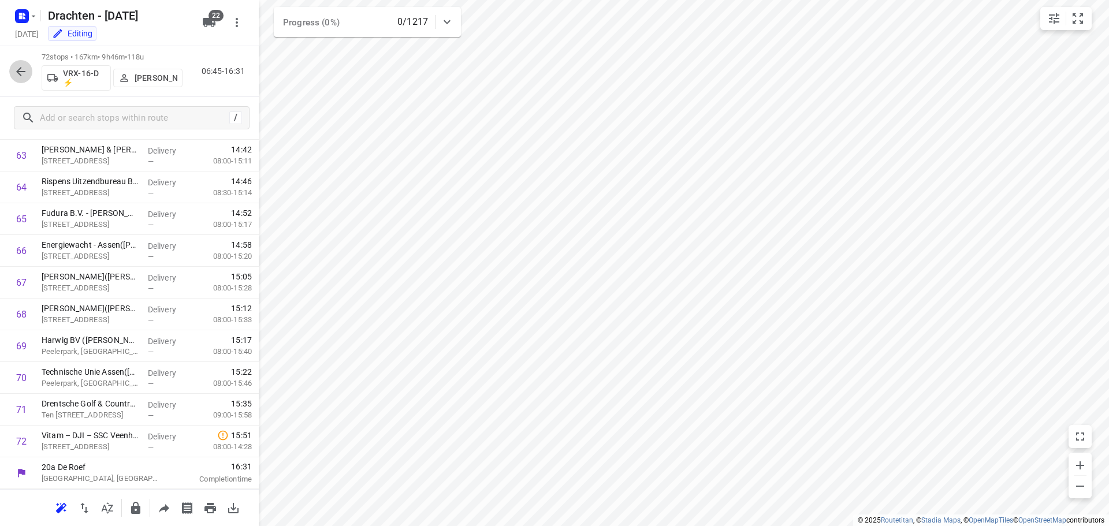
click at [16, 69] on icon "button" at bounding box center [21, 72] width 14 height 14
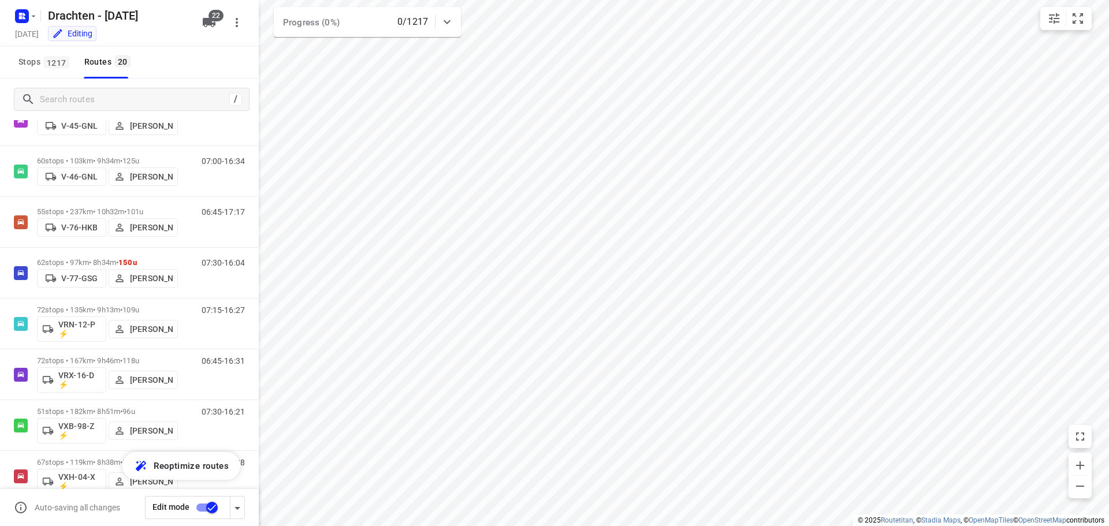
scroll to position [685, 0]
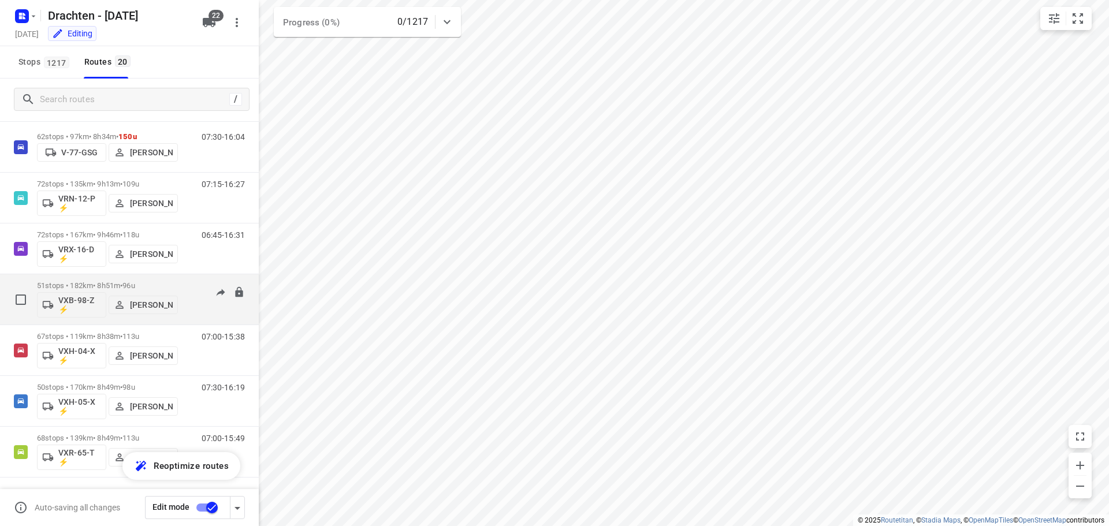
click at [196, 315] on div "07:30-16:21" at bounding box center [216, 302] width 58 height 42
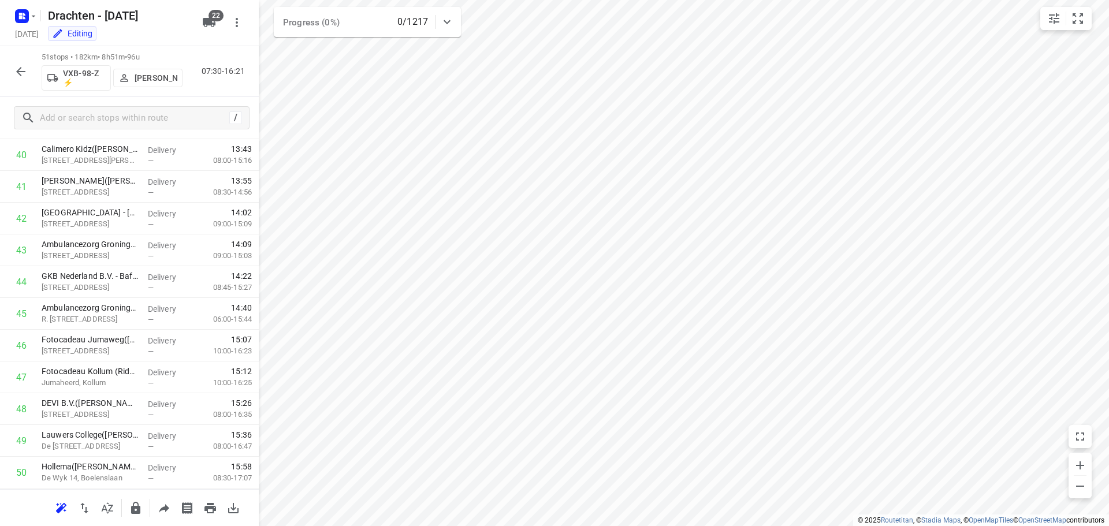
scroll to position [1315, 0]
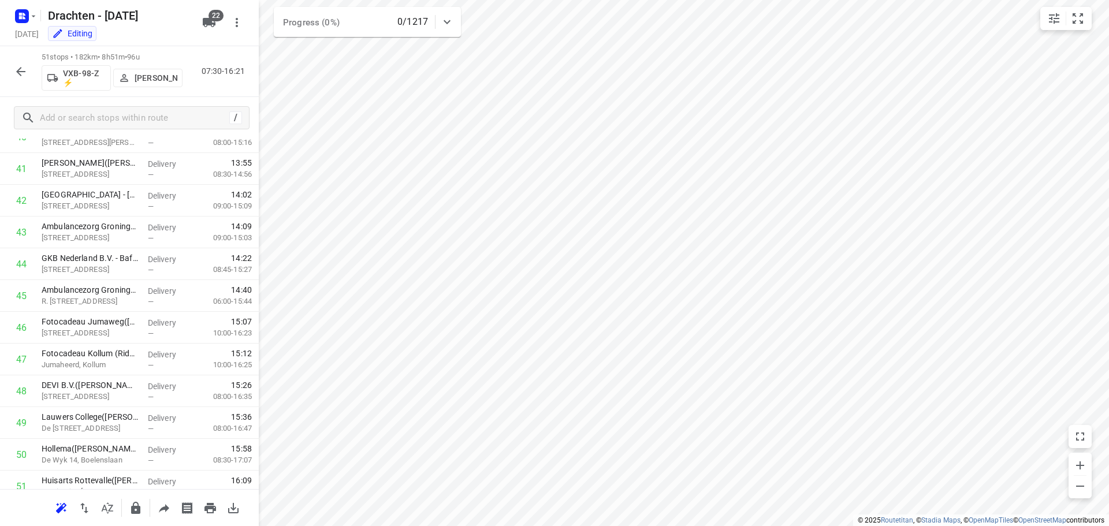
click at [20, 70] on icon "button" at bounding box center [21, 72] width 14 height 14
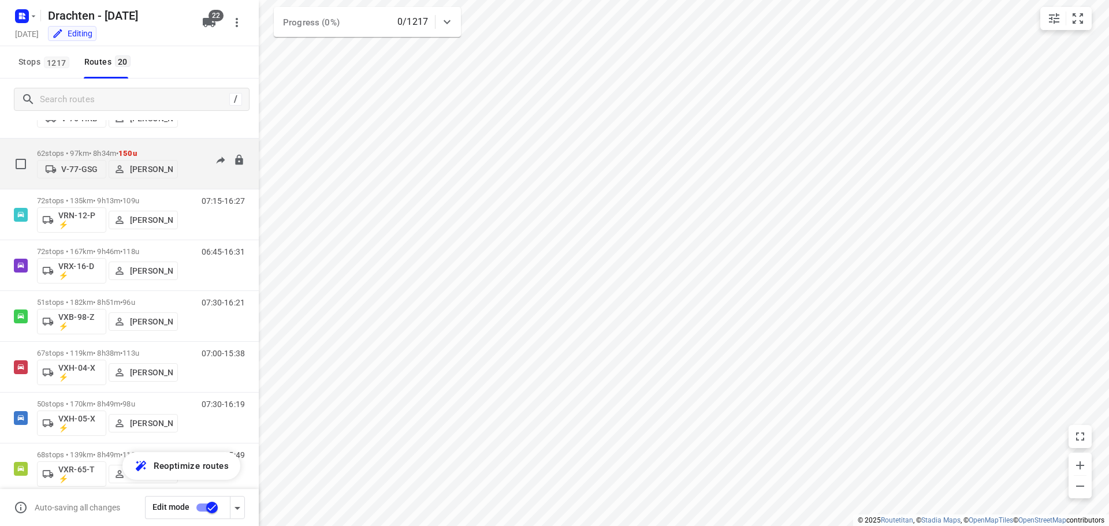
scroll to position [685, 0]
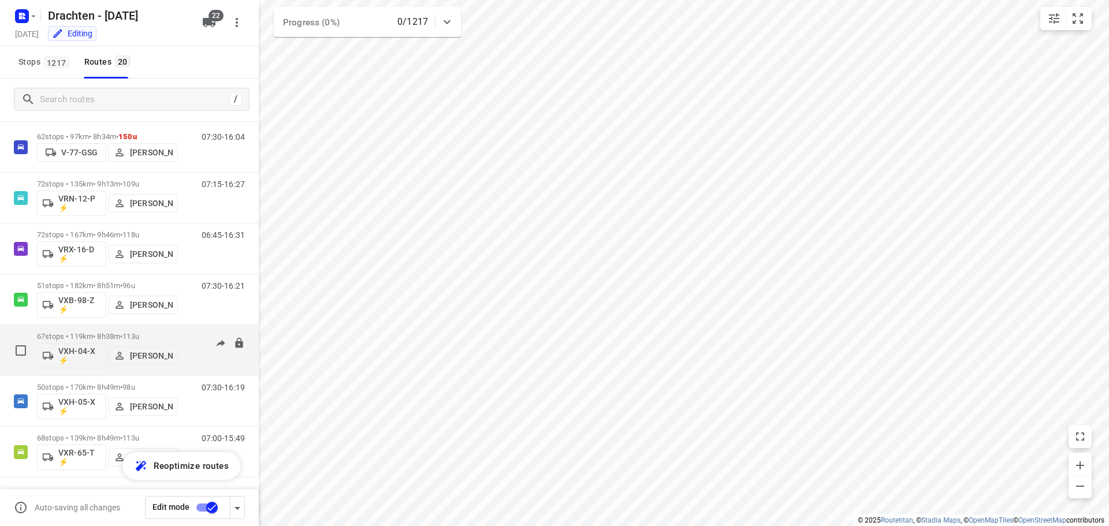
click at [193, 369] on div "07:00-15:38" at bounding box center [216, 353] width 58 height 42
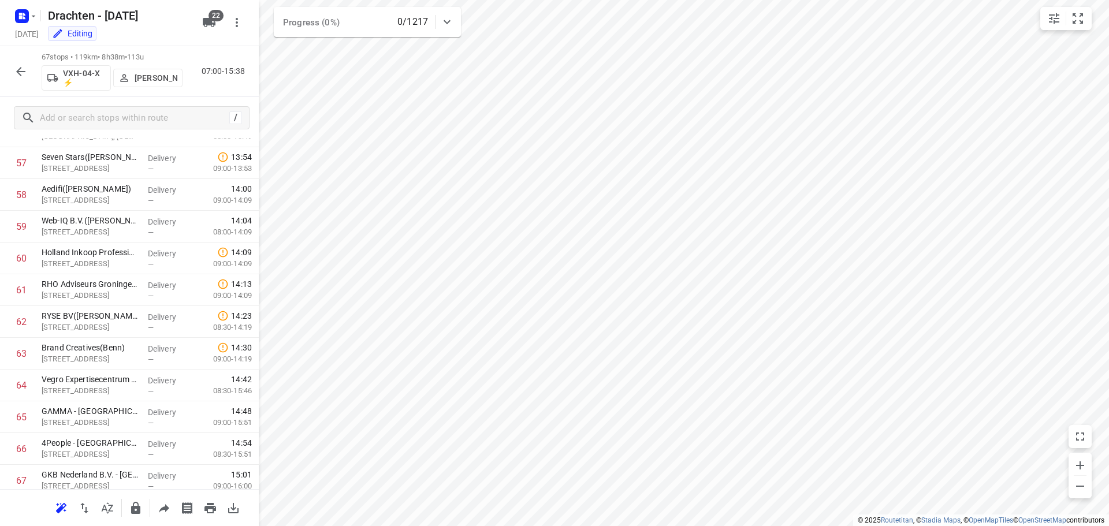
scroll to position [1868, 0]
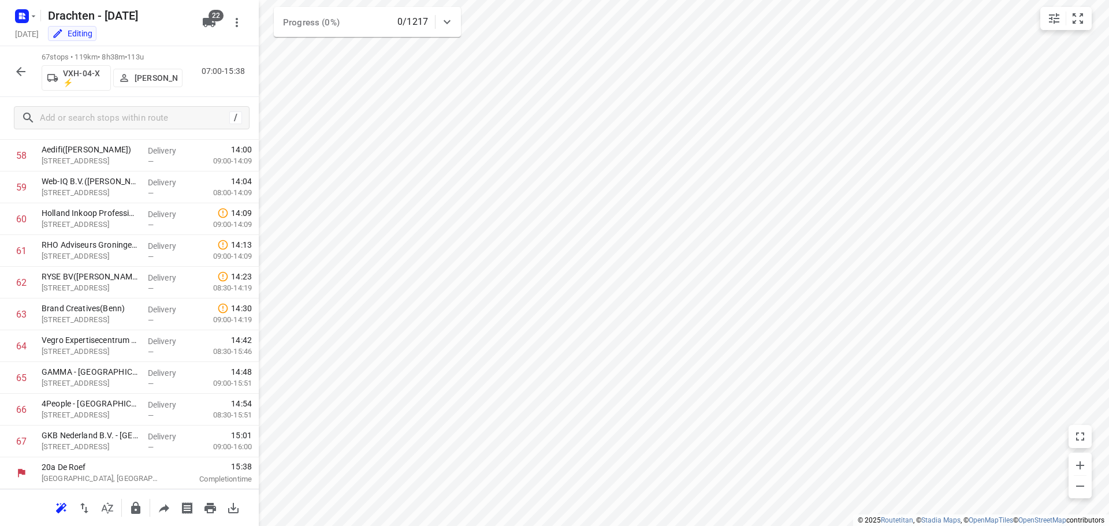
click at [16, 75] on icon "button" at bounding box center [21, 72] width 14 height 14
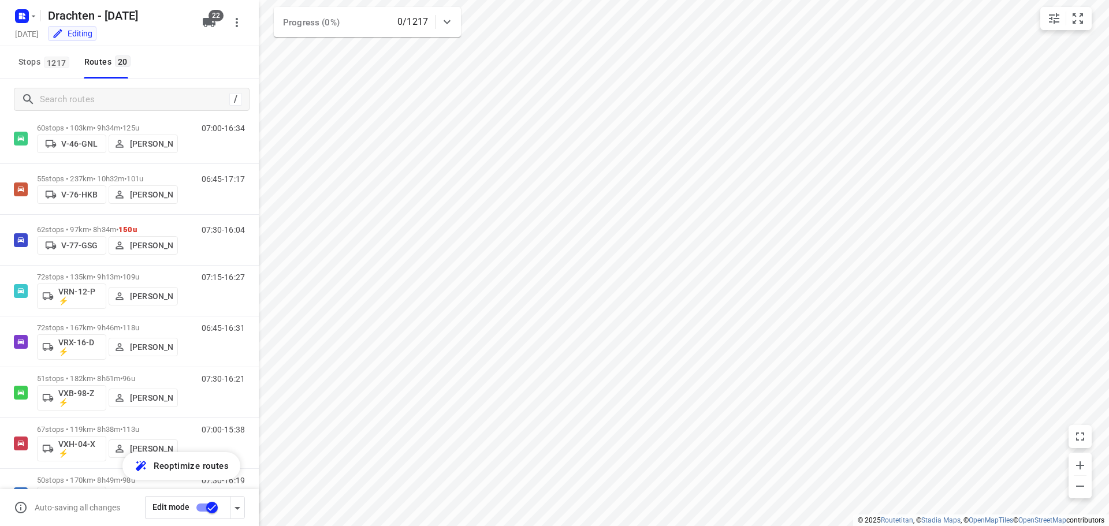
scroll to position [685, 0]
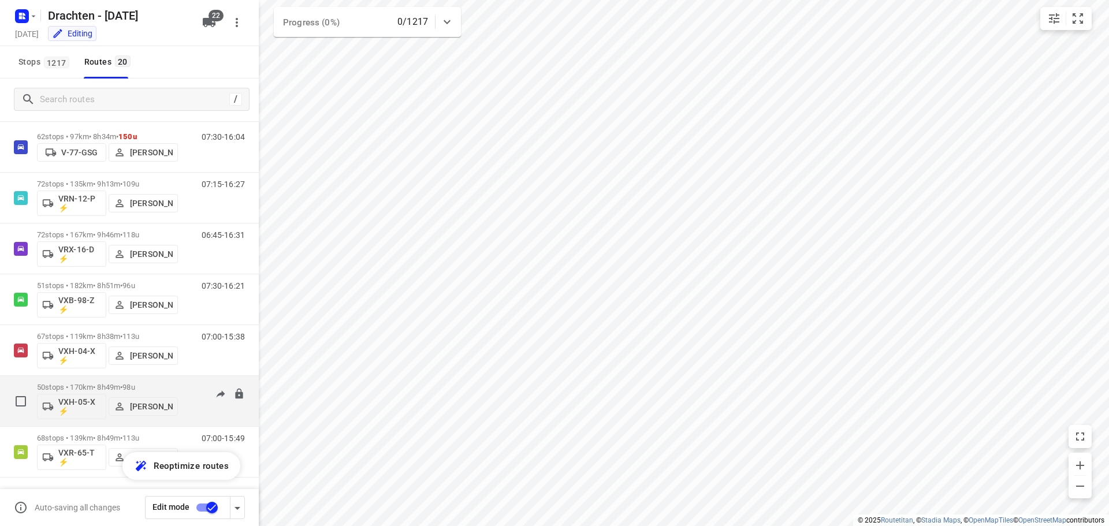
click at [194, 416] on div "07:30-16:19" at bounding box center [216, 404] width 58 height 42
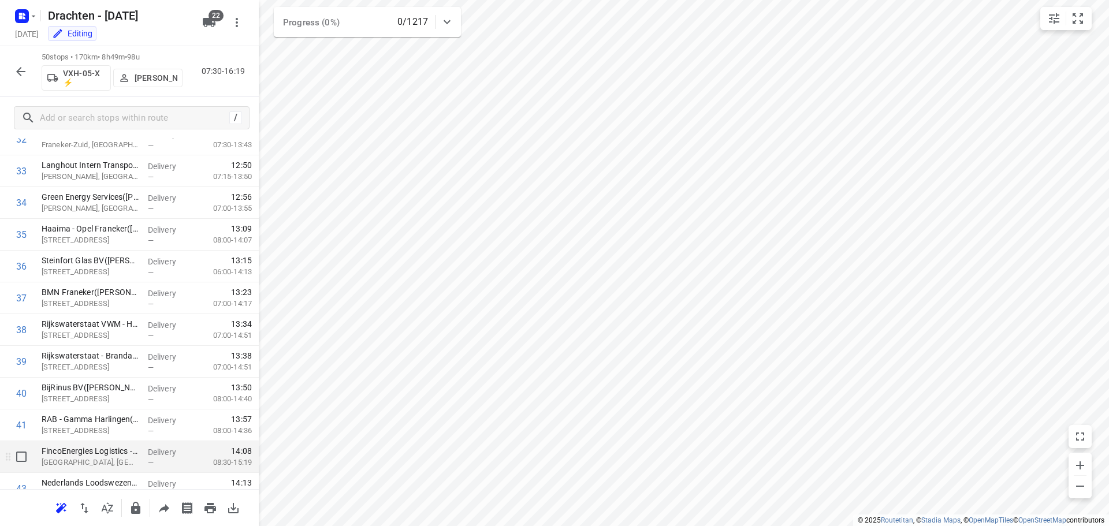
scroll to position [1328, 0]
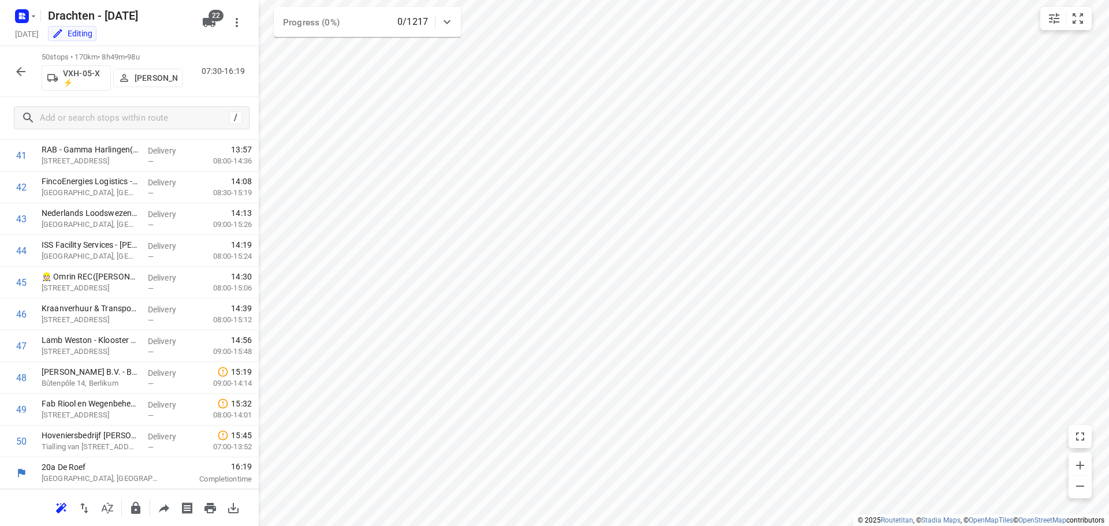
click at [13, 80] on button "button" at bounding box center [20, 71] width 23 height 23
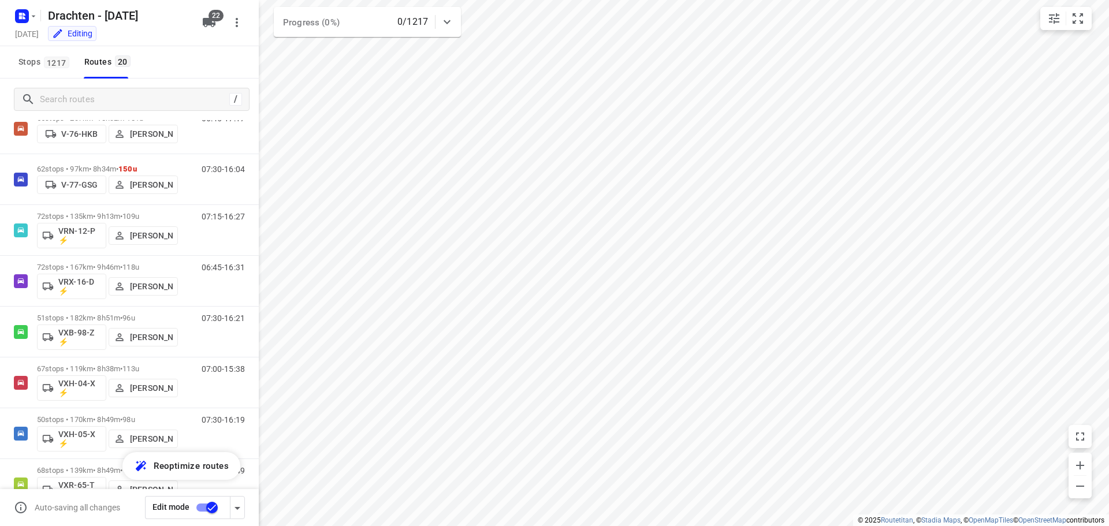
scroll to position [685, 0]
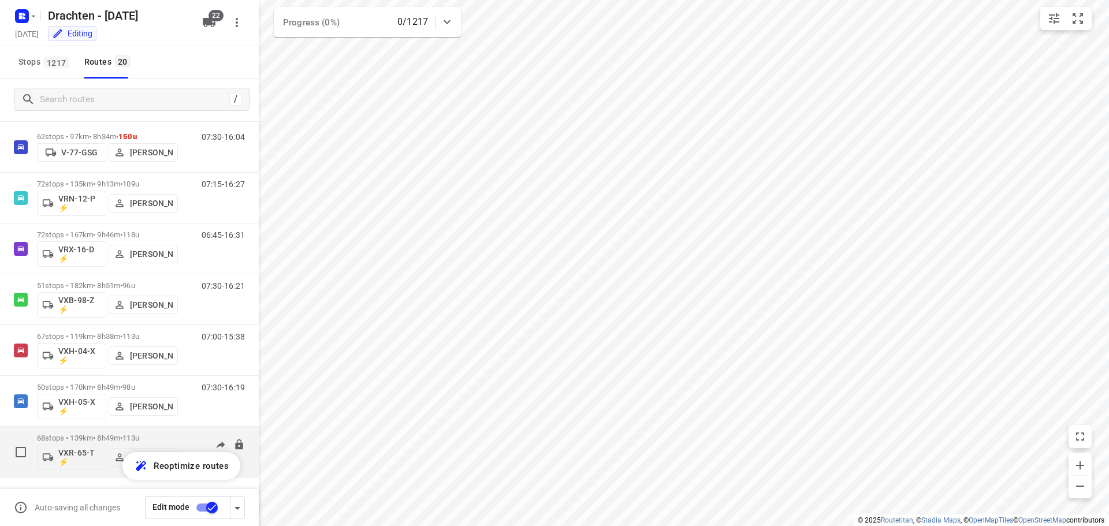
click at [187, 440] on div "07:00-15:49" at bounding box center [216, 455] width 58 height 42
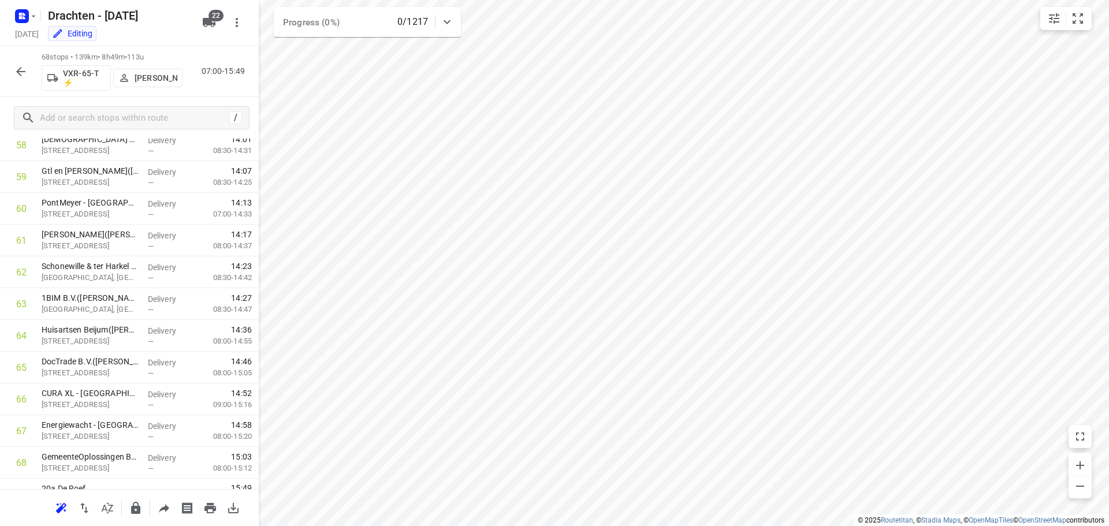
scroll to position [1900, 0]
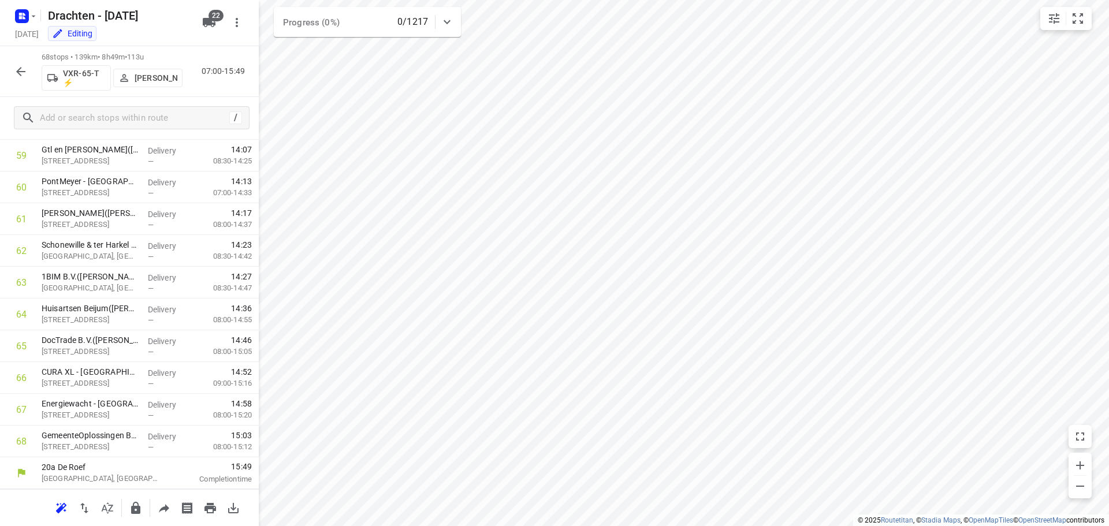
click at [12, 72] on button "button" at bounding box center [20, 71] width 23 height 23
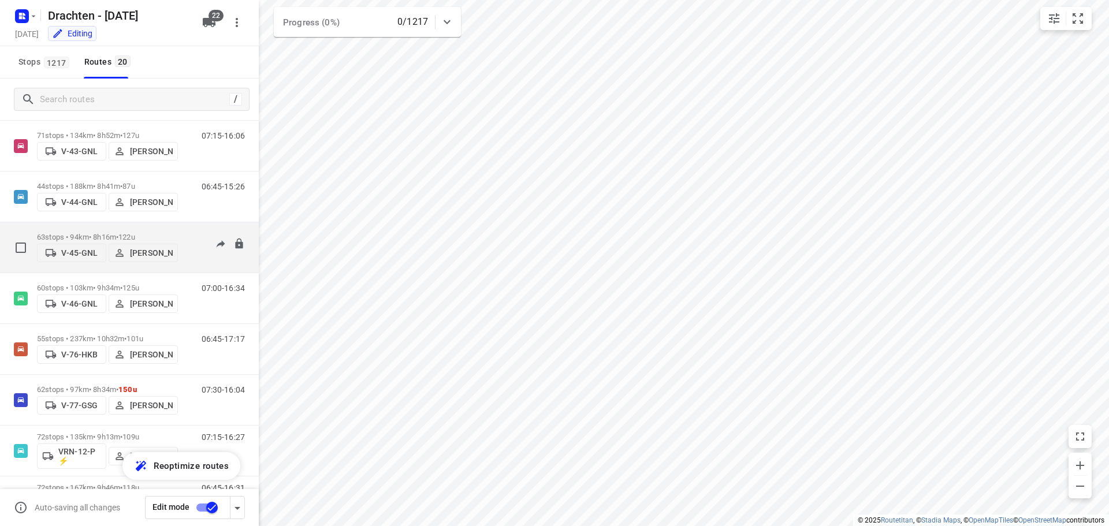
scroll to position [396, 0]
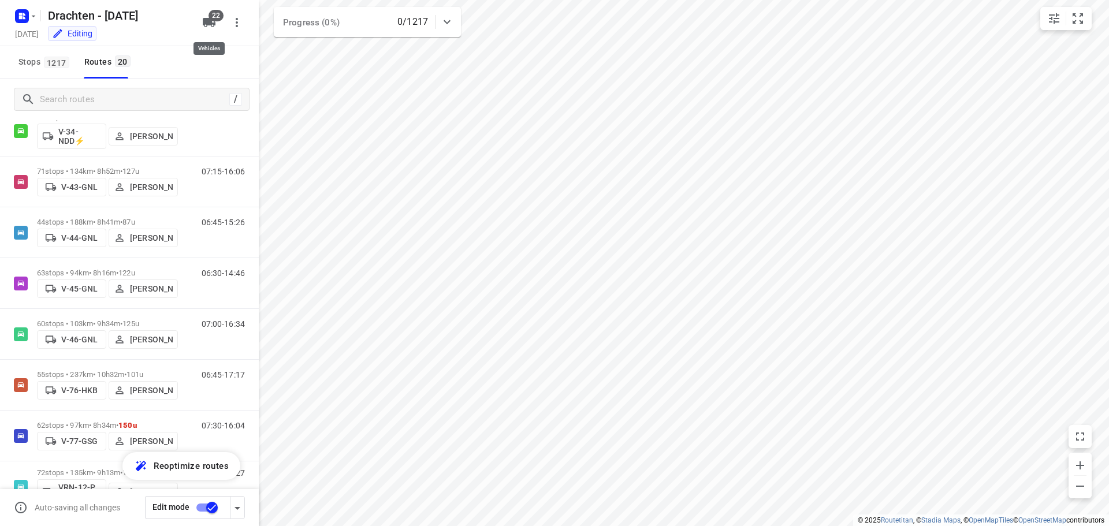
click at [209, 20] on icon "button" at bounding box center [209, 22] width 13 height 9
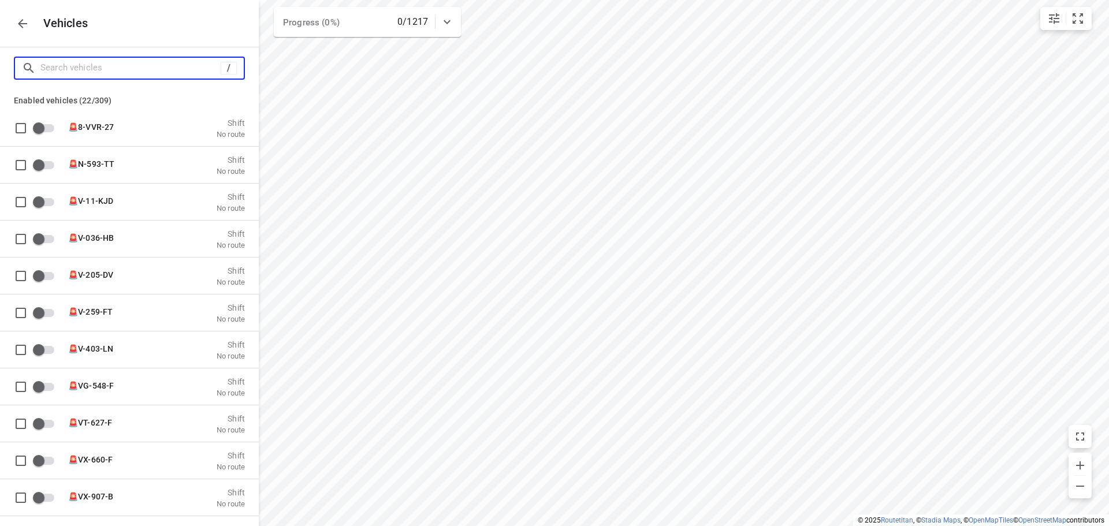
click at [93, 65] on input "Search vehicles" at bounding box center [130, 68] width 180 height 18
type input "02"
checkbox input "true"
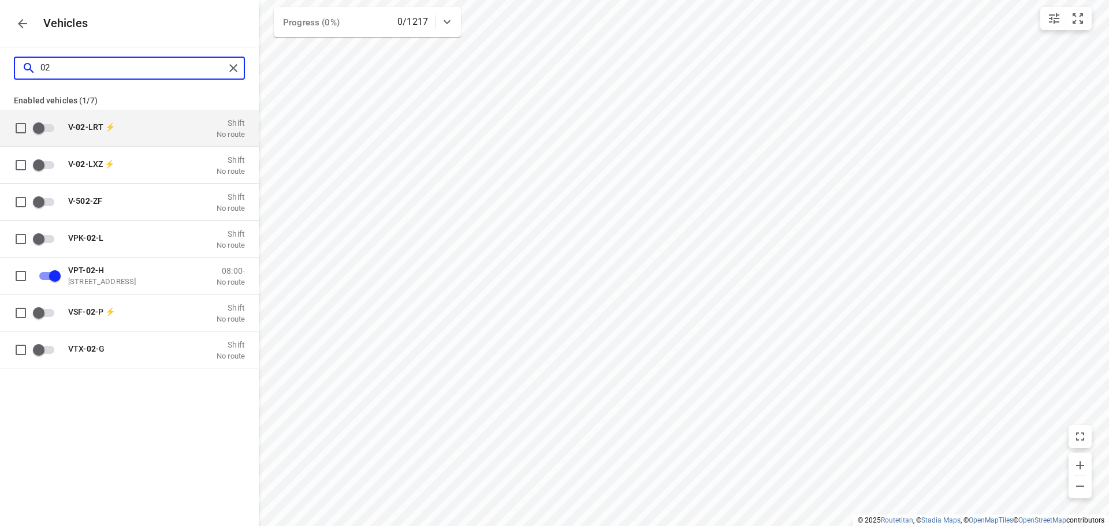
type input "02"
click at [22, 24] on icon "button" at bounding box center [23, 24] width 14 height 14
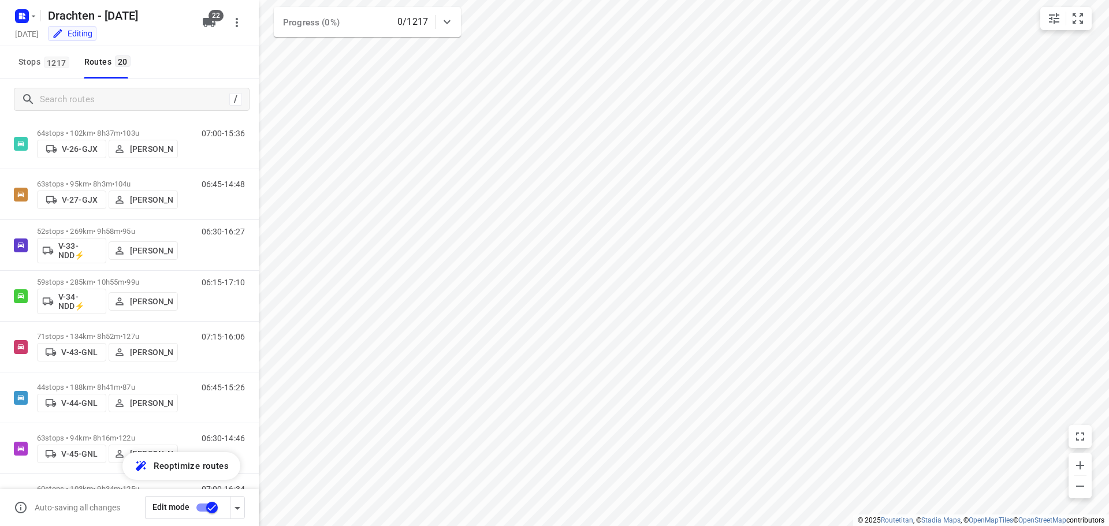
scroll to position [404, 0]
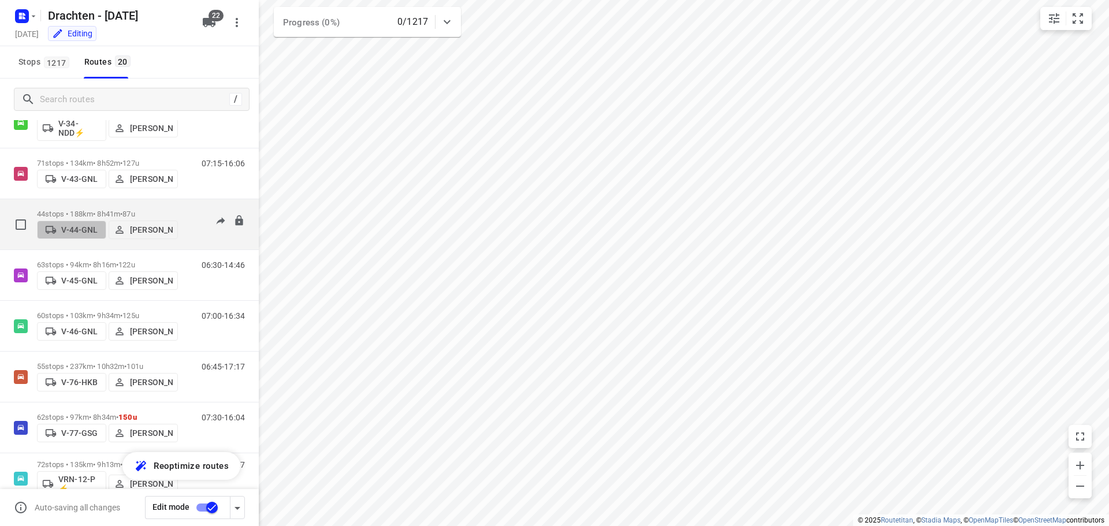
click at [74, 232] on p "V-44-GNL" at bounding box center [79, 229] width 36 height 9
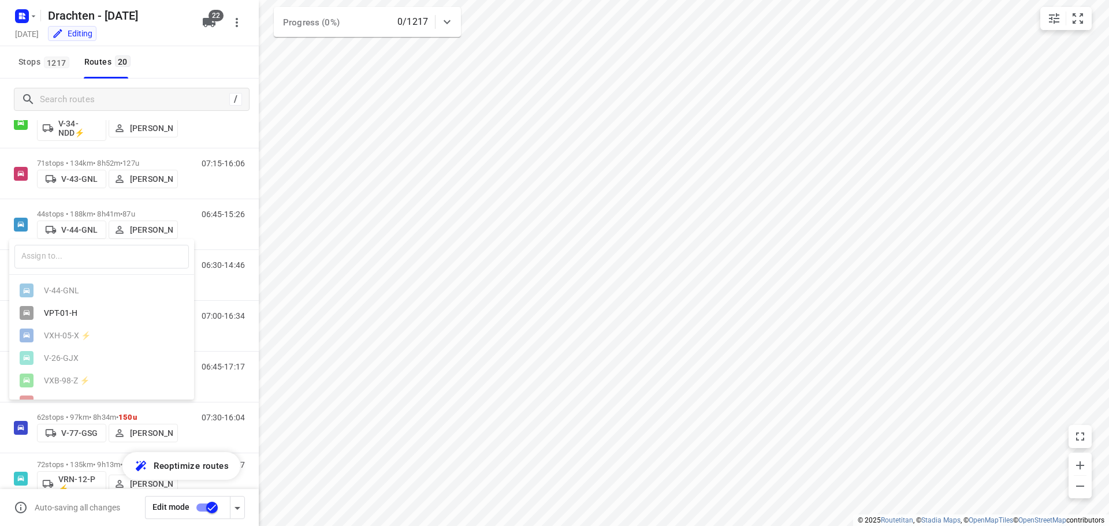
click at [78, 308] on div "VPT-01-H" at bounding box center [101, 313] width 185 height 23
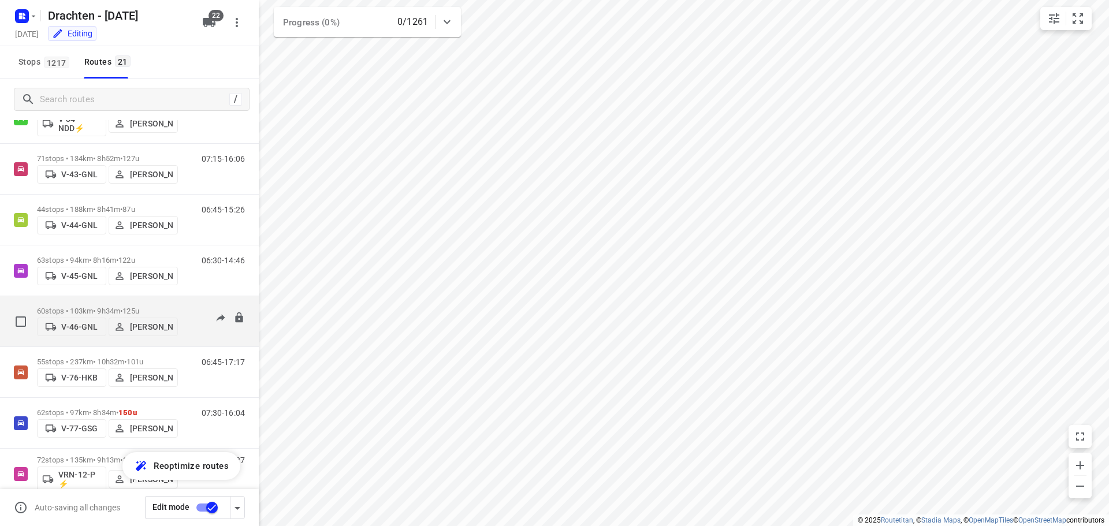
scroll to position [389, 0]
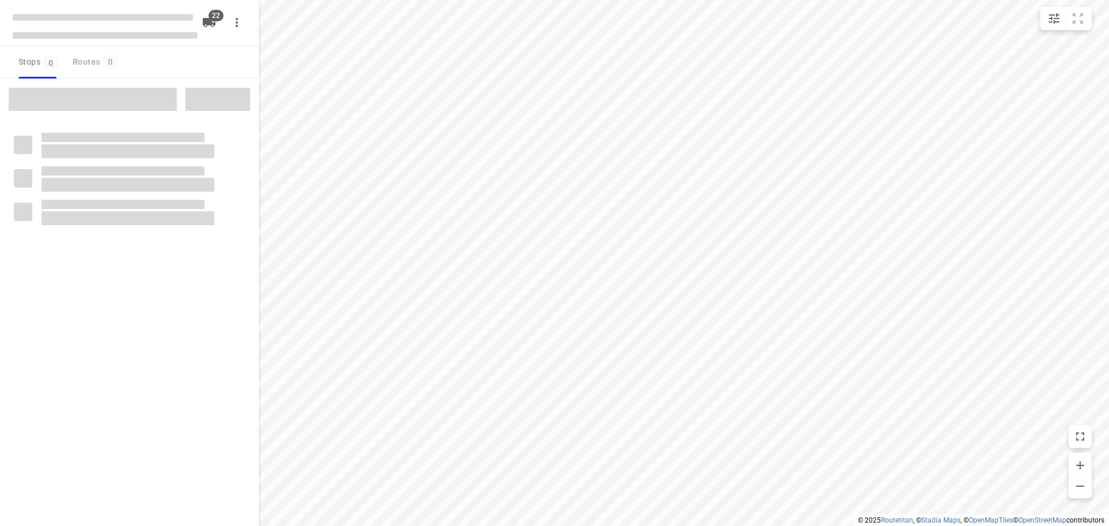
checkbox input "true"
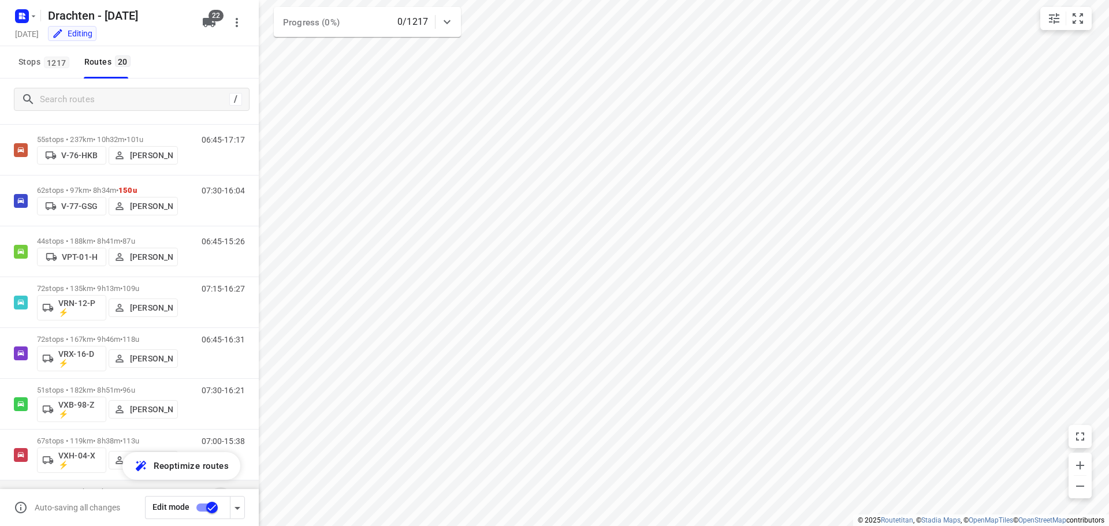
scroll to position [685, 0]
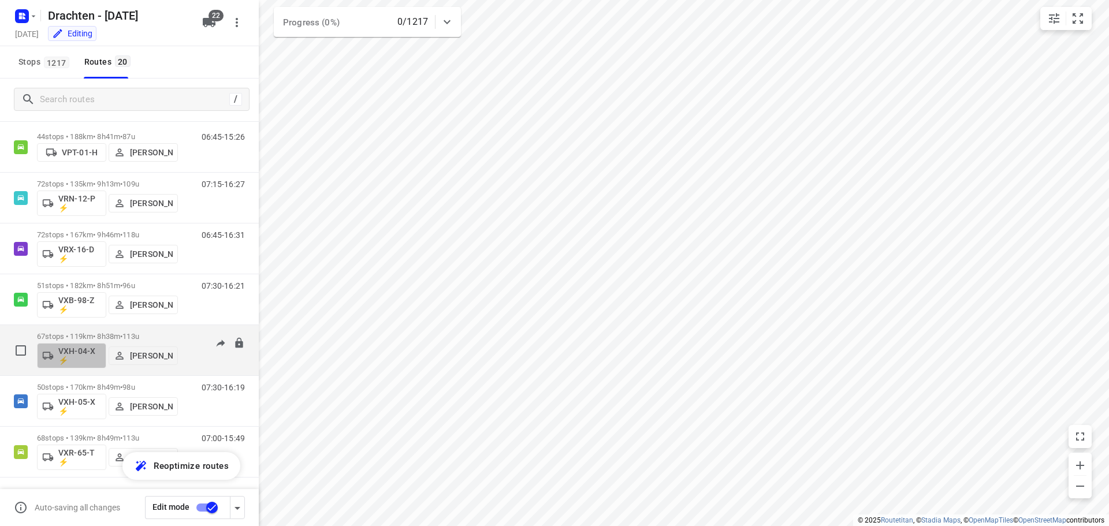
click at [79, 361] on p "VXH-04-X ⚡" at bounding box center [79, 356] width 43 height 18
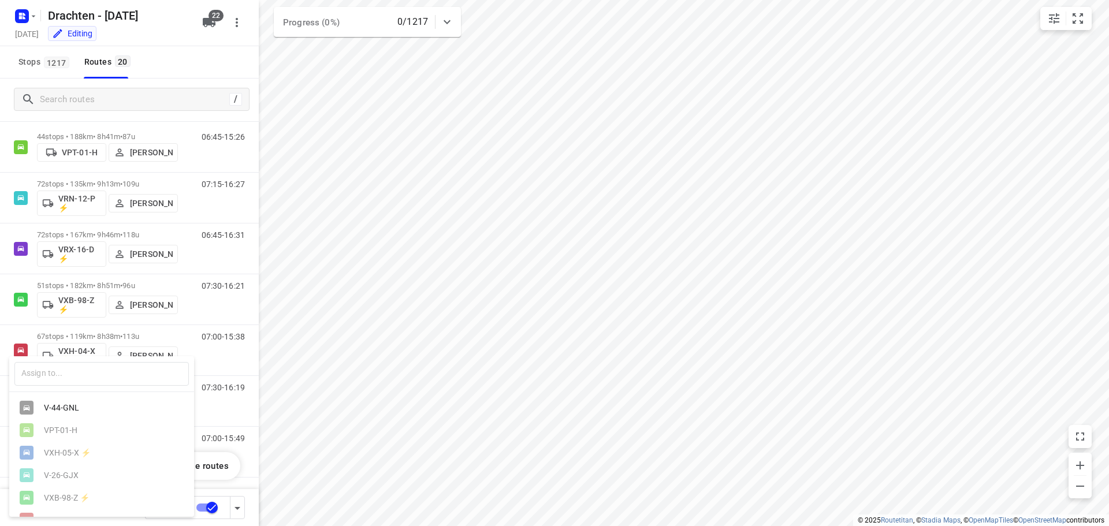
click at [301, 317] on div at bounding box center [554, 263] width 1109 height 526
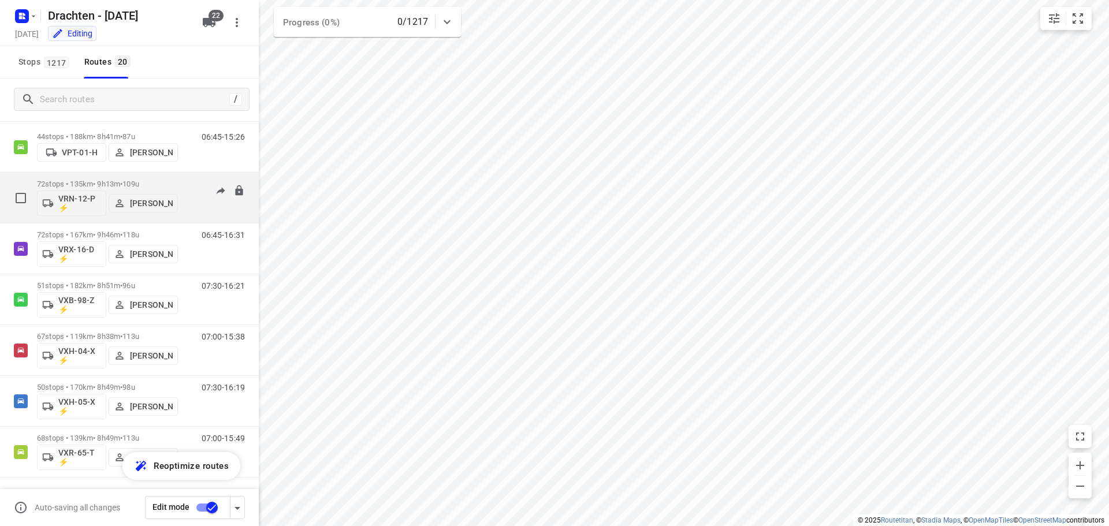
click at [89, 205] on p "VRN-12-P ⚡" at bounding box center [79, 203] width 43 height 18
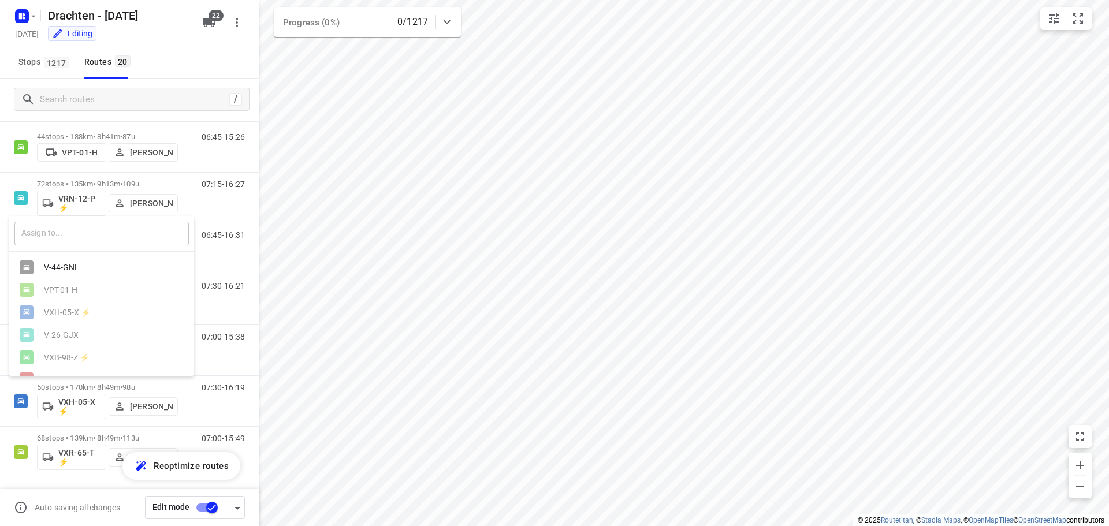
click at [79, 234] on input "text" at bounding box center [101, 234] width 175 height 24
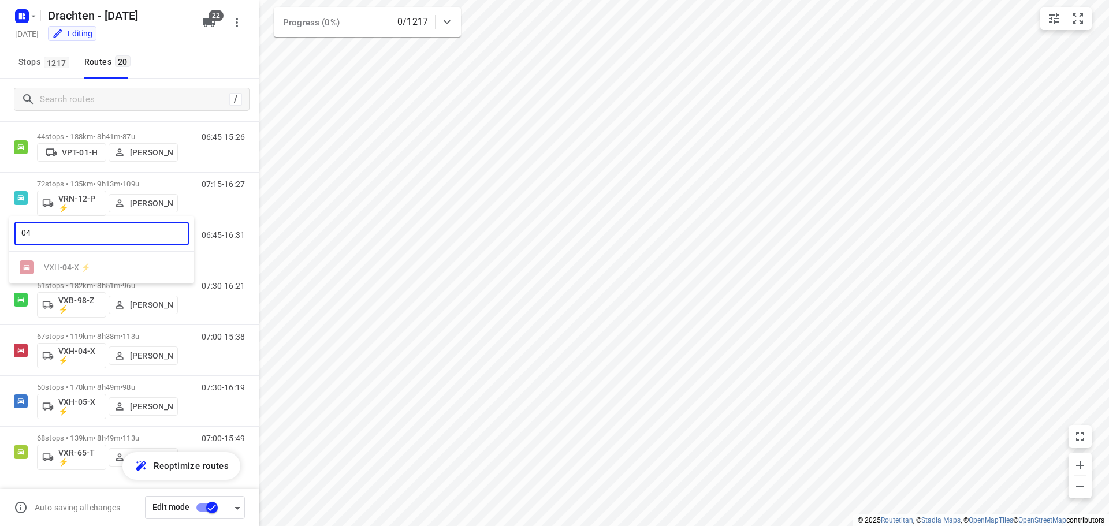
type input "04"
click at [287, 229] on div at bounding box center [554, 263] width 1109 height 526
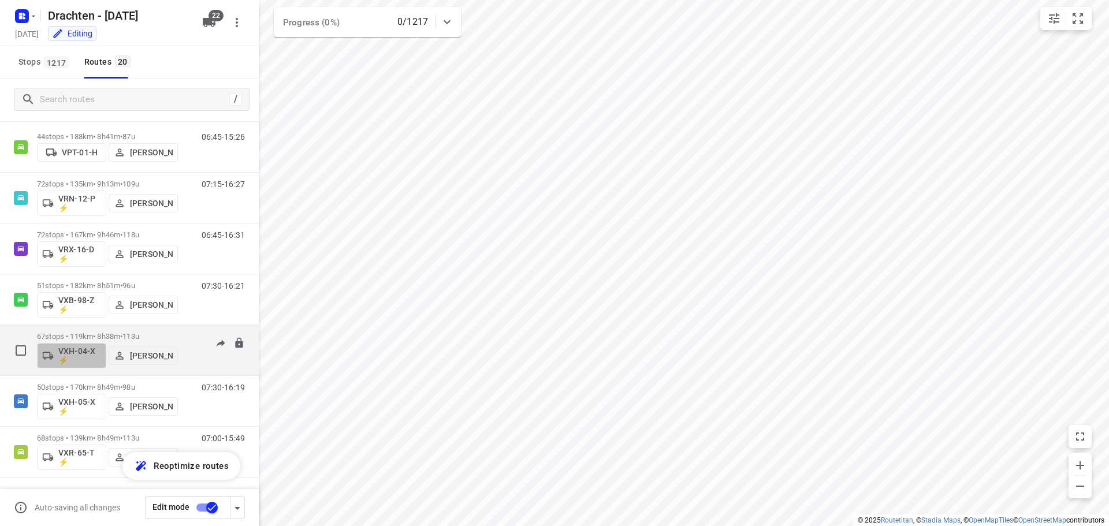
click at [75, 355] on p "VXH-04-X ⚡" at bounding box center [79, 356] width 43 height 18
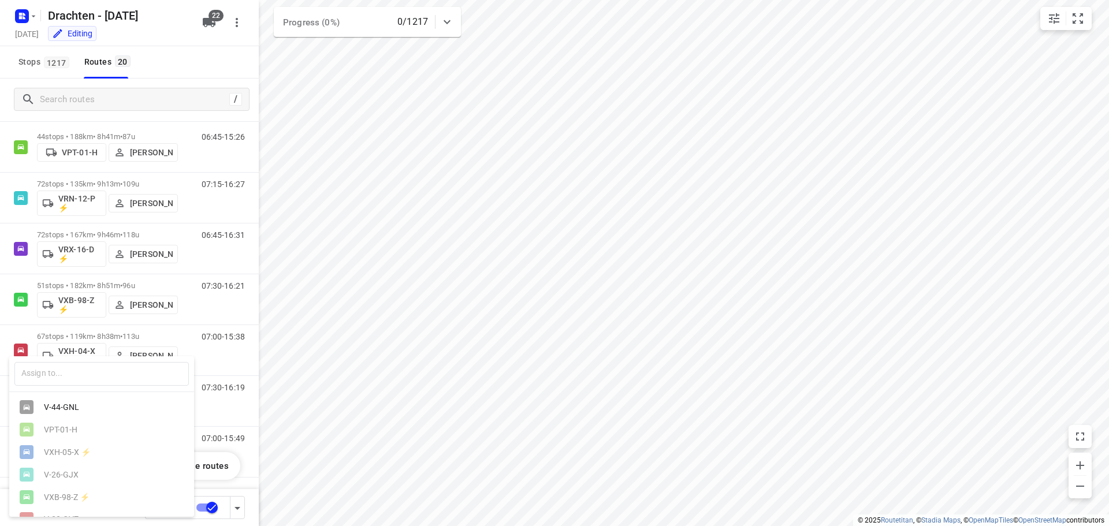
scroll to position [0, 0]
click at [83, 413] on div "V-44-GNL" at bounding box center [104, 407] width 121 height 9
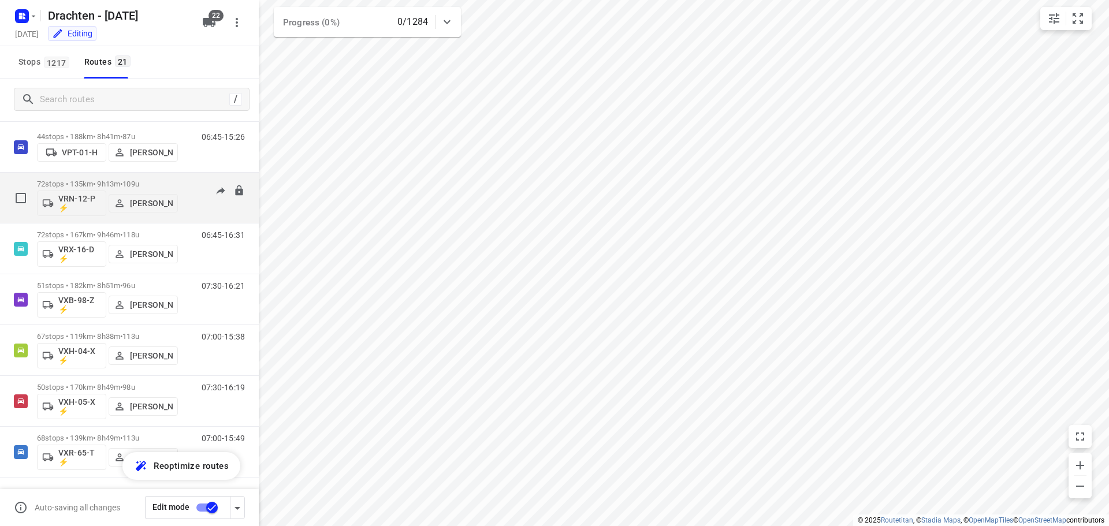
click at [80, 206] on p "VRN-12-P ⚡" at bounding box center [79, 203] width 43 height 18
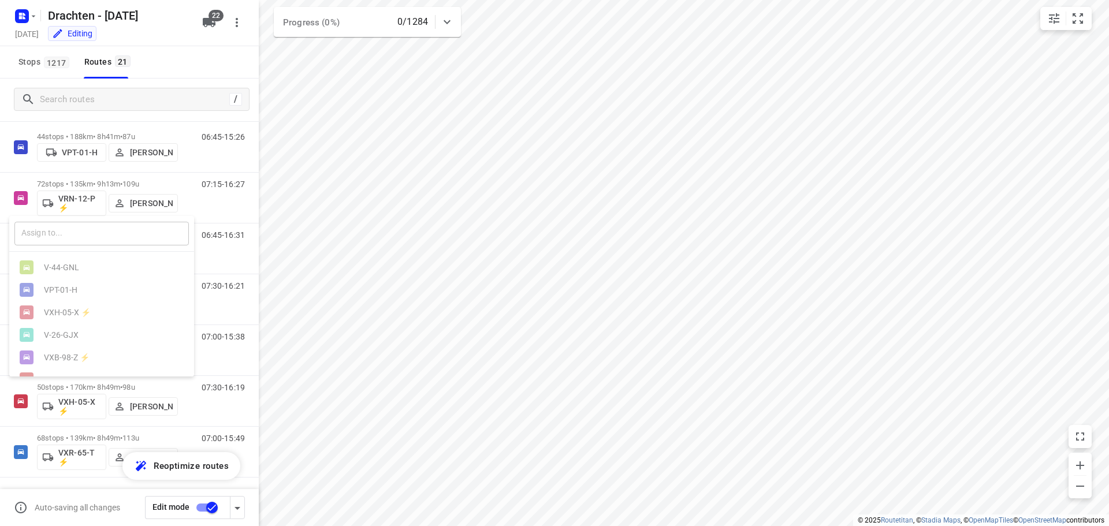
click at [79, 233] on input "text" at bounding box center [101, 234] width 175 height 24
type input "04"
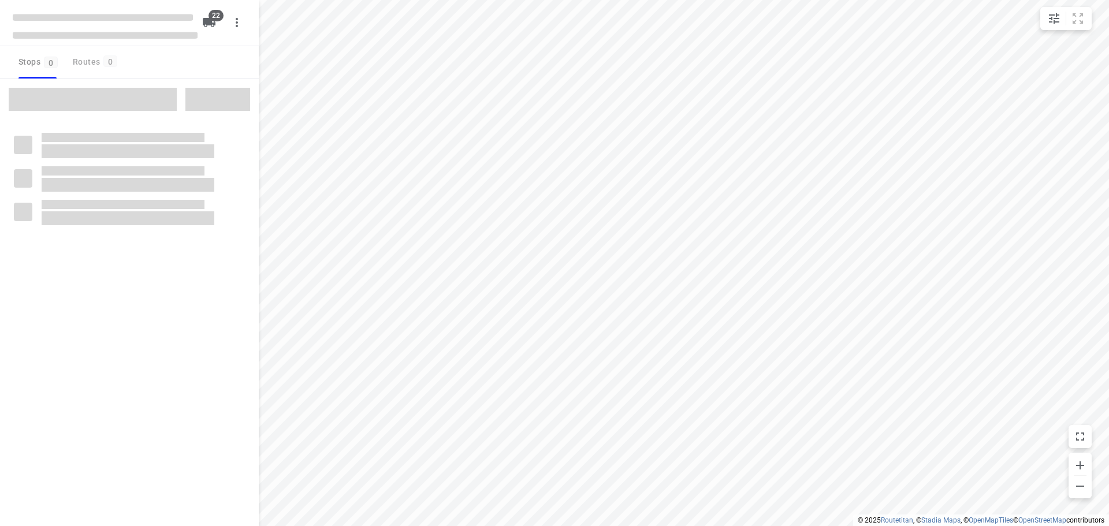
checkbox input "true"
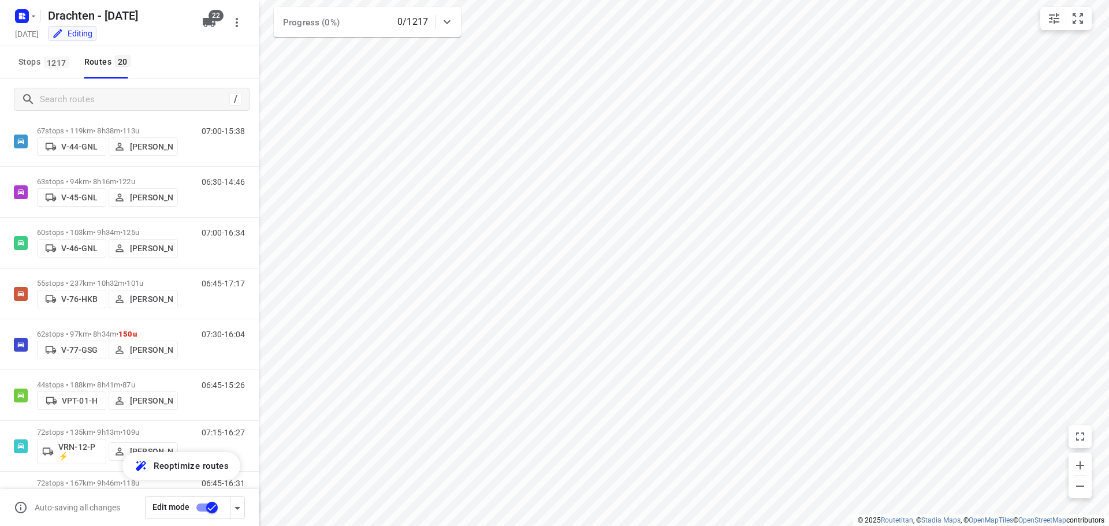
scroll to position [578, 0]
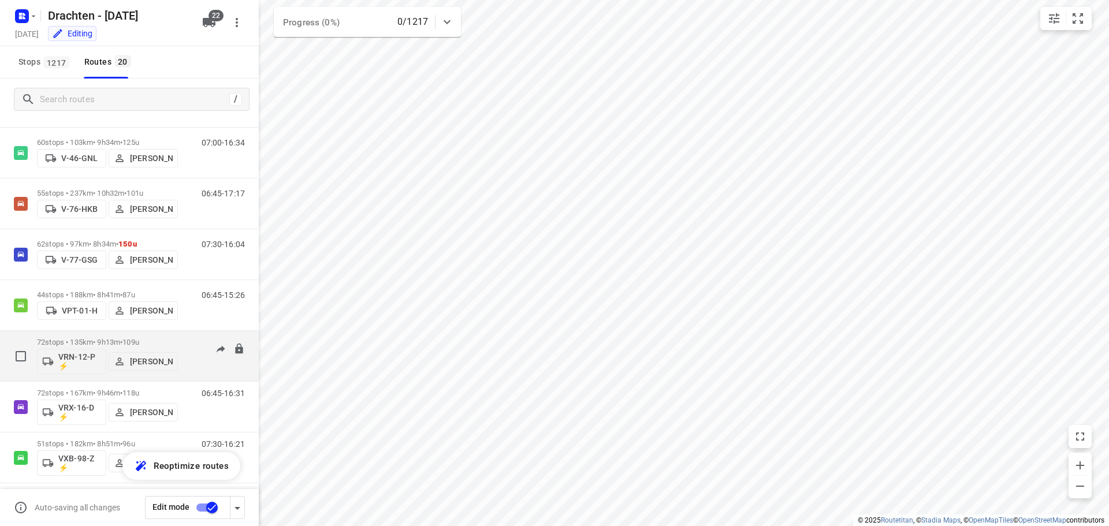
click at [77, 362] on p "VRN-12-P ⚡" at bounding box center [79, 361] width 43 height 18
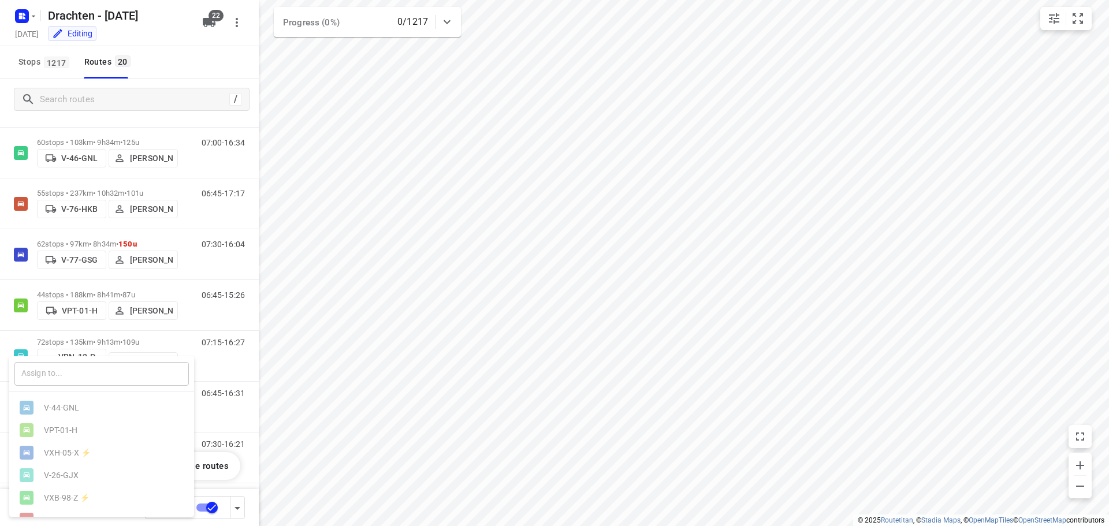
click at [70, 375] on input "text" at bounding box center [101, 374] width 175 height 24
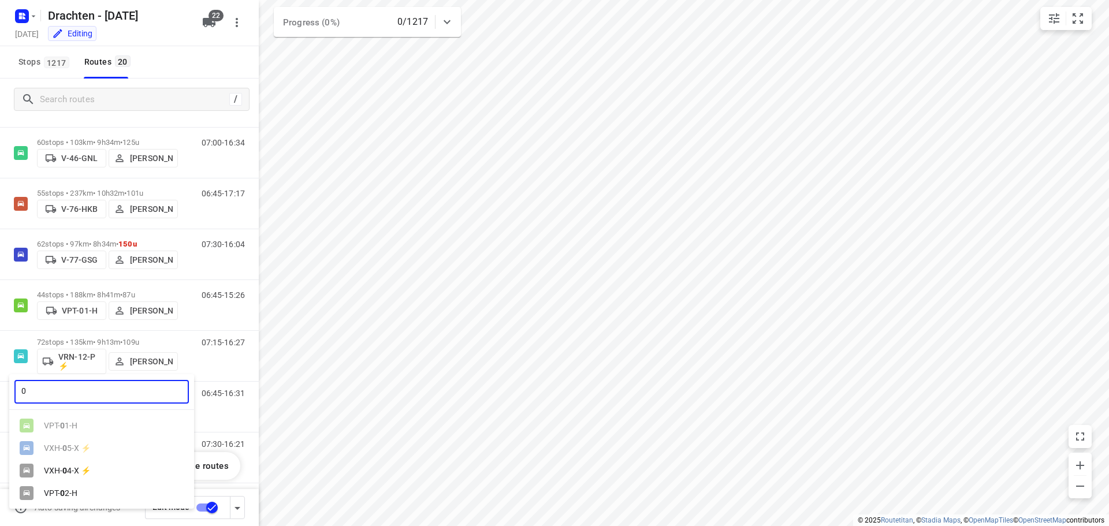
type input "0"
click at [98, 476] on div "VXH- 0 4-X ⚡" at bounding box center [104, 470] width 121 height 9
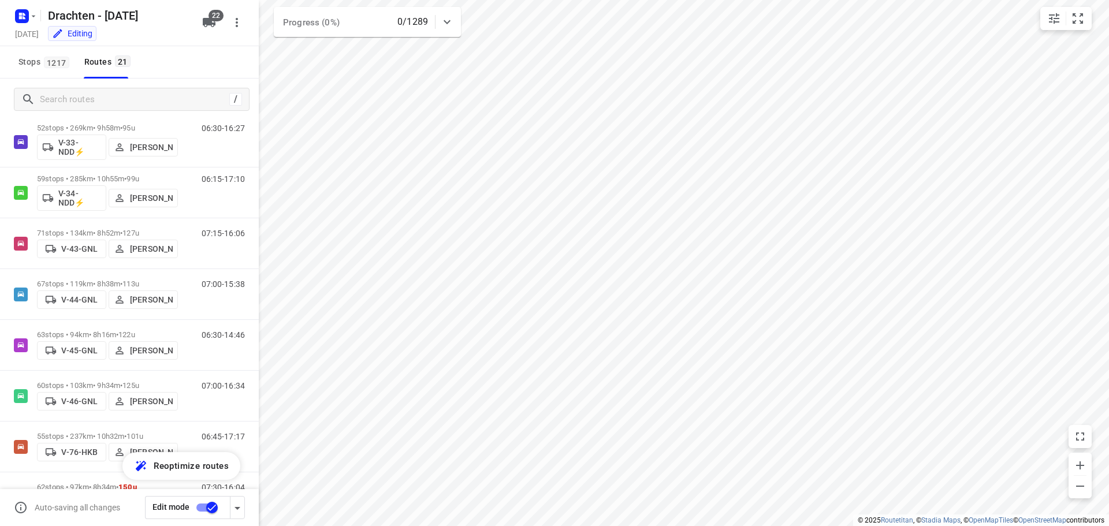
scroll to position [332, 0]
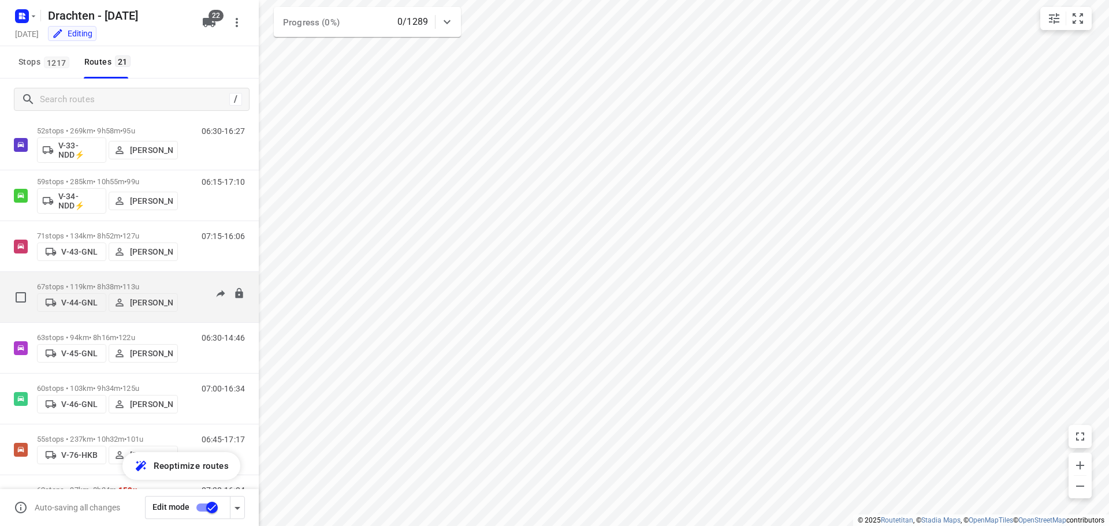
click at [82, 307] on span "V-44-GNL" at bounding box center [71, 303] width 59 height 12
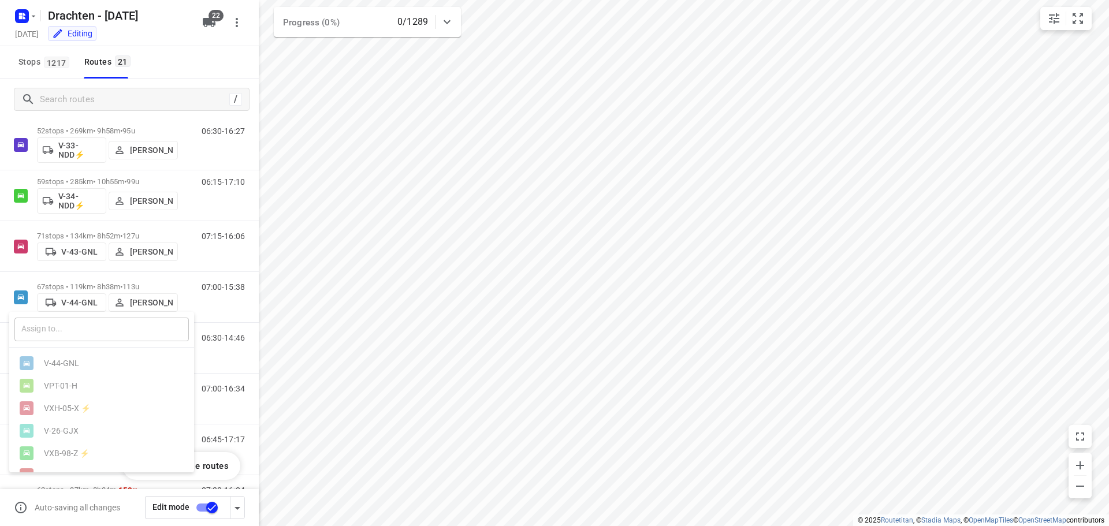
click at [73, 326] on input "text" at bounding box center [101, 330] width 175 height 24
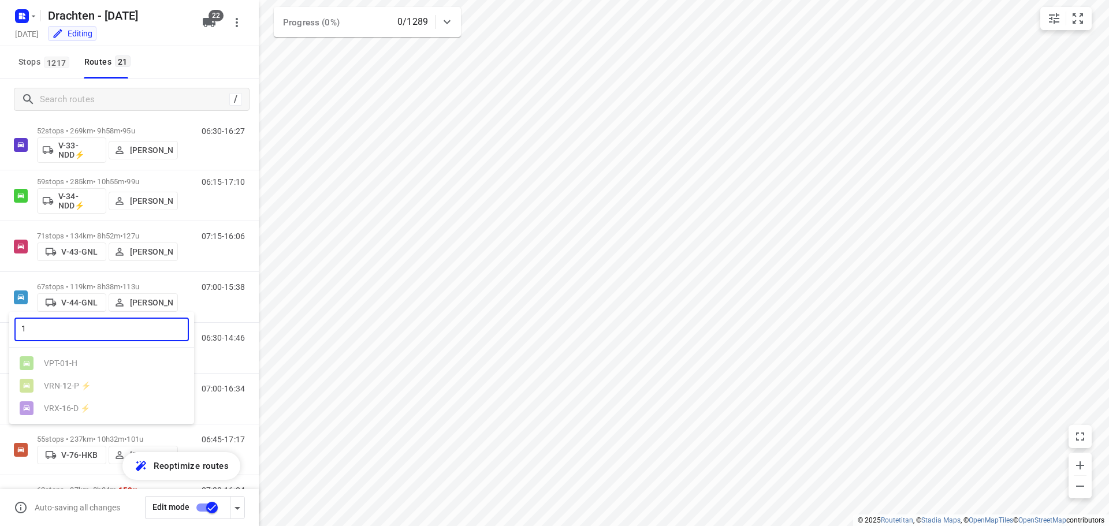
type input "12"
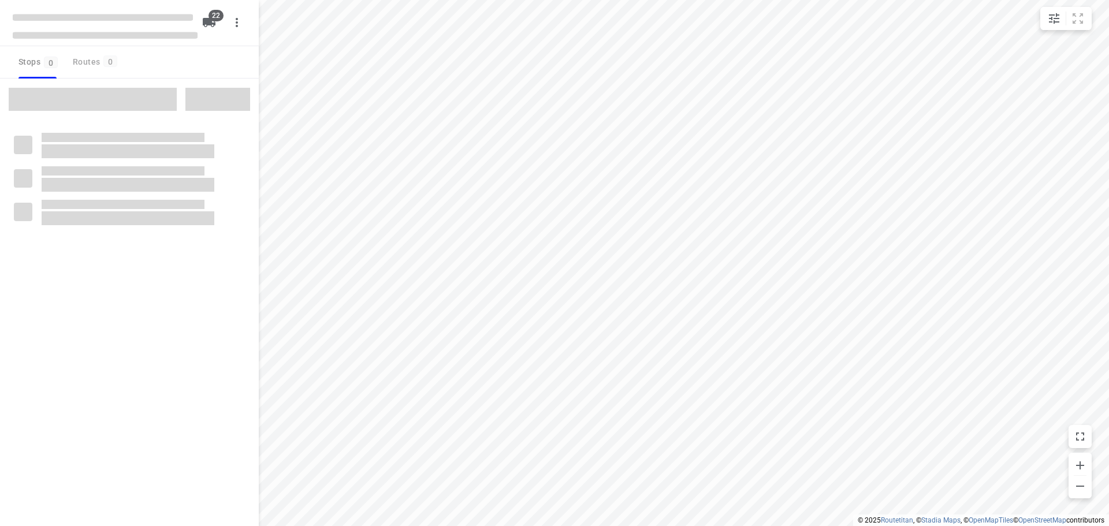
checkbox input "true"
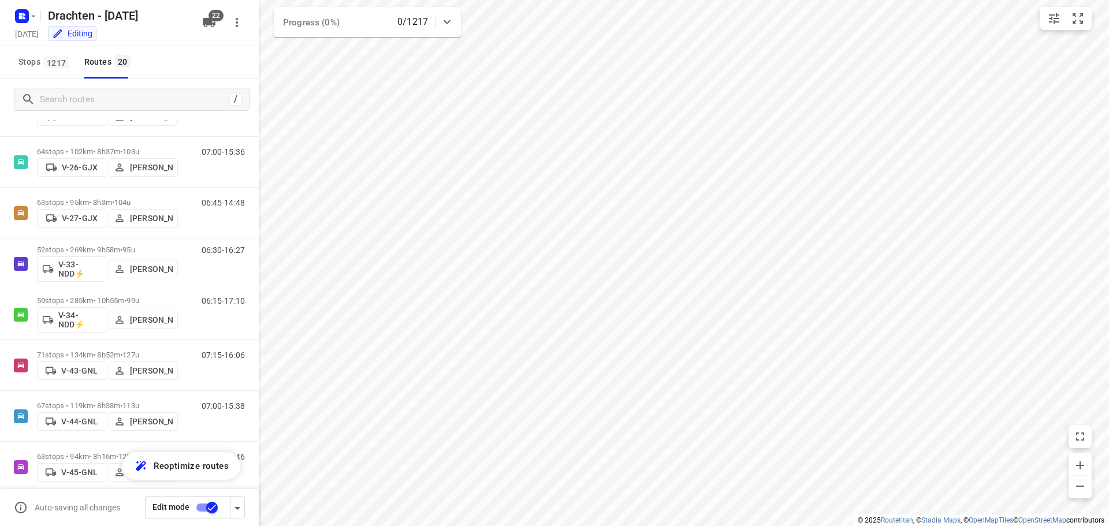
scroll to position [347, 0]
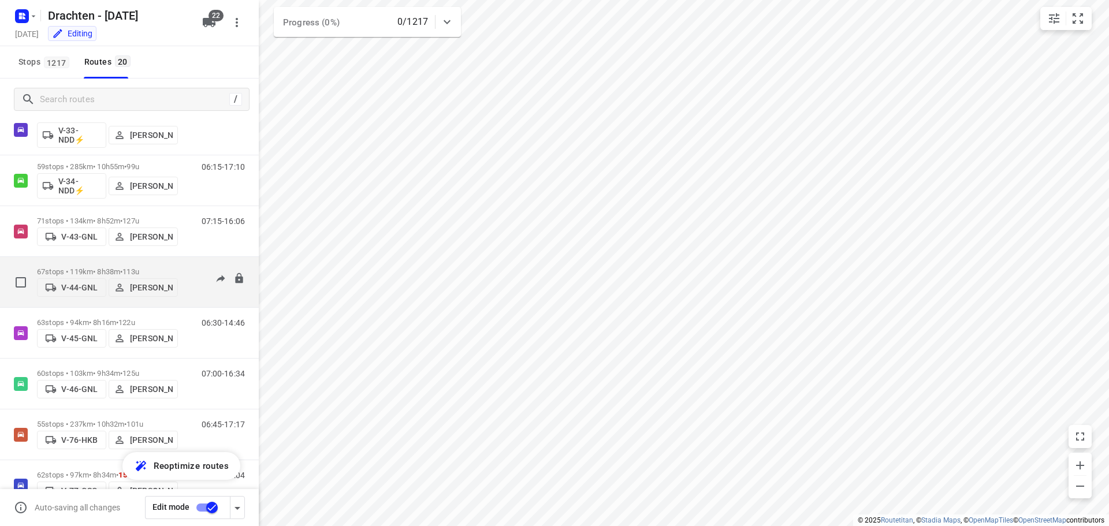
click at [78, 289] on p "V-44-GNL" at bounding box center [79, 287] width 36 height 9
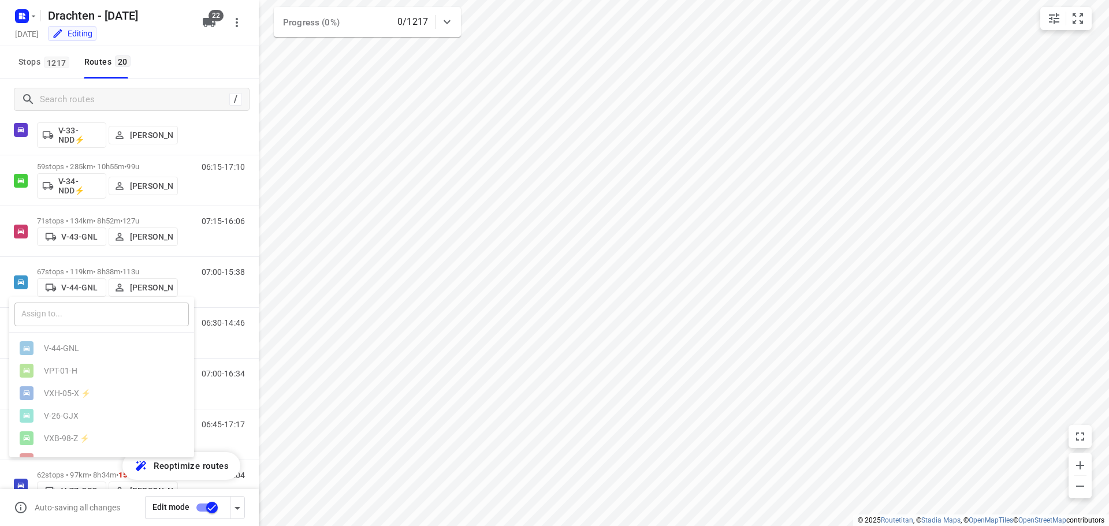
click at [96, 314] on input "text" at bounding box center [101, 315] width 175 height 24
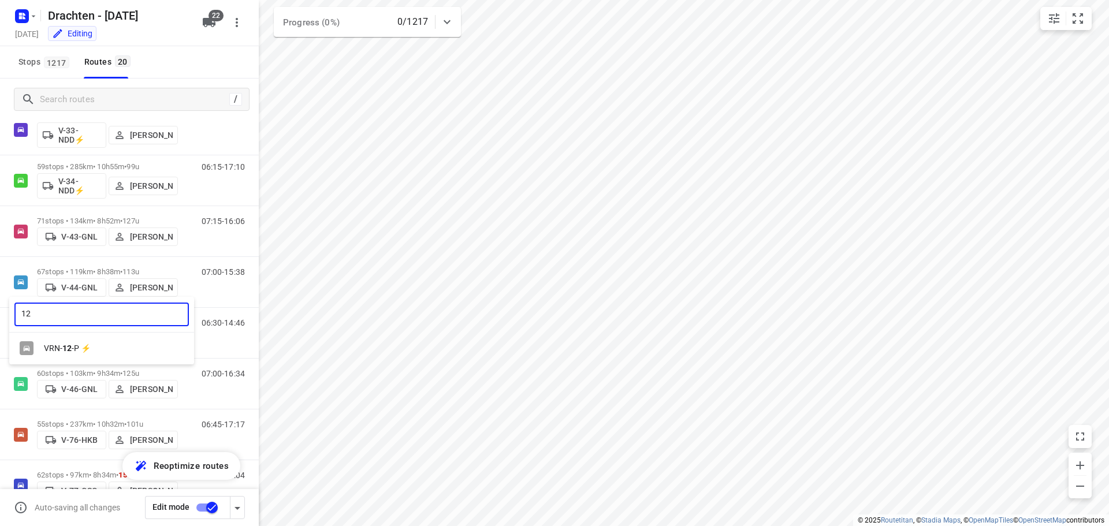
type input "12"
click at [99, 359] on div "VRN- 12 -P ⚡" at bounding box center [101, 348] width 185 height 23
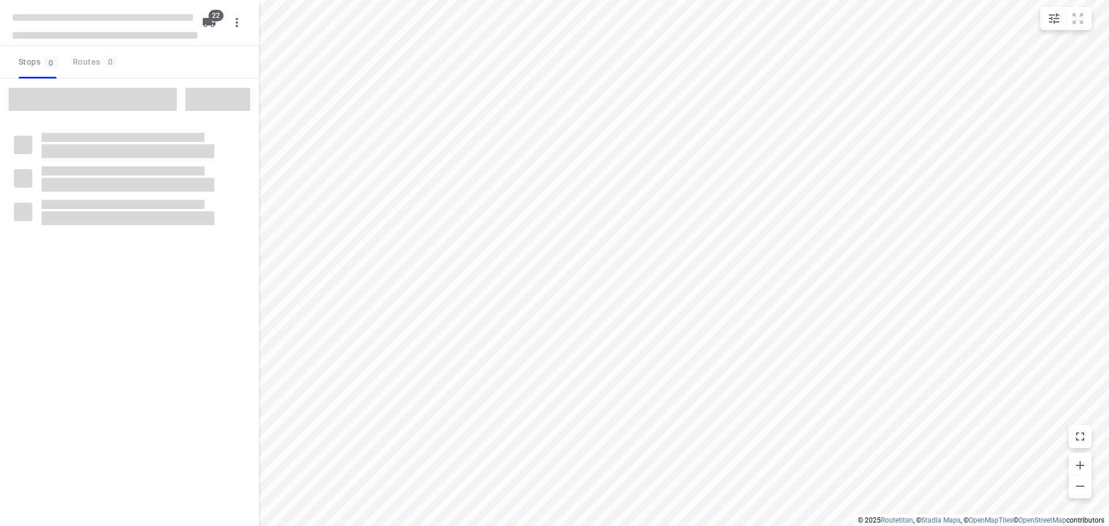
checkbox input "true"
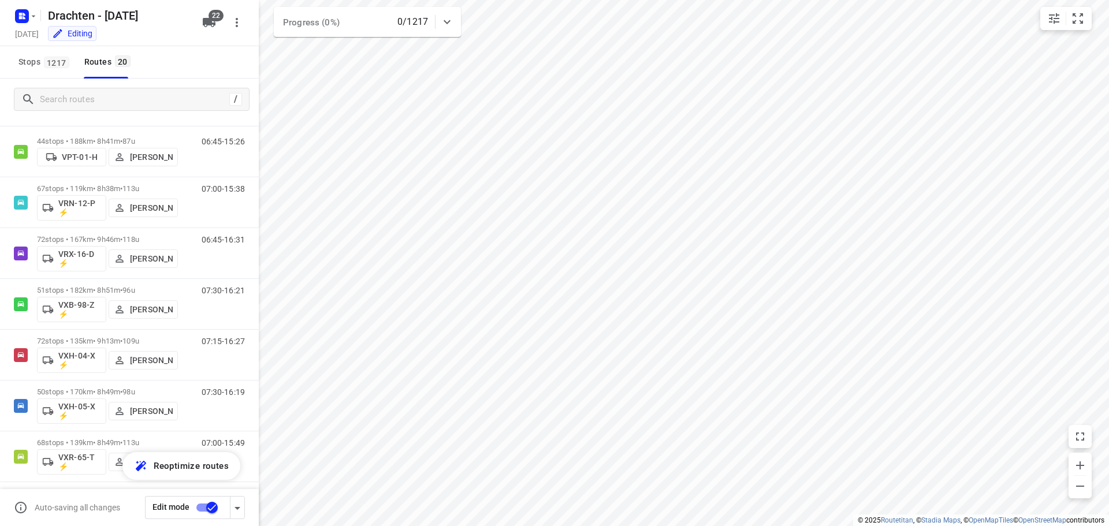
scroll to position [685, 0]
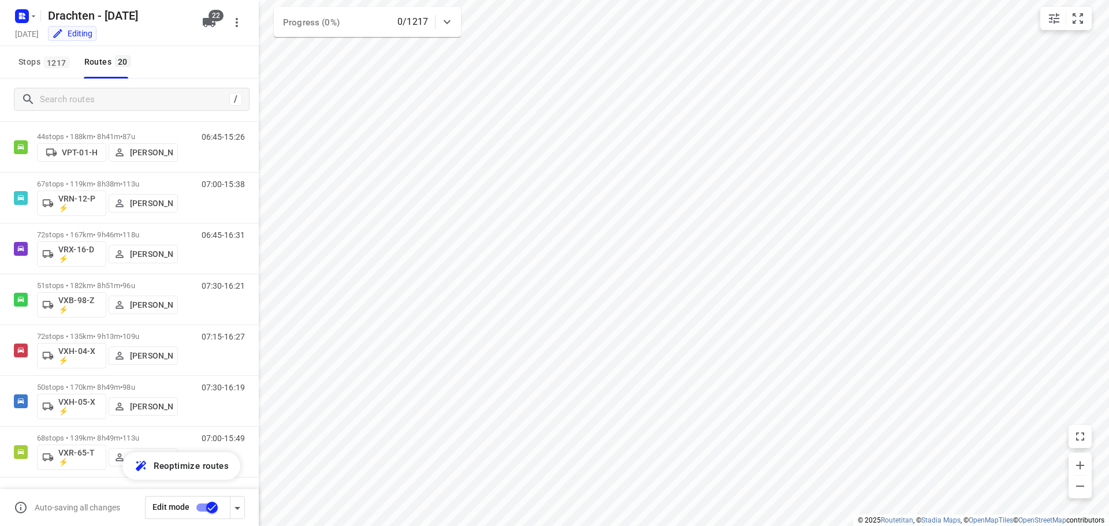
click at [205, 509] on input "checkbox" at bounding box center [212, 508] width 66 height 22
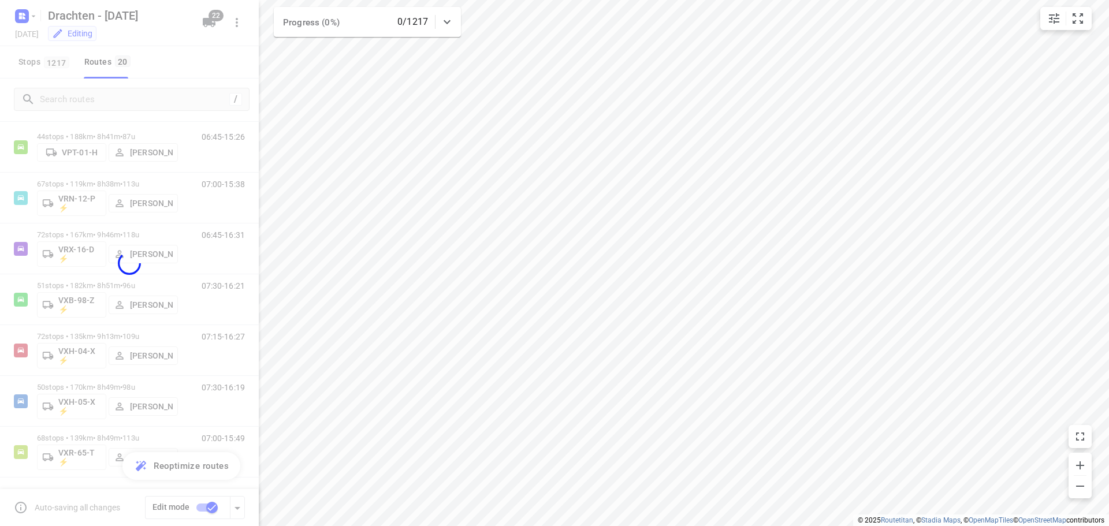
checkbox input "false"
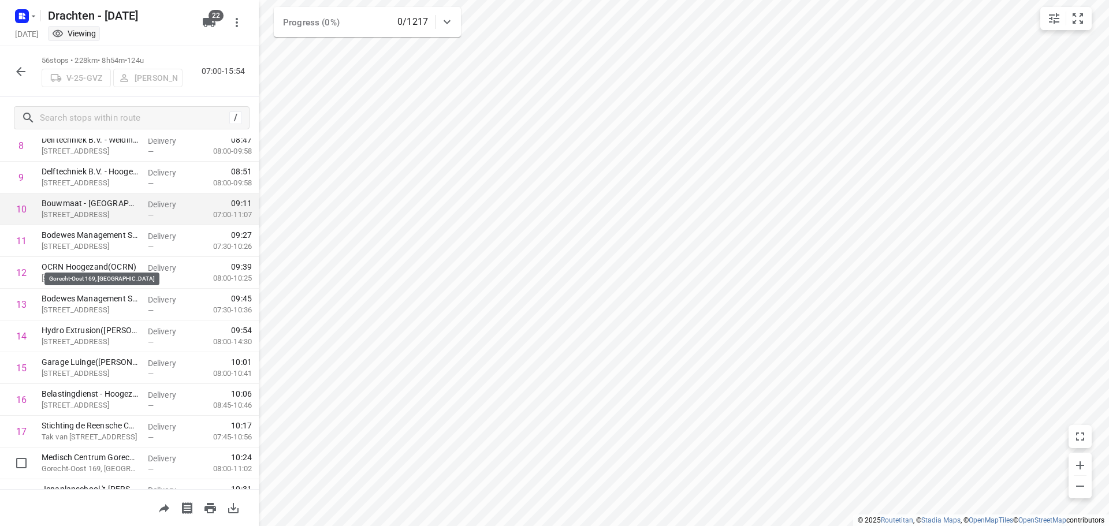
scroll to position [520, 0]
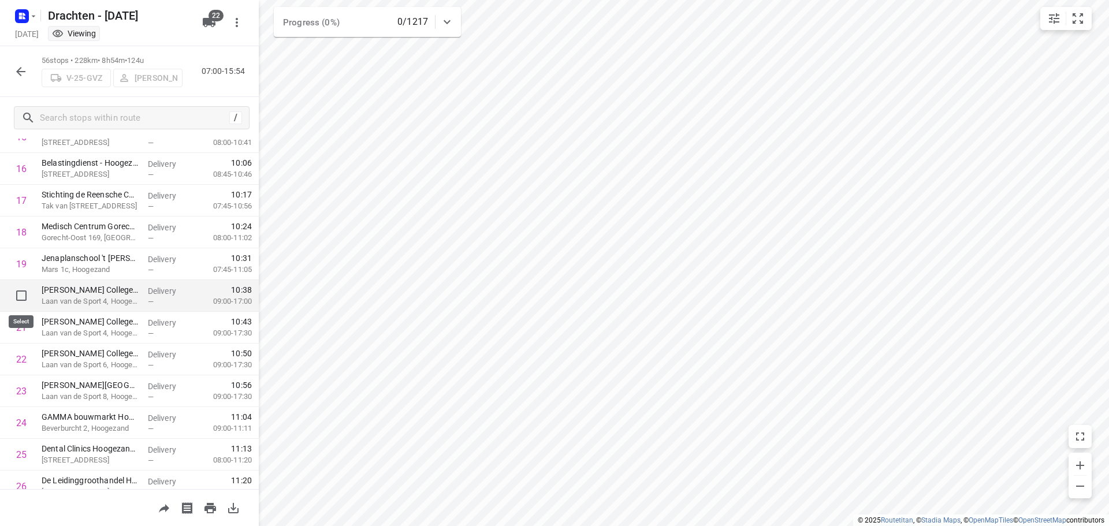
click at [23, 293] on input "checkbox" at bounding box center [21, 295] width 23 height 23
checkbox input "true"
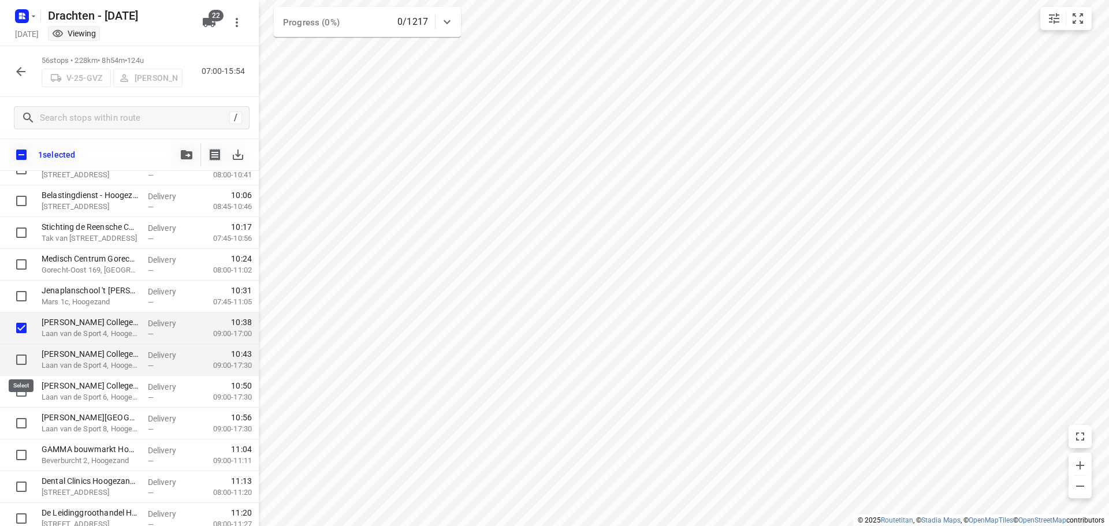
click at [23, 362] on input "checkbox" at bounding box center [21, 359] width 23 height 23
checkbox input "true"
click at [20, 389] on input "checkbox" at bounding box center [21, 391] width 23 height 23
checkbox input "true"
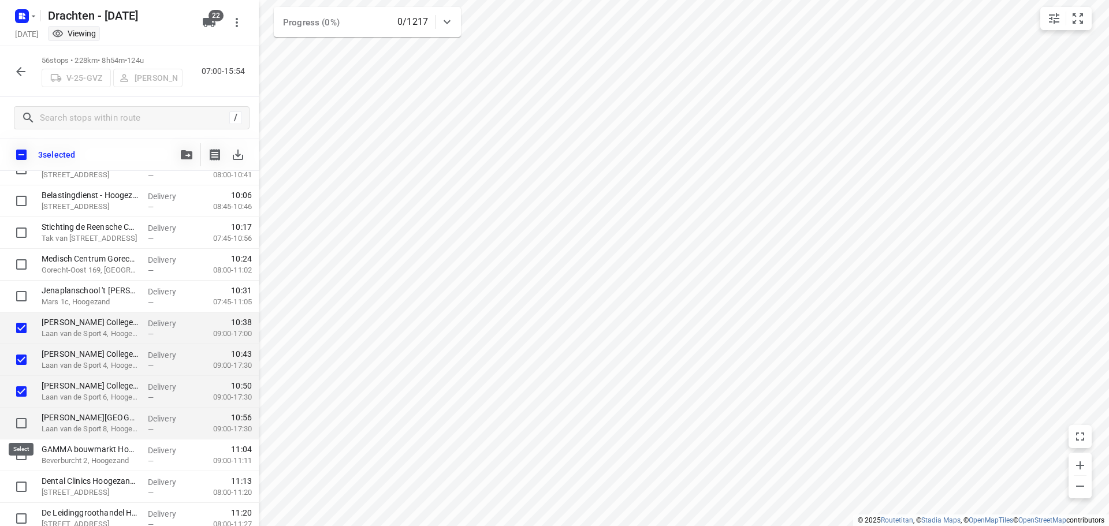
click at [24, 427] on input "checkbox" at bounding box center [21, 423] width 23 height 23
checkbox input "true"
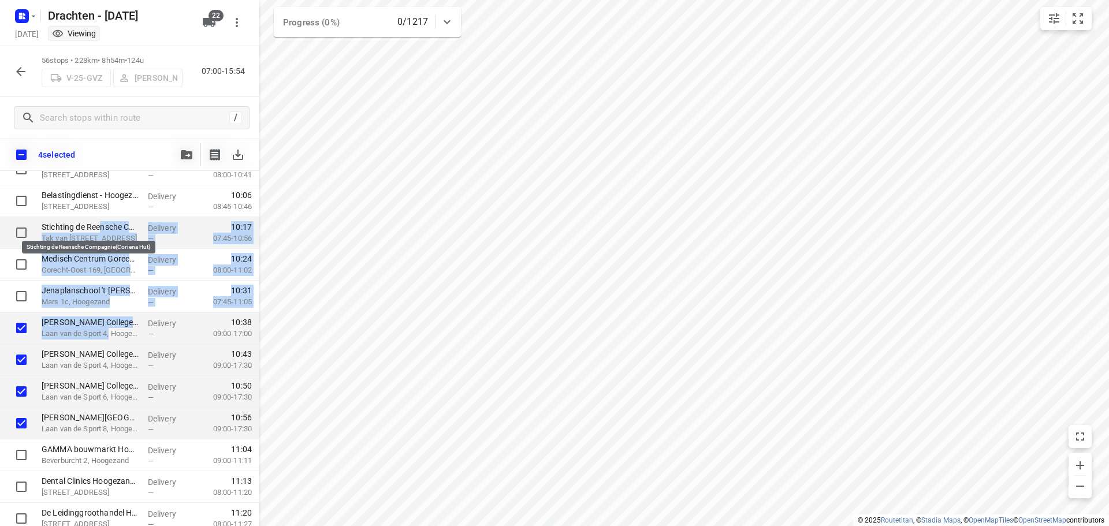
drag, startPoint x: 112, startPoint y: 329, endPoint x: 100, endPoint y: 227, distance: 102.4
click at [13, 65] on button "button" at bounding box center [20, 71] width 23 height 23
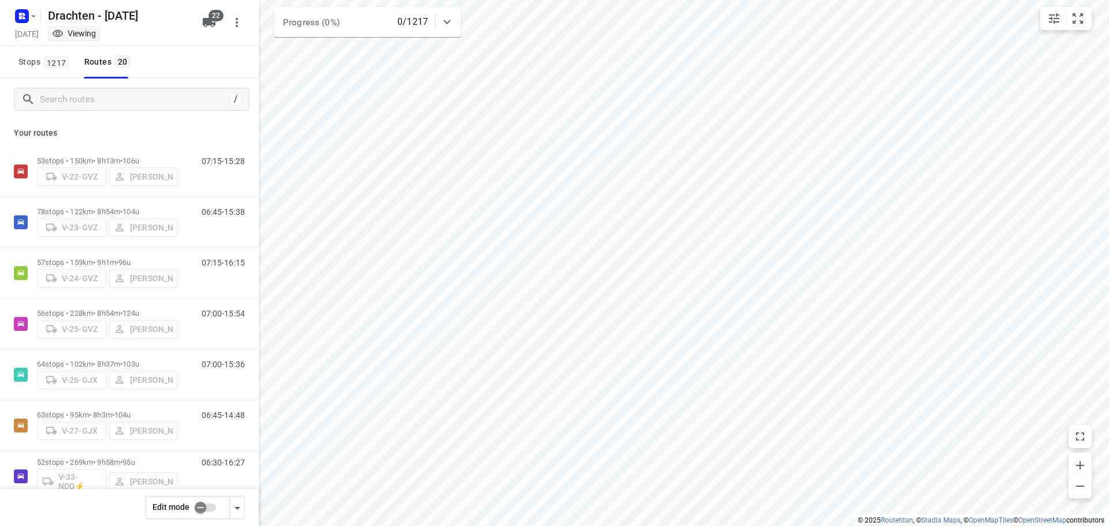
click at [199, 510] on input "checkbox" at bounding box center [201, 508] width 66 height 22
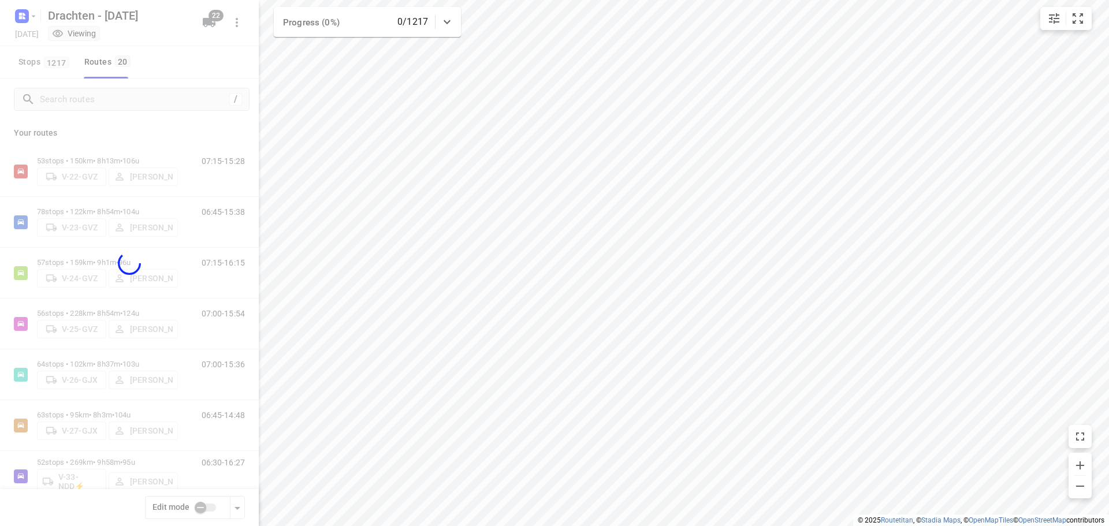
checkbox input "true"
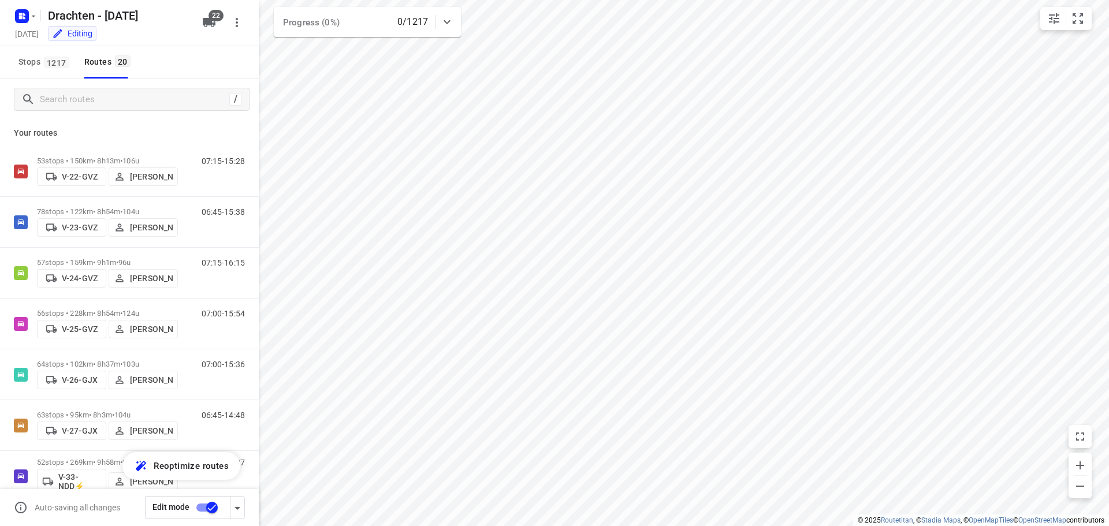
click at [102, 311] on p "56 stops • 228km • 8h54m • 124u" at bounding box center [107, 313] width 141 height 9
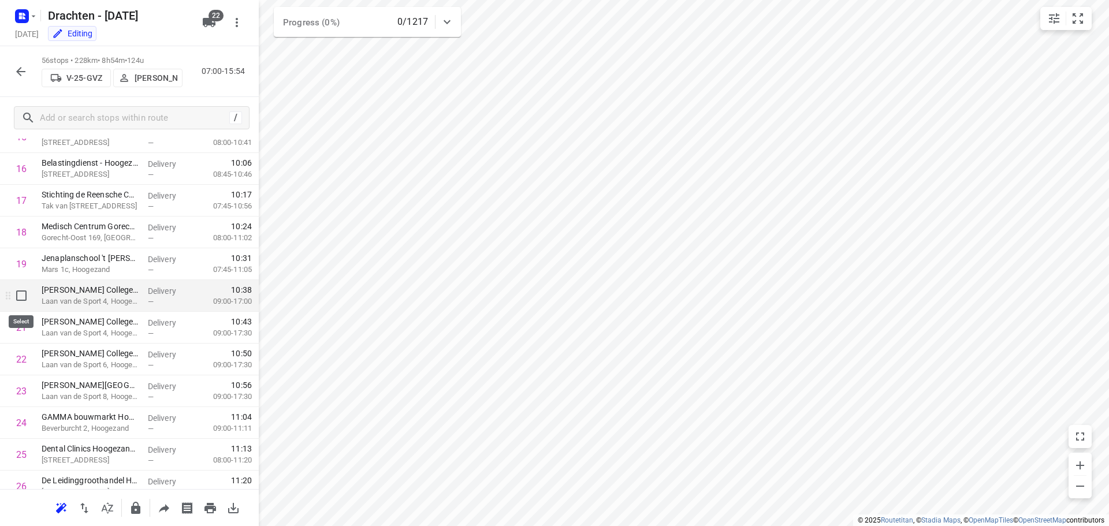
drag, startPoint x: 35, startPoint y: 308, endPoint x: 24, endPoint y: 301, distance: 13.0
click at [24, 301] on input "checkbox" at bounding box center [21, 295] width 23 height 23
checkbox input "true"
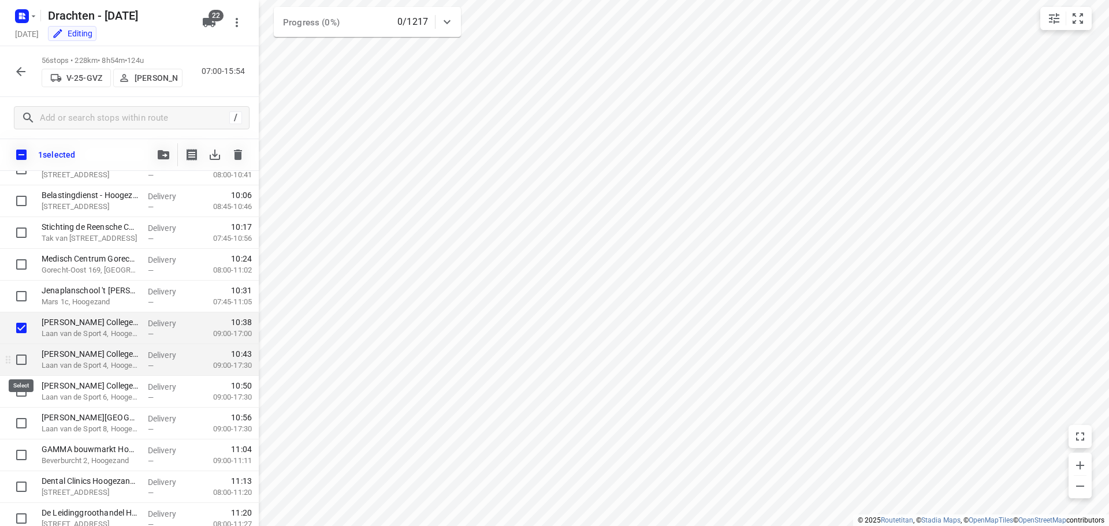
click at [20, 355] on input "checkbox" at bounding box center [21, 359] width 23 height 23
checkbox input "true"
click at [18, 395] on input "checkbox" at bounding box center [21, 391] width 23 height 23
checkbox input "true"
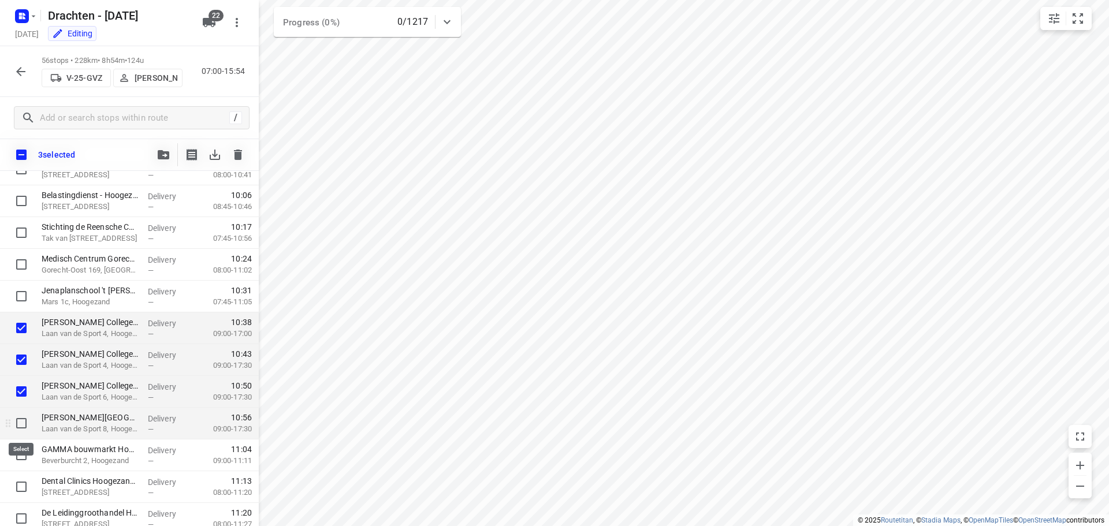
click at [21, 422] on input "checkbox" at bounding box center [21, 423] width 23 height 23
checkbox input "true"
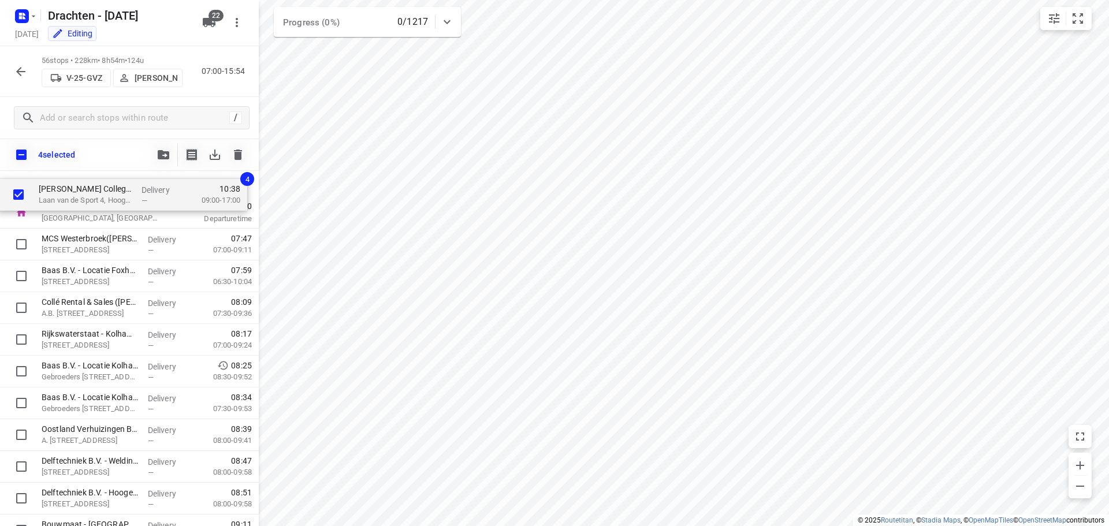
scroll to position [0, 0]
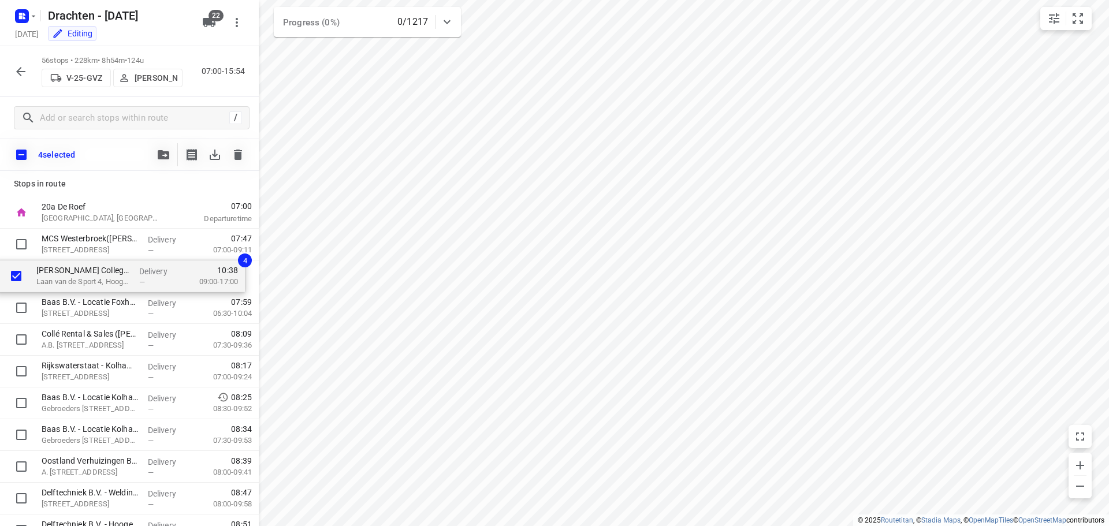
drag, startPoint x: 127, startPoint y: 333, endPoint x: 122, endPoint y: 278, distance: 55.7
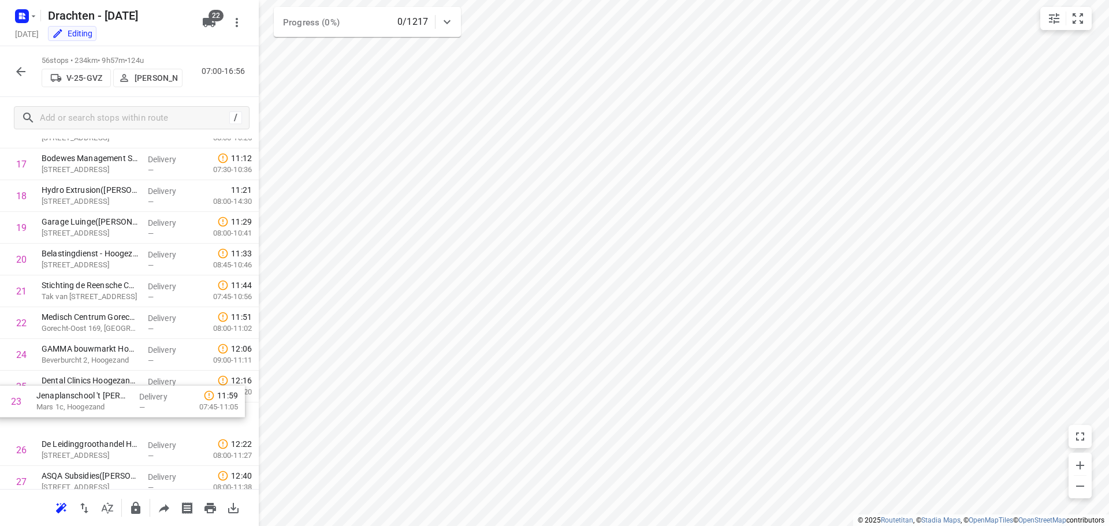
scroll to position [562, 0]
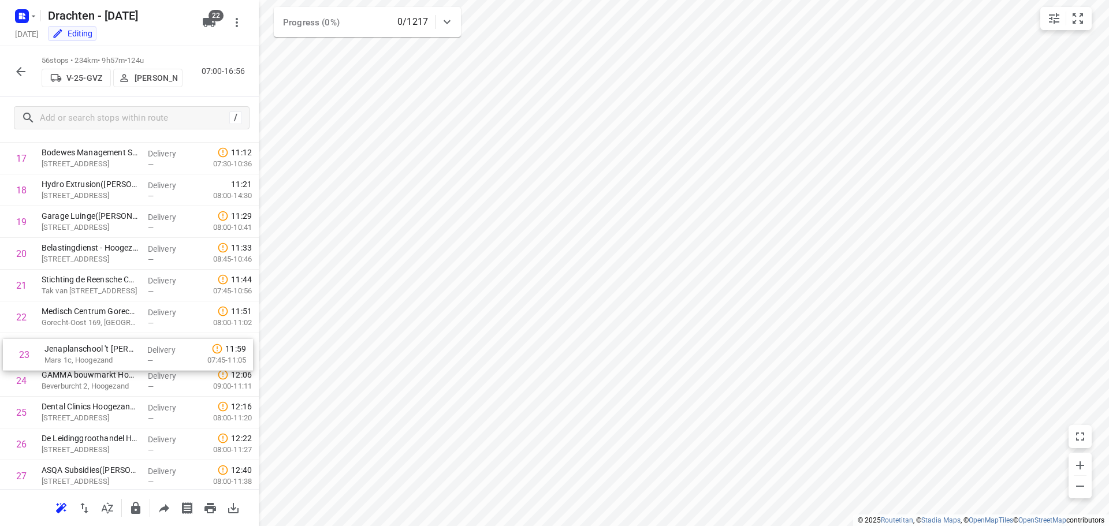
drag, startPoint x: 125, startPoint y: 399, endPoint x: 129, endPoint y: 357, distance: 42.4
click at [129, 357] on div "1 MCS Westerbroek(Attie van Kammen) Madepolderweg 3, Westerbroek Delivery — 07:…" at bounding box center [129, 524] width 259 height 1780
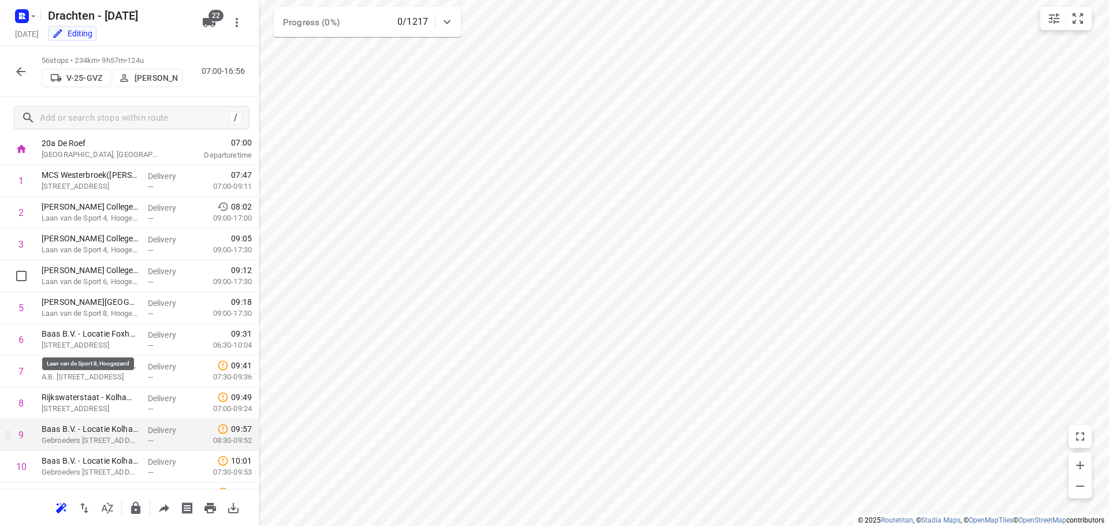
scroll to position [0, 0]
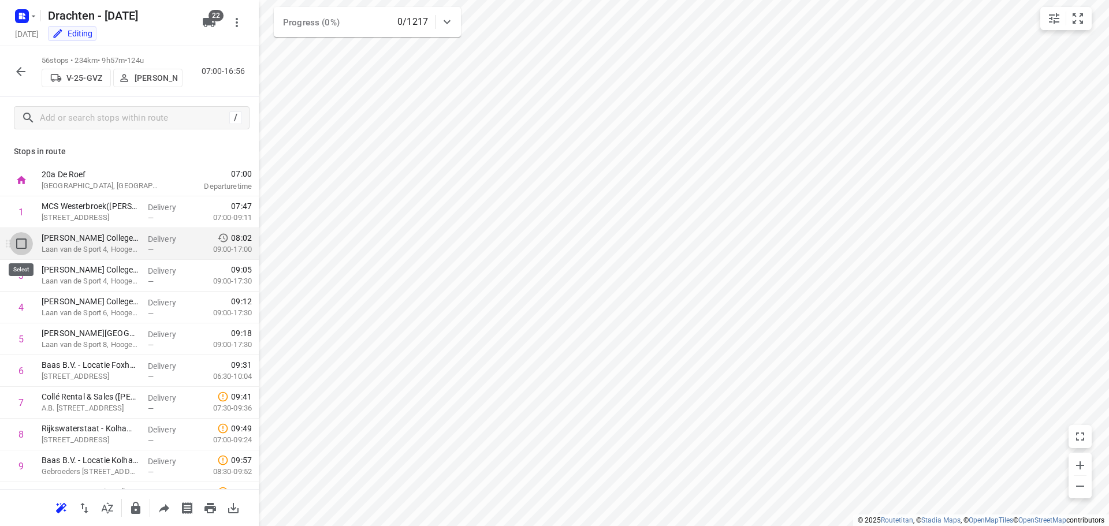
click at [24, 253] on input "checkbox" at bounding box center [21, 243] width 23 height 23
checkbox input "true"
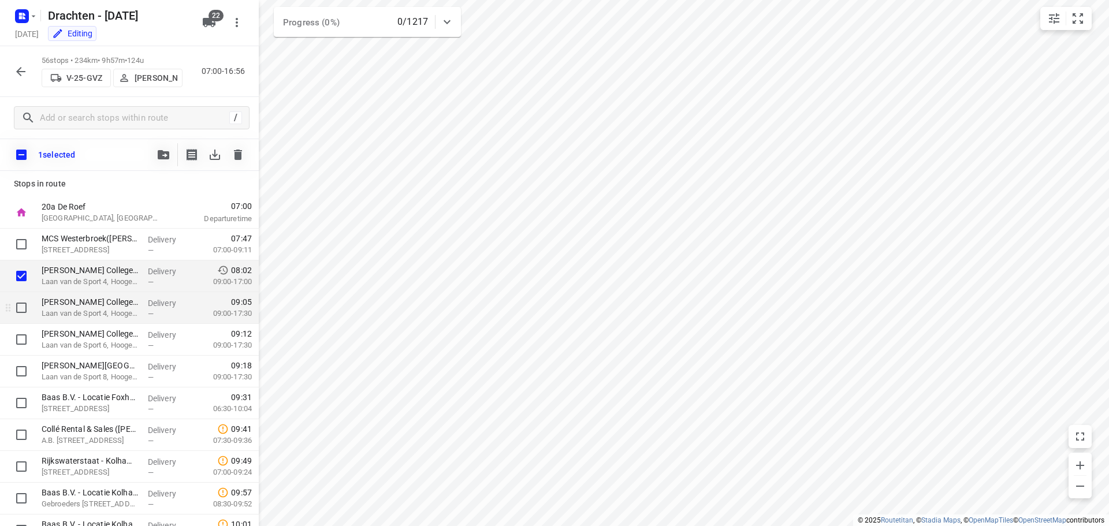
click at [22, 313] on input "checkbox" at bounding box center [21, 307] width 23 height 23
checkbox input "true"
click at [20, 343] on input "checkbox" at bounding box center [21, 339] width 23 height 23
checkbox input "true"
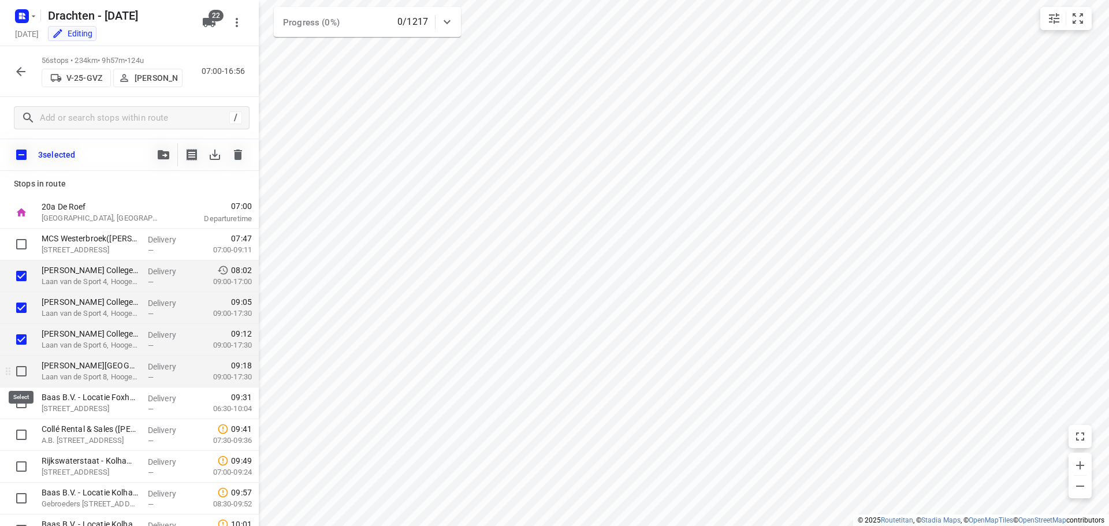
click at [17, 366] on input "checkbox" at bounding box center [21, 371] width 23 height 23
checkbox input "true"
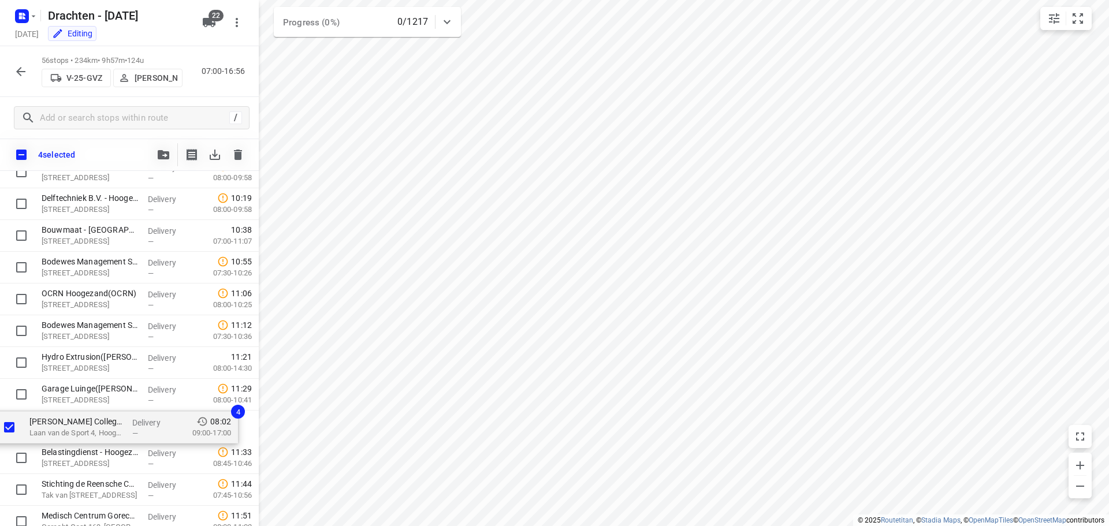
scroll to position [391, 0]
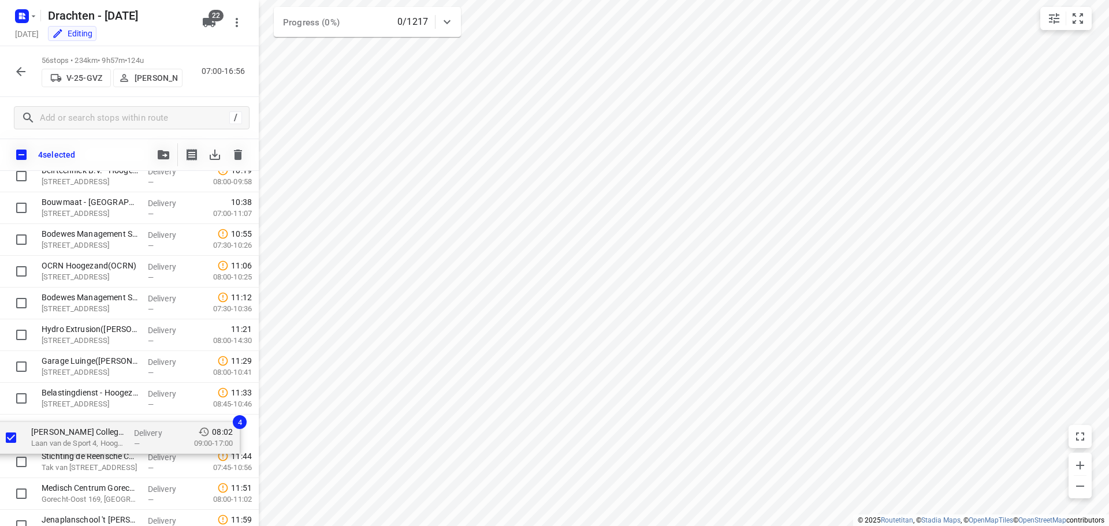
drag, startPoint x: 88, startPoint y: 277, endPoint x: 77, endPoint y: 437, distance: 159.8
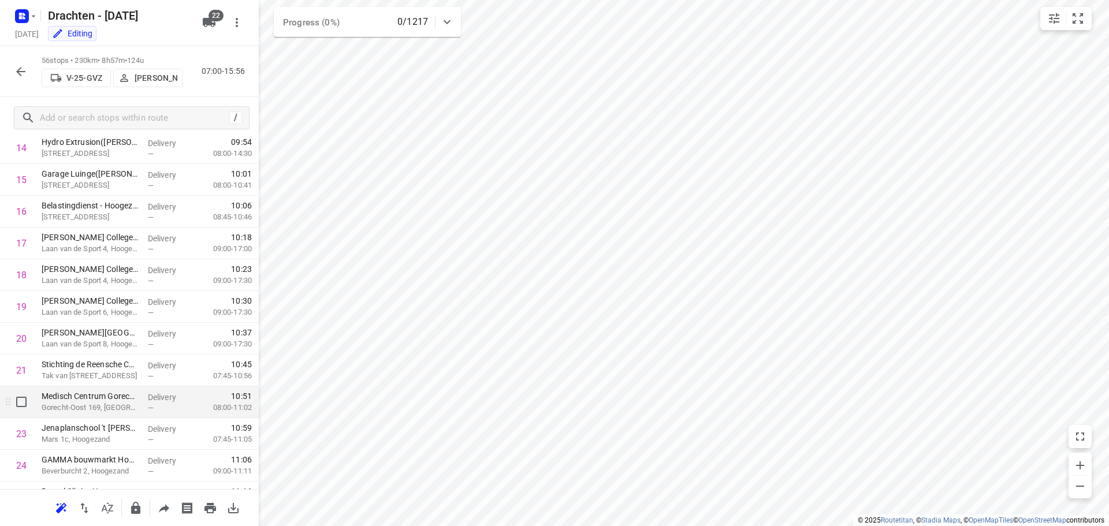
scroll to position [478, 0]
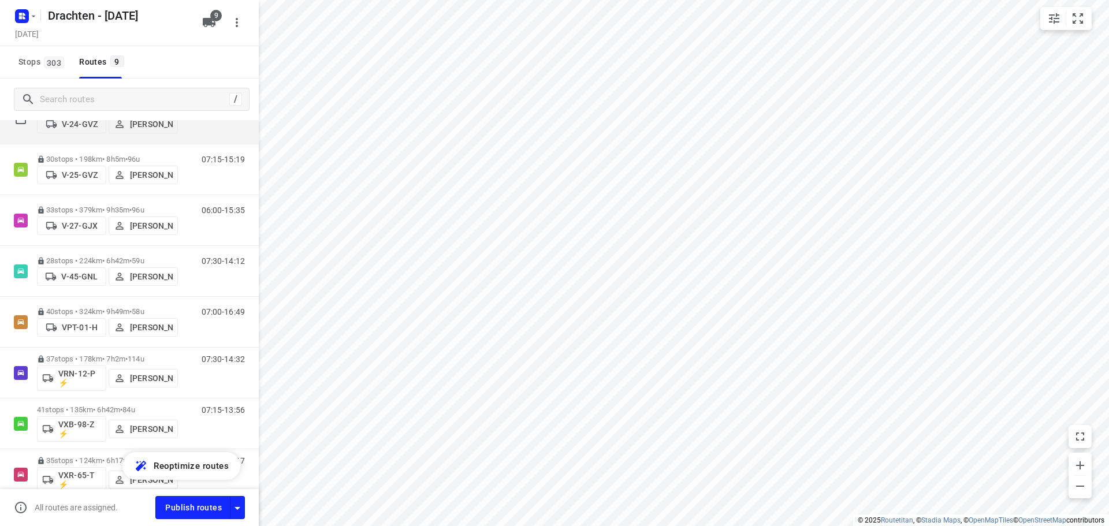
scroll to position [161, 0]
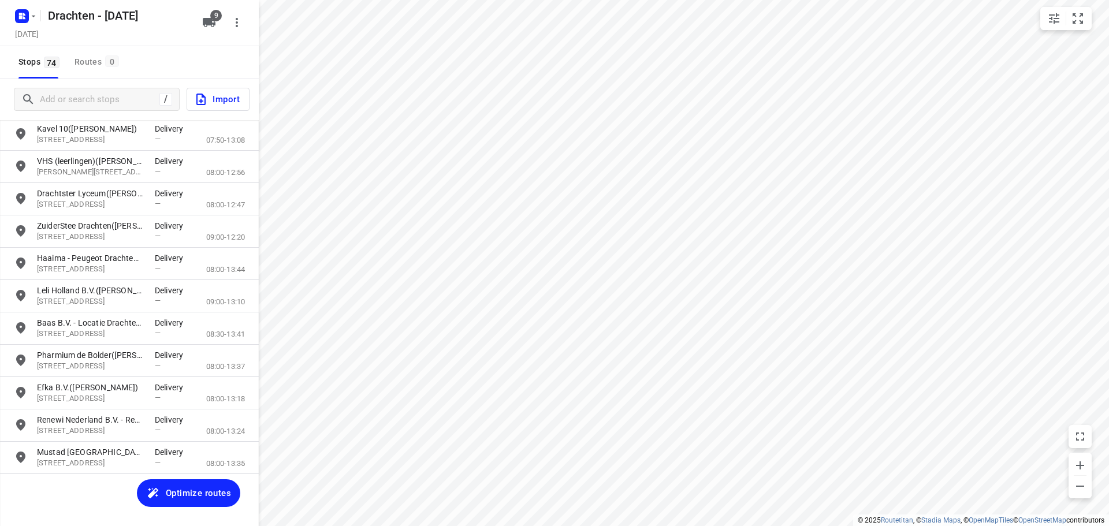
scroll to position [2064, 0]
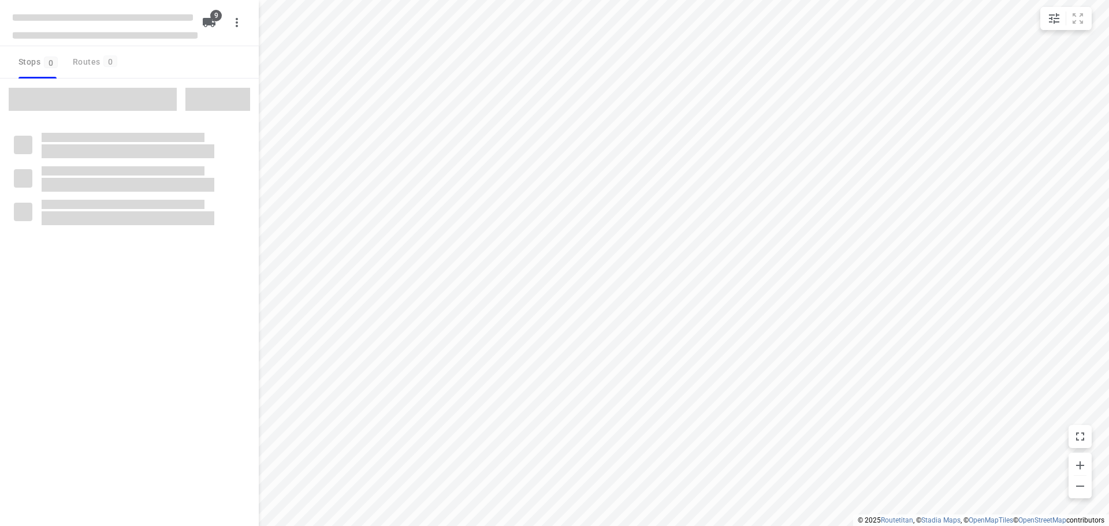
checkbox input "true"
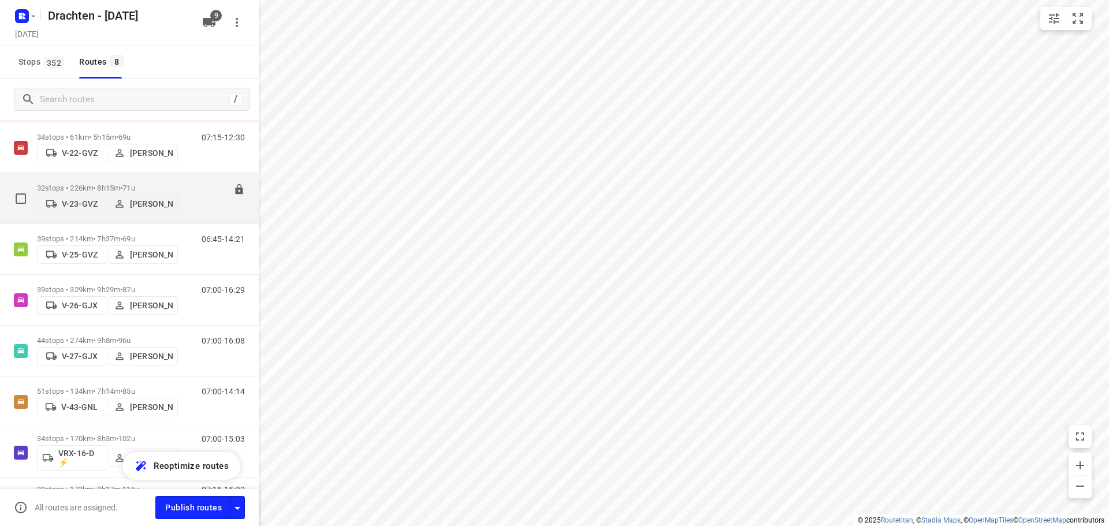
scroll to position [143, 0]
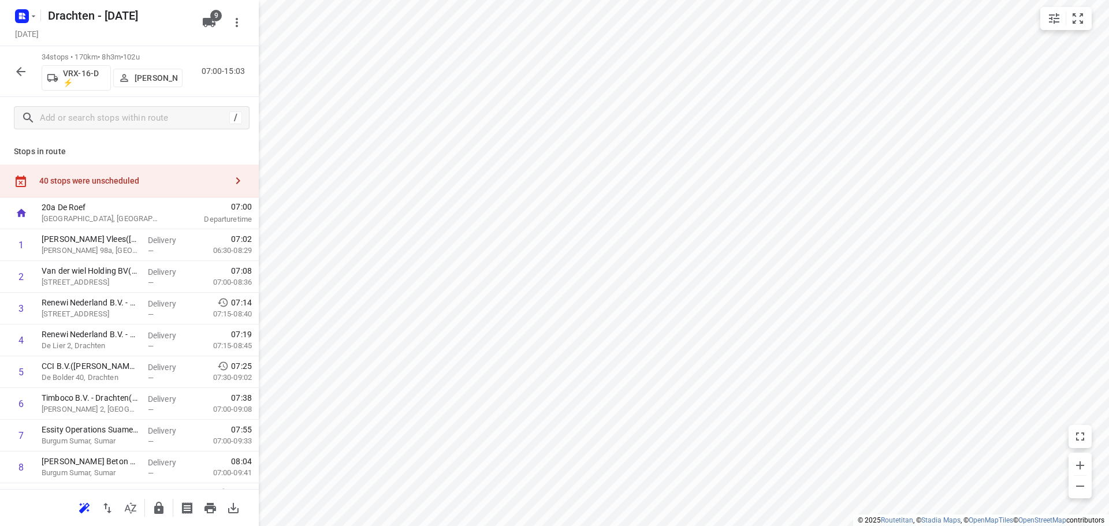
click at [185, 181] on div "40 stops were unscheduled" at bounding box center [132, 180] width 187 height 9
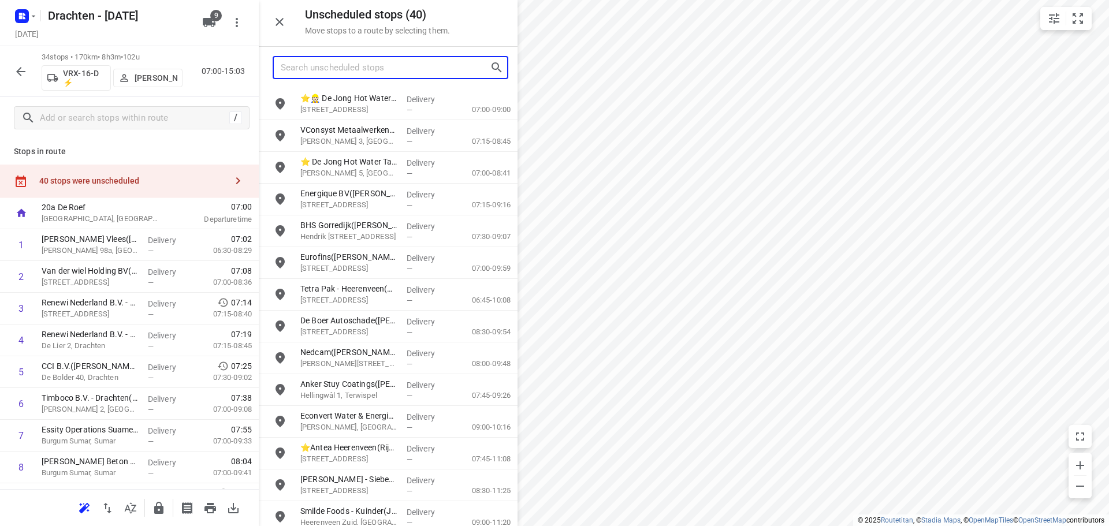
click at [329, 64] on input "Search unscheduled stops" at bounding box center [385, 68] width 209 height 18
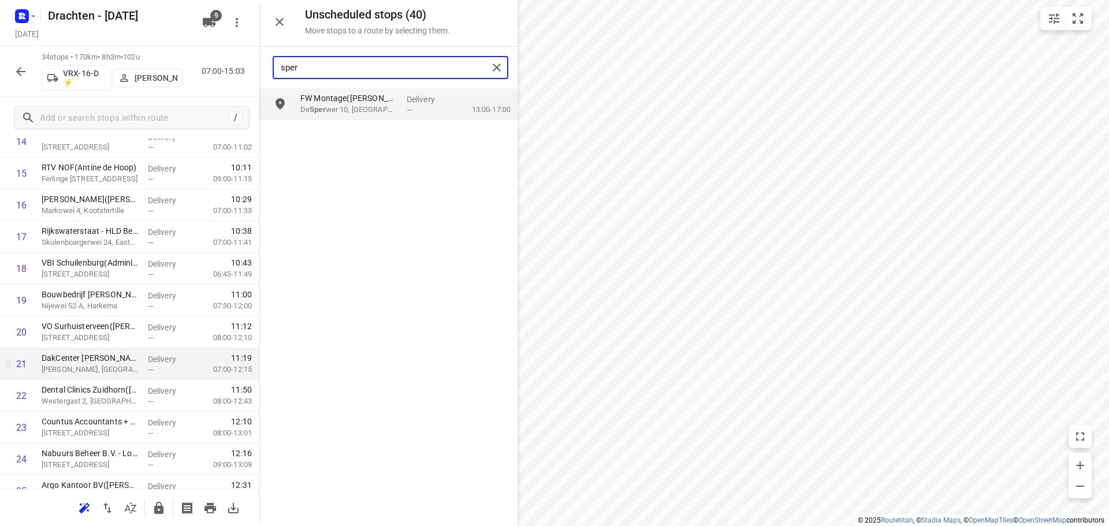
scroll to position [520, 0]
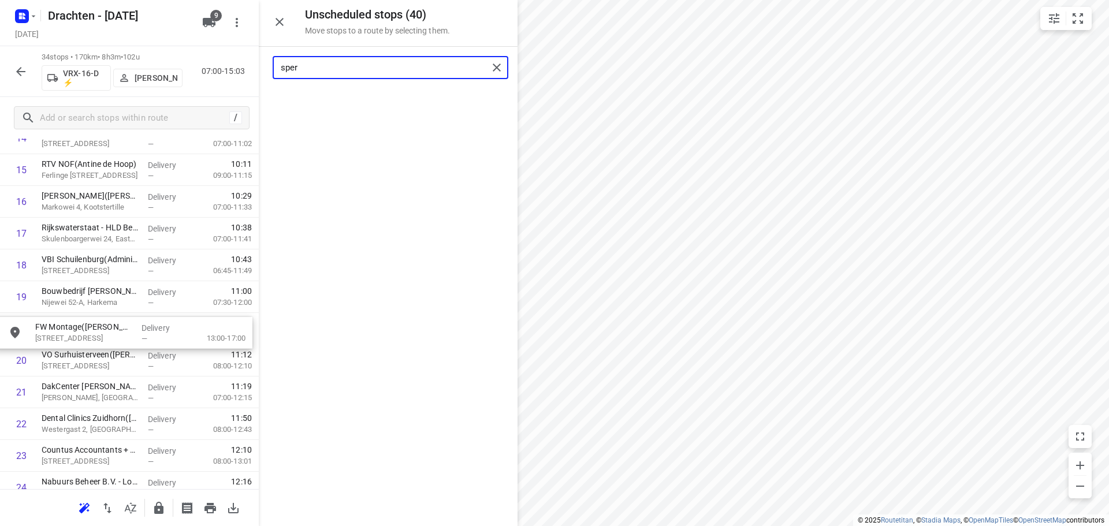
drag, startPoint x: 382, startPoint y: 111, endPoint x: 113, endPoint y: 342, distance: 354.4
type input "sper"
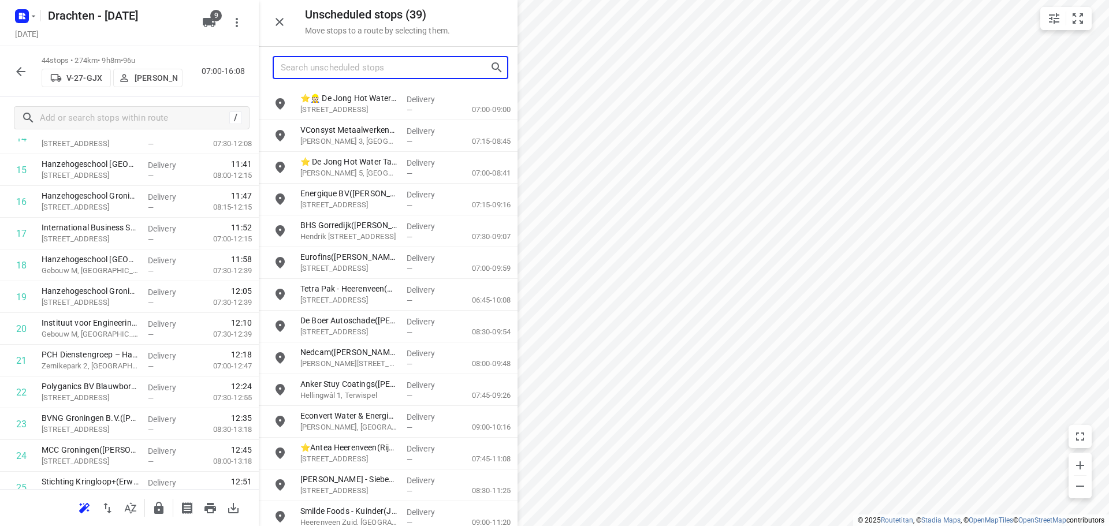
click at [365, 69] on input "Search unscheduled stops" at bounding box center [385, 68] width 209 height 18
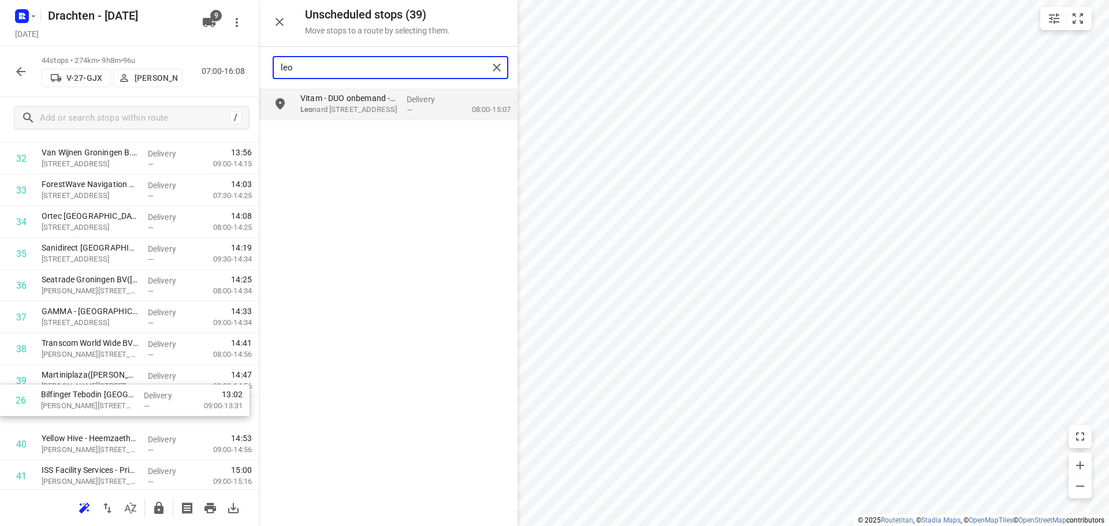
scroll to position [1041, 0]
drag, startPoint x: 98, startPoint y: 173, endPoint x: 95, endPoint y: 380, distance: 207.5
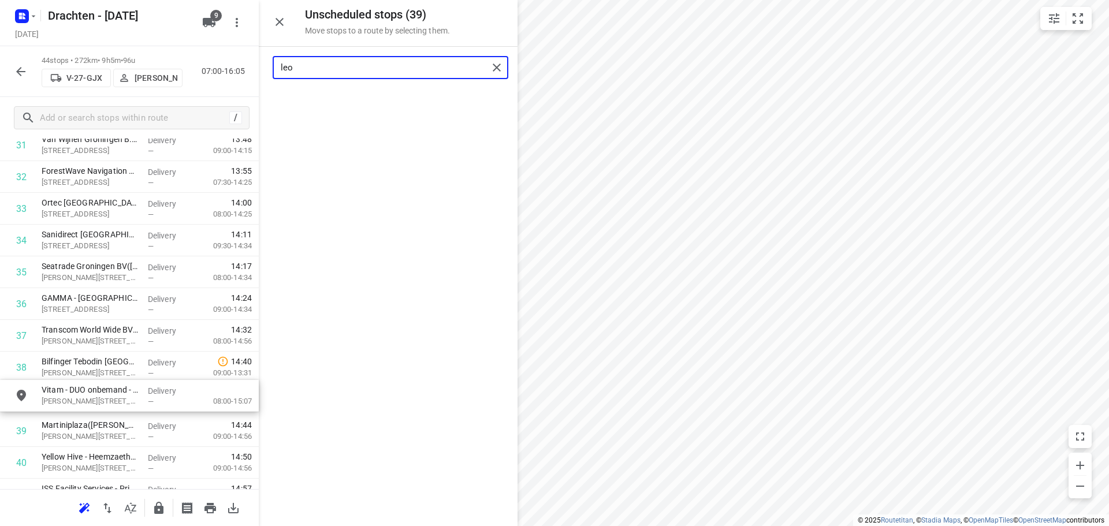
scroll to position [1054, 0]
drag, startPoint x: 366, startPoint y: 109, endPoint x: 100, endPoint y: 406, distance: 398.1
type input "leo"
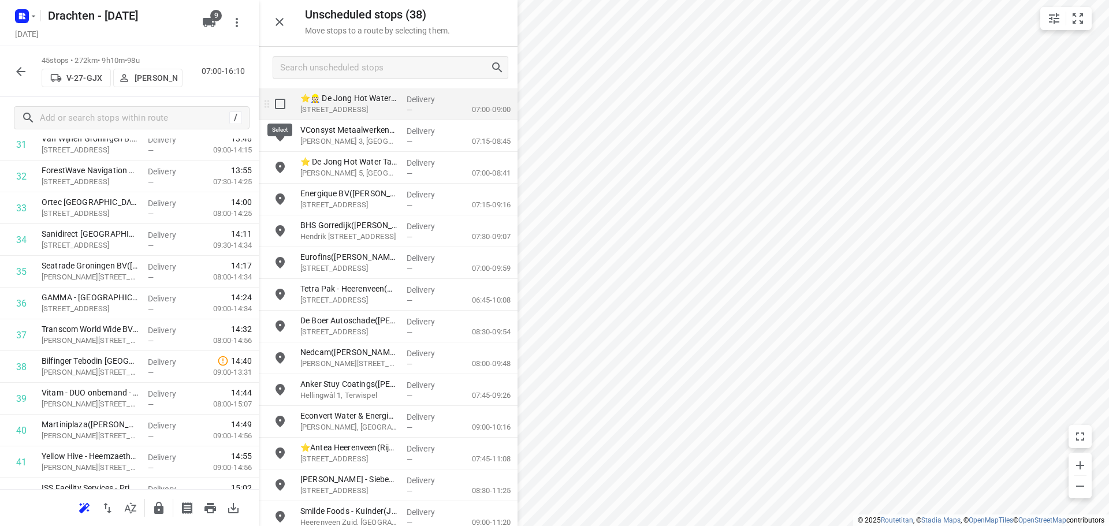
click at [281, 103] on input "grid" at bounding box center [280, 103] width 23 height 23
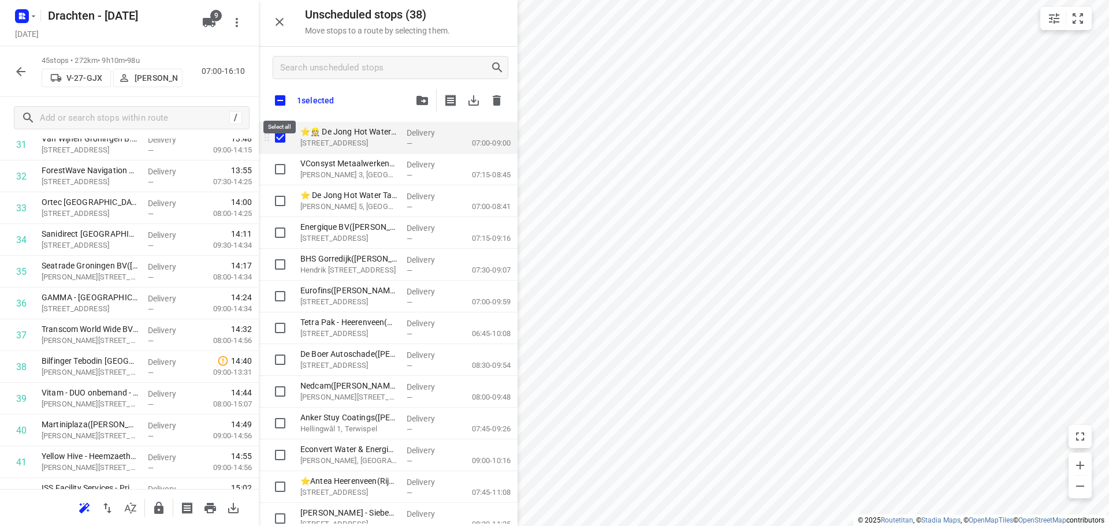
checkbox input "true"
click at [279, 102] on input "checkbox" at bounding box center [280, 100] width 24 height 24
checkbox input "true"
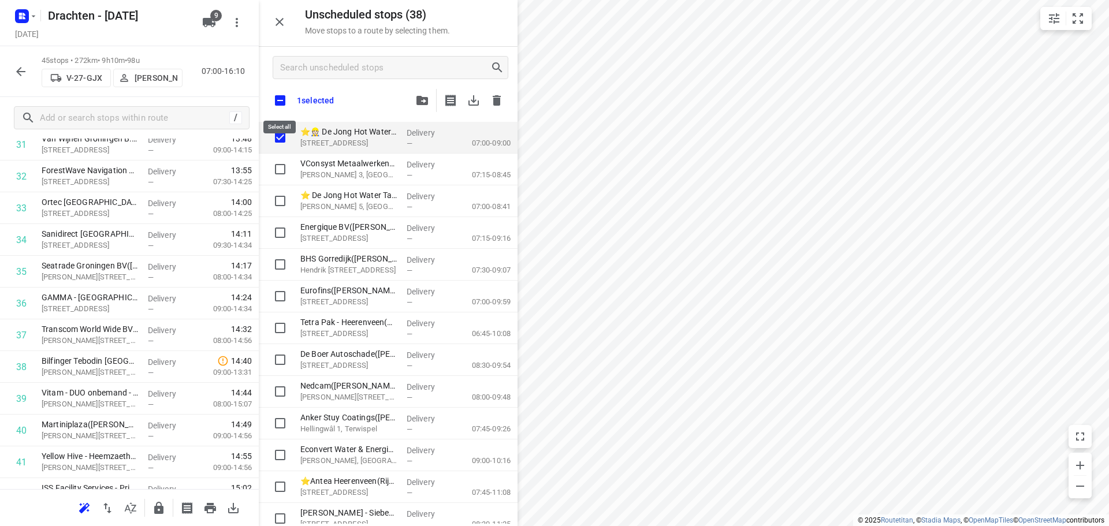
checkbox input "true"
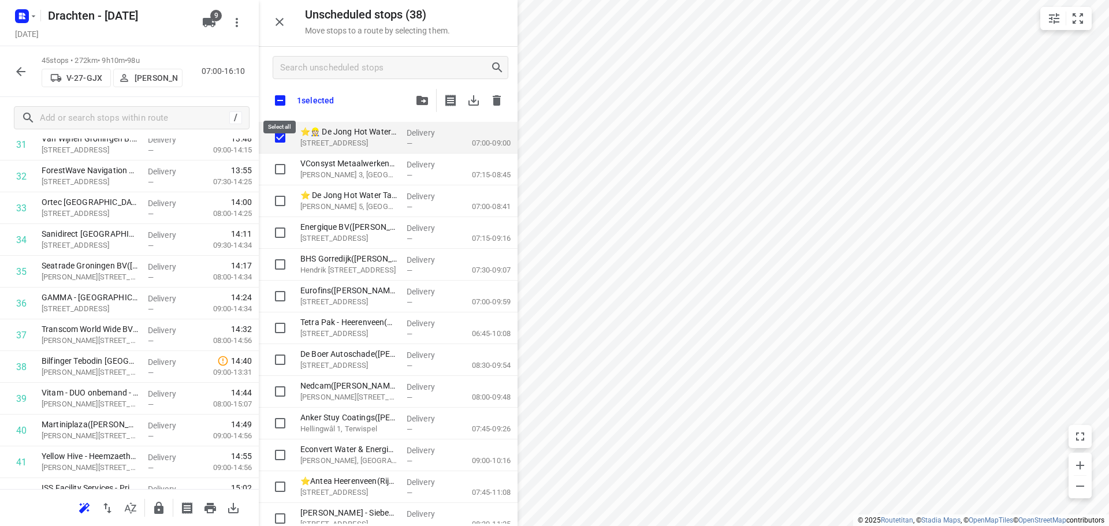
checkbox input "true"
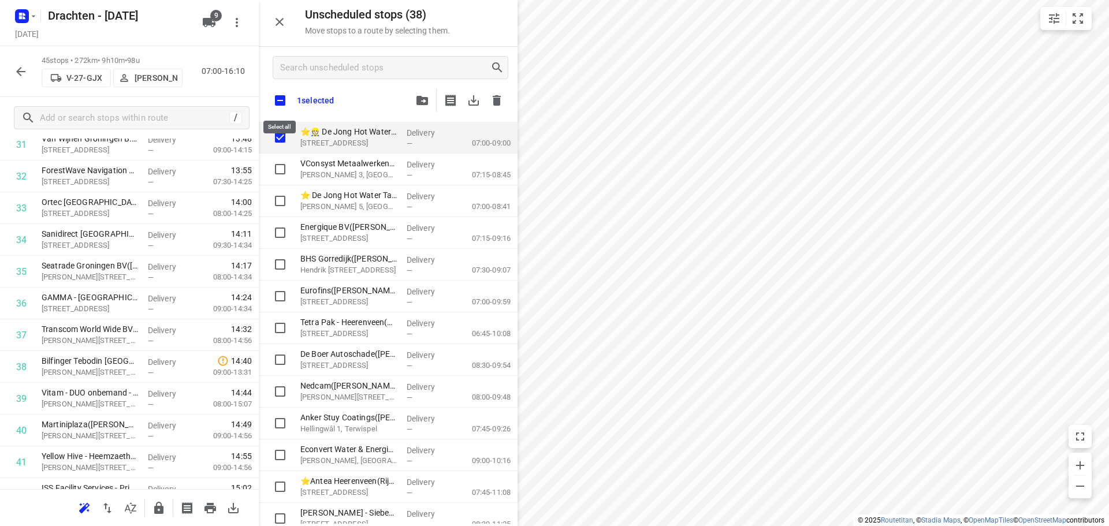
checkbox input "true"
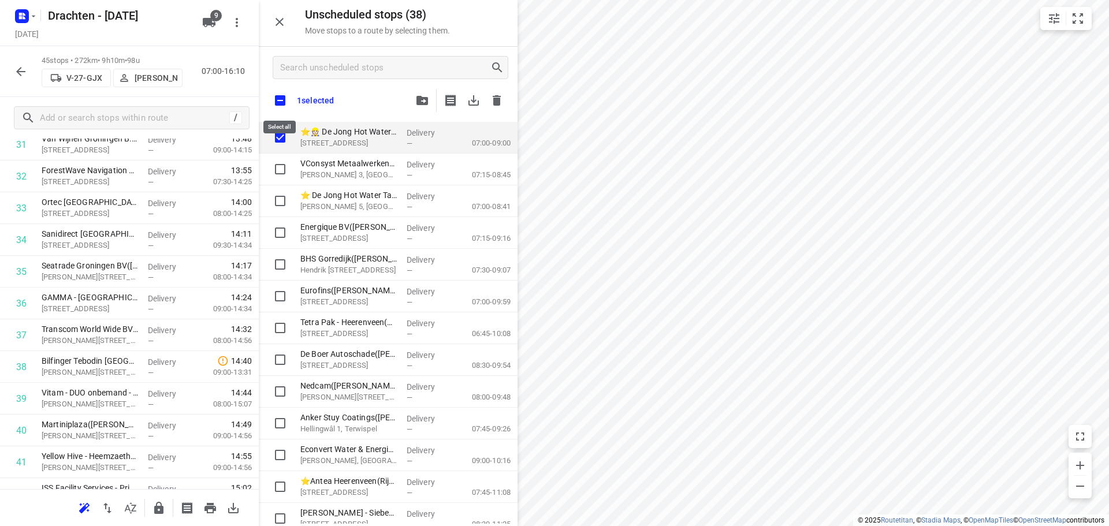
checkbox input "true"
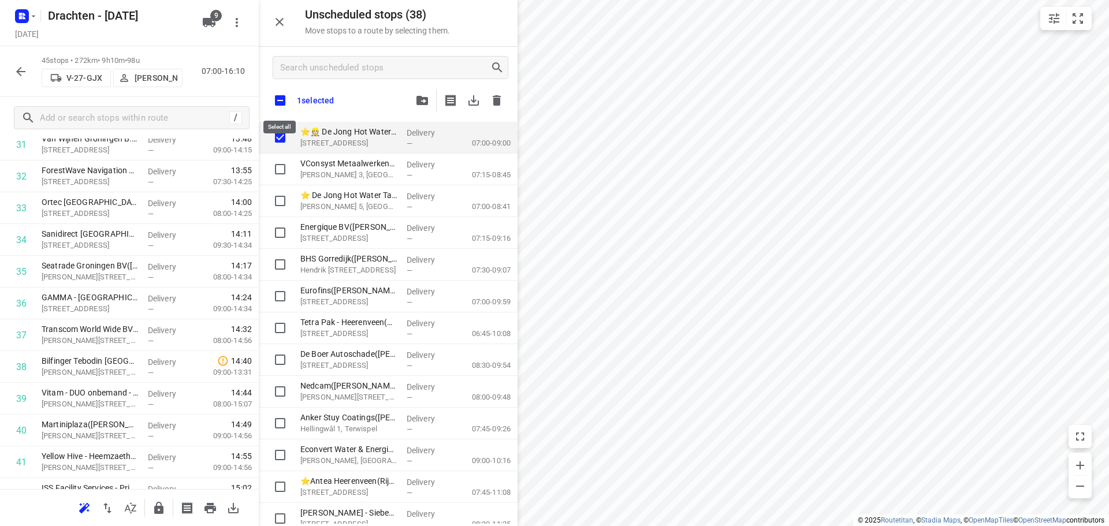
checkbox input "true"
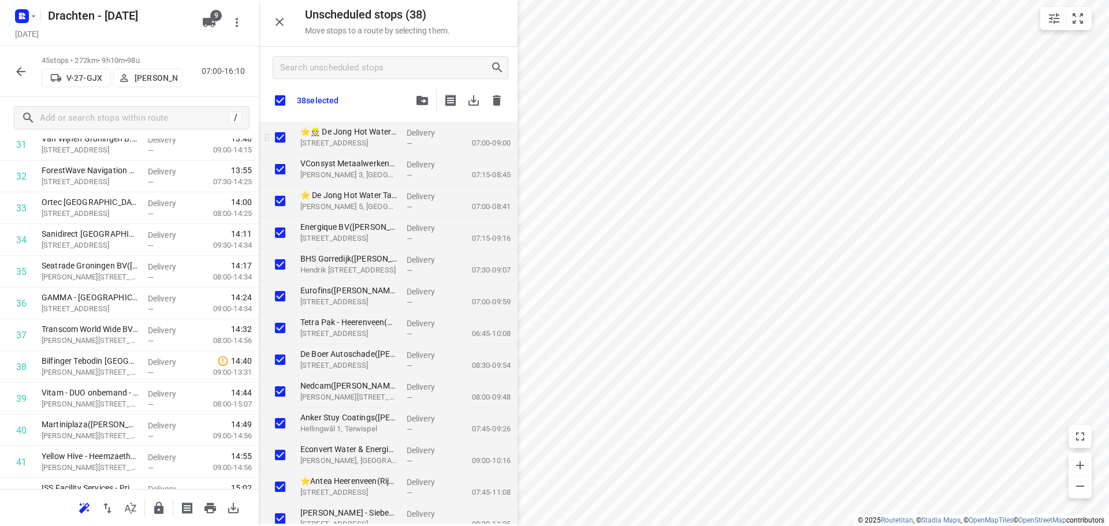
checkbox input "true"
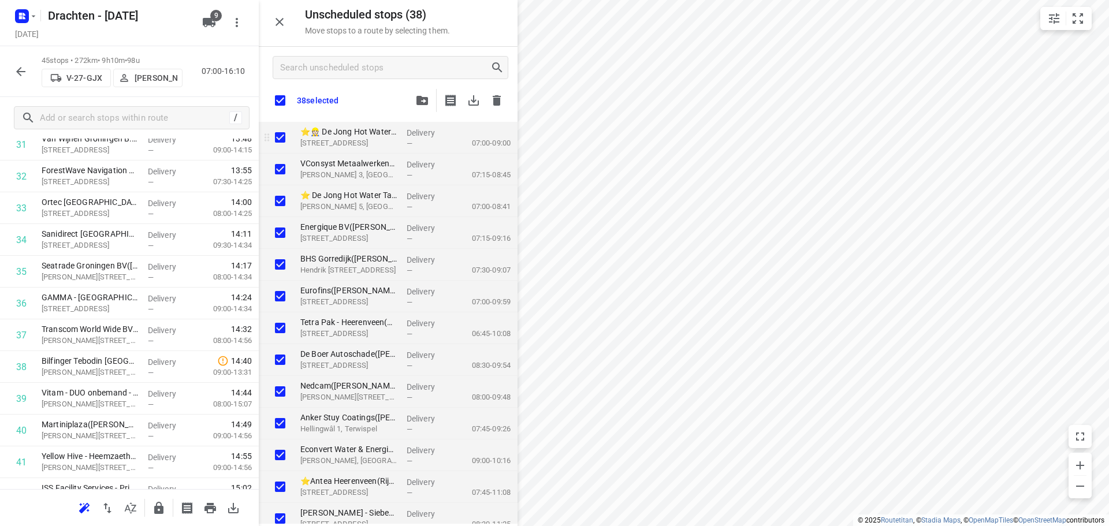
checkbox input "true"
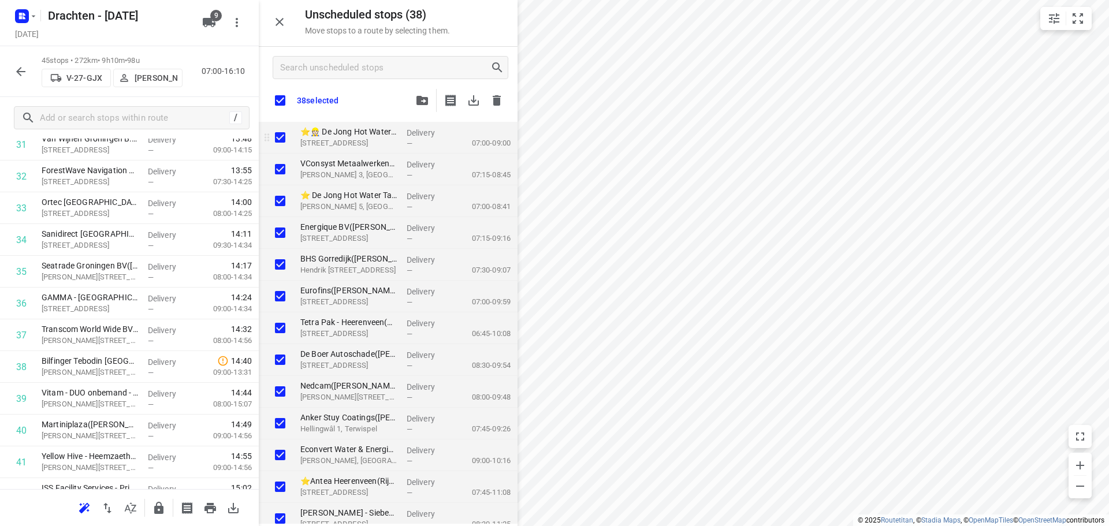
checkbox input "true"
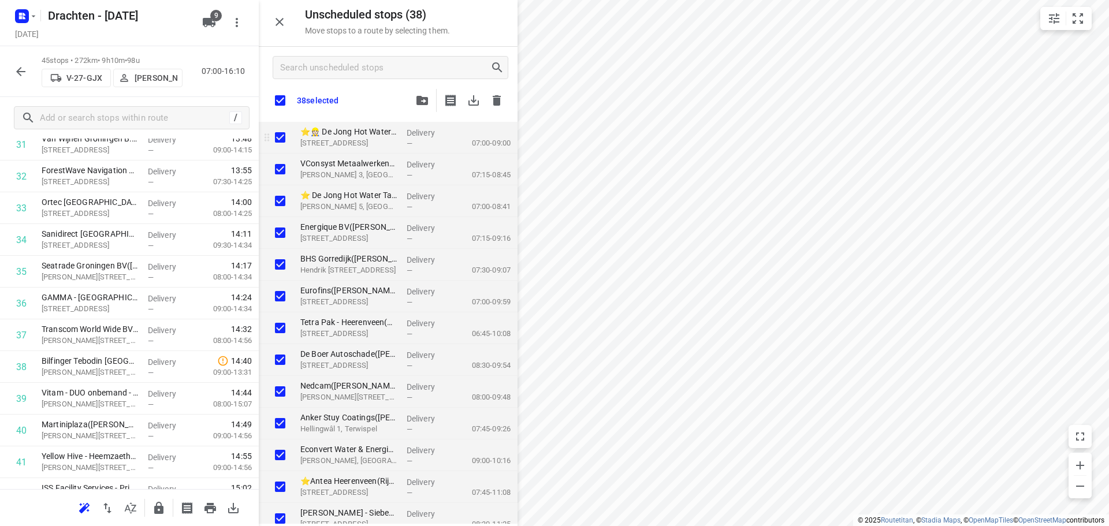
checkbox input "true"
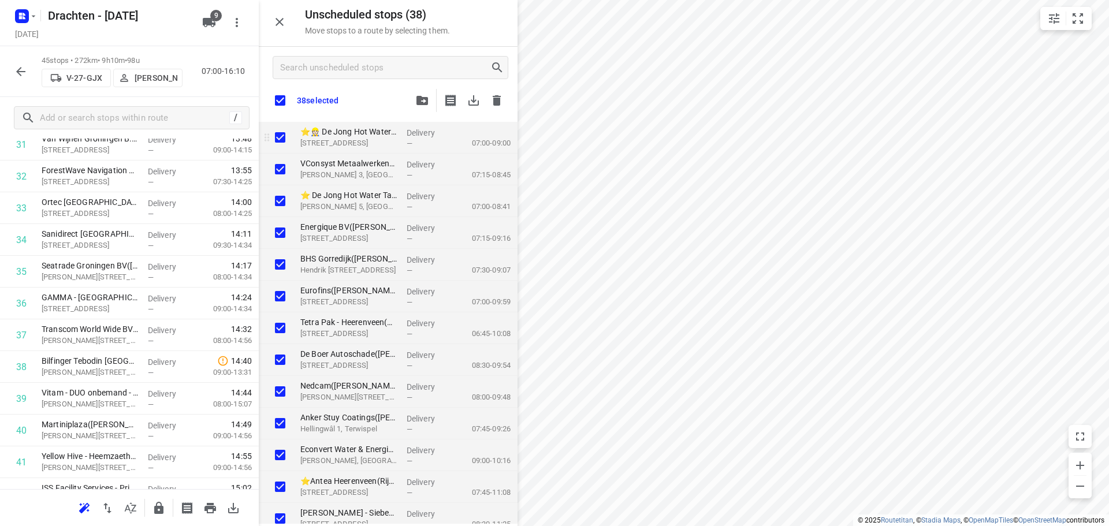
checkbox input "true"
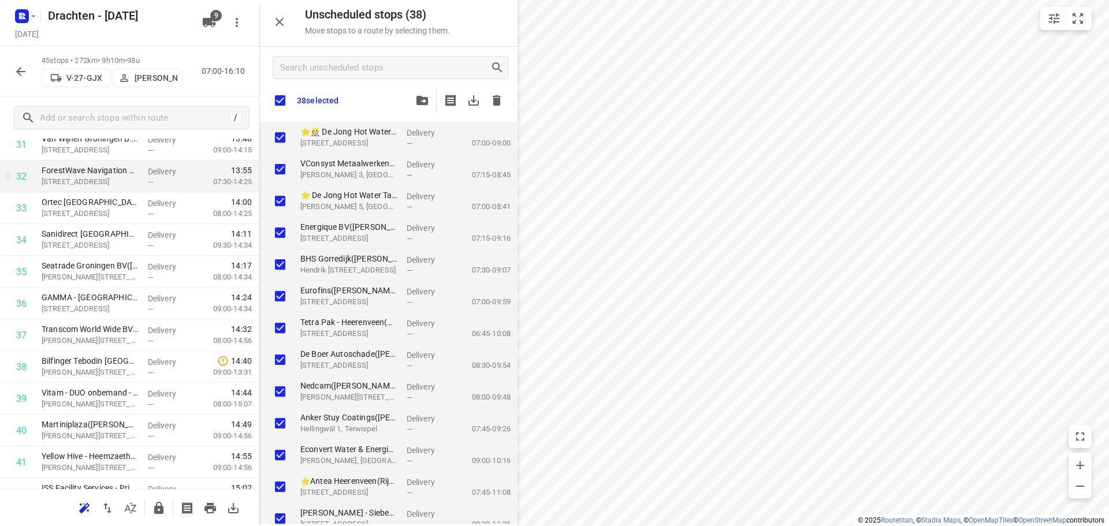
checkbox input "true"
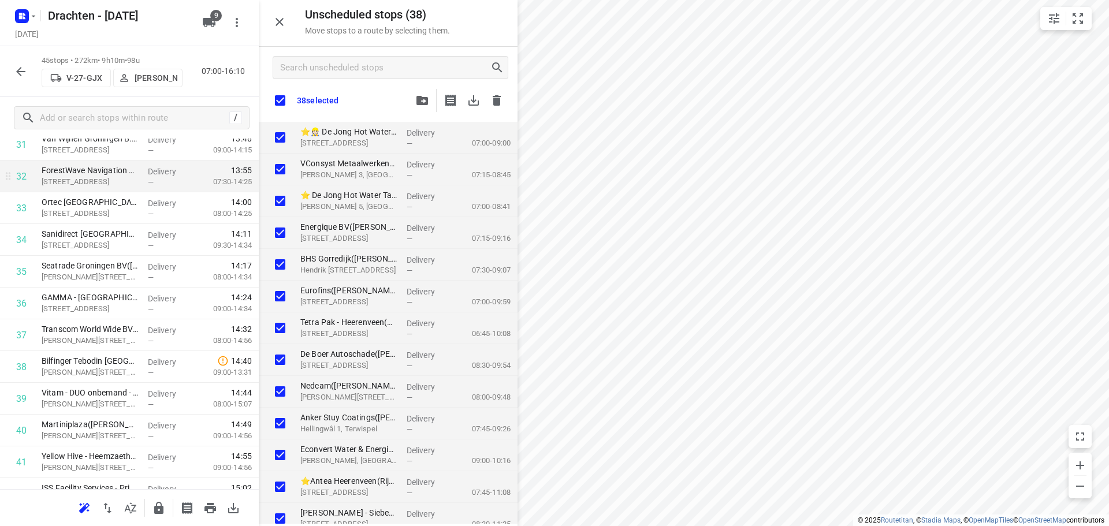
checkbox input "true"
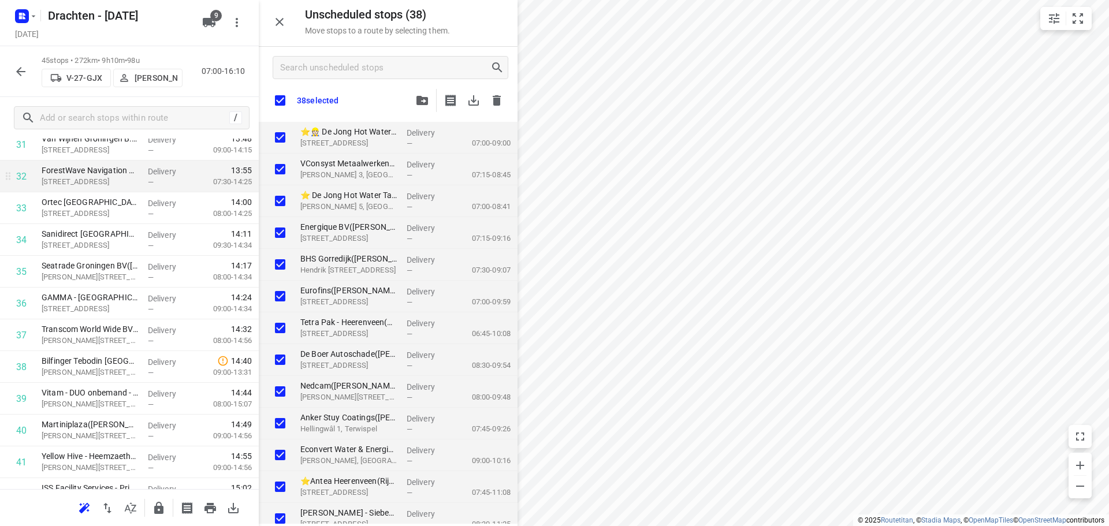
checkbox input "true"
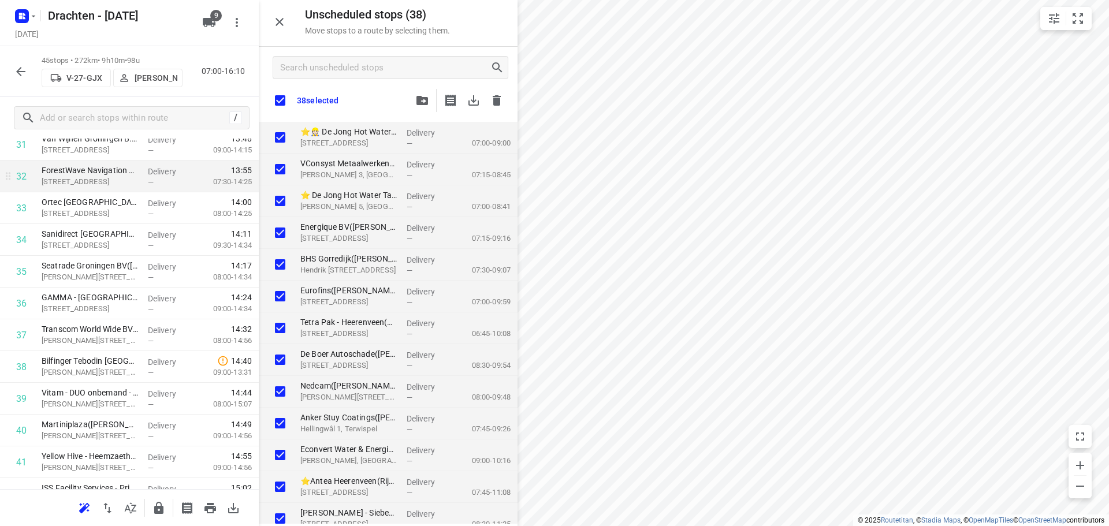
checkbox input "true"
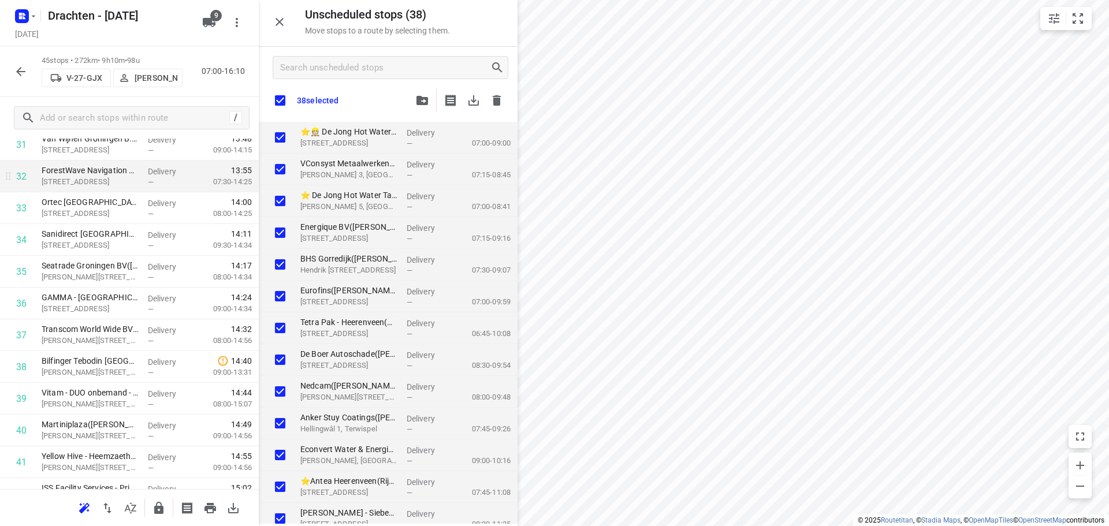
checkbox input "true"
click at [17, 68] on icon "button" at bounding box center [21, 72] width 14 height 14
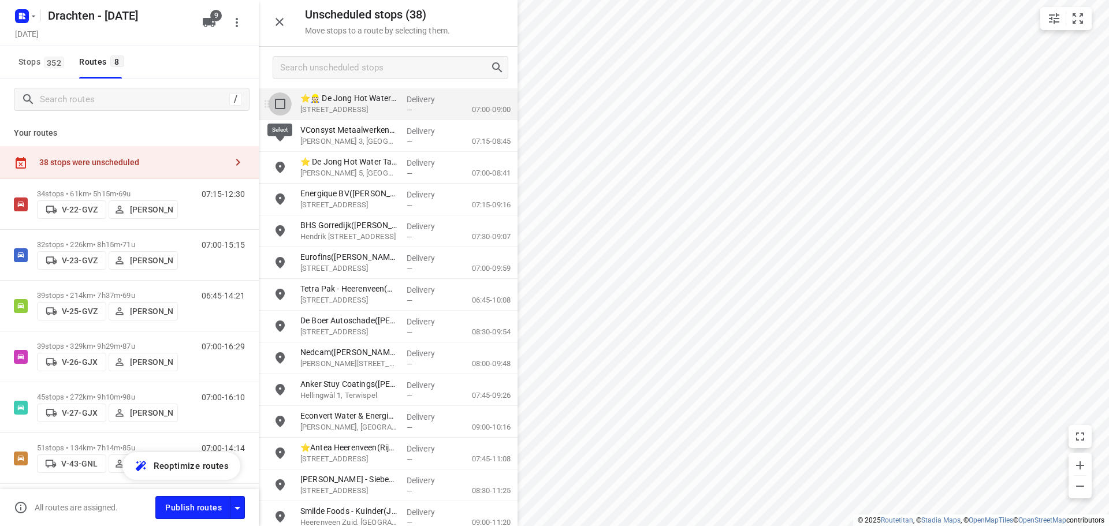
click at [282, 105] on input "grid" at bounding box center [280, 103] width 23 height 23
checkbox input "true"
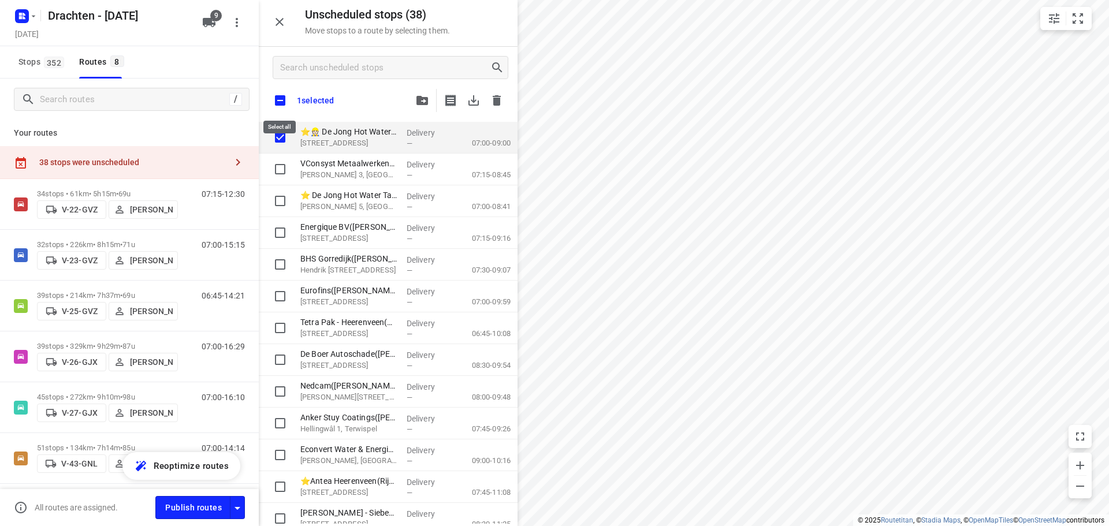
click at [283, 98] on input "checkbox" at bounding box center [280, 100] width 24 height 24
checkbox input "true"
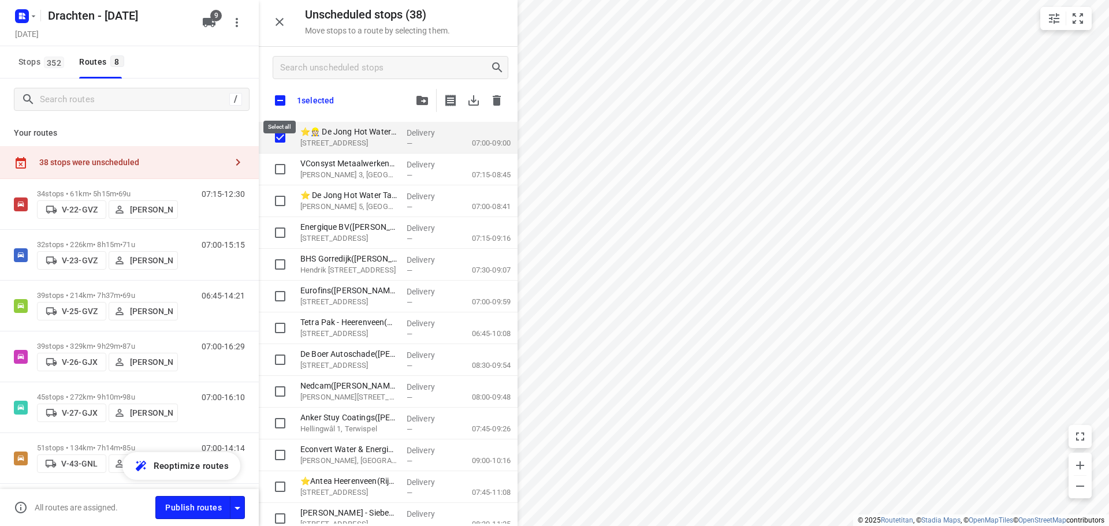
checkbox input "true"
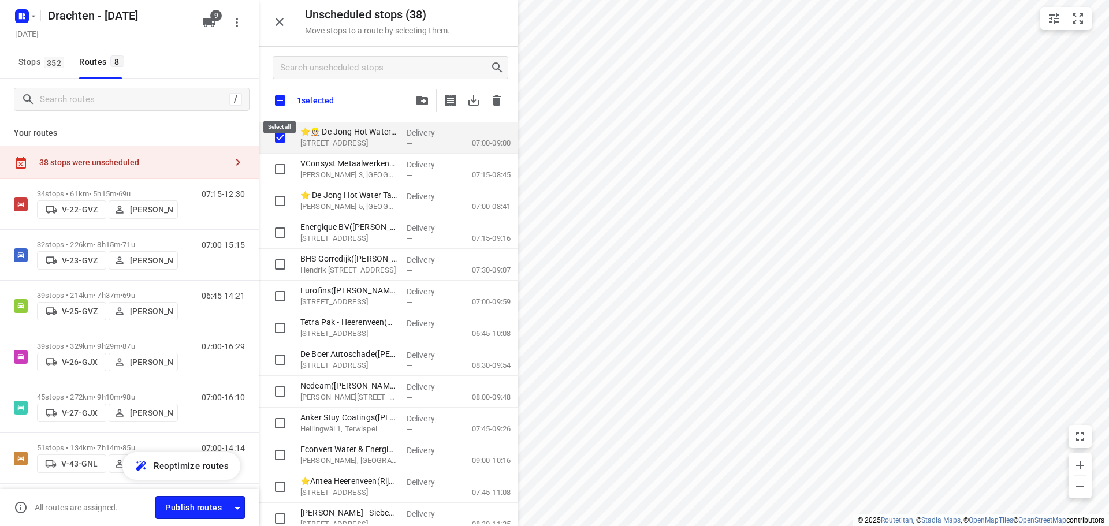
checkbox input "true"
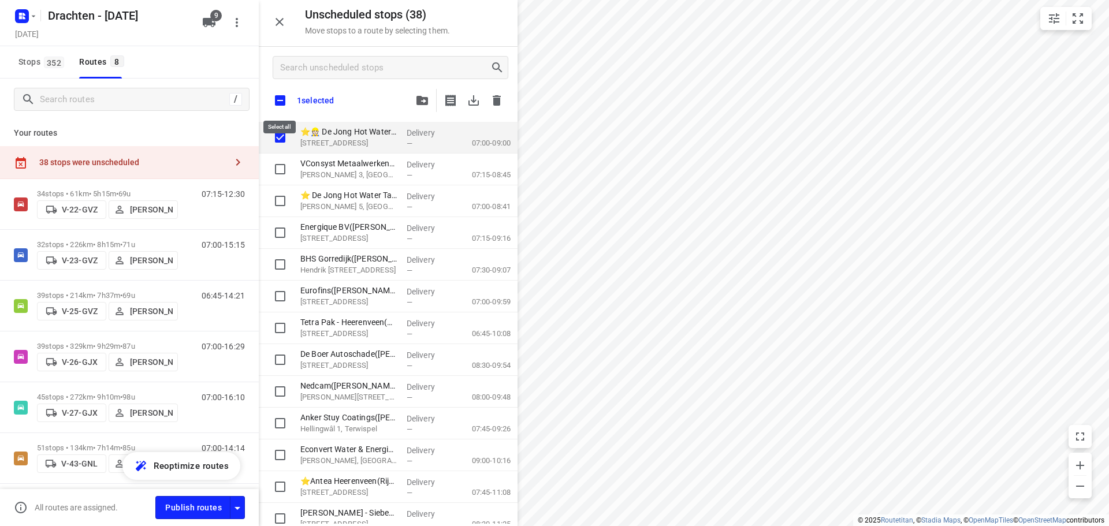
checkbox input "true"
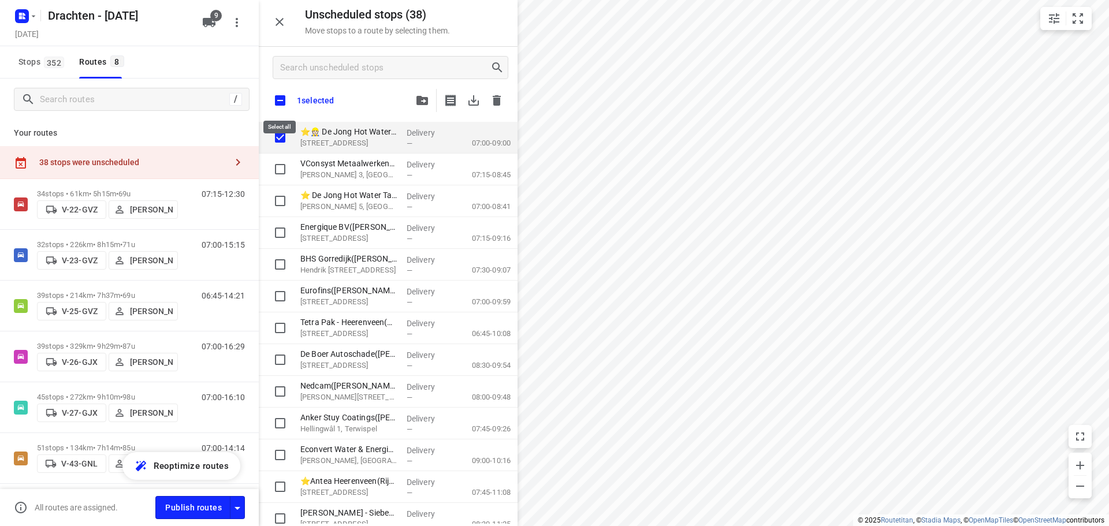
checkbox input "true"
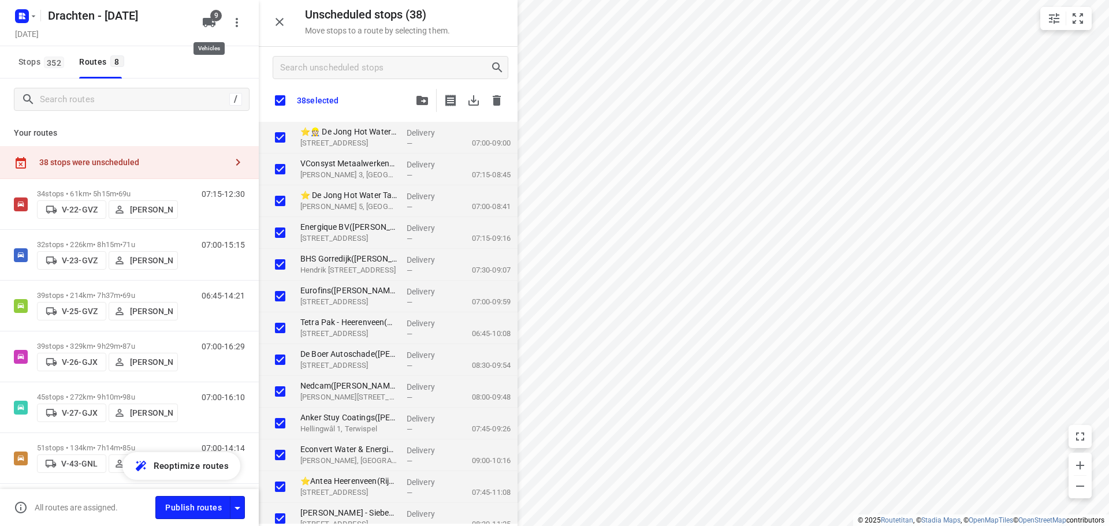
click at [207, 23] on icon "button" at bounding box center [209, 22] width 13 height 9
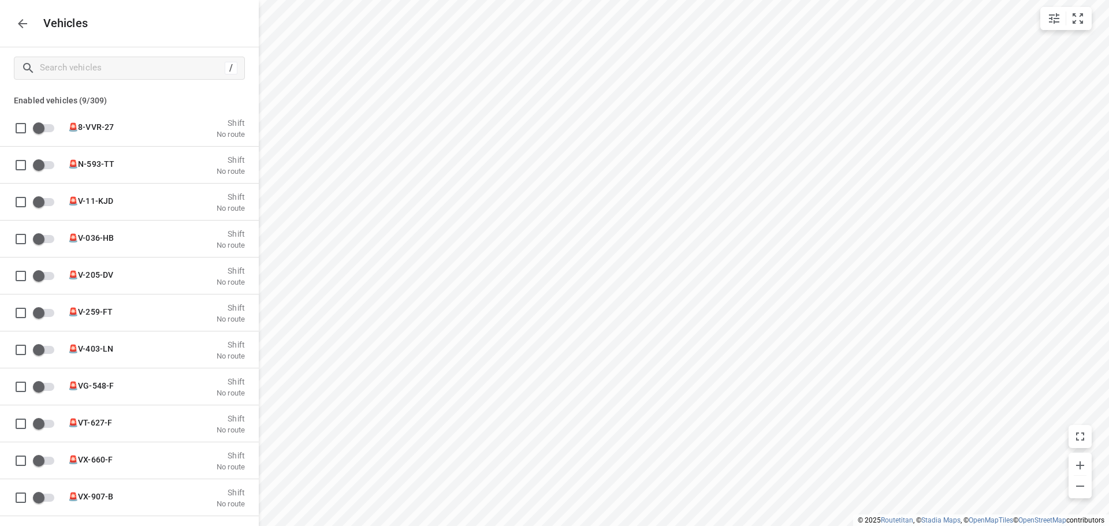
click at [23, 20] on icon "button" at bounding box center [22, 23] width 9 height 9
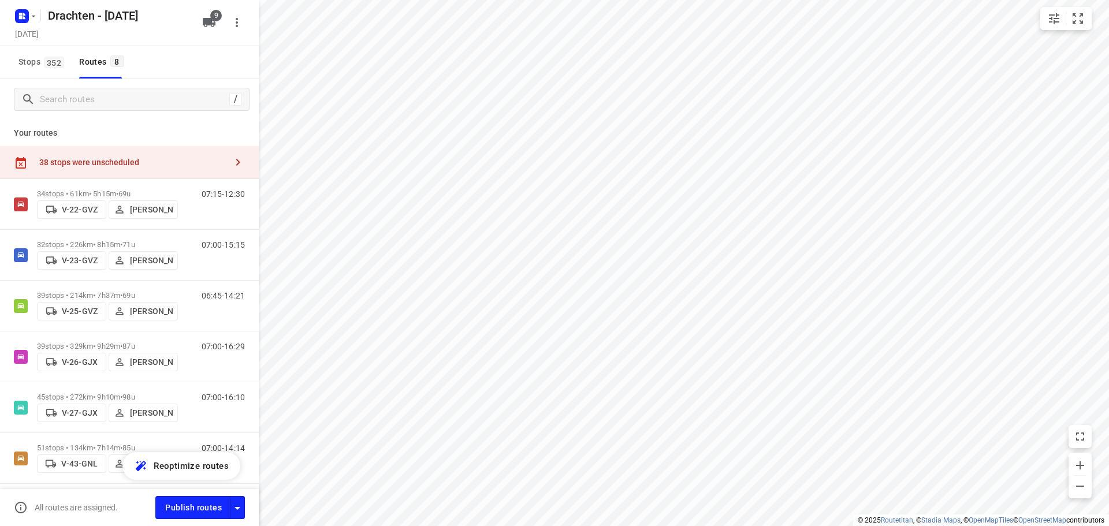
click at [151, 155] on div "38 stops were unscheduled" at bounding box center [129, 162] width 259 height 33
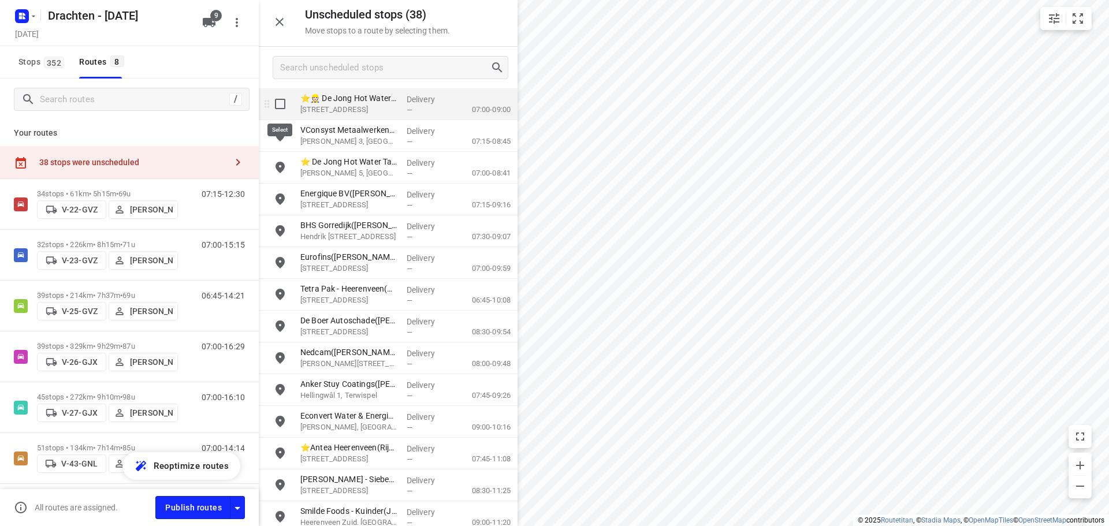
click at [284, 97] on input "grid" at bounding box center [280, 103] width 23 height 23
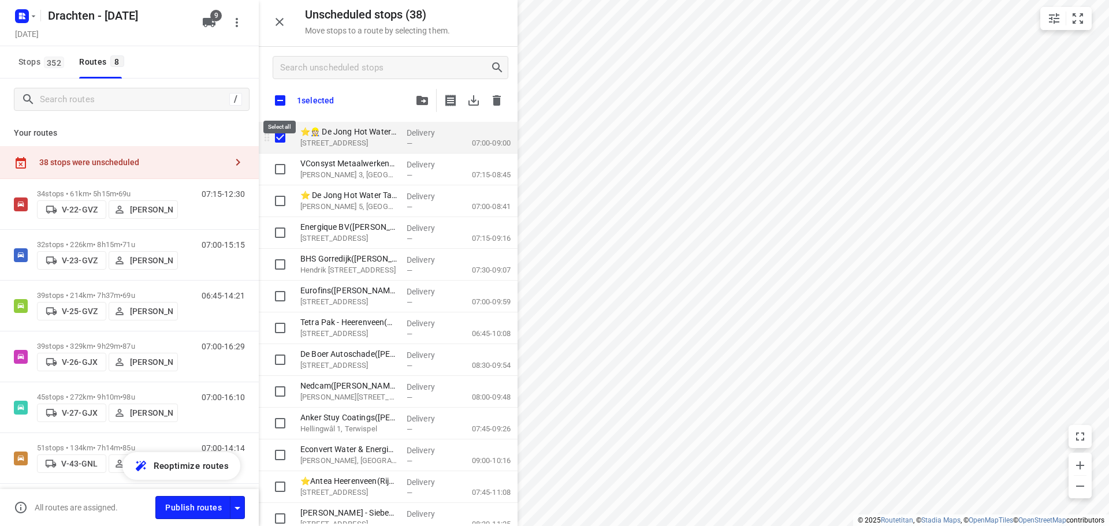
checkbox input "true"
click at [284, 106] on input "checkbox" at bounding box center [280, 100] width 24 height 24
checkbox input "true"
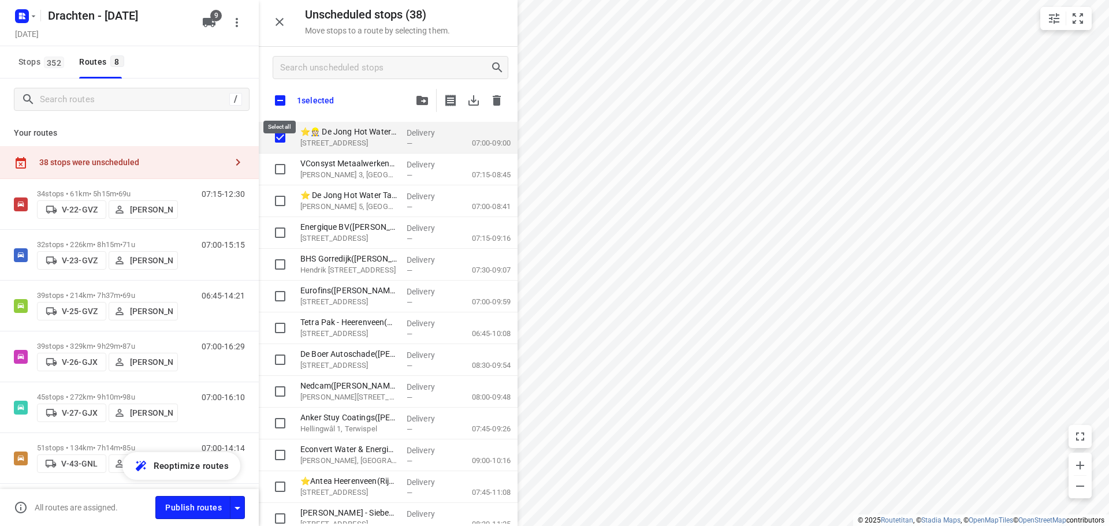
checkbox input "true"
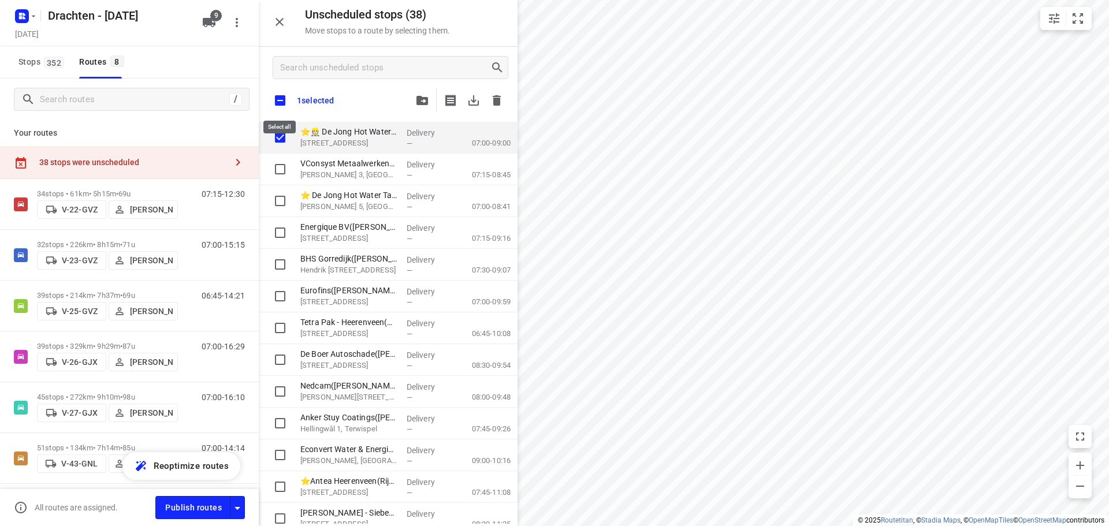
checkbox input "true"
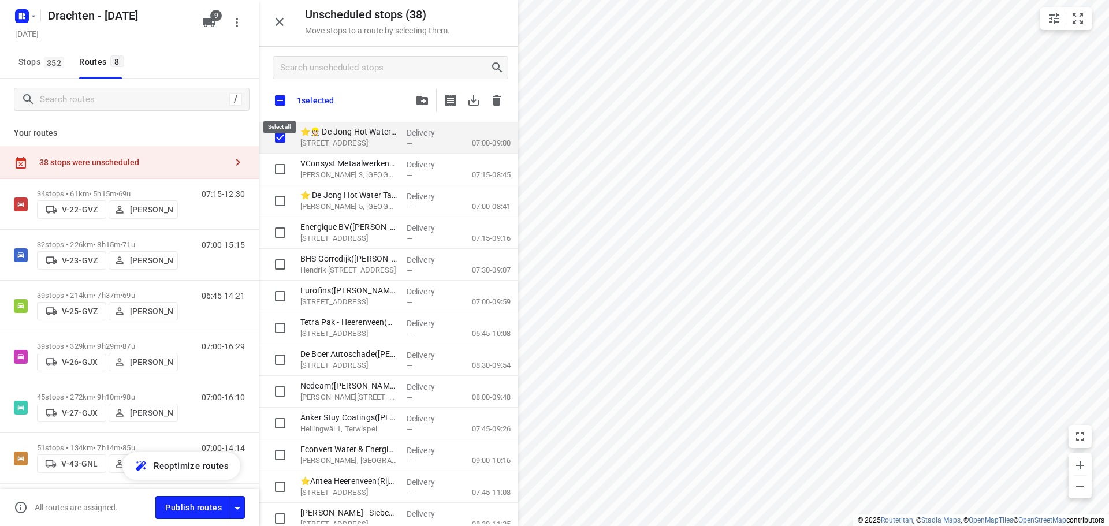
checkbox input "true"
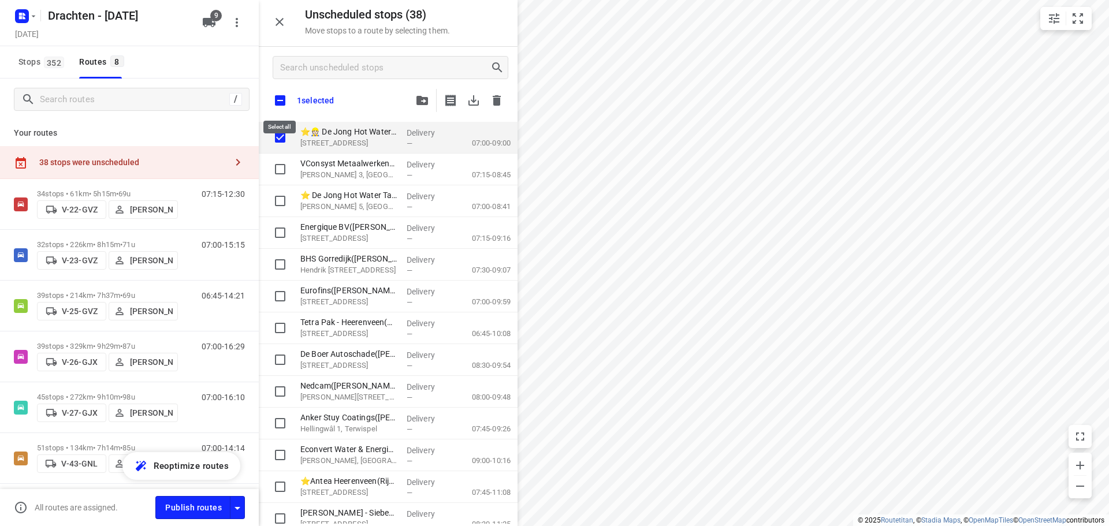
checkbox input "true"
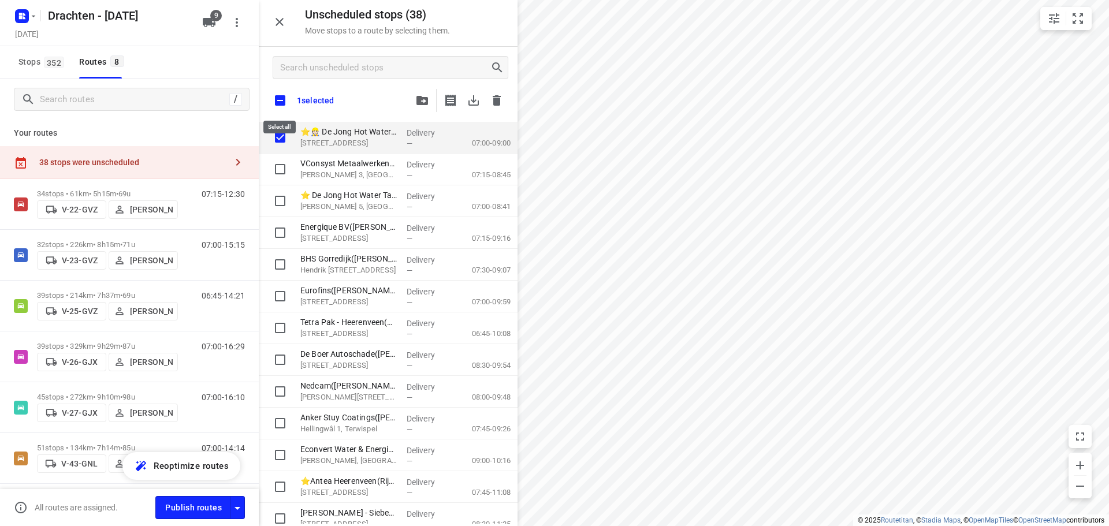
checkbox input "true"
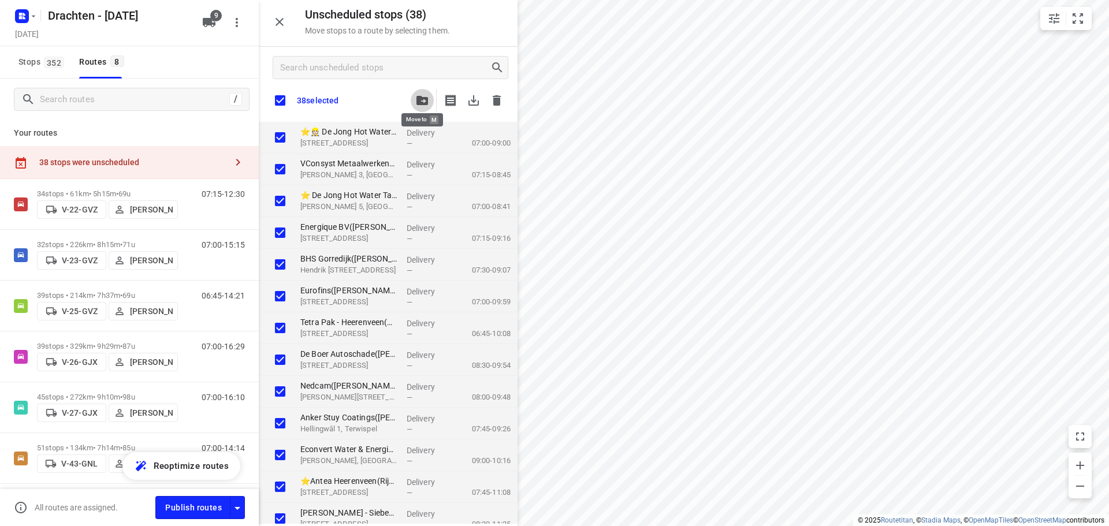
click at [422, 94] on button "button" at bounding box center [422, 100] width 23 height 23
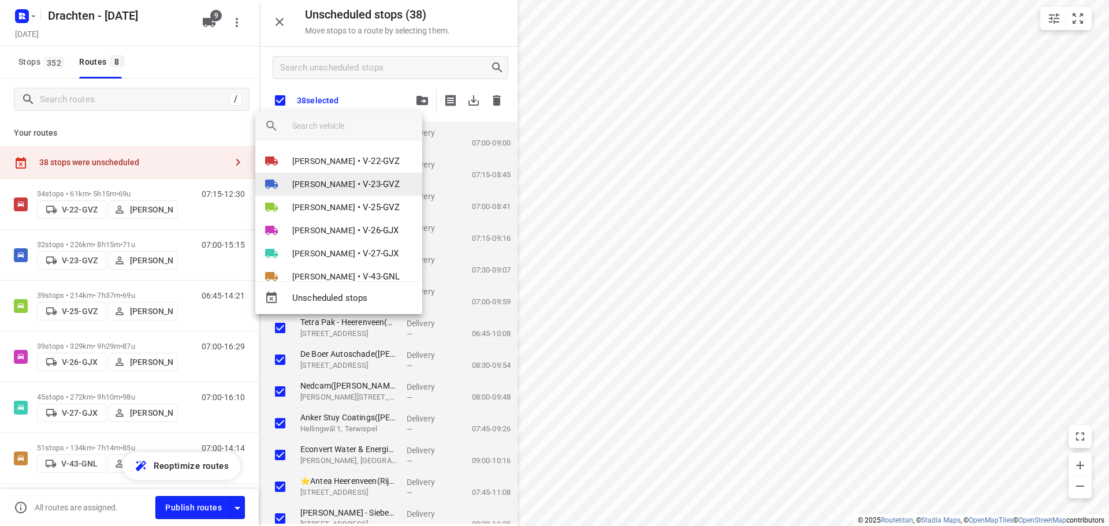
scroll to position [67, 0]
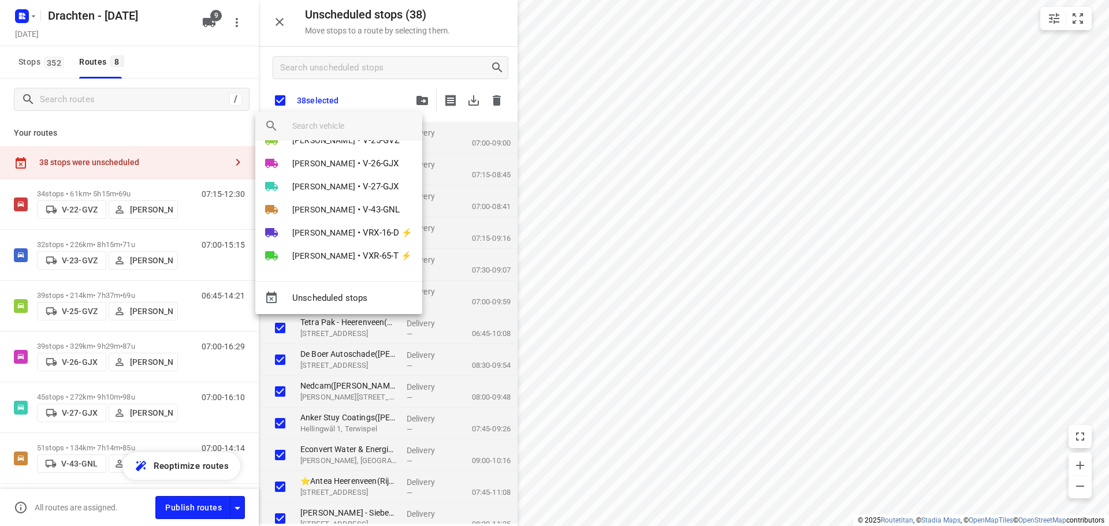
click at [169, 117] on div at bounding box center [554, 263] width 1109 height 526
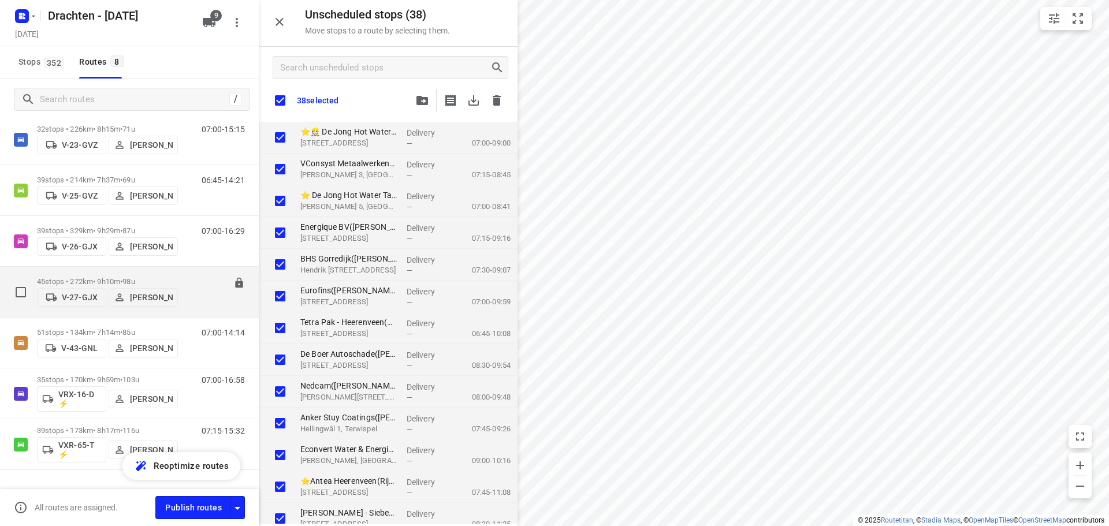
scroll to position [143, 0]
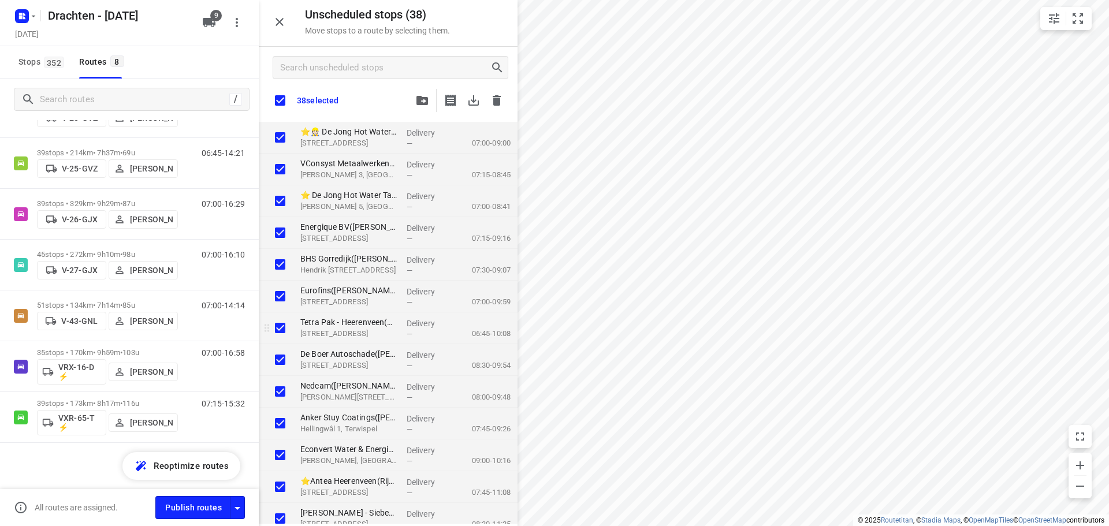
checkbox input "true"
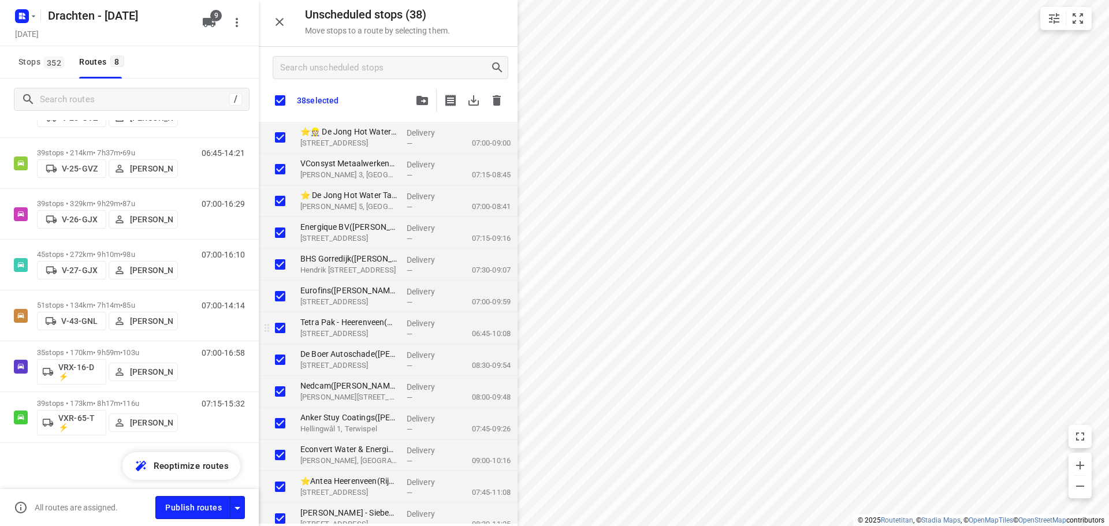
checkbox input "true"
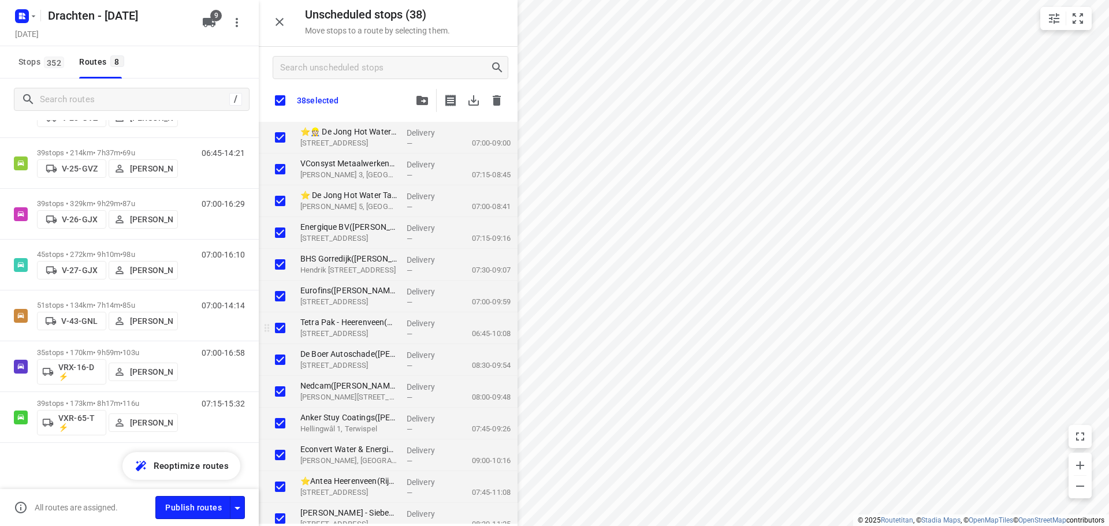
checkbox input "true"
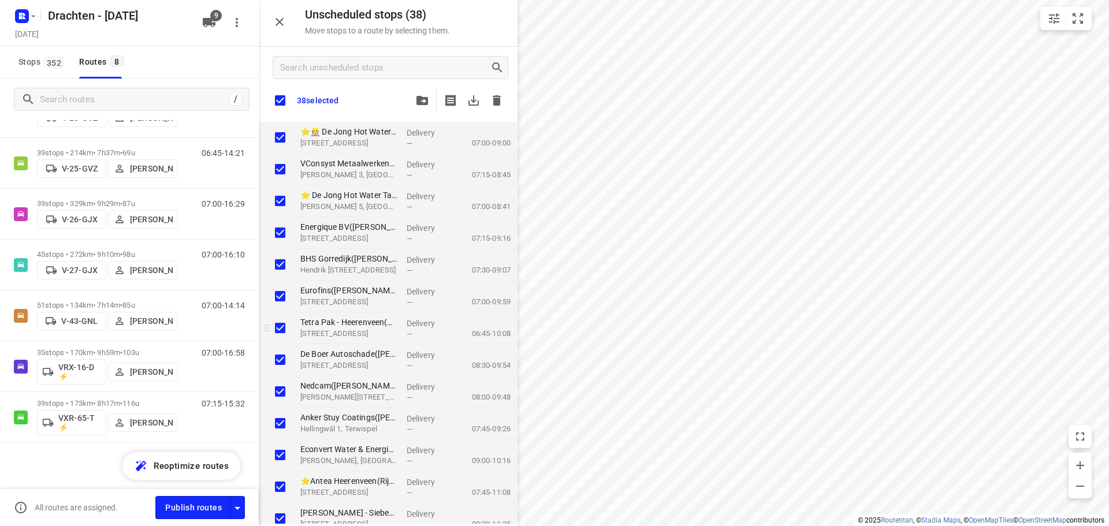
checkbox input "true"
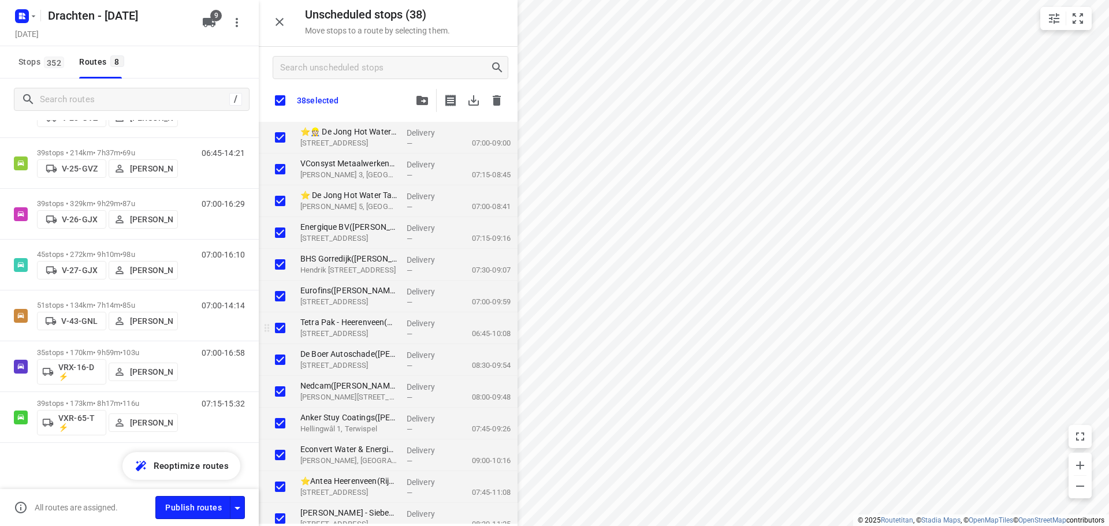
checkbox input "true"
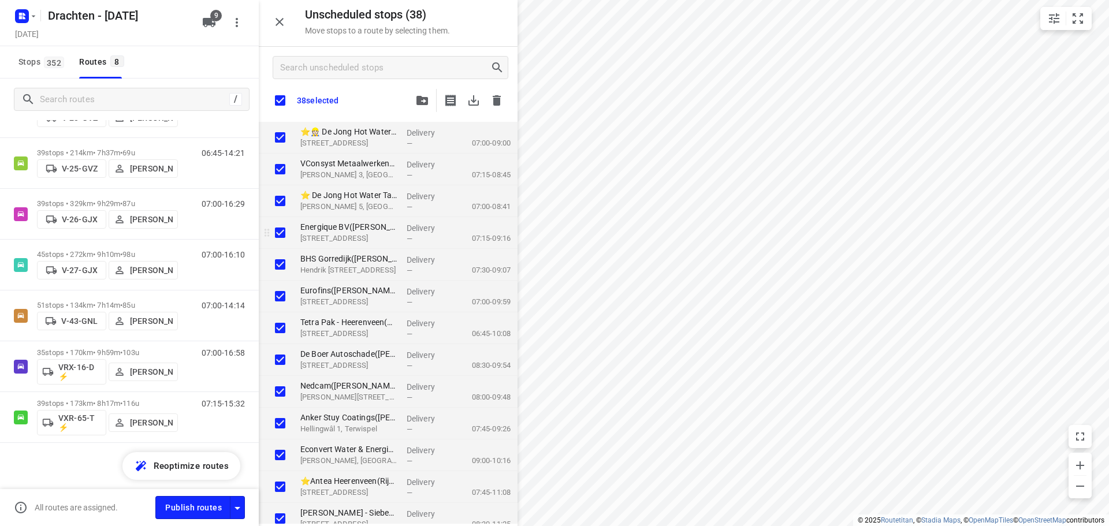
checkbox input "true"
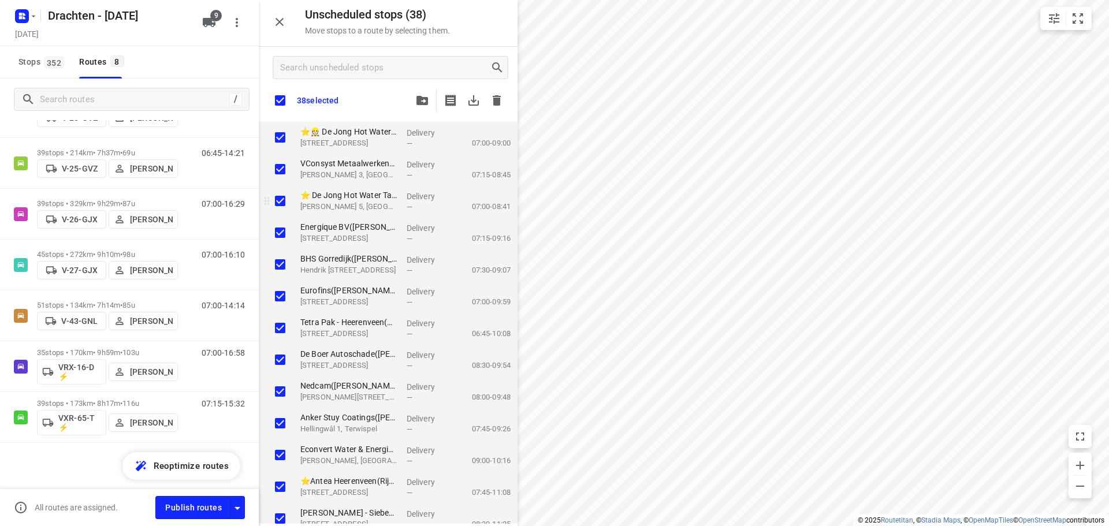
checkbox input "true"
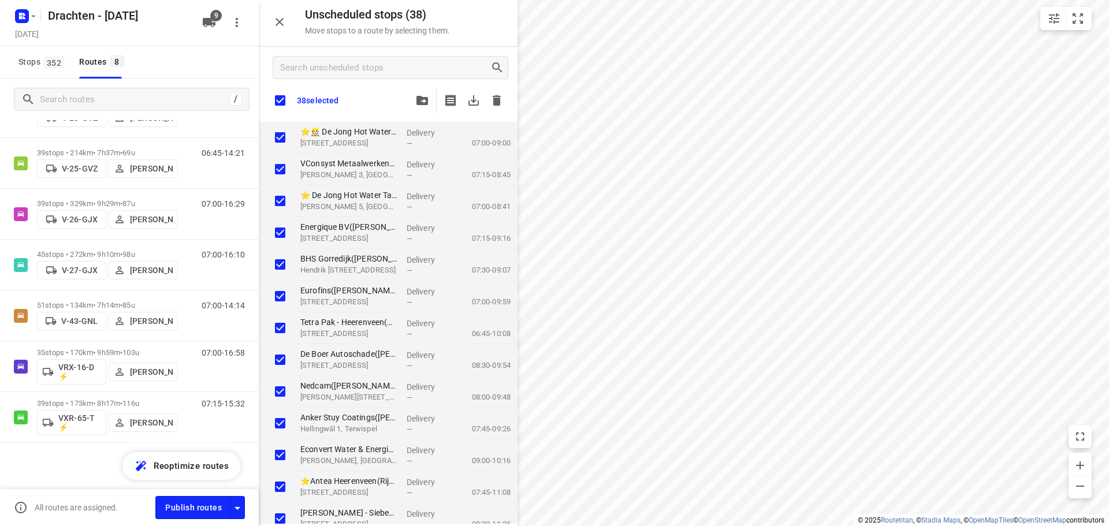
checkbox input "true"
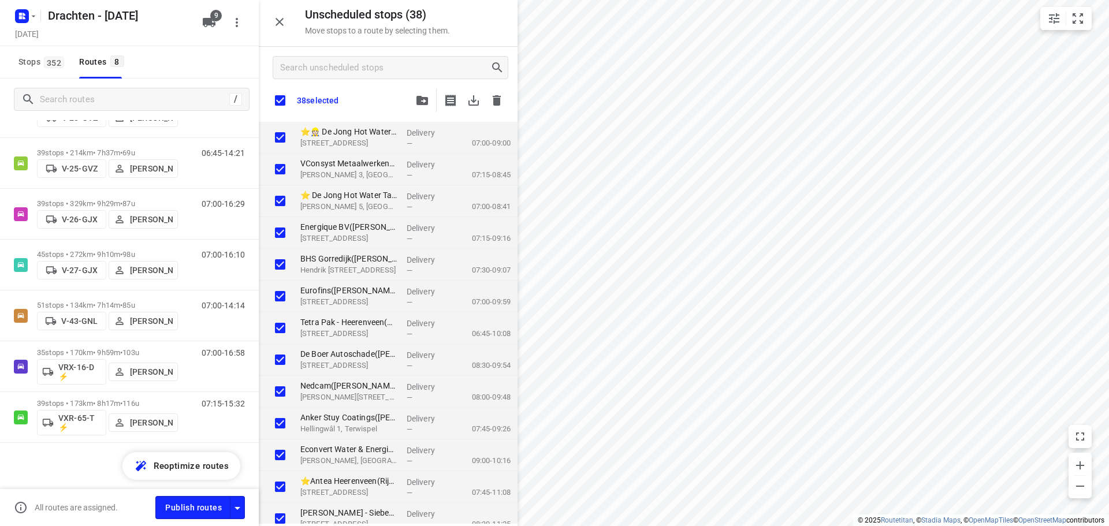
checkbox input "true"
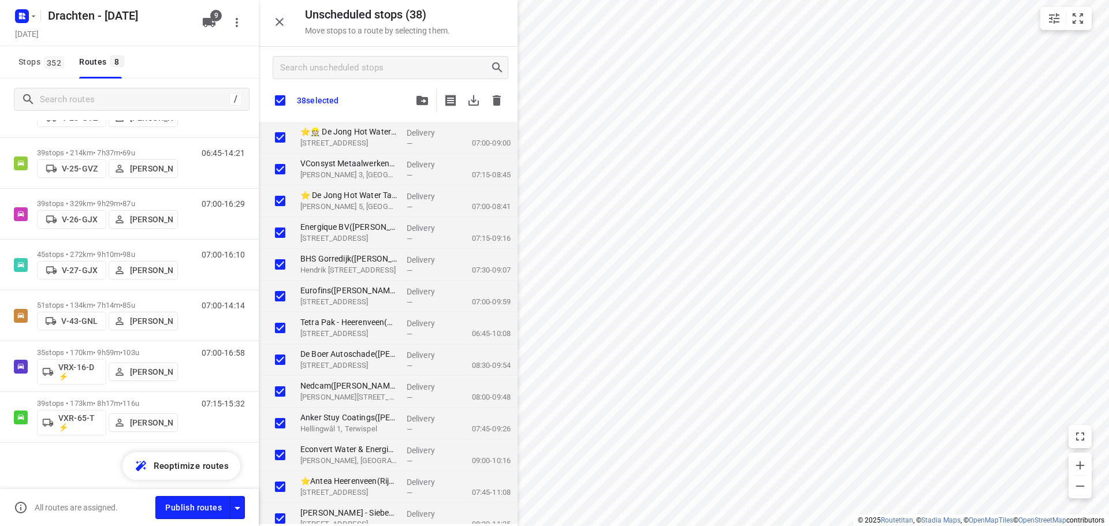
checkbox input "true"
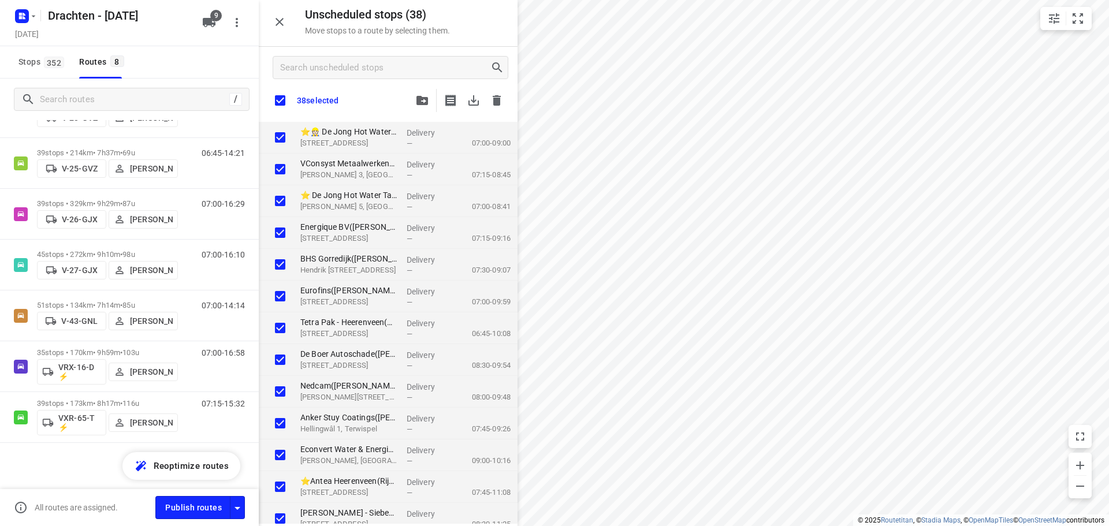
checkbox input "true"
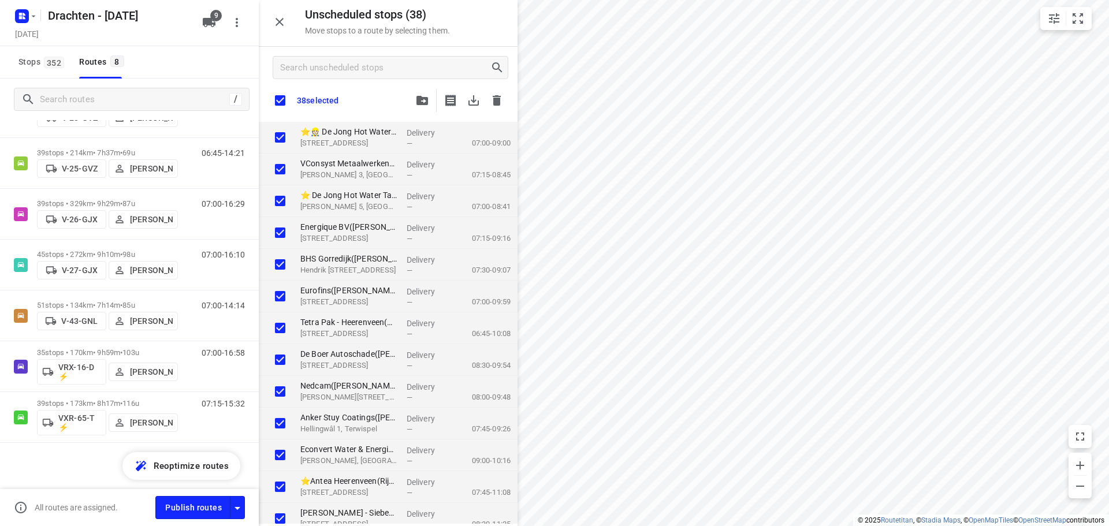
checkbox input "true"
click at [424, 100] on icon "button" at bounding box center [423, 100] width 12 height 9
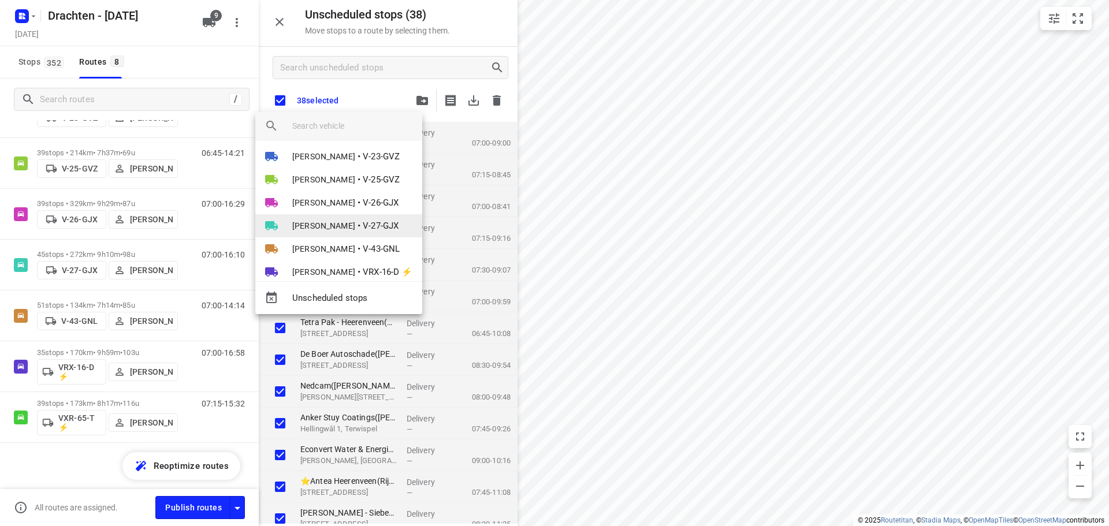
scroll to position [0, 0]
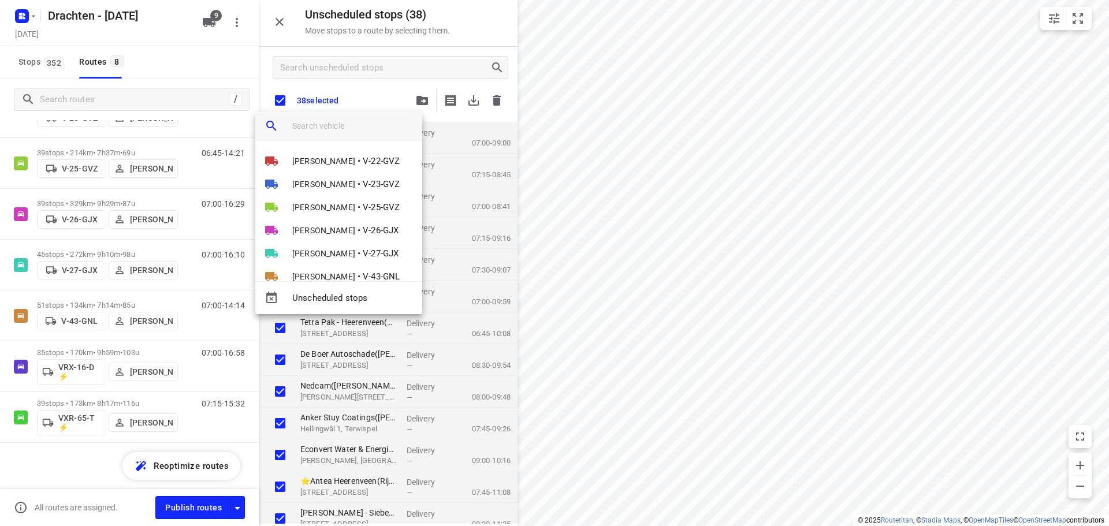
click at [310, 129] on input "search vehicle" at bounding box center [352, 125] width 121 height 17
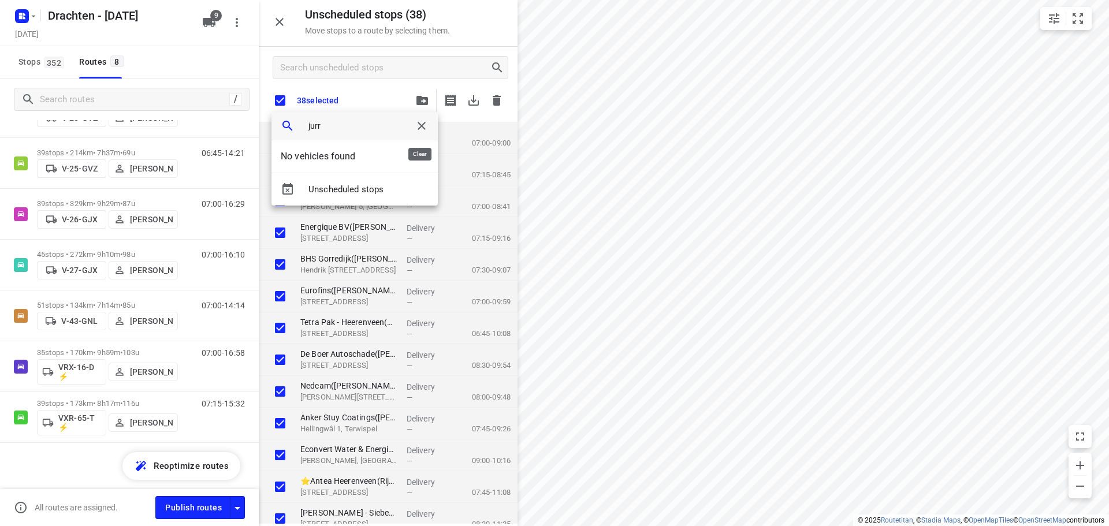
type input "jurr"
click at [415, 125] on icon "button" at bounding box center [422, 126] width 14 height 14
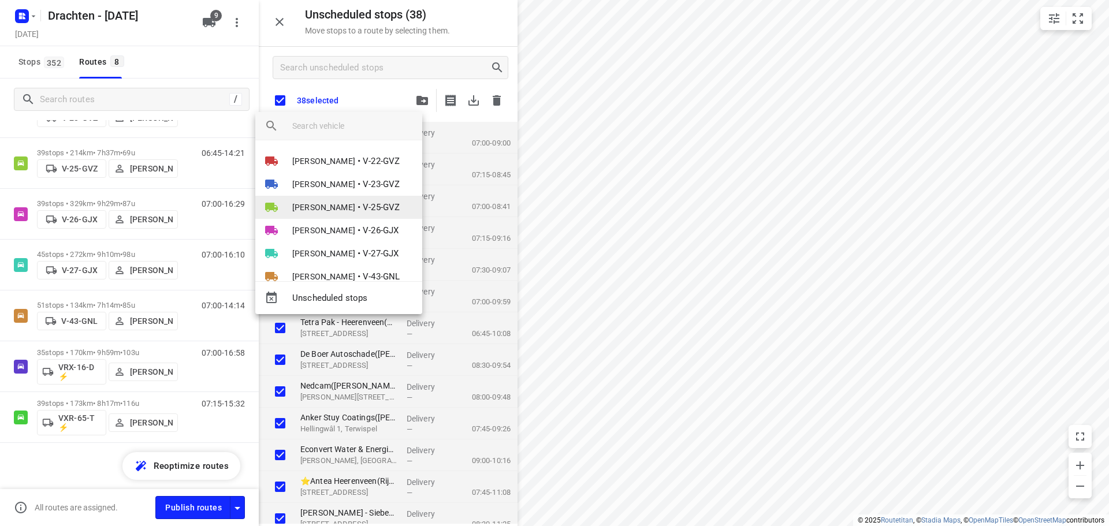
scroll to position [67, 0]
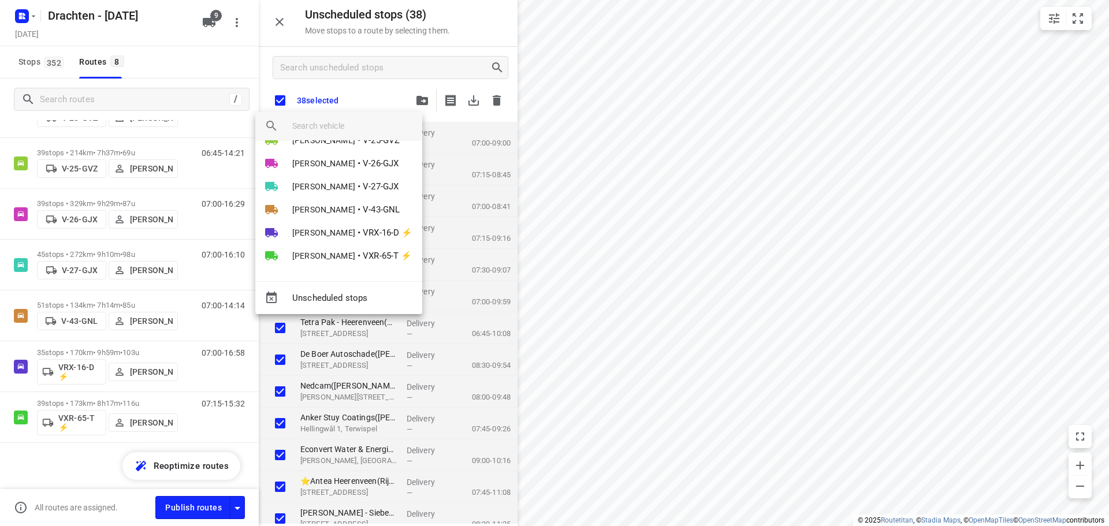
click at [470, 30] on div at bounding box center [554, 263] width 1109 height 526
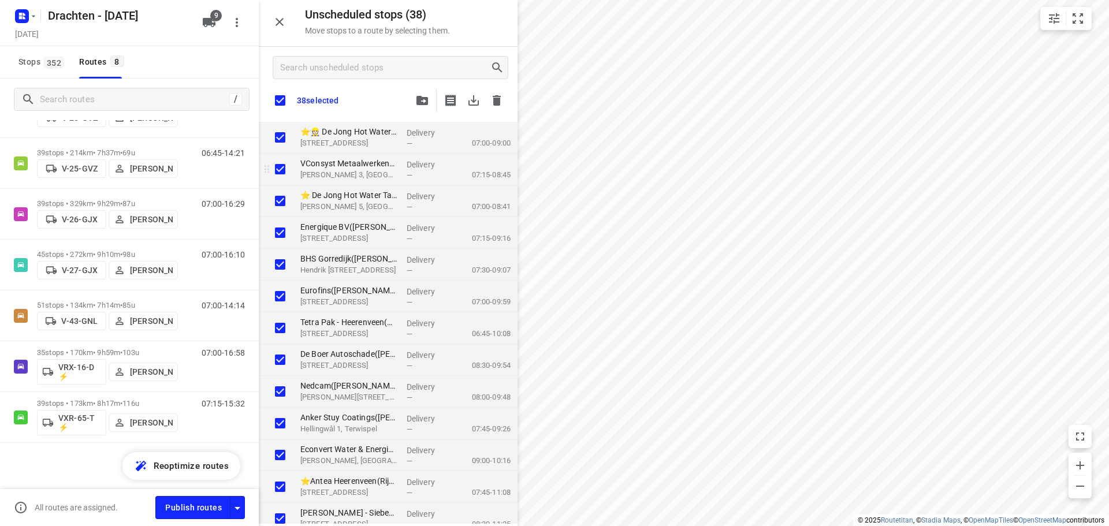
checkbox input "true"
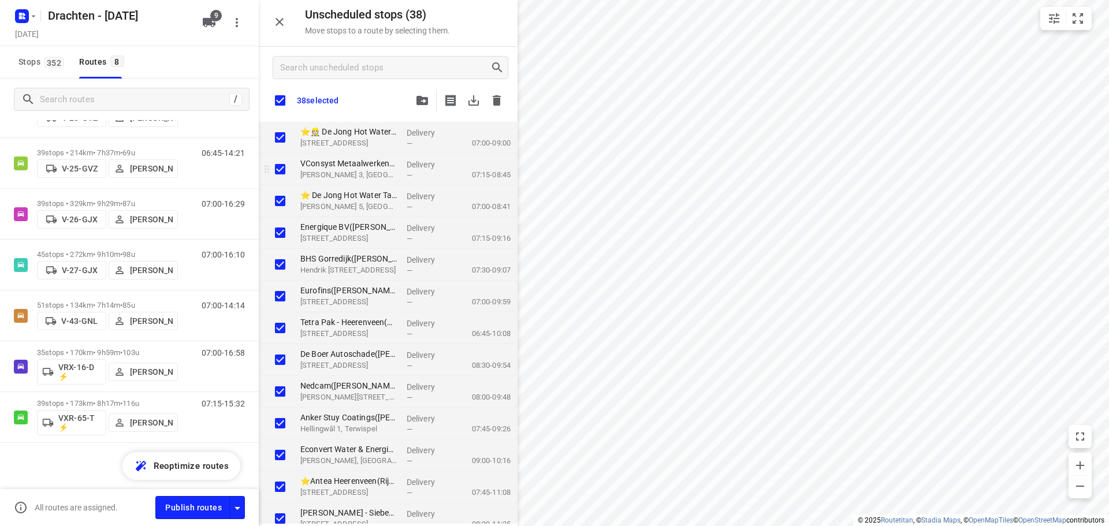
checkbox input "true"
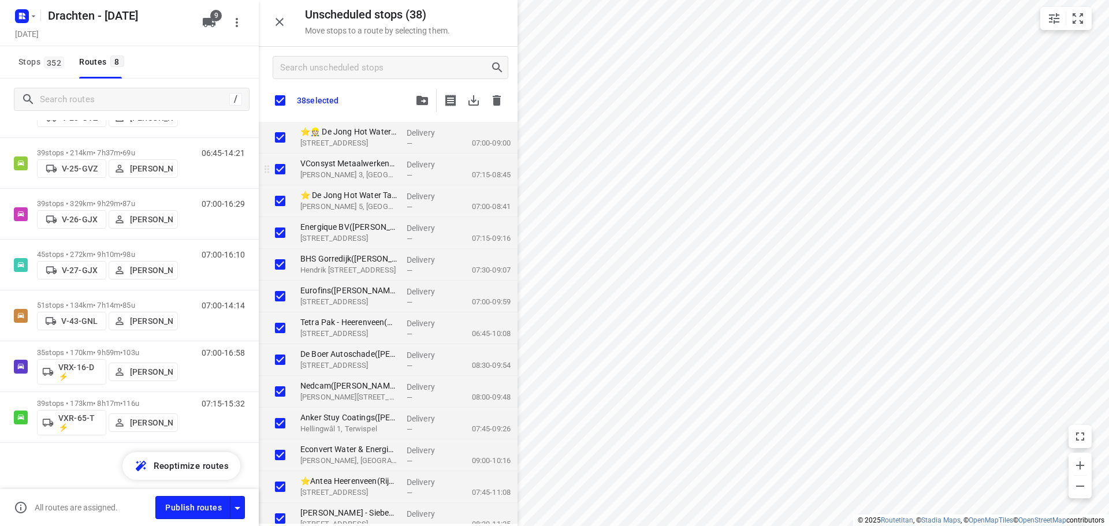
checkbox input "true"
click at [280, 106] on input "checkbox" at bounding box center [280, 100] width 24 height 24
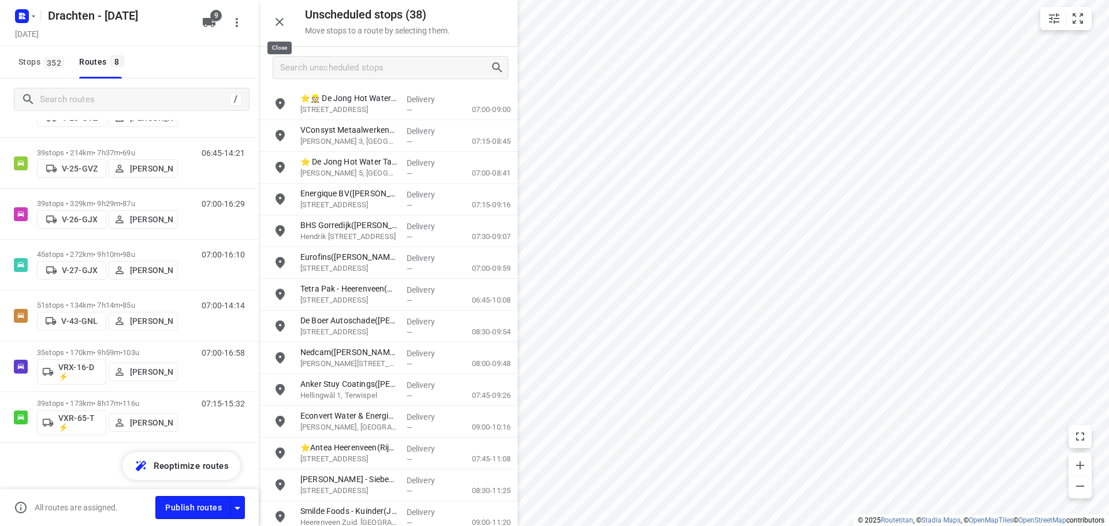
click at [284, 23] on icon "button" at bounding box center [280, 22] width 14 height 14
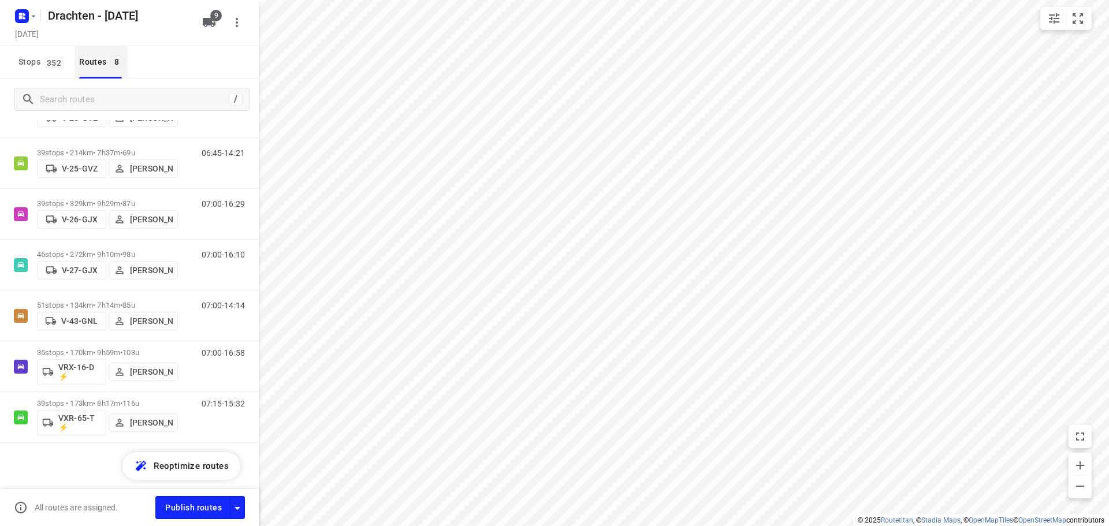
click at [116, 64] on span "8" at bounding box center [117, 61] width 14 height 12
click at [216, 22] on icon "button" at bounding box center [209, 23] width 14 height 14
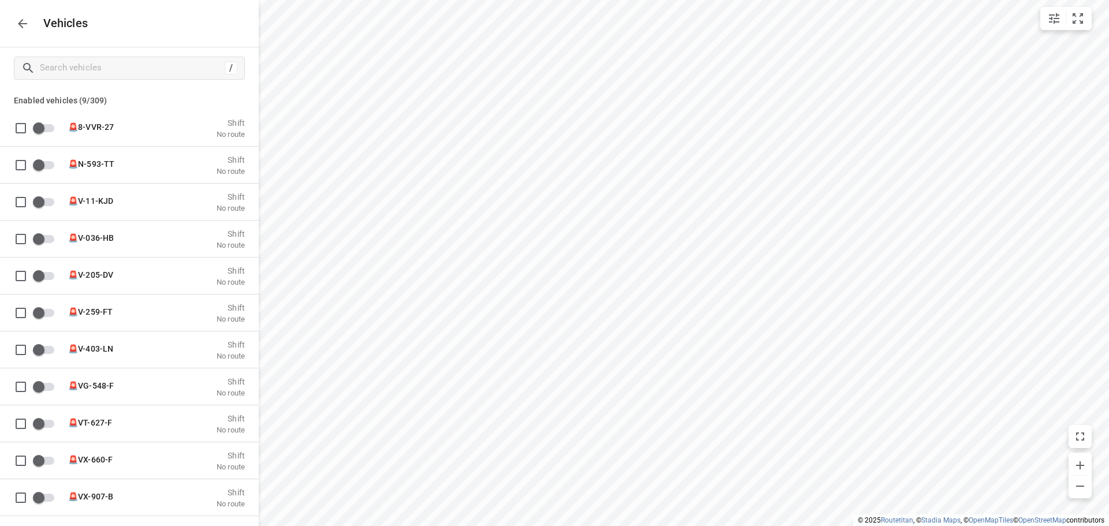
click at [28, 29] on icon "button" at bounding box center [23, 24] width 14 height 14
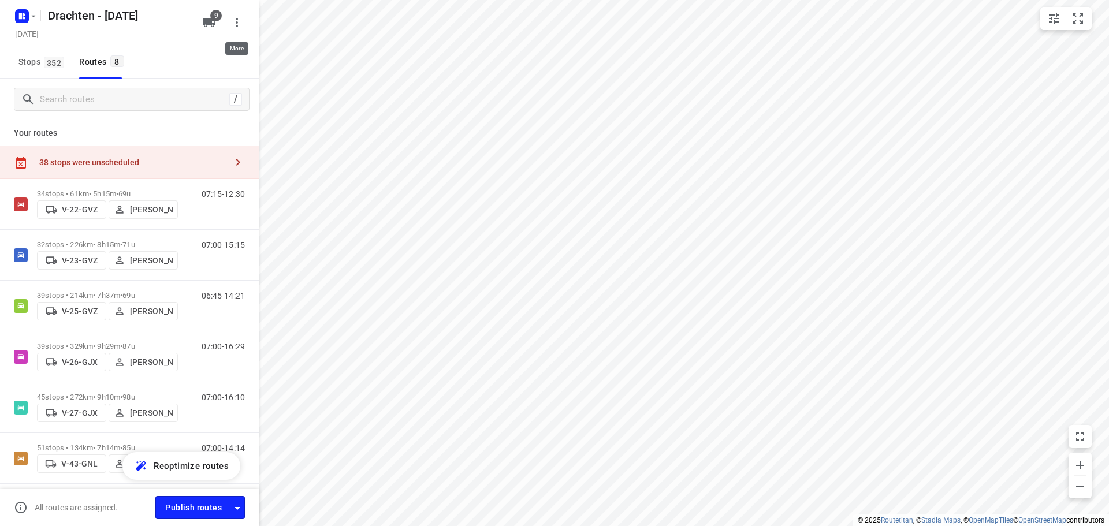
click at [243, 18] on icon "button" at bounding box center [237, 23] width 14 height 14
click at [210, 22] on div at bounding box center [554, 263] width 1109 height 526
click at [210, 23] on icon "button" at bounding box center [209, 22] width 13 height 9
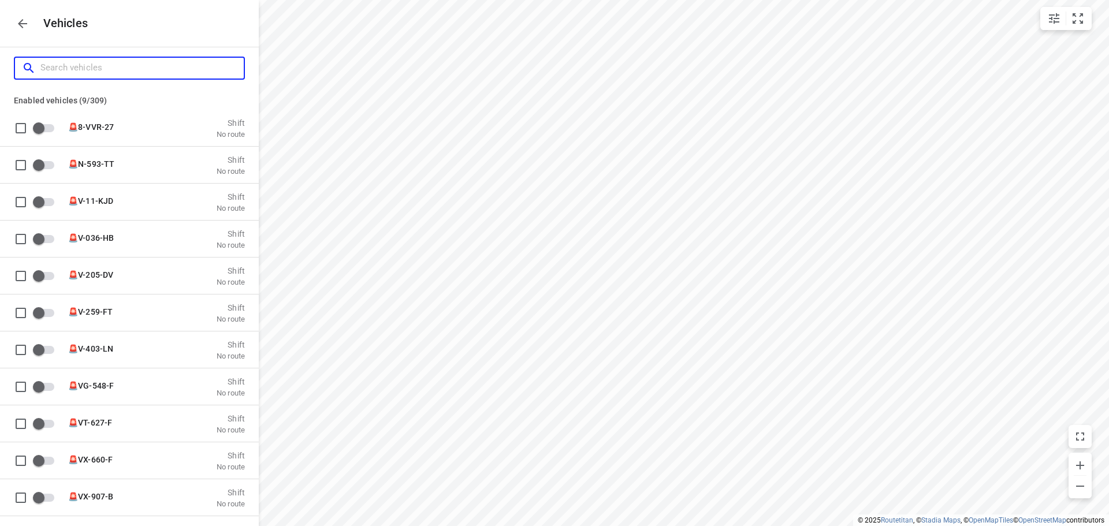
click at [93, 66] on input "Search vehicles" at bounding box center [141, 68] width 203 height 18
click at [21, 24] on icon "button" at bounding box center [22, 23] width 9 height 9
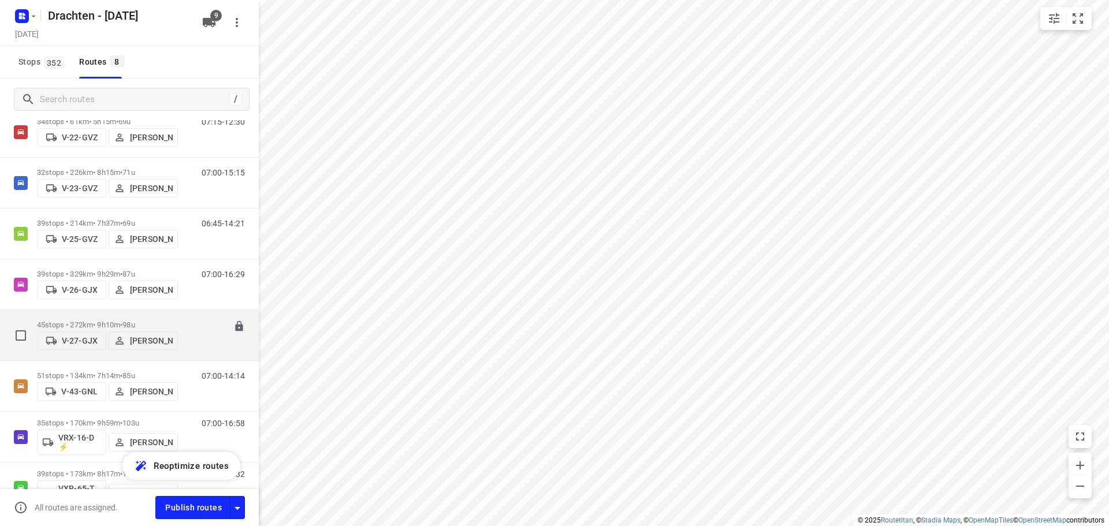
scroll to position [0, 0]
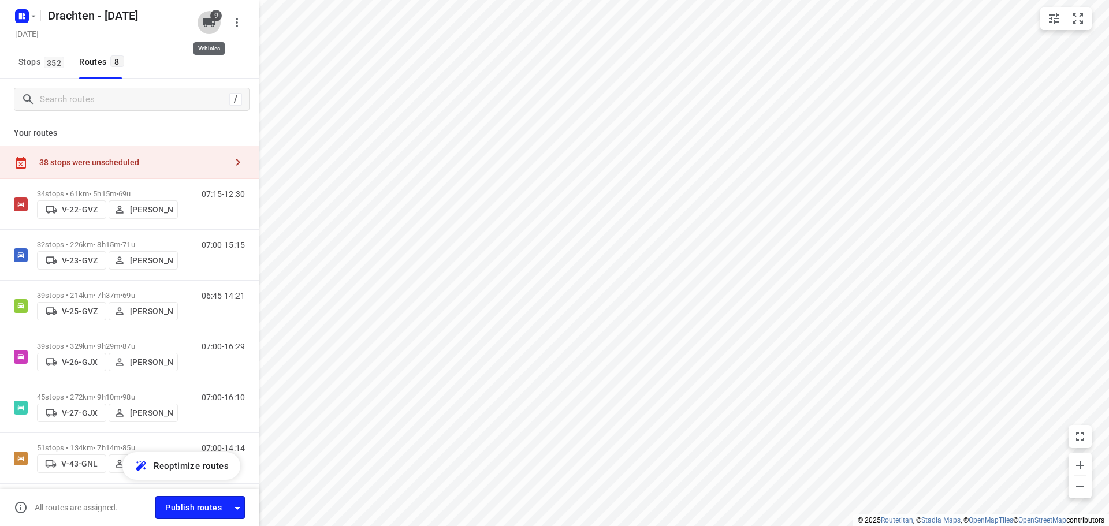
click at [211, 24] on icon "button" at bounding box center [209, 22] width 13 height 9
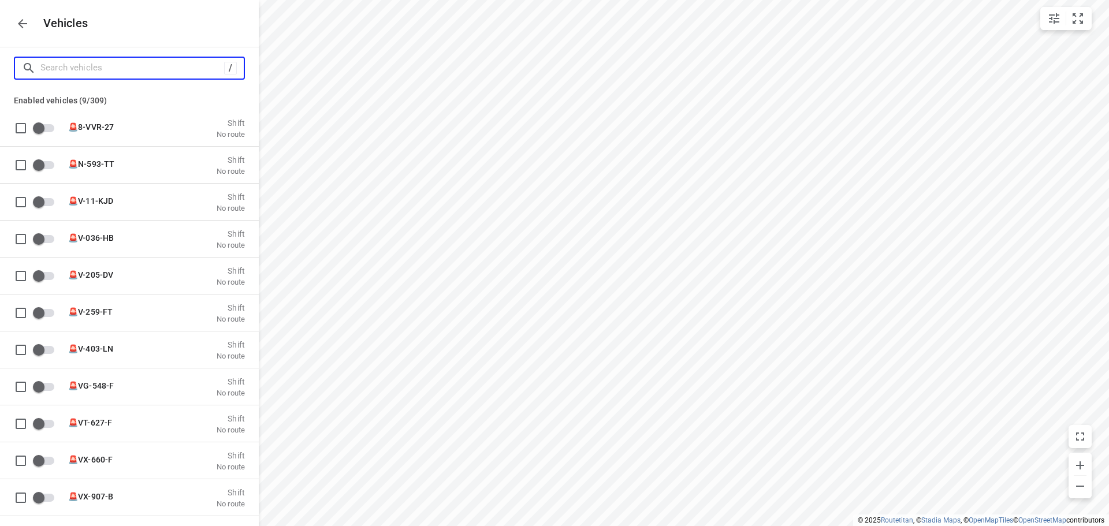
click at [112, 70] on input "Search vehicles" at bounding box center [132, 68] width 184 height 18
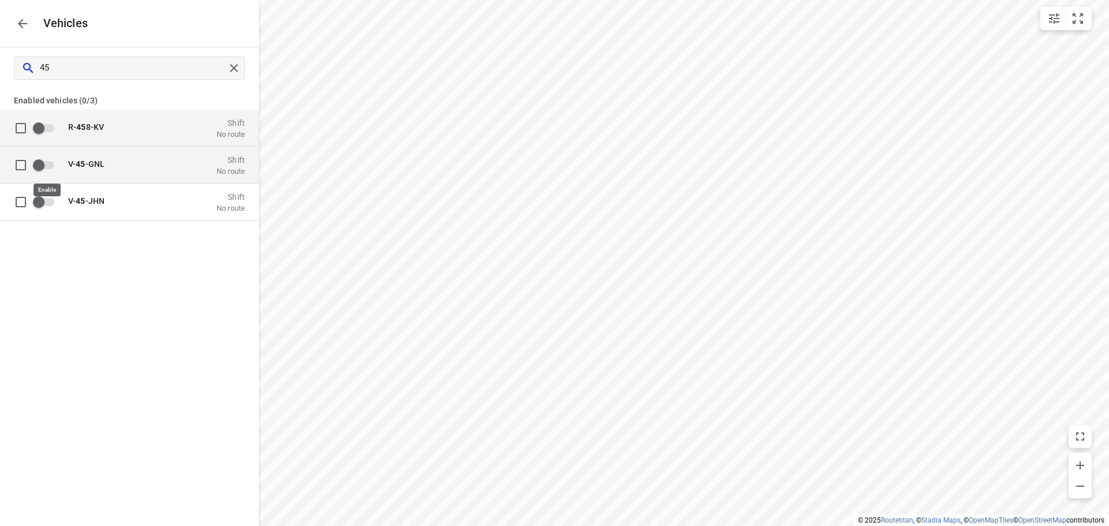
click at [43, 162] on input "grid" at bounding box center [39, 165] width 66 height 22
click at [27, 23] on icon "button" at bounding box center [23, 24] width 14 height 14
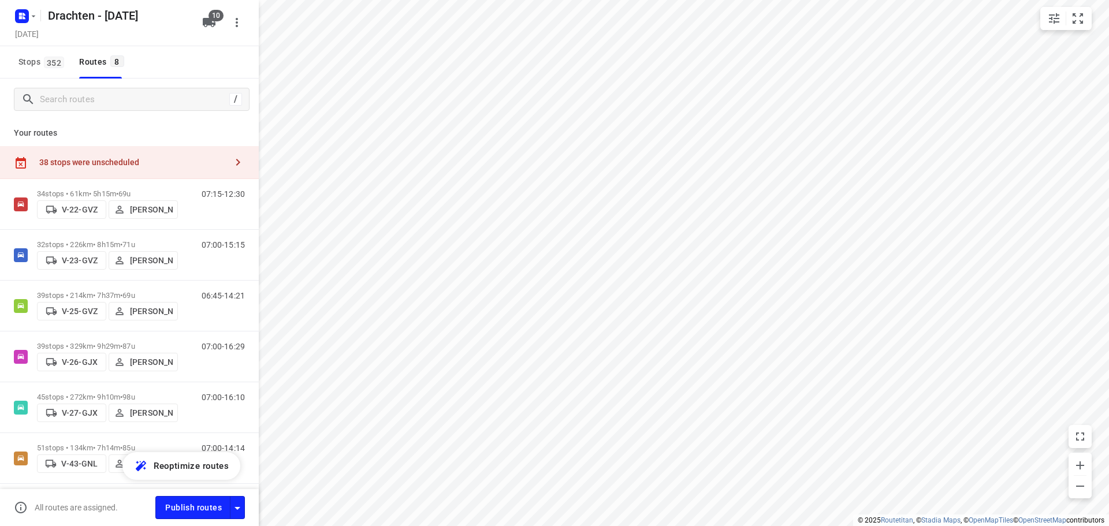
click at [185, 150] on div "38 stops were unscheduled" at bounding box center [129, 162] width 259 height 33
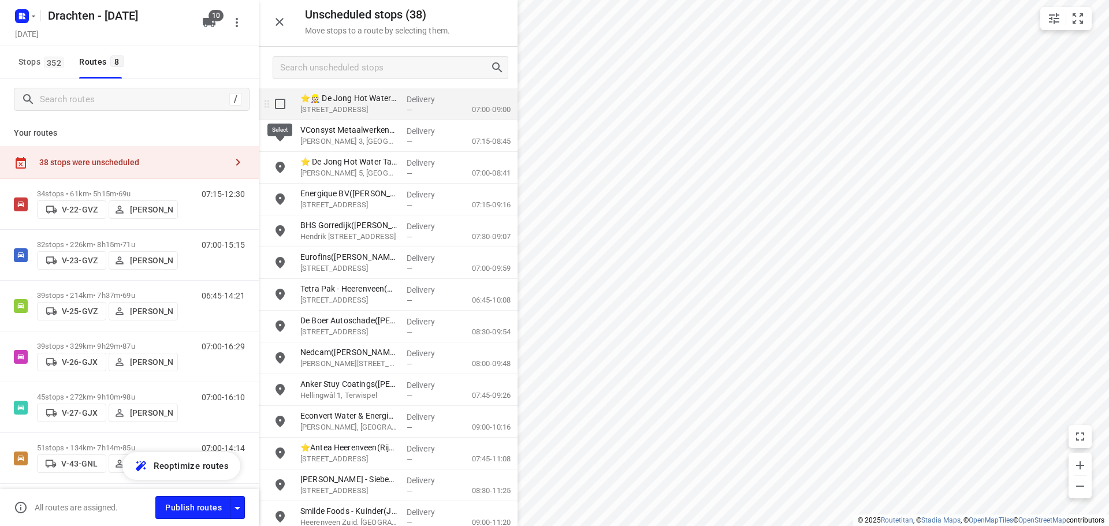
click at [279, 107] on input "grid" at bounding box center [280, 103] width 23 height 23
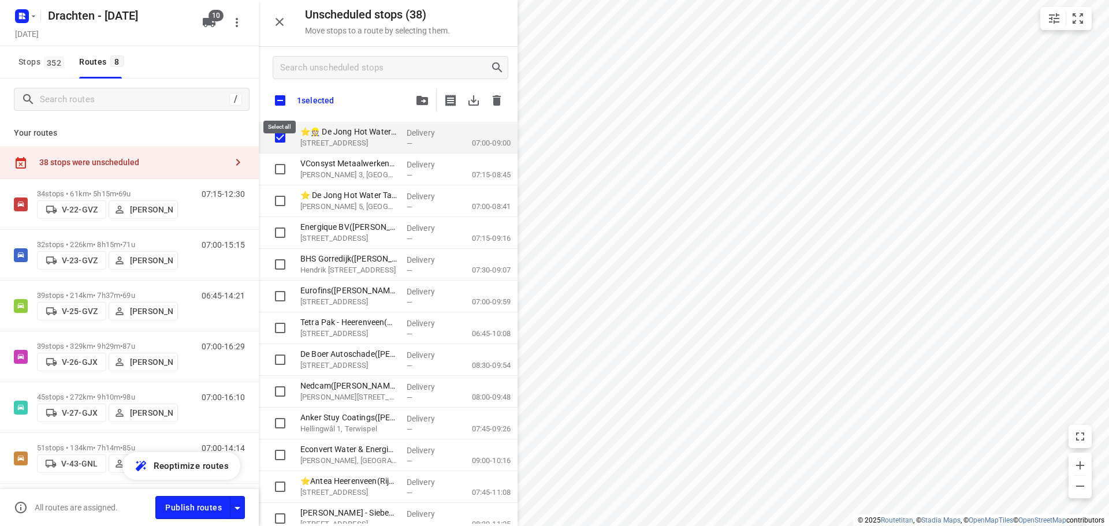
click at [279, 99] on input "checkbox" at bounding box center [280, 100] width 24 height 24
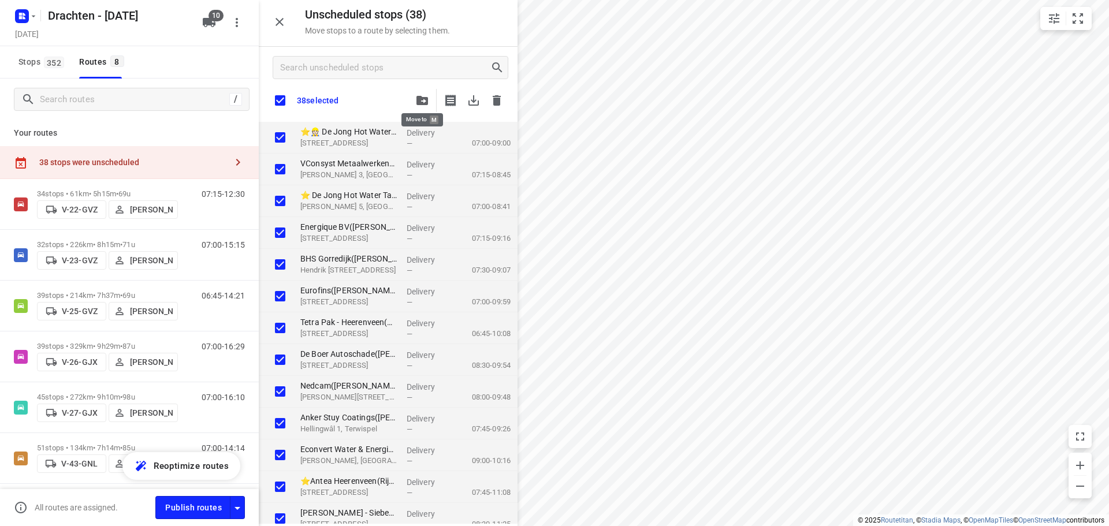
click at [415, 100] on button "button" at bounding box center [422, 100] width 23 height 23
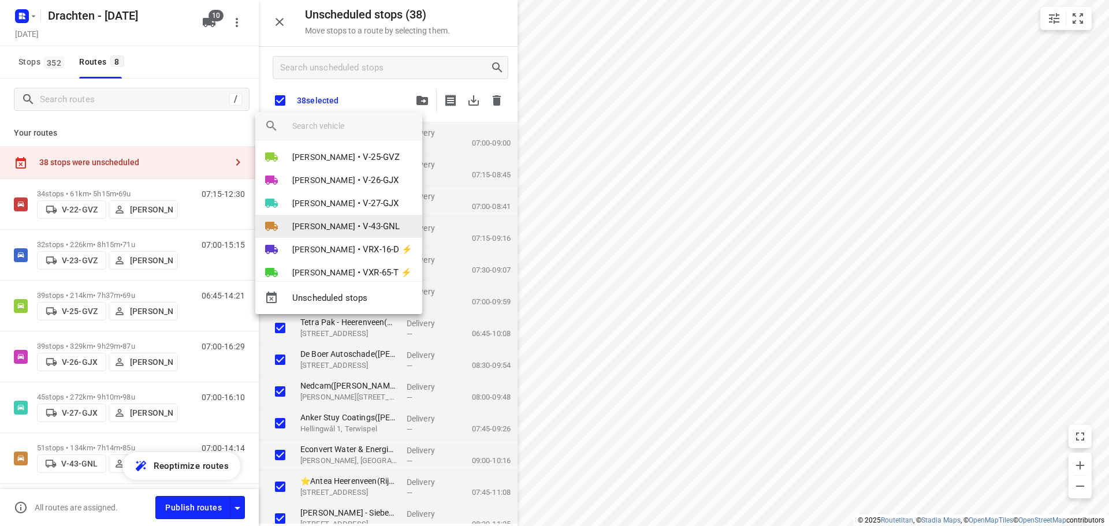
scroll to position [90, 0]
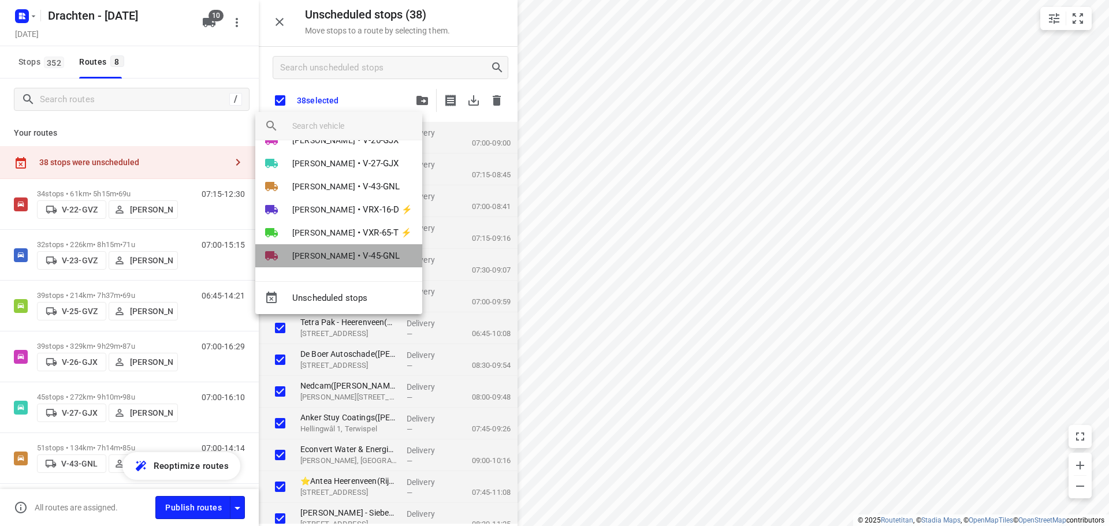
click at [344, 254] on span "[PERSON_NAME]" at bounding box center [323, 256] width 63 height 12
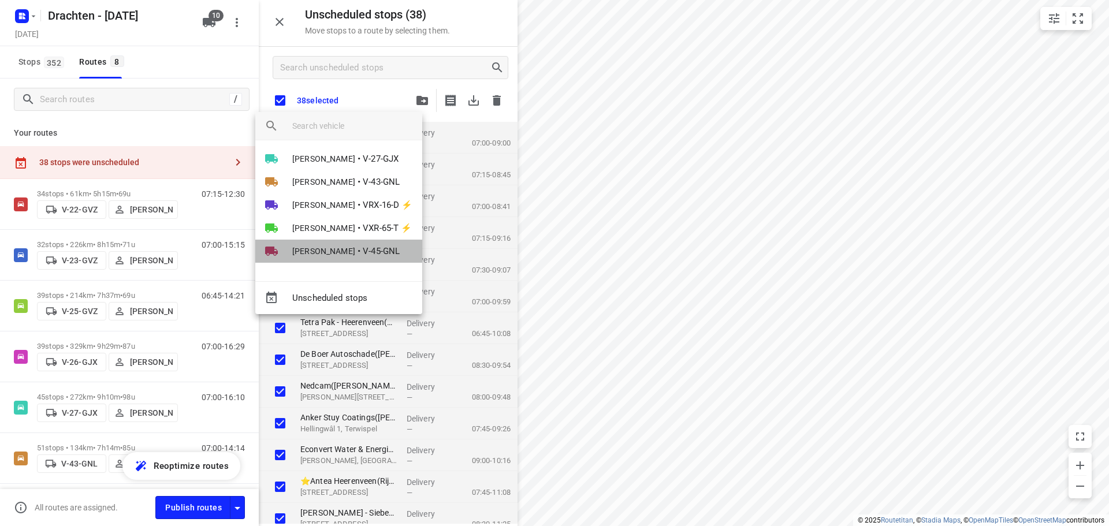
scroll to position [0, 0]
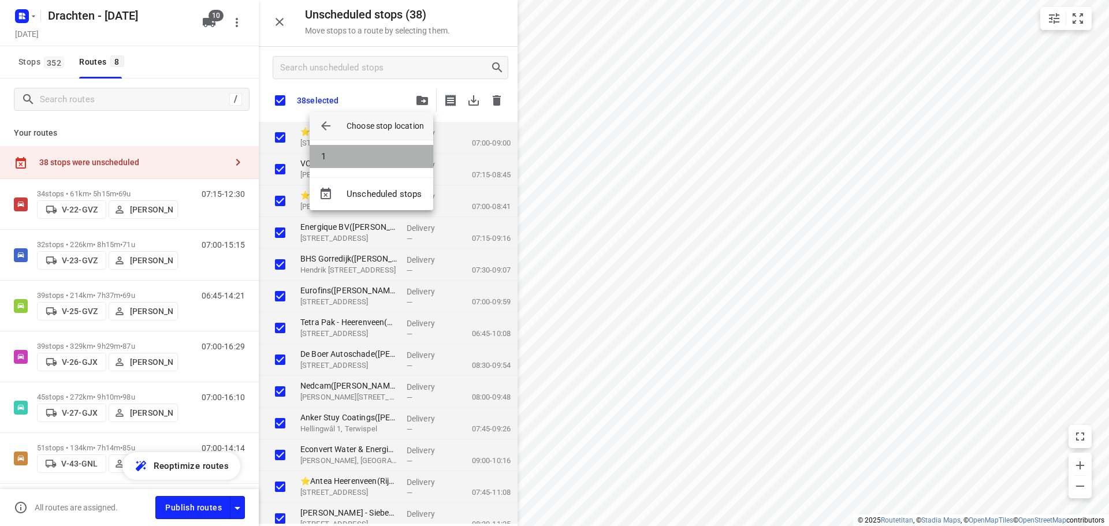
click at [346, 155] on li "1" at bounding box center [372, 156] width 124 height 23
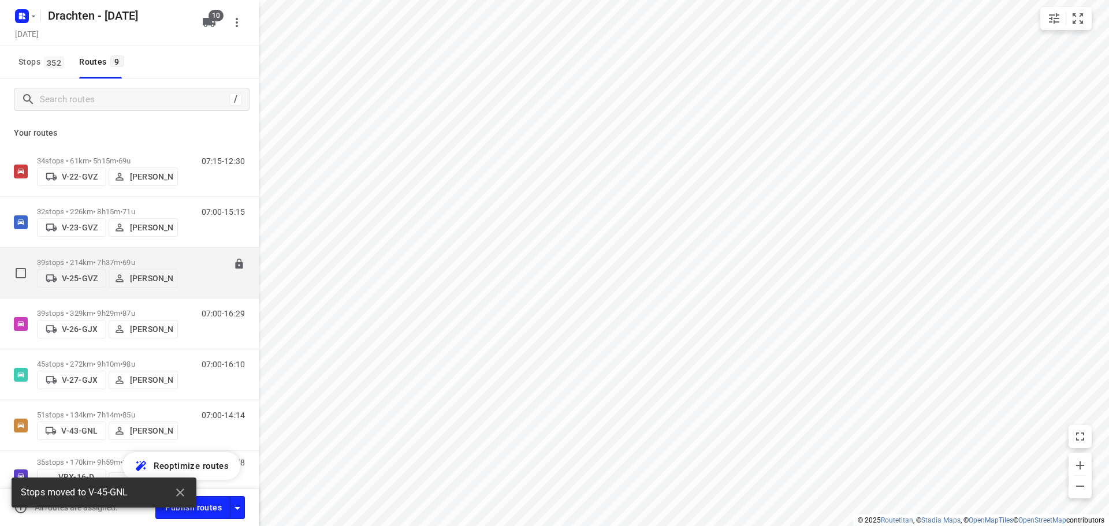
scroll to position [161, 0]
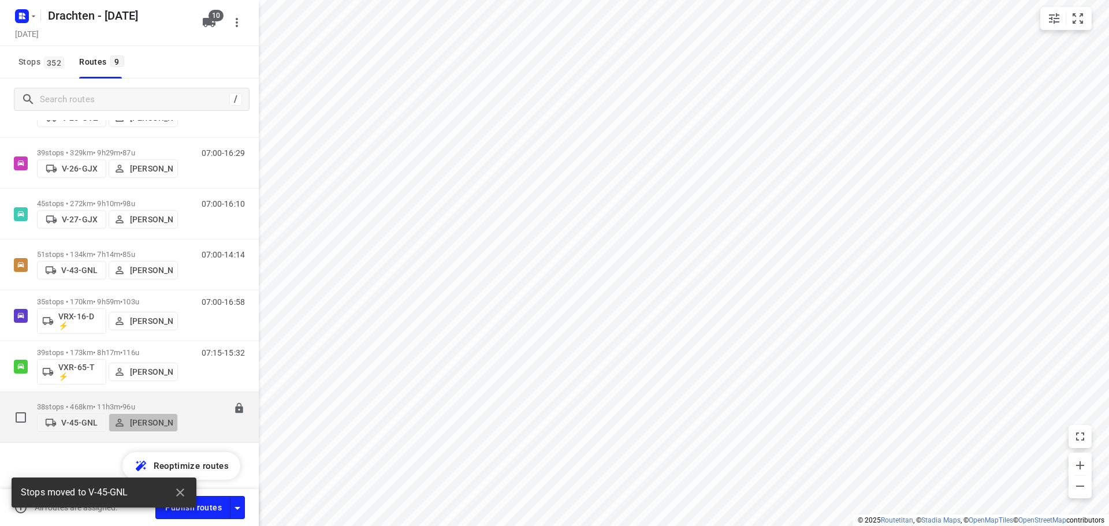
click at [129, 417] on span "[PERSON_NAME]" at bounding box center [143, 423] width 59 height 12
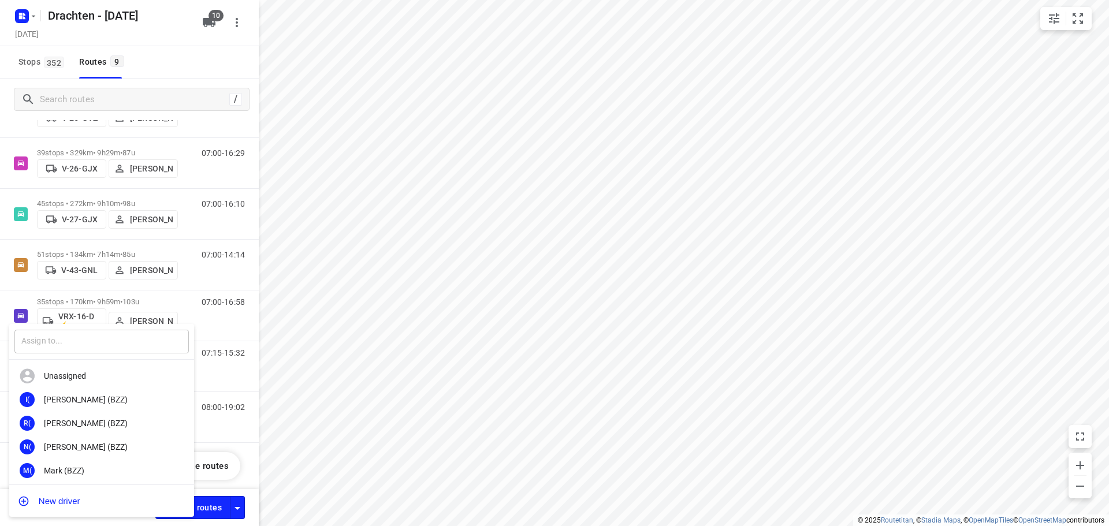
click at [96, 340] on input "text" at bounding box center [101, 342] width 175 height 24
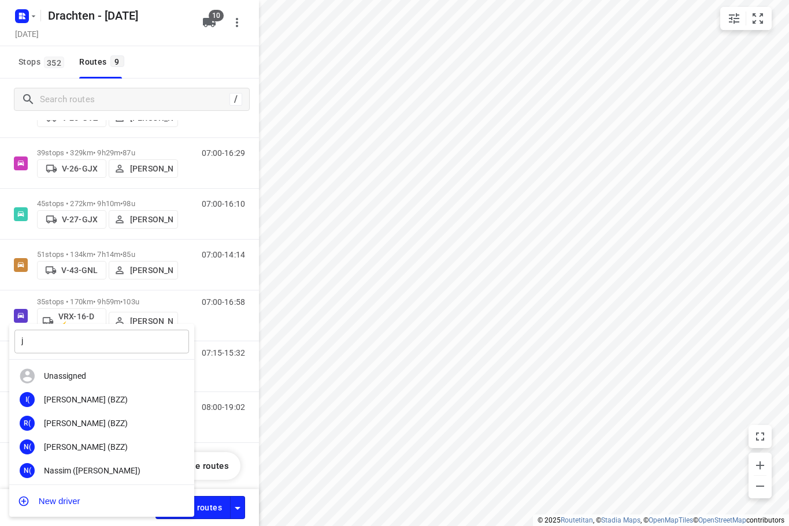
click at [61, 352] on input "j" at bounding box center [101, 342] width 175 height 24
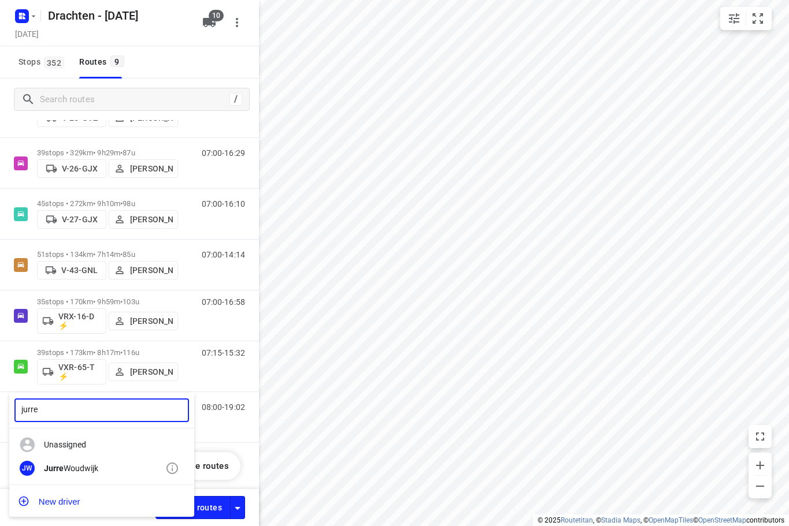
click at [80, 465] on div "[PERSON_NAME]" at bounding box center [104, 468] width 121 height 9
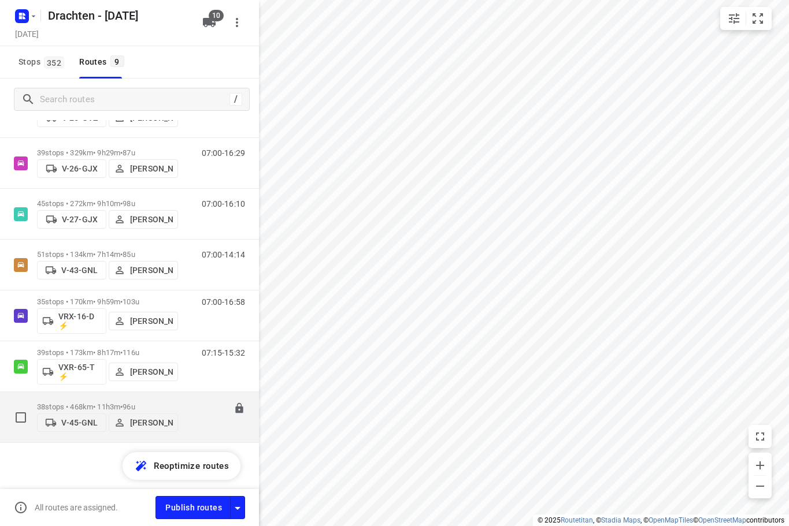
click at [195, 420] on div "08:00-19:02" at bounding box center [216, 420] width 58 height 35
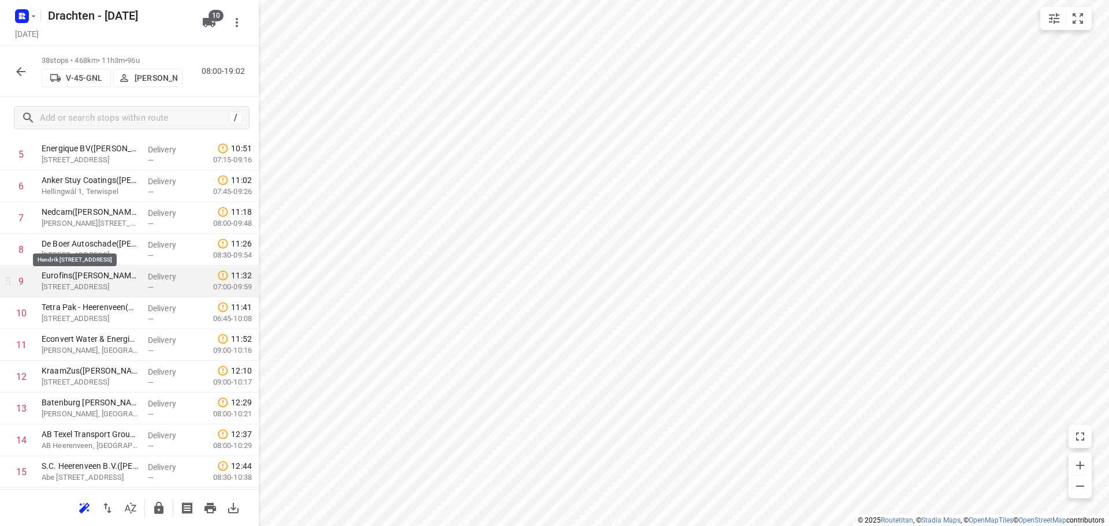
scroll to position [231, 0]
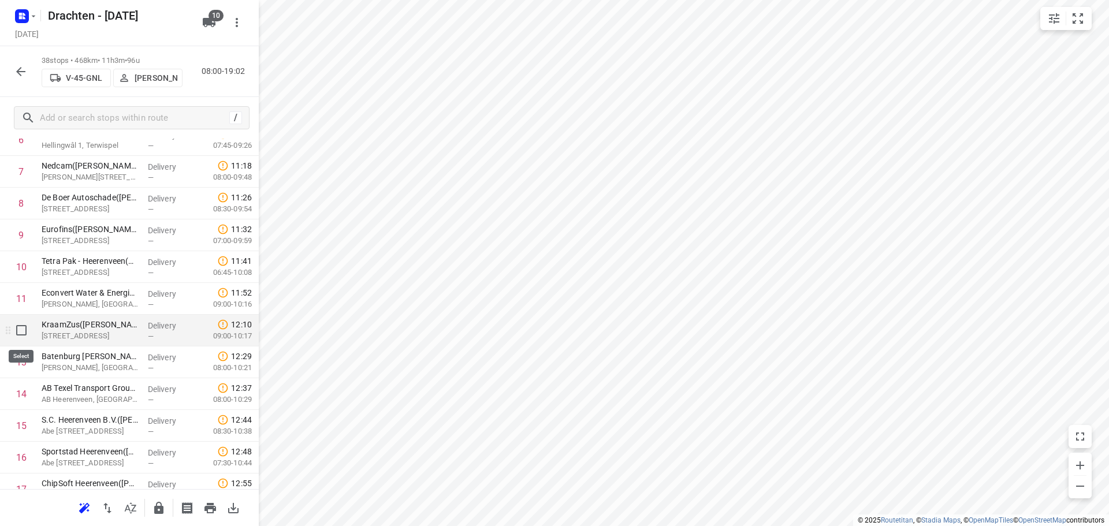
click at [24, 336] on input "checkbox" at bounding box center [21, 330] width 23 height 23
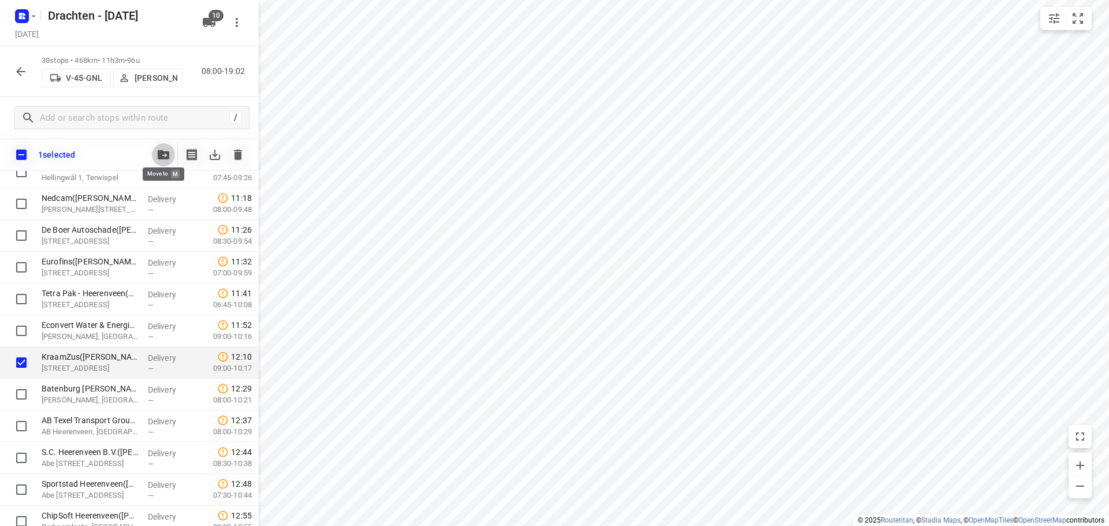
click at [166, 153] on icon "button" at bounding box center [164, 154] width 12 height 9
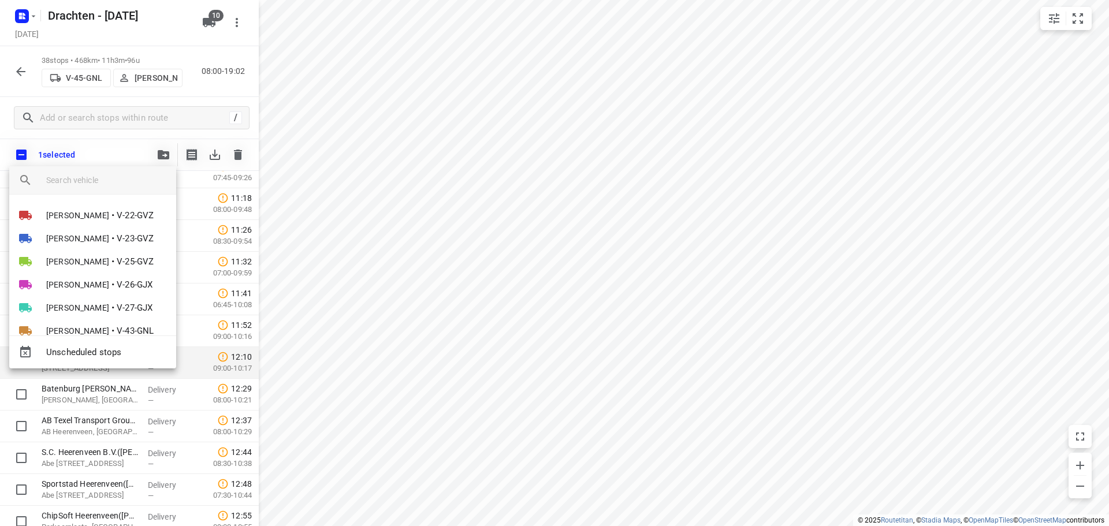
click at [478, 307] on div at bounding box center [554, 263] width 1109 height 526
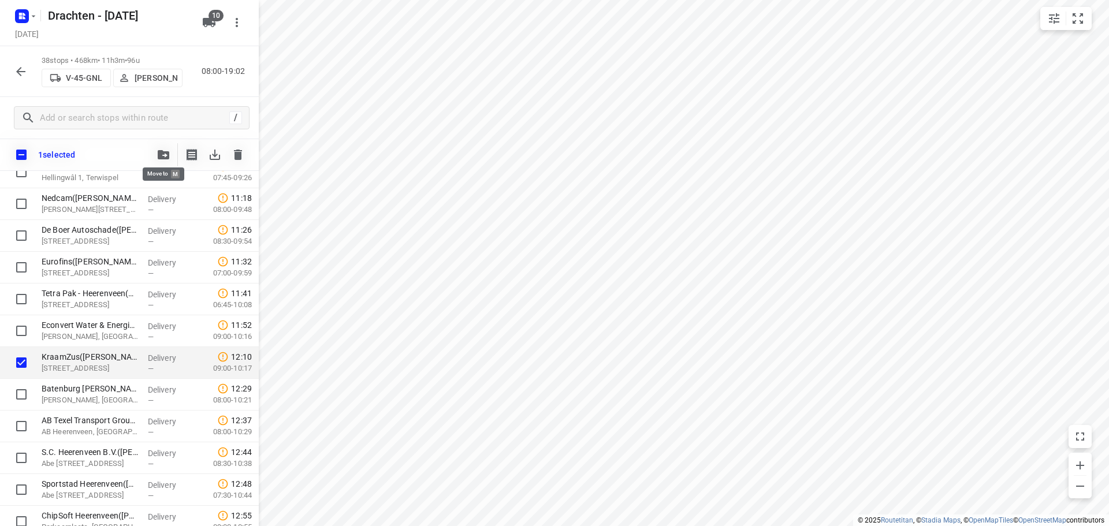
click at [163, 156] on icon "button" at bounding box center [164, 154] width 12 height 9
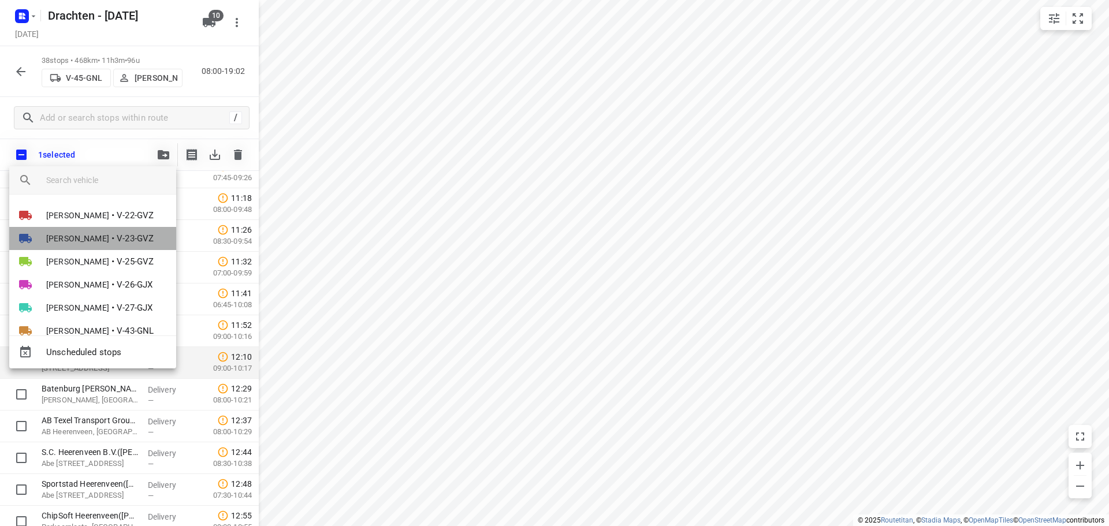
click at [83, 244] on li "[PERSON_NAME] • V-23-GVZ" at bounding box center [92, 238] width 167 height 23
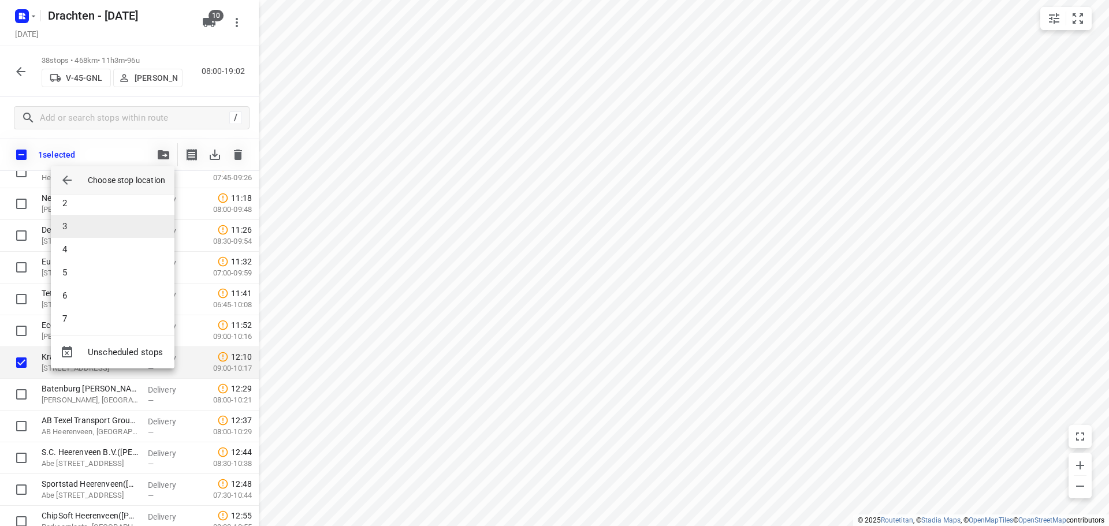
scroll to position [58, 0]
click at [83, 310] on li "8" at bounding box center [113, 314] width 124 height 23
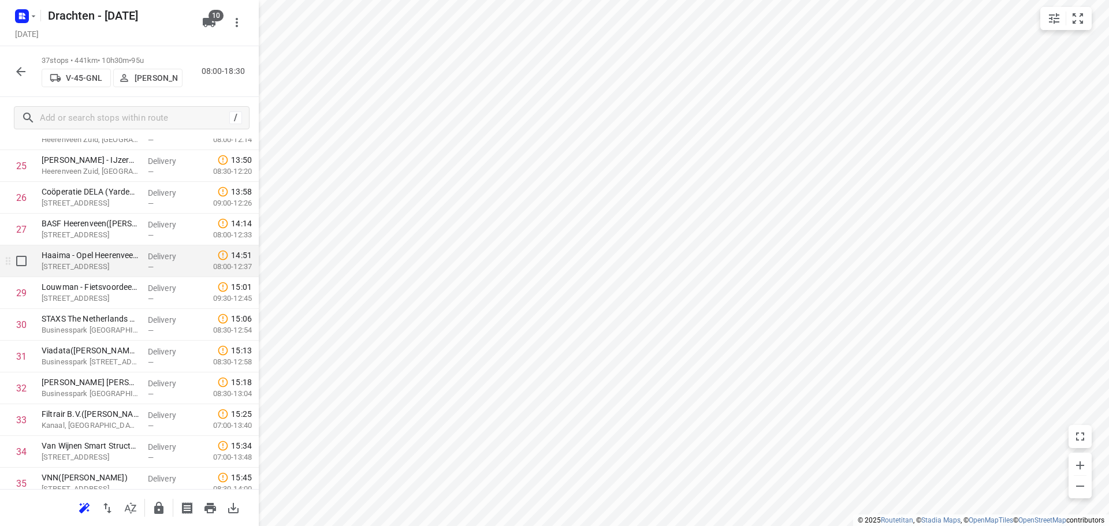
scroll to position [799, 0]
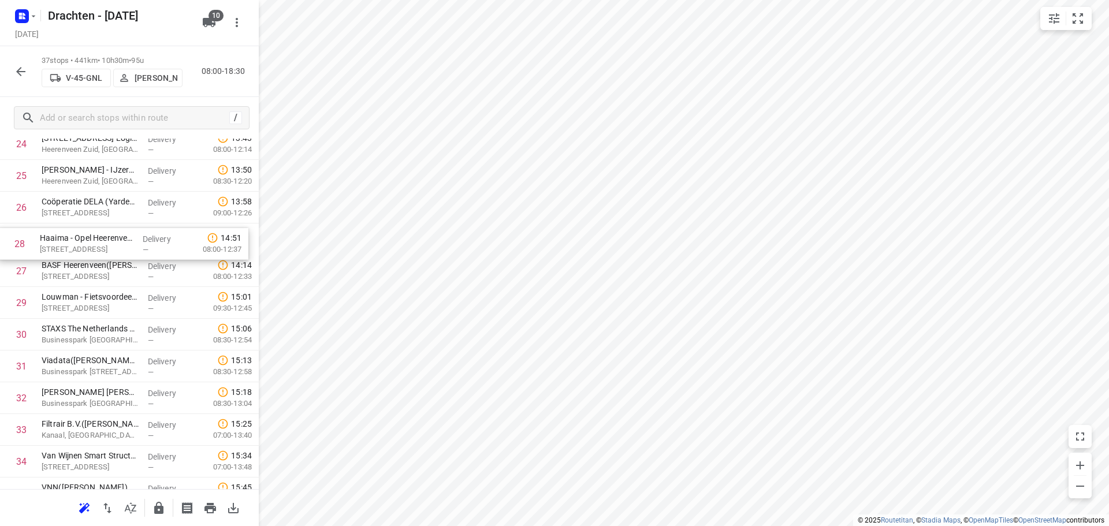
drag, startPoint x: 104, startPoint y: 274, endPoint x: 102, endPoint y: 244, distance: 30.1
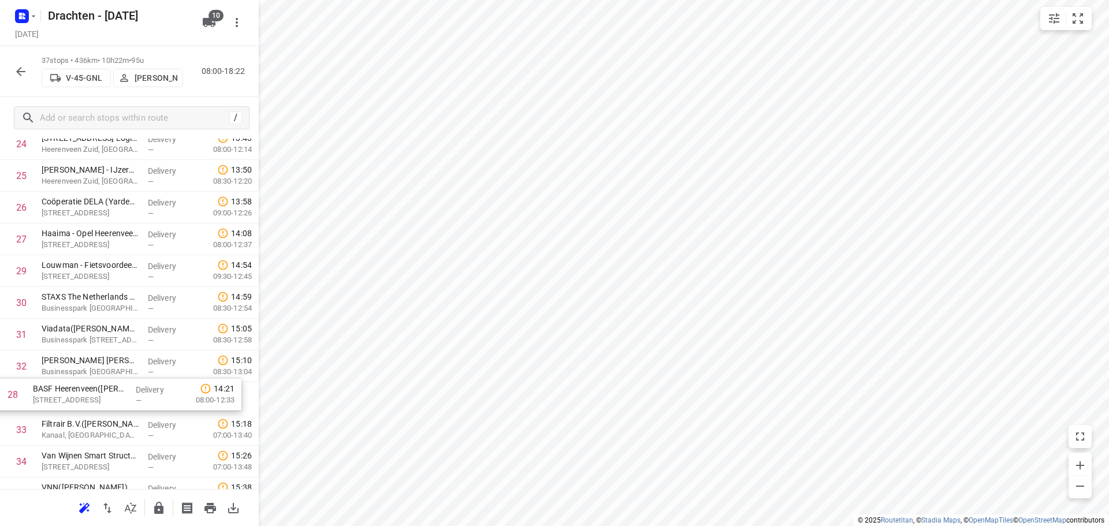
drag, startPoint x: 95, startPoint y: 280, endPoint x: 88, endPoint y: 407, distance: 127.3
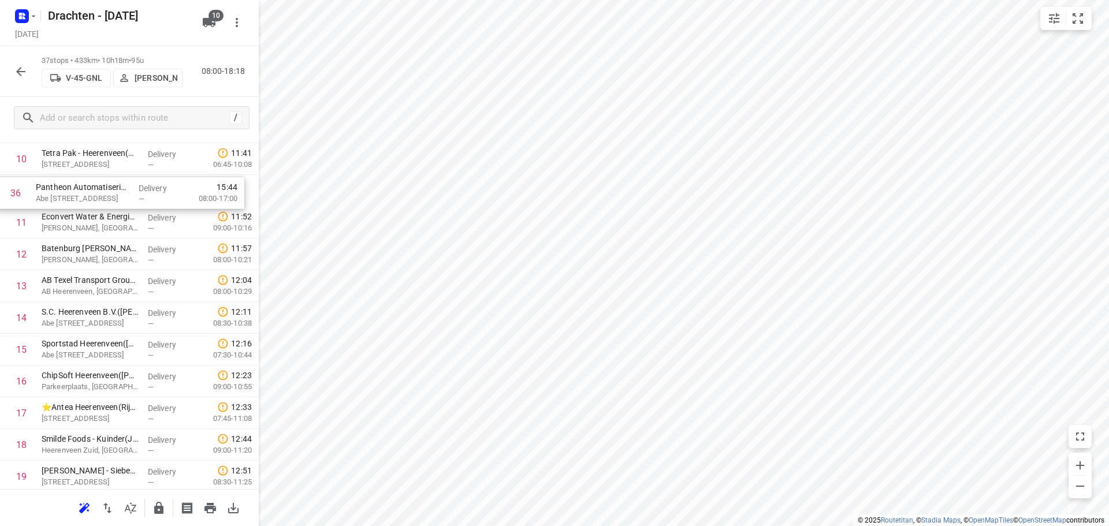
scroll to position [336, 0]
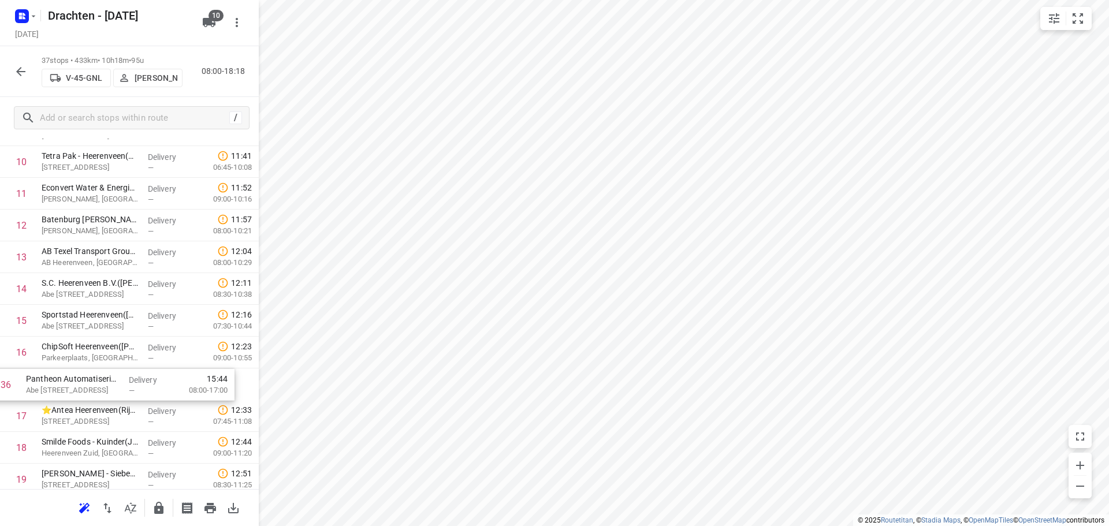
drag, startPoint x: 107, startPoint y: 417, endPoint x: 93, endPoint y: 387, distance: 32.8
click at [93, 387] on div "1 ⭐ De Jong Hot Water Tanks - Productie([PERSON_NAME]) [PERSON_NAME] 5, Gorredi…" at bounding box center [129, 448] width 259 height 1176
drag, startPoint x: 103, startPoint y: 386, endPoint x: 103, endPoint y: 355, distance: 30.6
click at [103, 355] on div "1 ⭐ De Jong Hot Water Tanks - Productie([PERSON_NAME]) [PERSON_NAME] 5, Gorredi…" at bounding box center [129, 448] width 259 height 1176
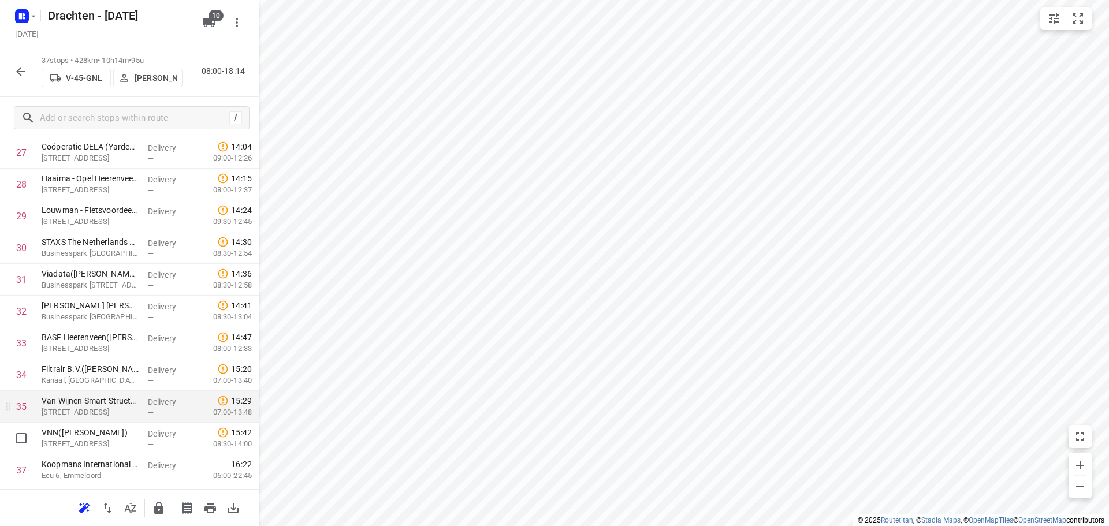
scroll to position [915, 0]
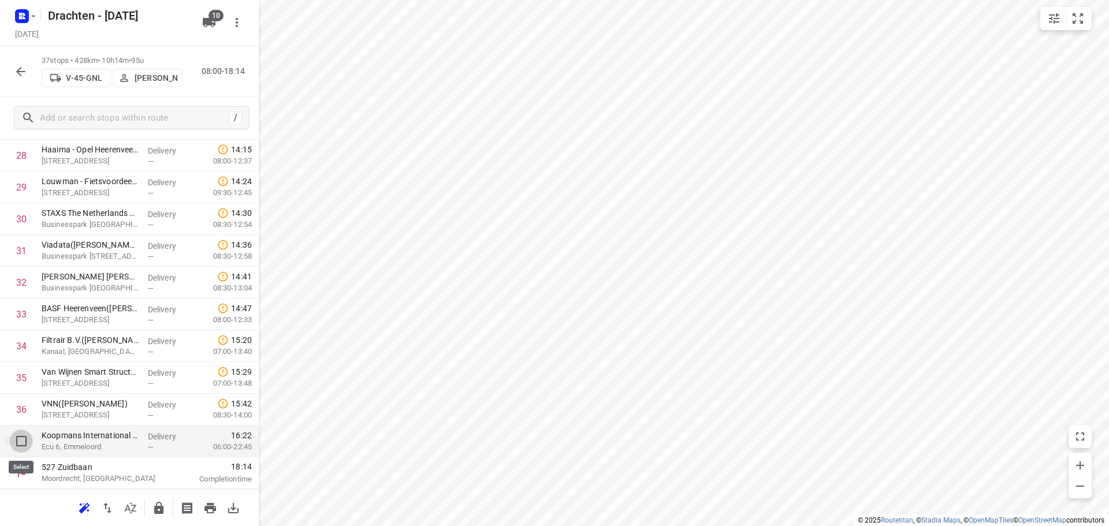
click at [19, 440] on input "checkbox" at bounding box center [21, 441] width 23 height 23
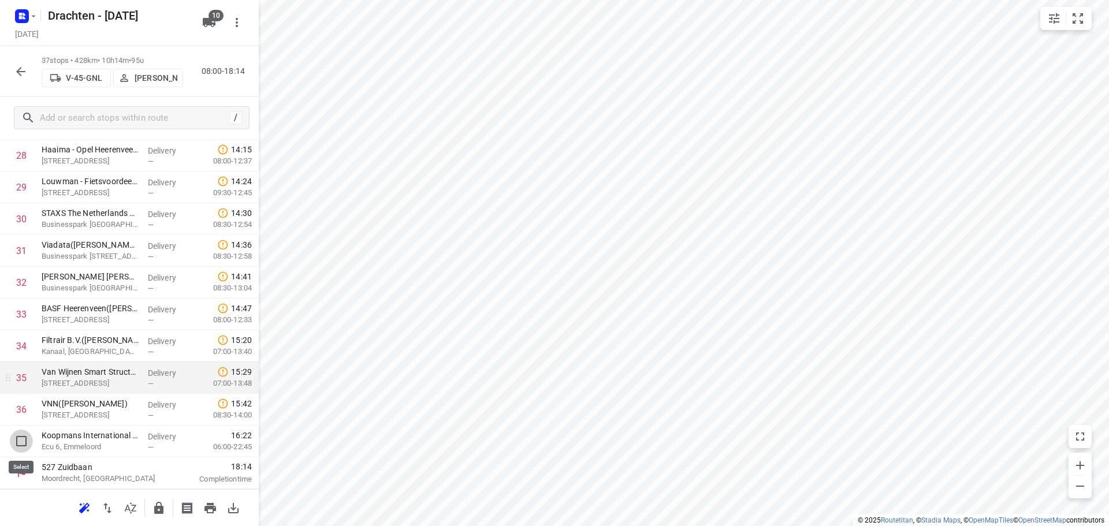
scroll to position [910, 0]
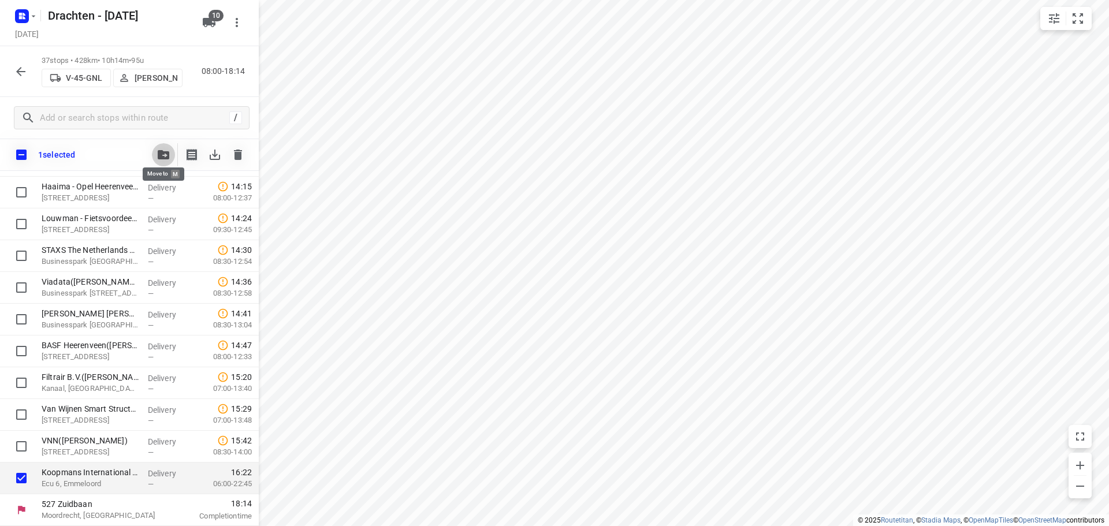
click at [165, 153] on icon "button" at bounding box center [164, 154] width 12 height 9
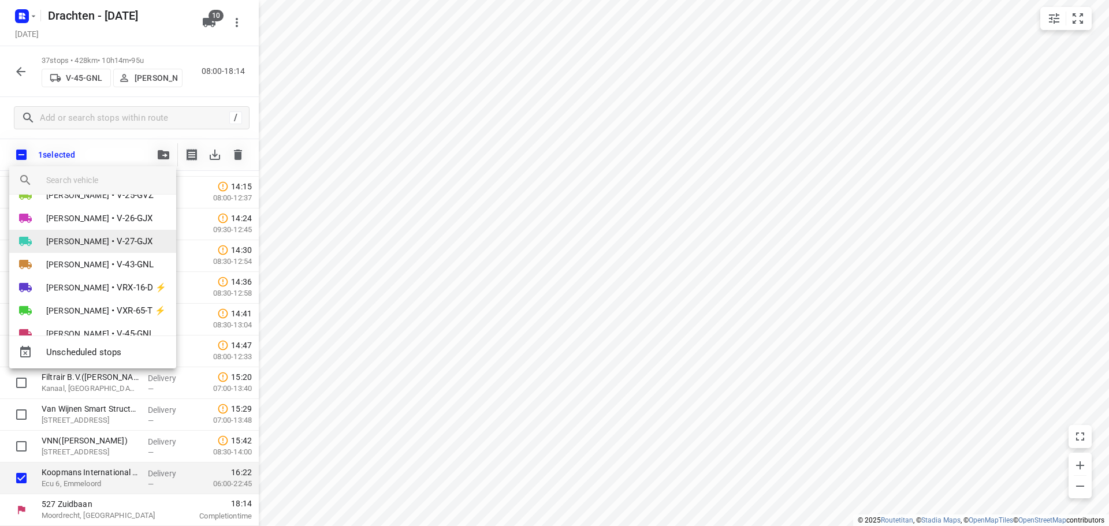
scroll to position [90, 0]
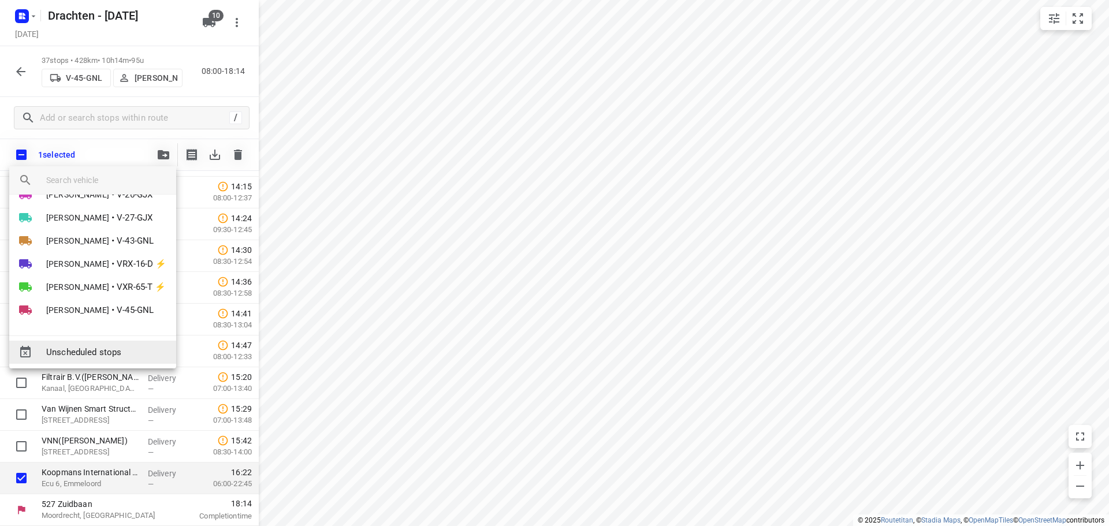
click at [101, 352] on span "Unscheduled stops" at bounding box center [106, 352] width 121 height 13
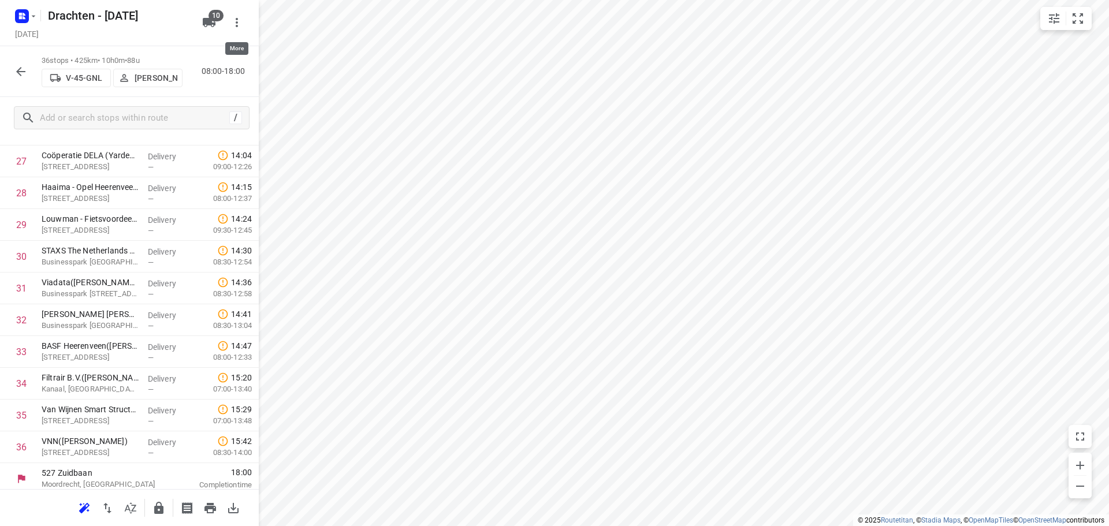
click at [232, 18] on icon "button" at bounding box center [237, 23] width 14 height 14
click at [170, 47] on div "Routing settings" at bounding box center [189, 48] width 102 height 9
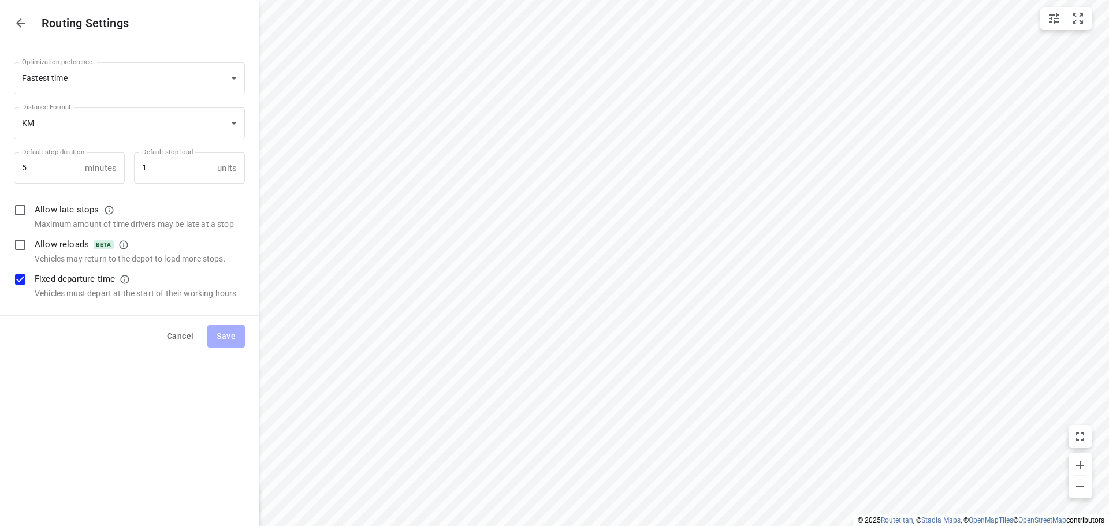
click at [16, 25] on icon "button" at bounding box center [21, 23] width 14 height 14
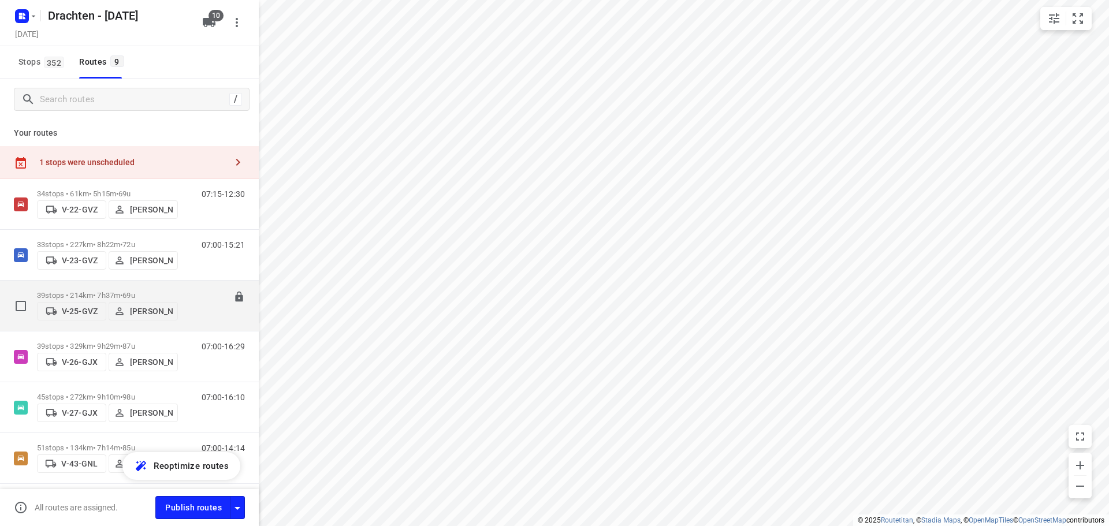
scroll to position [194, 0]
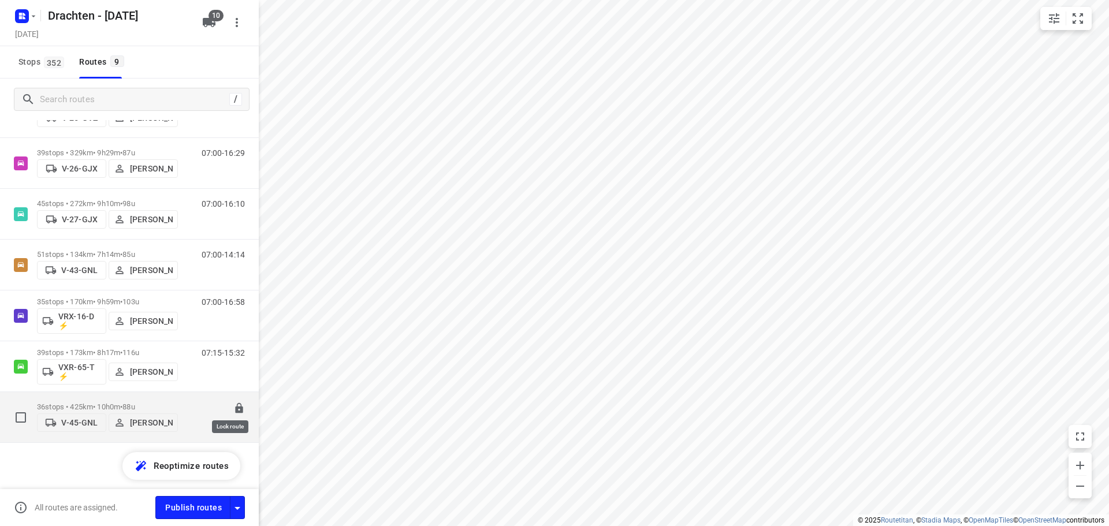
click at [235, 406] on icon at bounding box center [239, 408] width 8 height 10
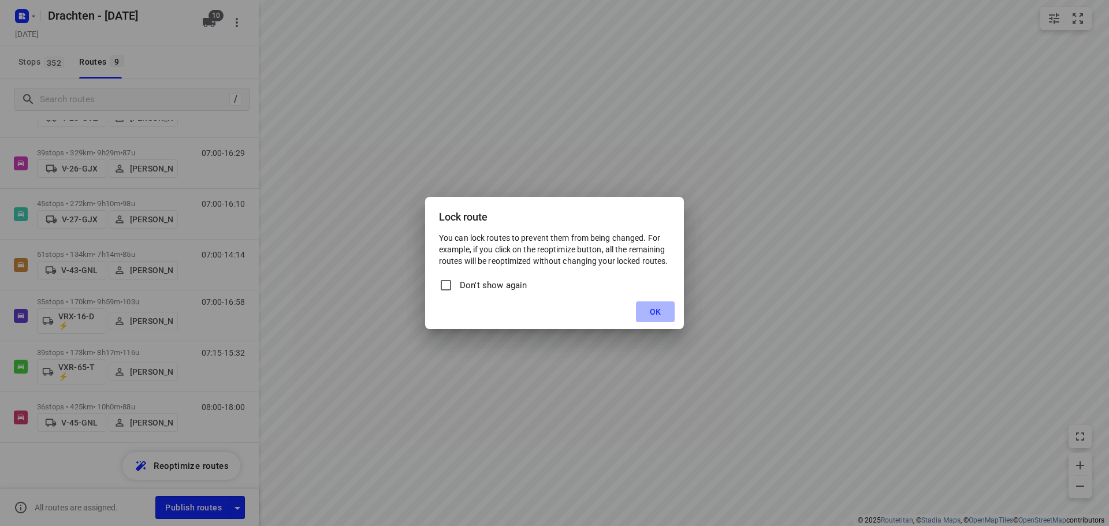
click at [648, 315] on button "OK" at bounding box center [655, 312] width 39 height 21
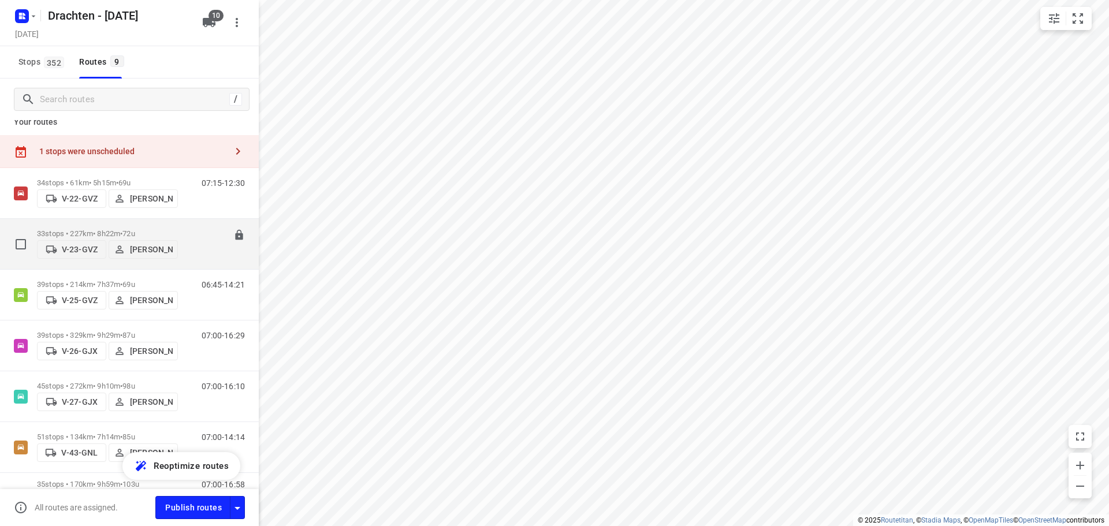
scroll to position [0, 0]
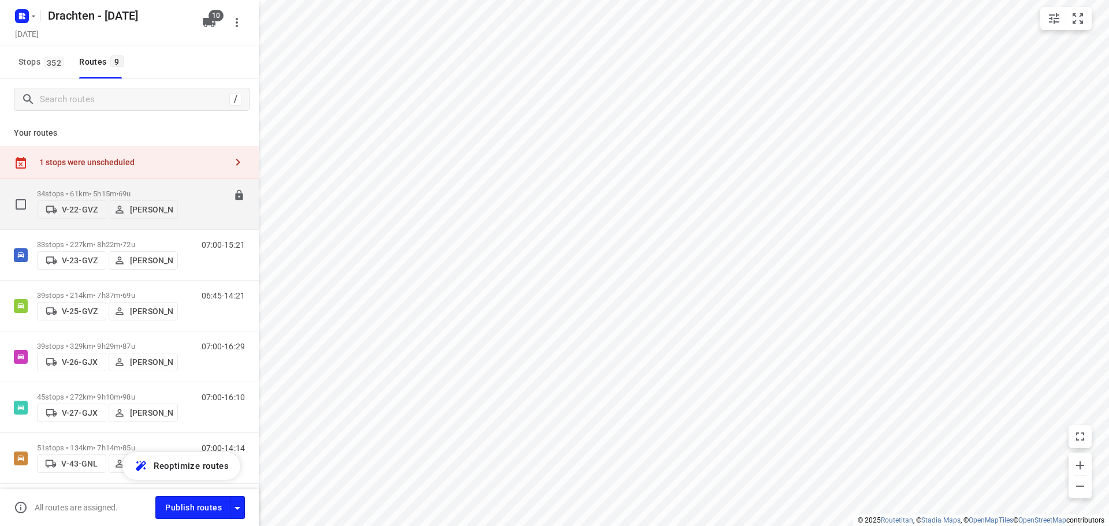
click at [106, 190] on p "34 stops • 61km • 5h15m • 69u" at bounding box center [107, 194] width 141 height 9
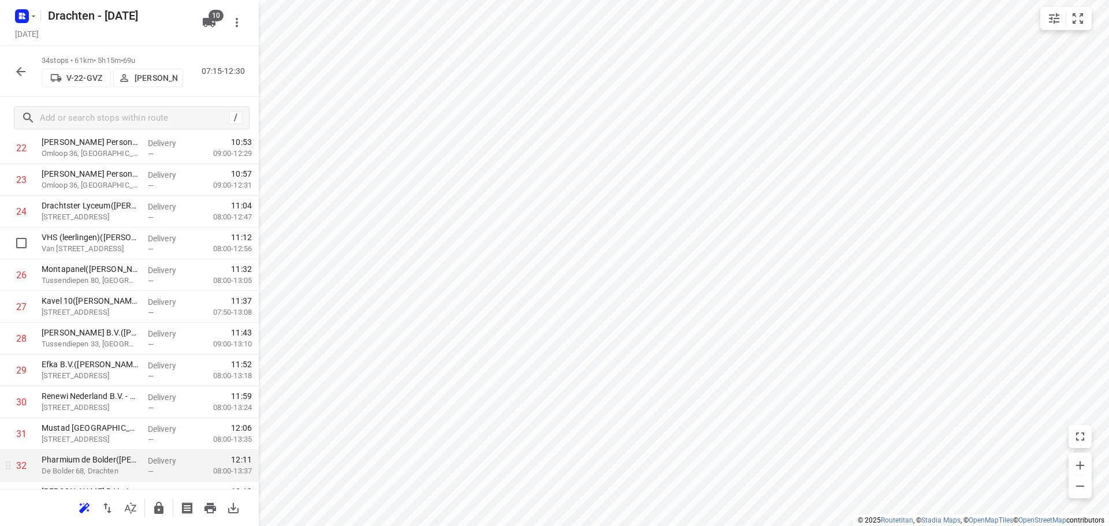
scroll to position [852, 0]
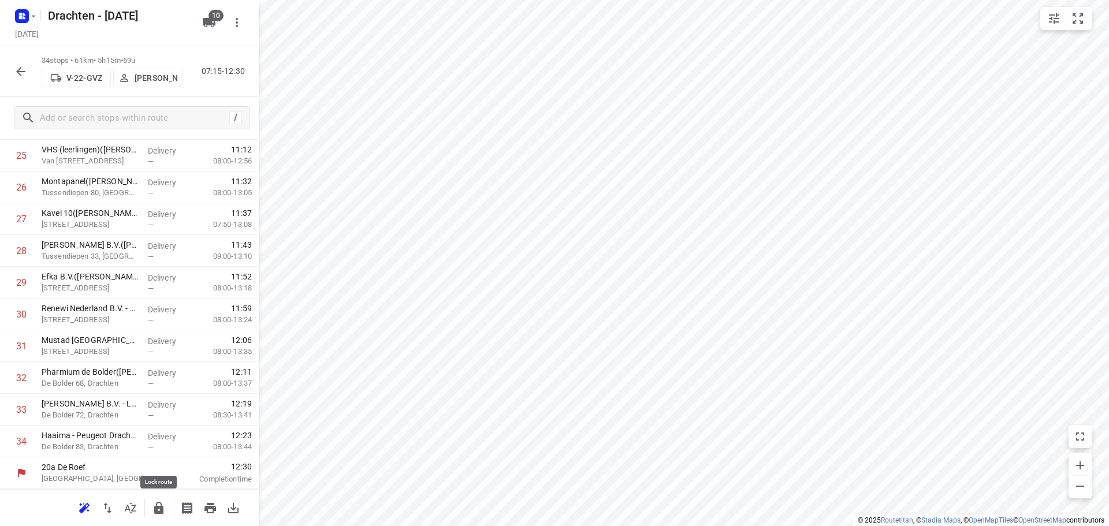
click at [153, 507] on icon "button" at bounding box center [159, 509] width 14 height 14
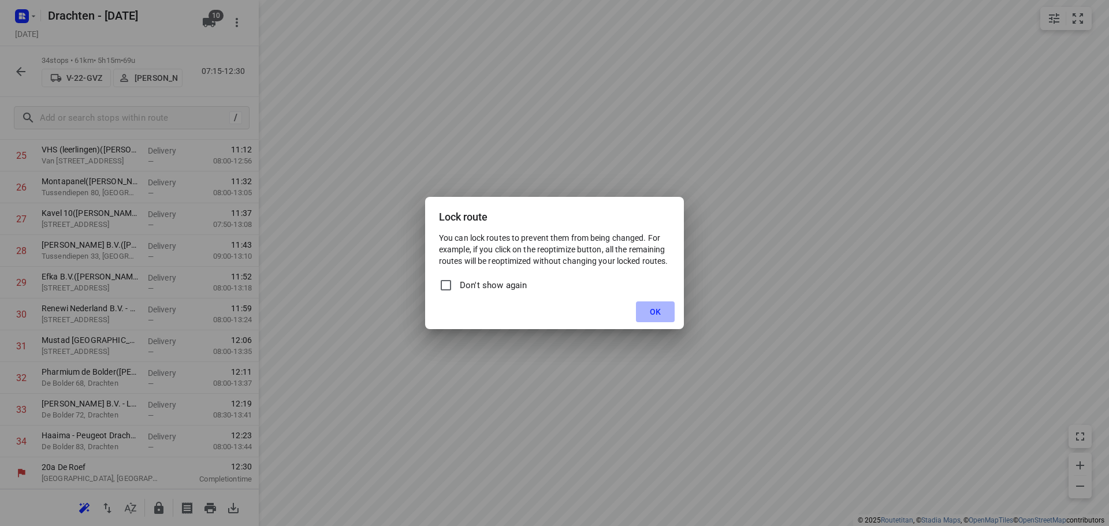
click at [643, 316] on button "OK" at bounding box center [655, 312] width 39 height 21
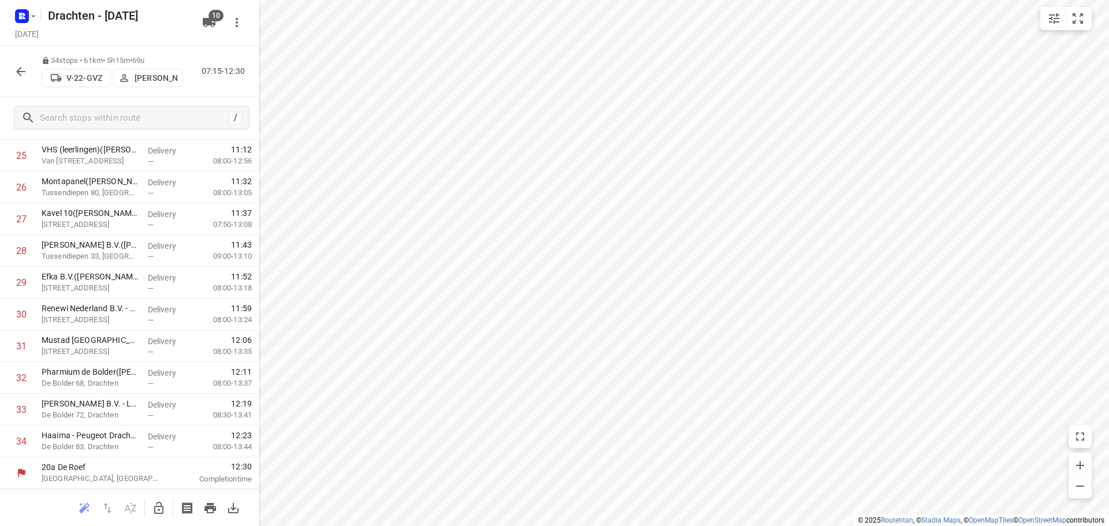
click at [20, 77] on icon "button" at bounding box center [21, 72] width 14 height 14
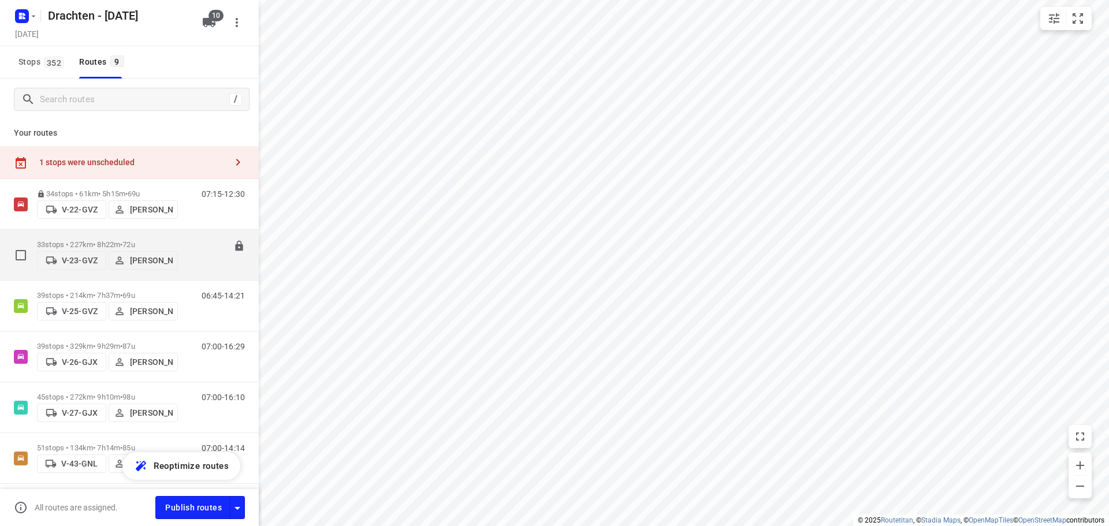
click at [187, 247] on div "07:00-15:21" at bounding box center [216, 257] width 58 height 35
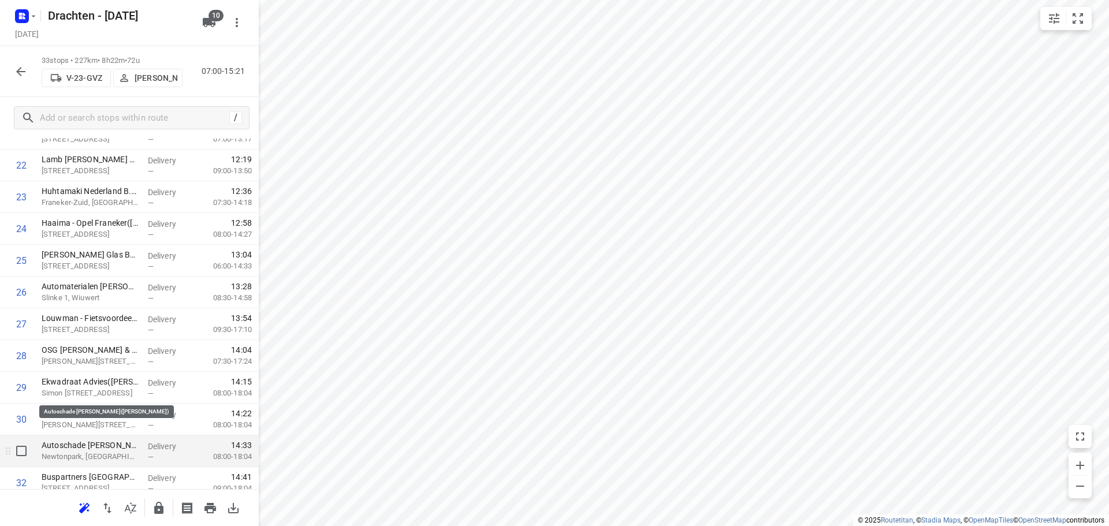
scroll to position [821, 0]
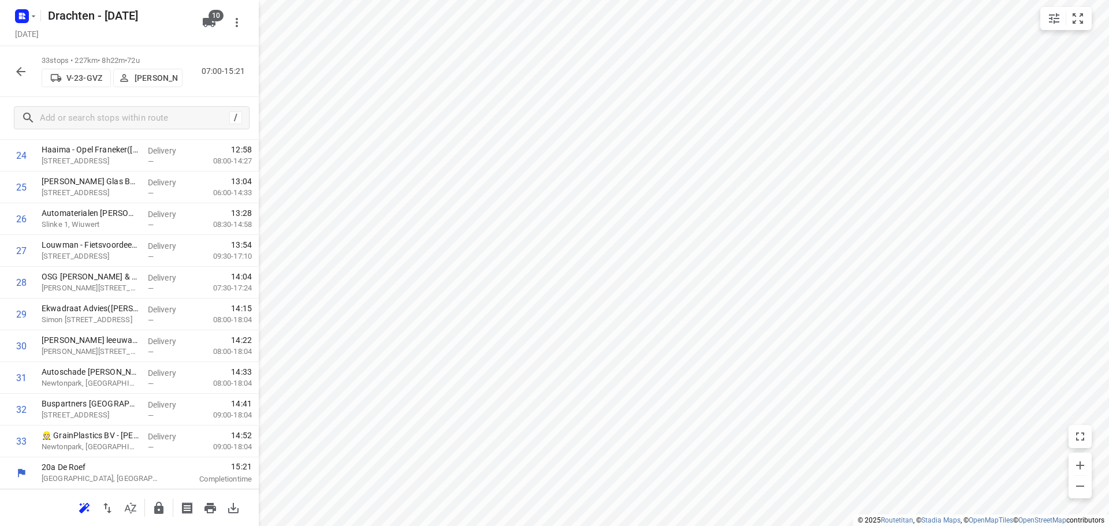
click at [159, 510] on icon "button" at bounding box center [159, 509] width 14 height 14
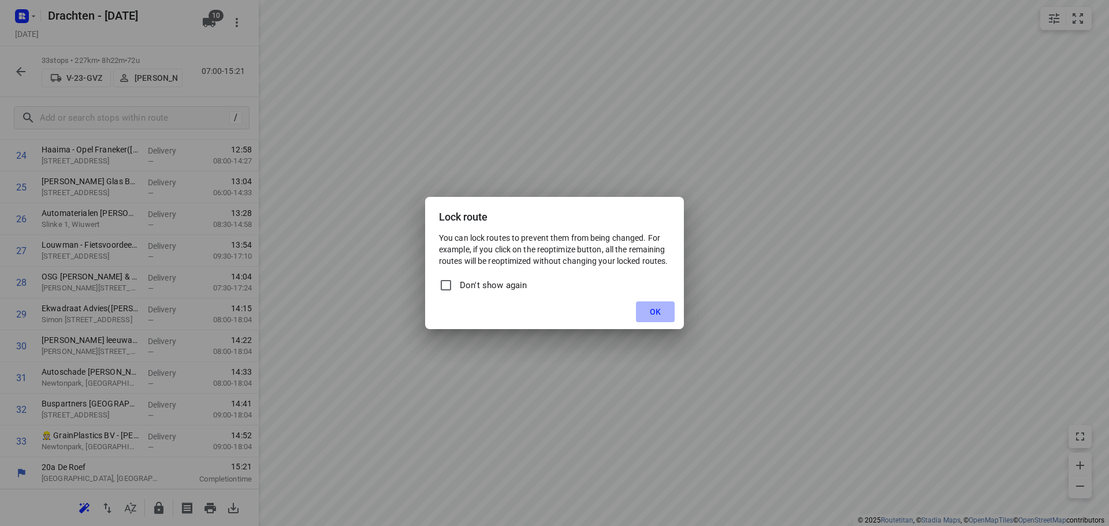
click at [654, 314] on span "OK" at bounding box center [655, 311] width 11 height 9
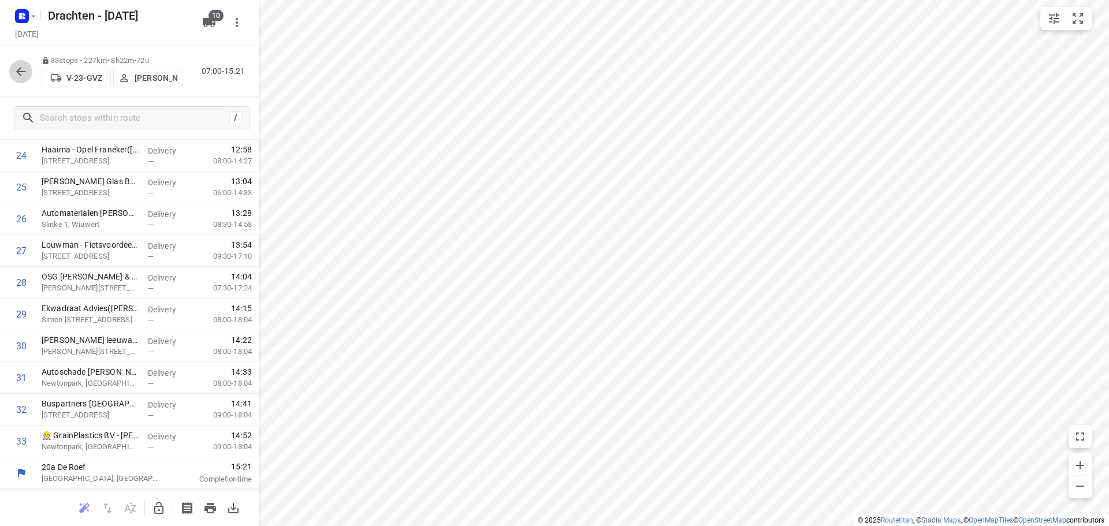
click at [13, 72] on button "button" at bounding box center [20, 71] width 23 height 23
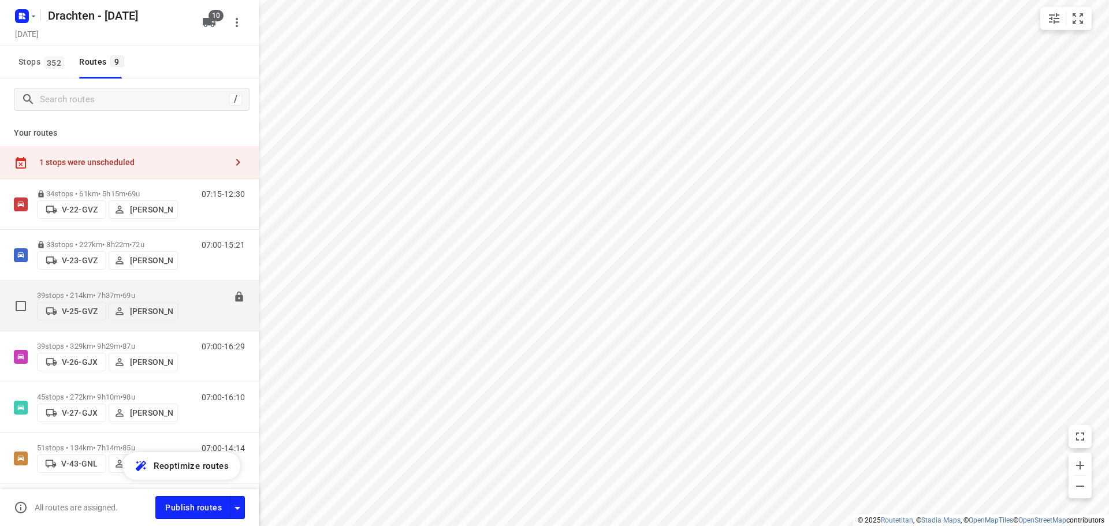
click at [106, 295] on p "39 stops • 214km • 7h37m • 69u" at bounding box center [107, 295] width 141 height 9
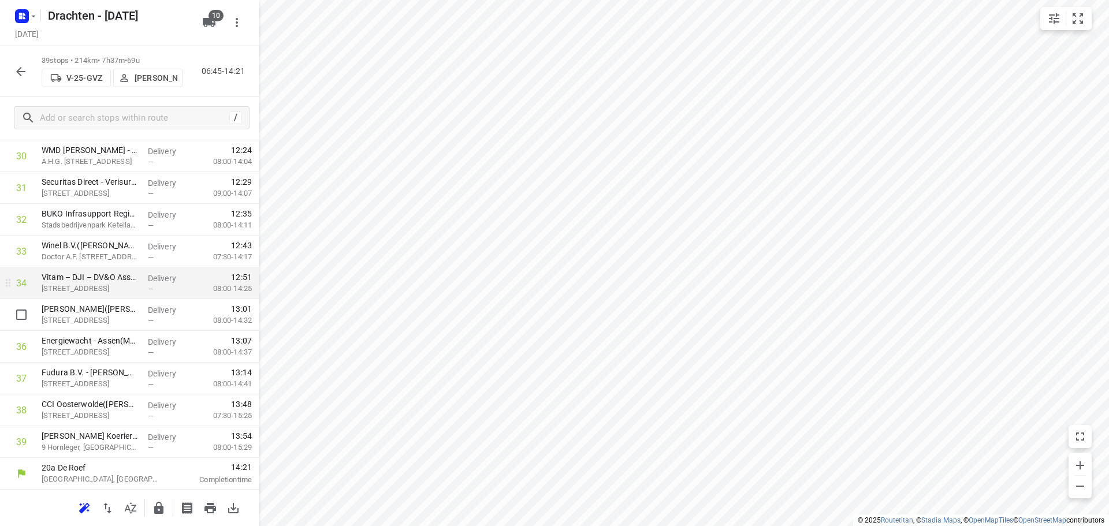
scroll to position [1011, 0]
click at [162, 514] on icon "button" at bounding box center [158, 508] width 9 height 12
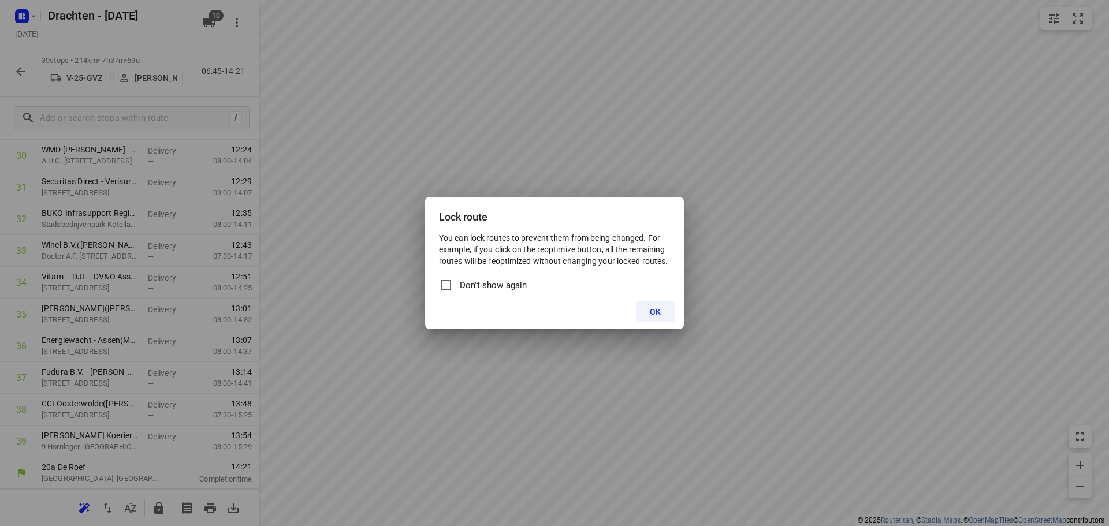
click at [669, 317] on button "OK" at bounding box center [655, 312] width 39 height 21
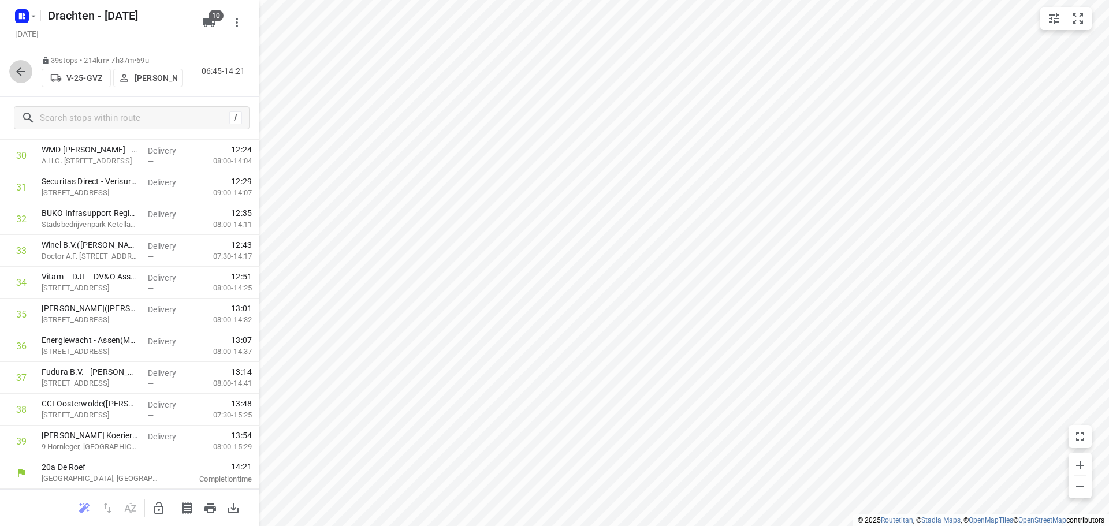
click at [23, 68] on icon "button" at bounding box center [21, 72] width 14 height 14
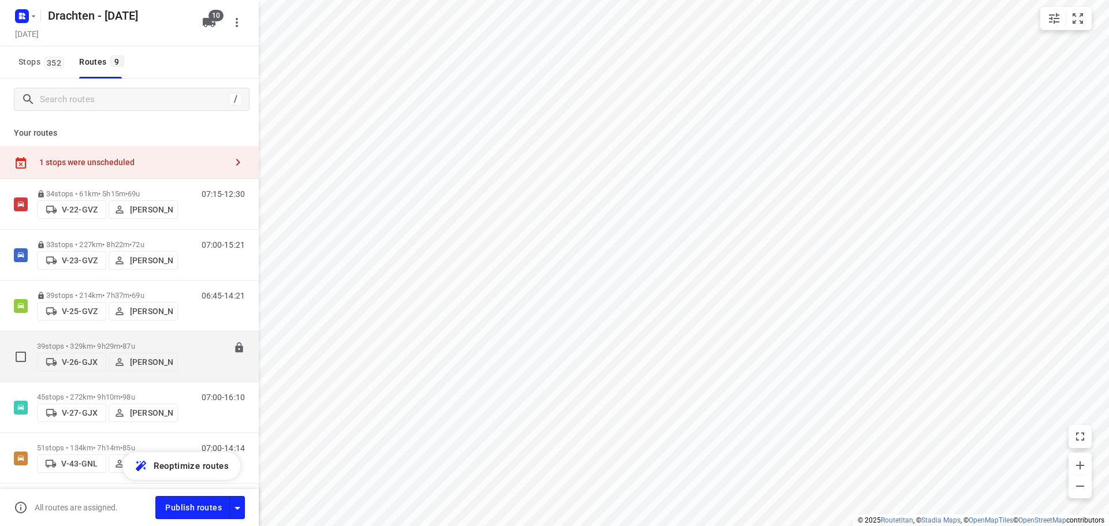
click at [173, 347] on p "39 stops • 329km • 9h29m • 87u" at bounding box center [107, 346] width 141 height 9
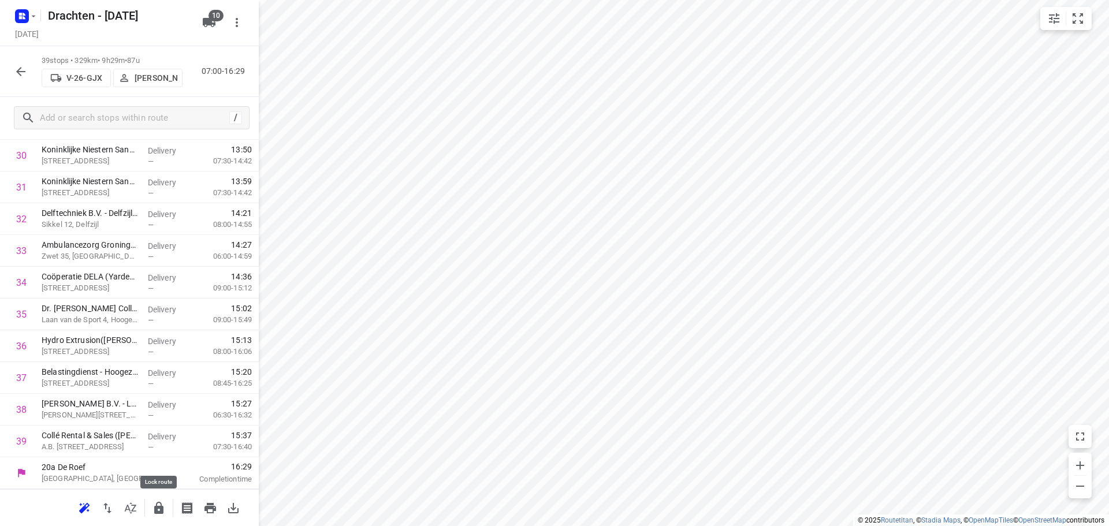
click at [158, 514] on icon "button" at bounding box center [158, 508] width 9 height 12
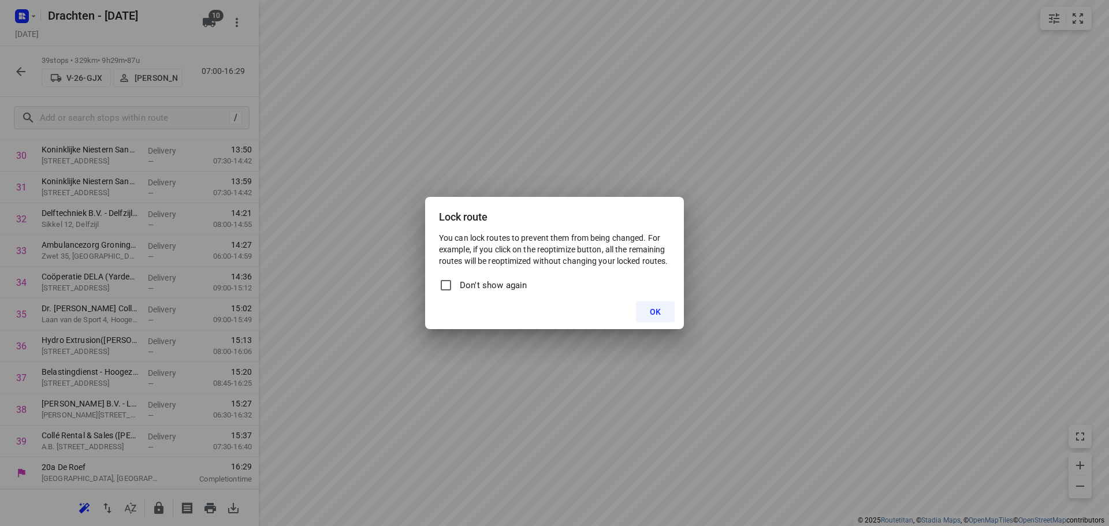
click at [643, 311] on button "OK" at bounding box center [655, 312] width 39 height 21
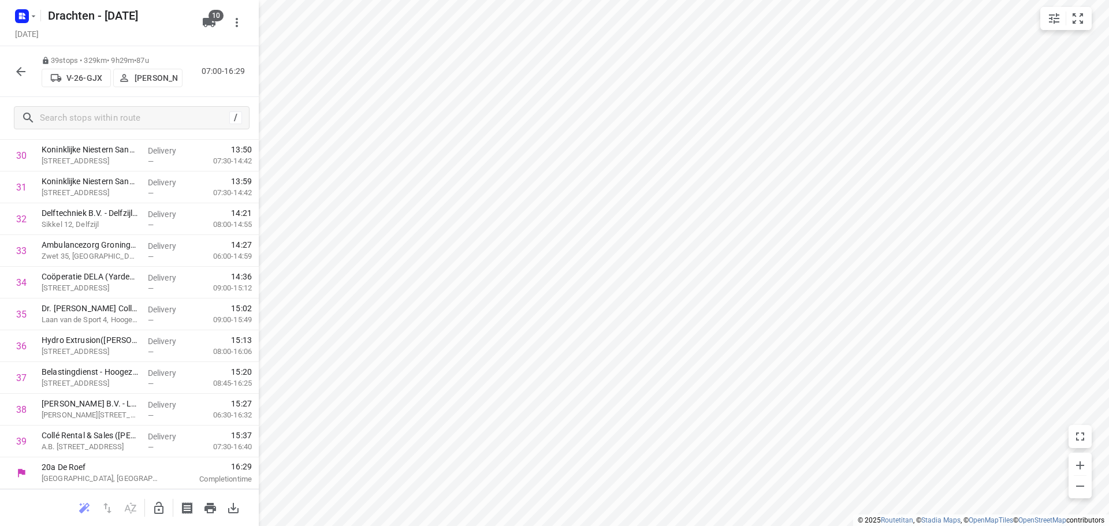
click at [18, 72] on icon "button" at bounding box center [20, 71] width 9 height 9
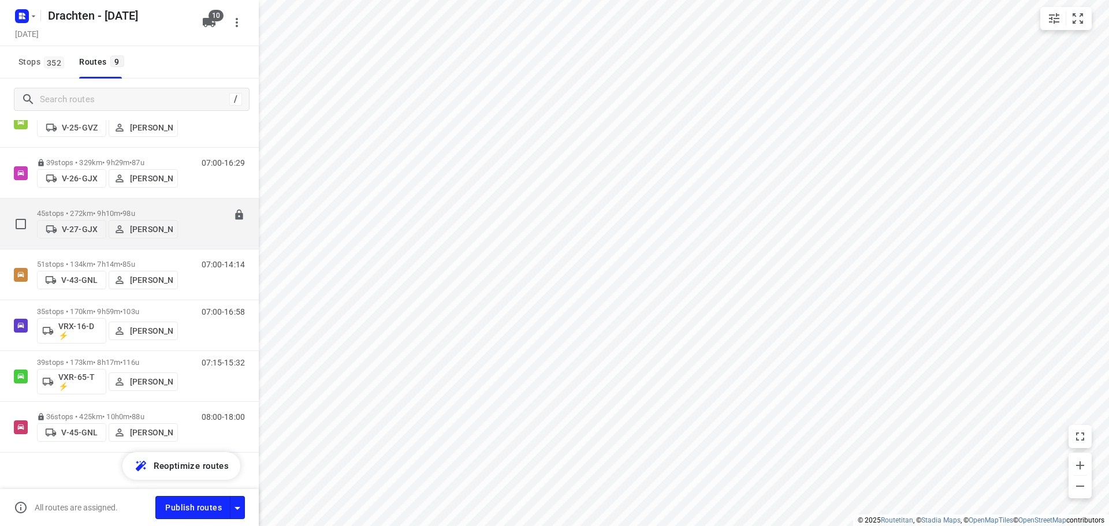
scroll to position [194, 0]
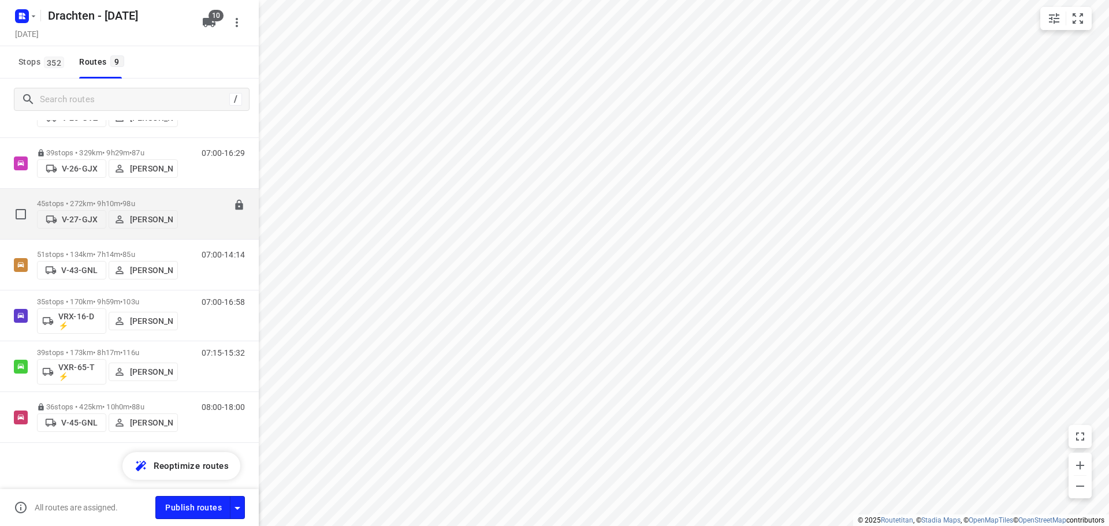
click at [198, 207] on div "07:00-16:10" at bounding box center [216, 216] width 58 height 35
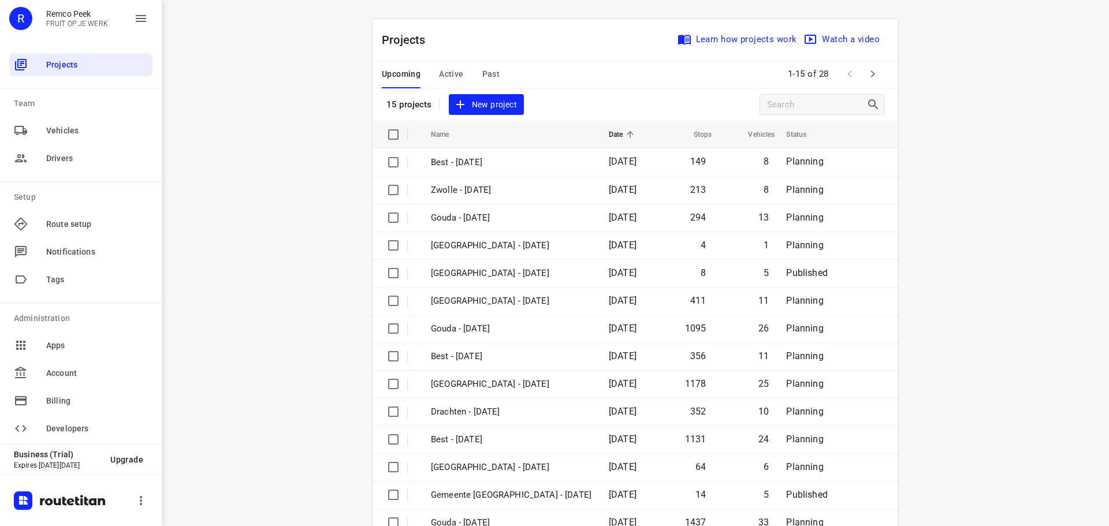
click at [482, 69] on span "Past" at bounding box center [491, 74] width 18 height 14
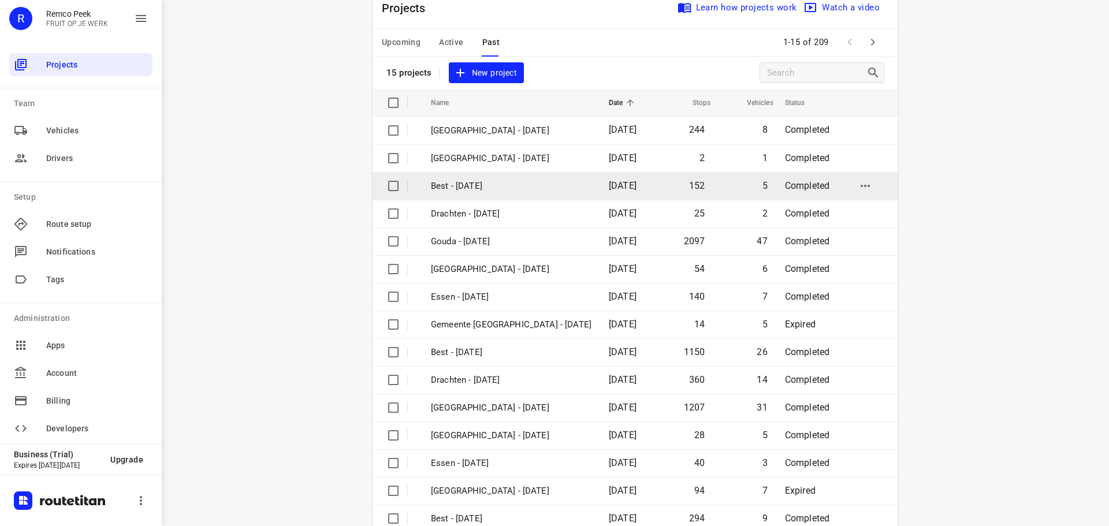
scroll to position [58, 0]
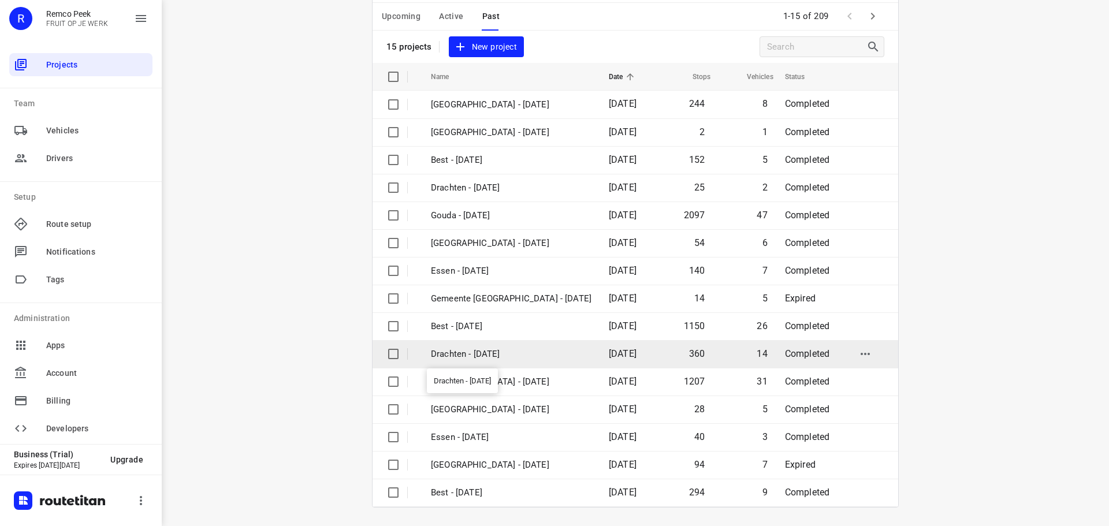
click at [493, 354] on p "Drachten - [DATE]" at bounding box center [511, 354] width 161 height 13
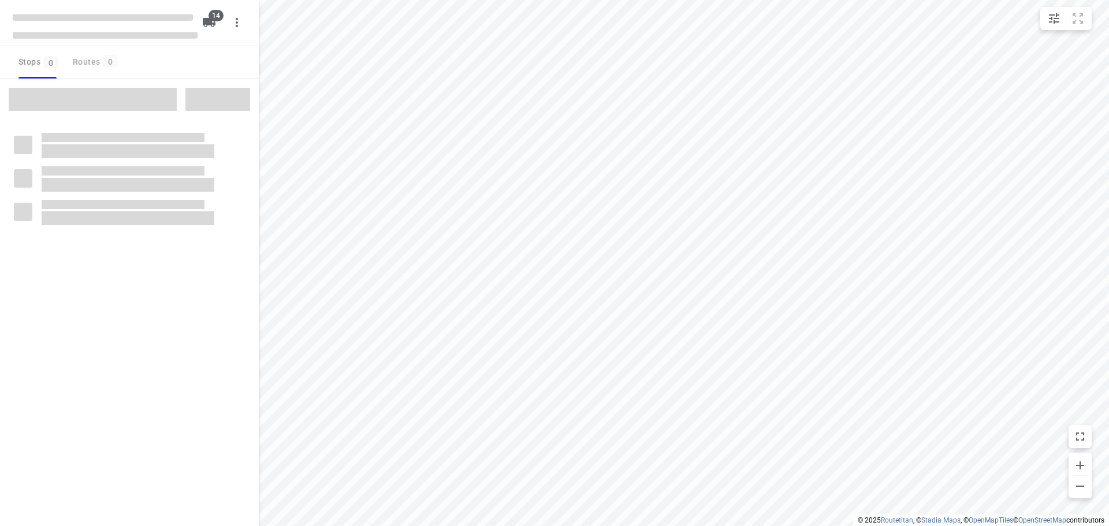
checkbox input "true"
